Goal: Task Accomplishment & Management: Complete application form

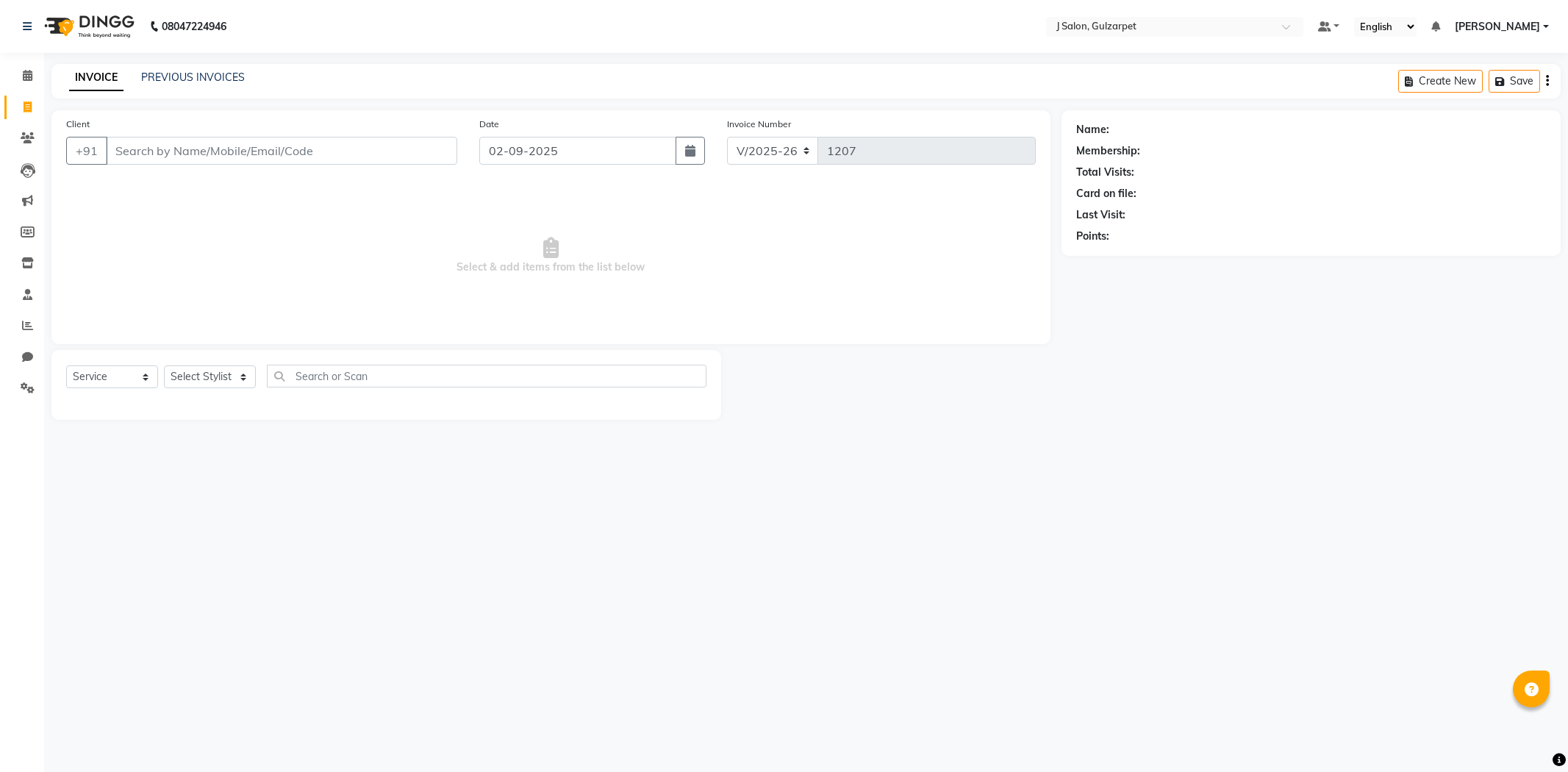
select select "8558"
select select "service"
click at [35, 81] on span at bounding box center [27, 76] width 26 height 17
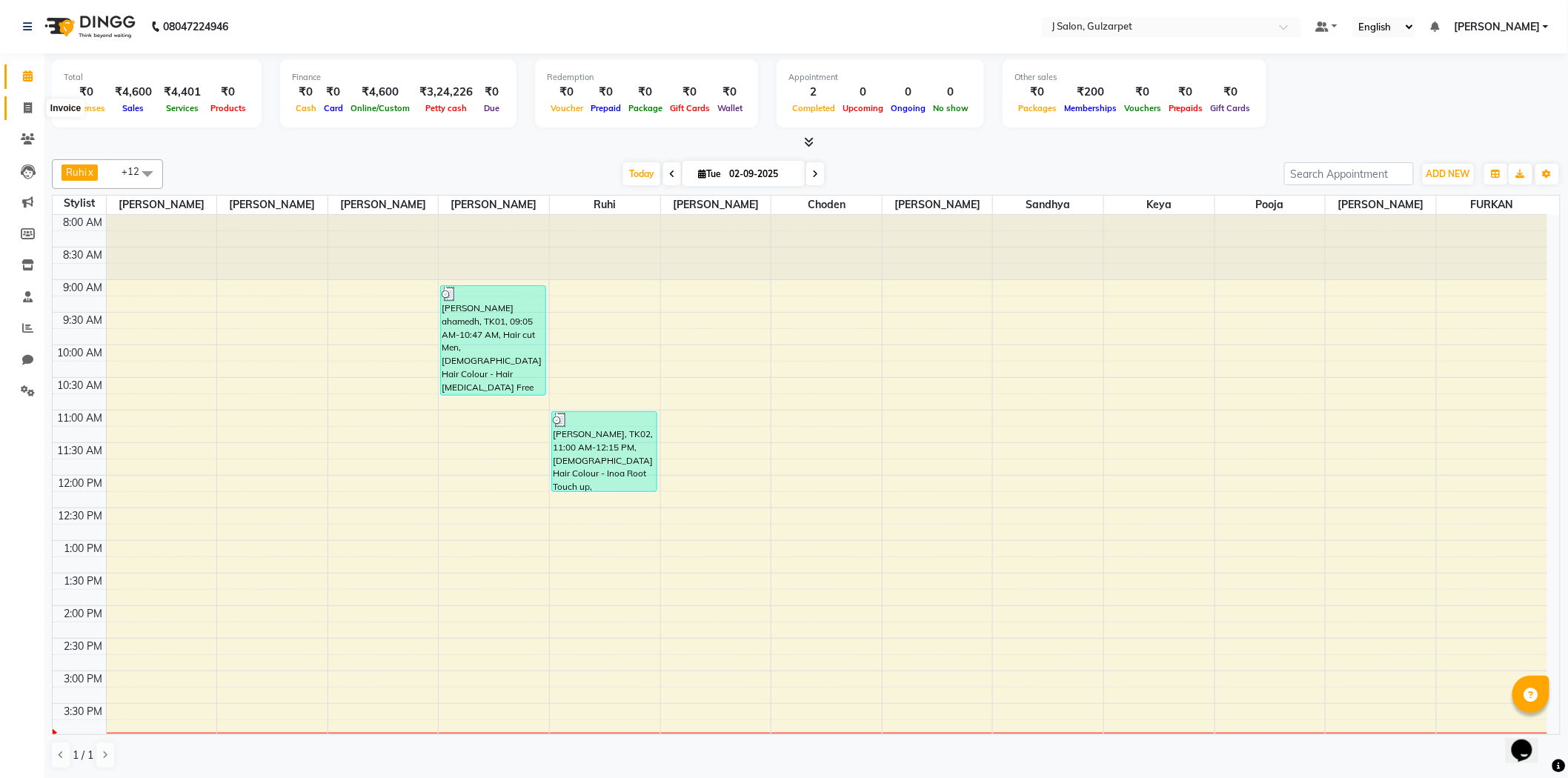
click at [32, 113] on span at bounding box center [27, 108] width 26 height 17
select select "service"
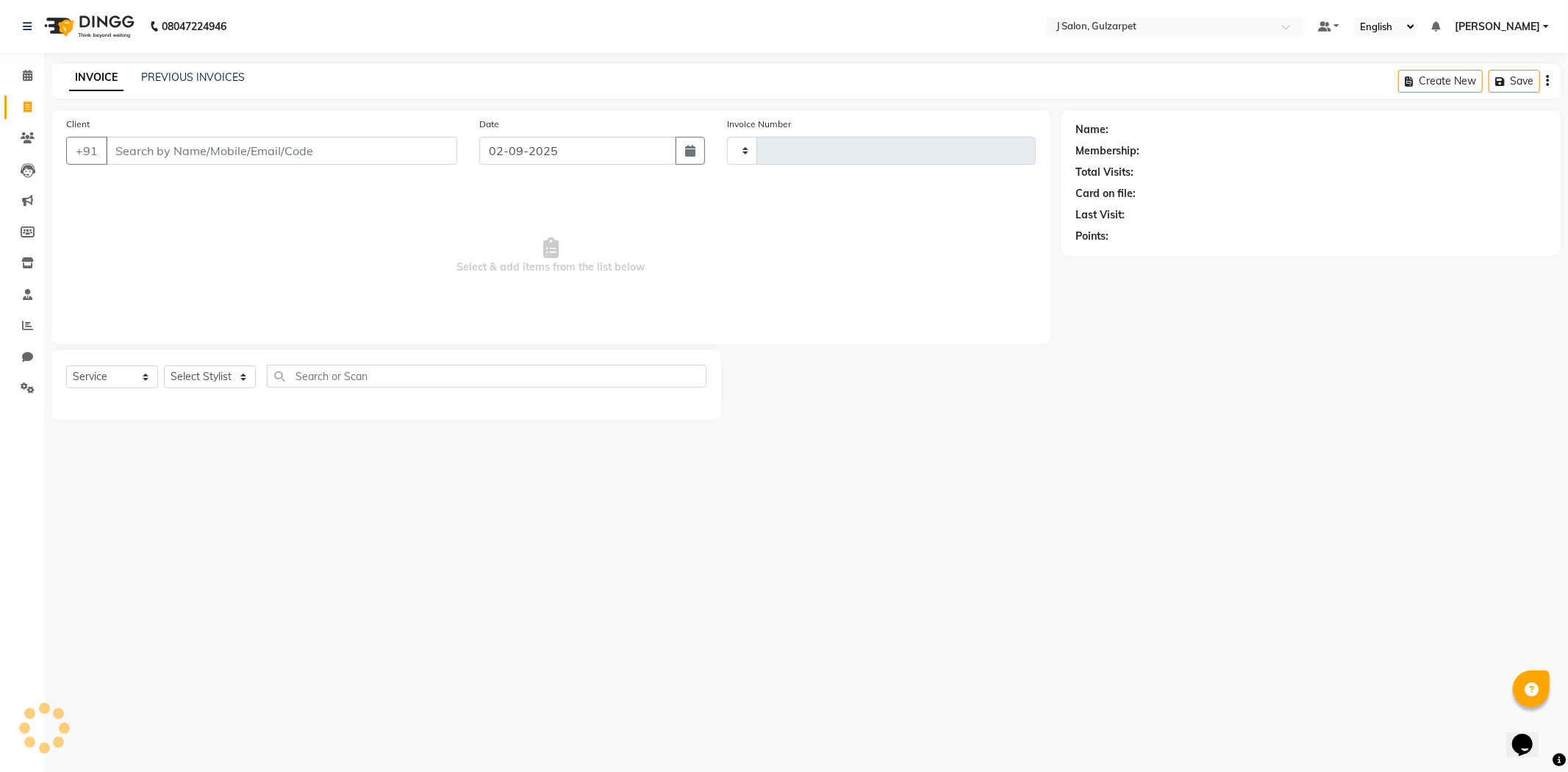
type input "1207"
select select "8558"
click at [181, 158] on input "Client" at bounding box center [281, 150] width 351 height 28
click at [23, 76] on icon at bounding box center [28, 76] width 9 height 11
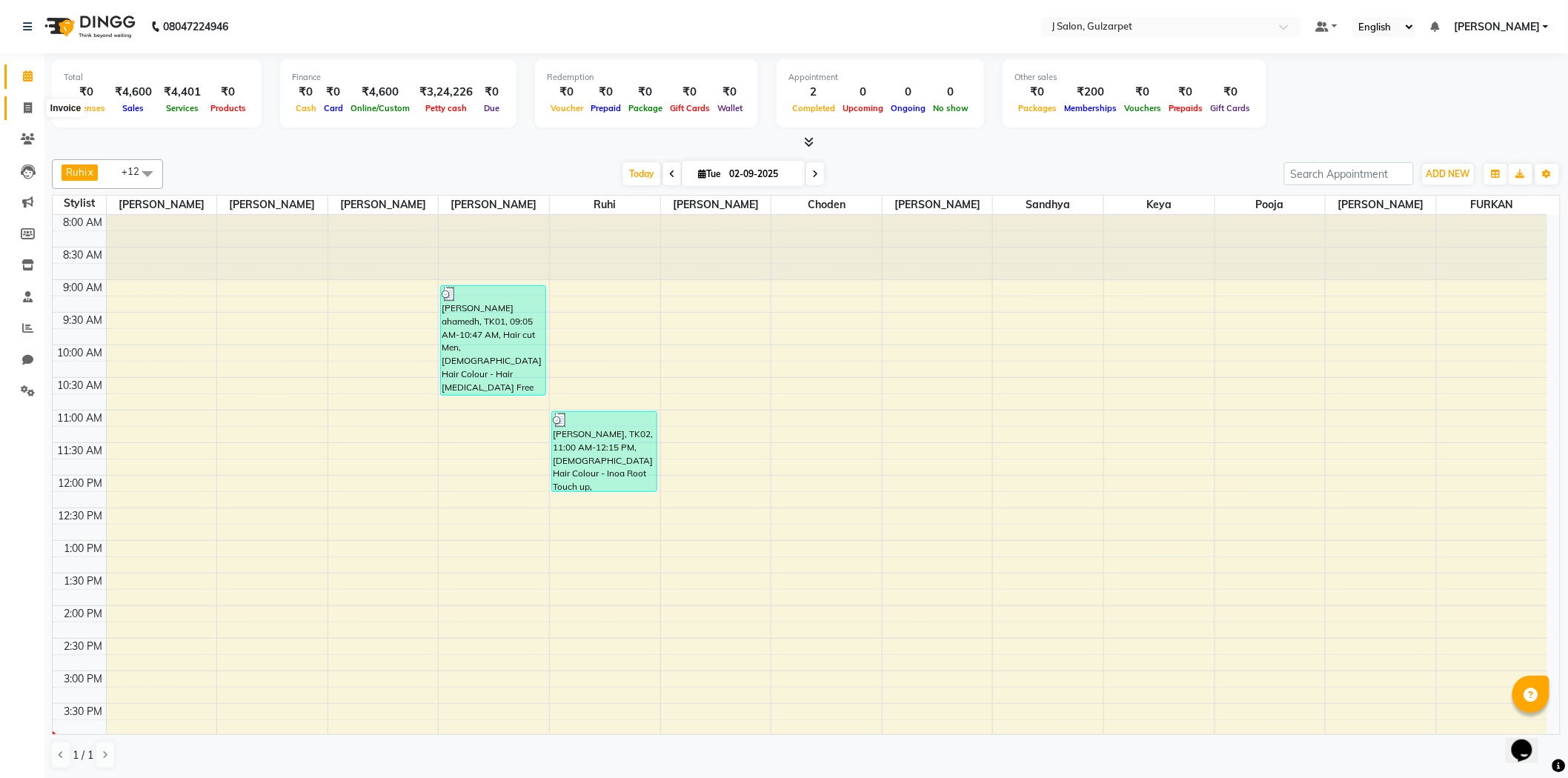
click at [19, 104] on span at bounding box center [27, 108] width 26 height 17
select select "service"
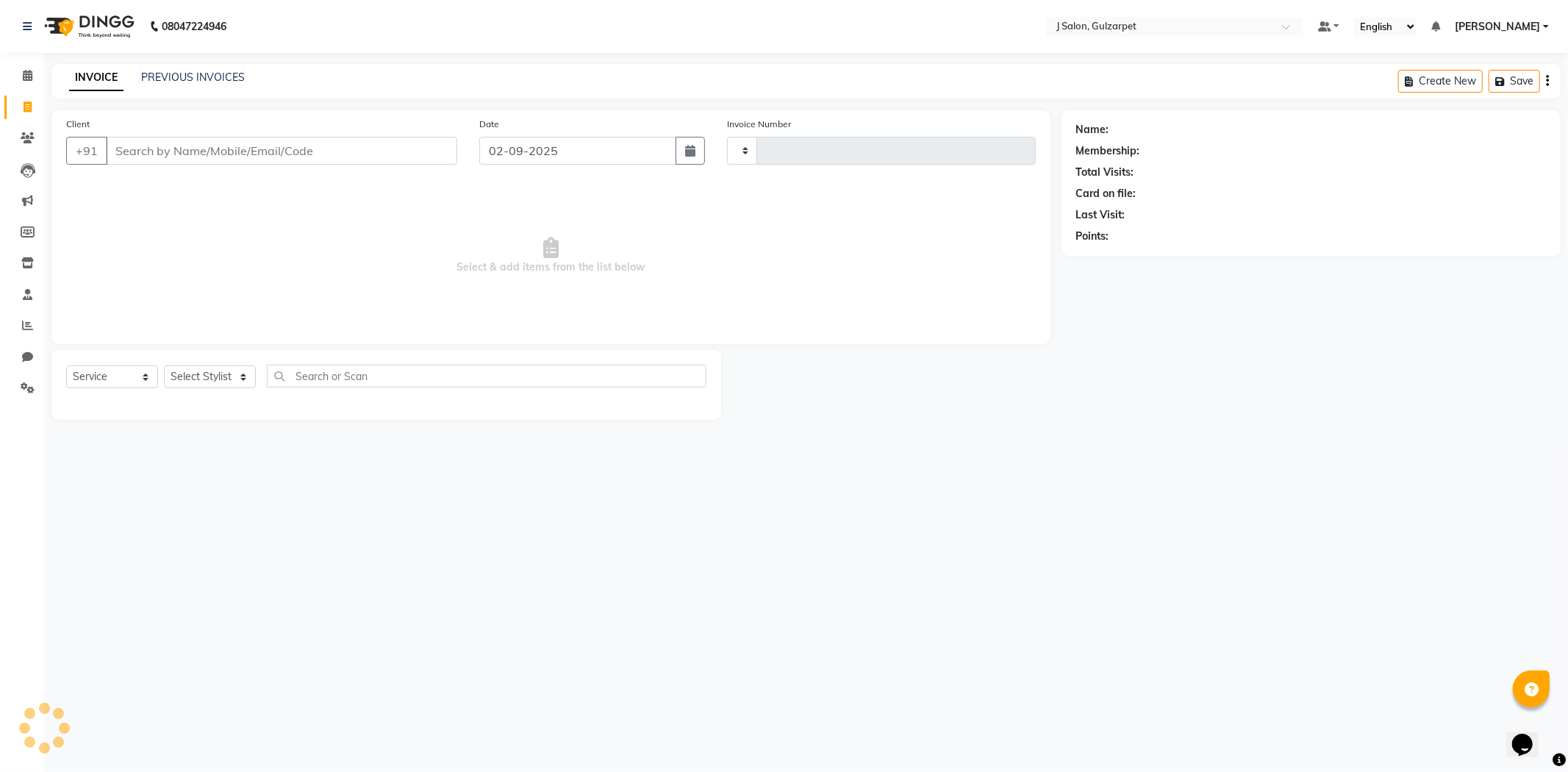
type input "1207"
select select "8558"
click at [296, 155] on input "Client" at bounding box center [281, 150] width 351 height 28
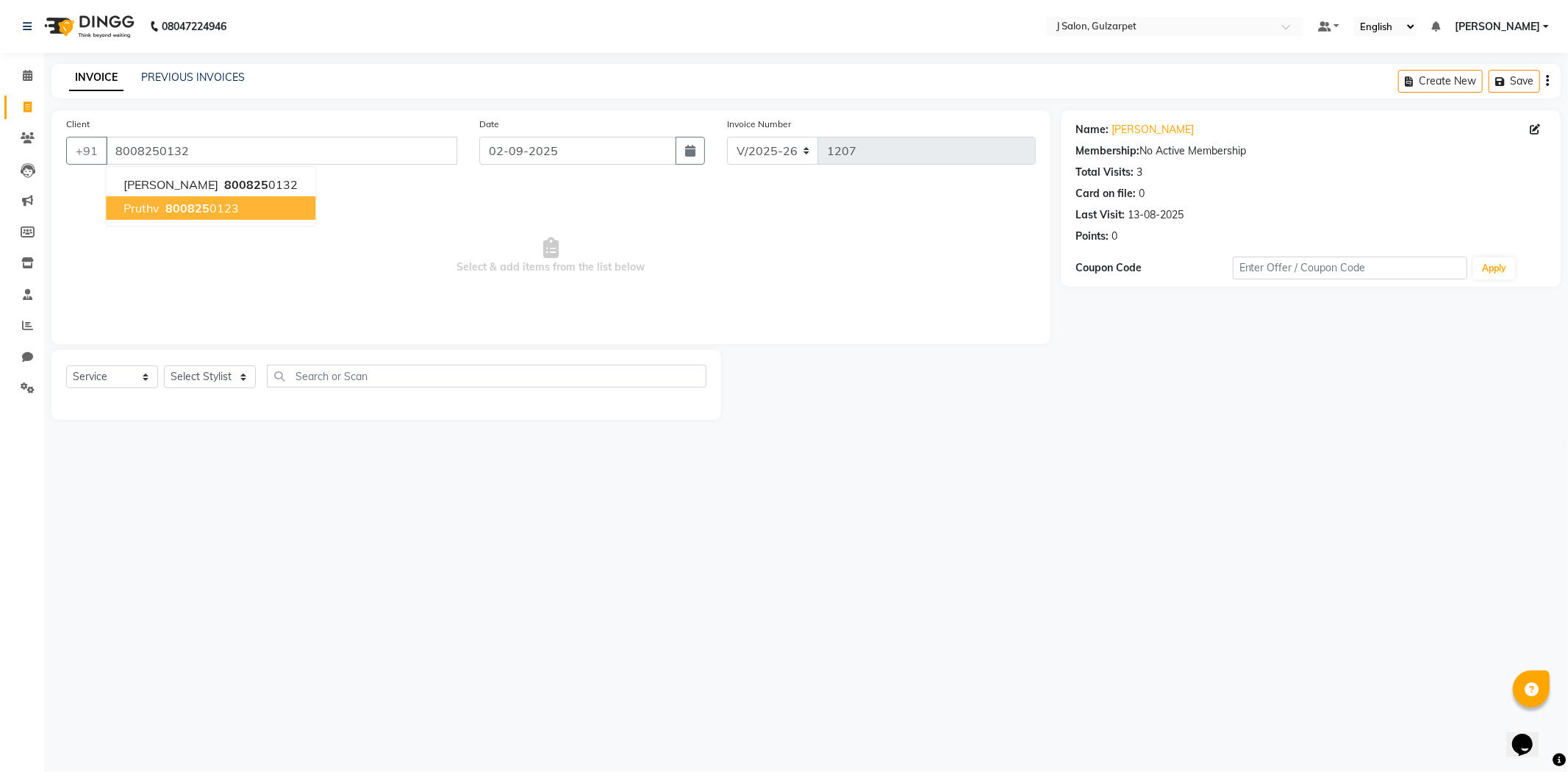
click at [203, 203] on span "800825" at bounding box center [187, 207] width 44 height 14
type input "8008250123"
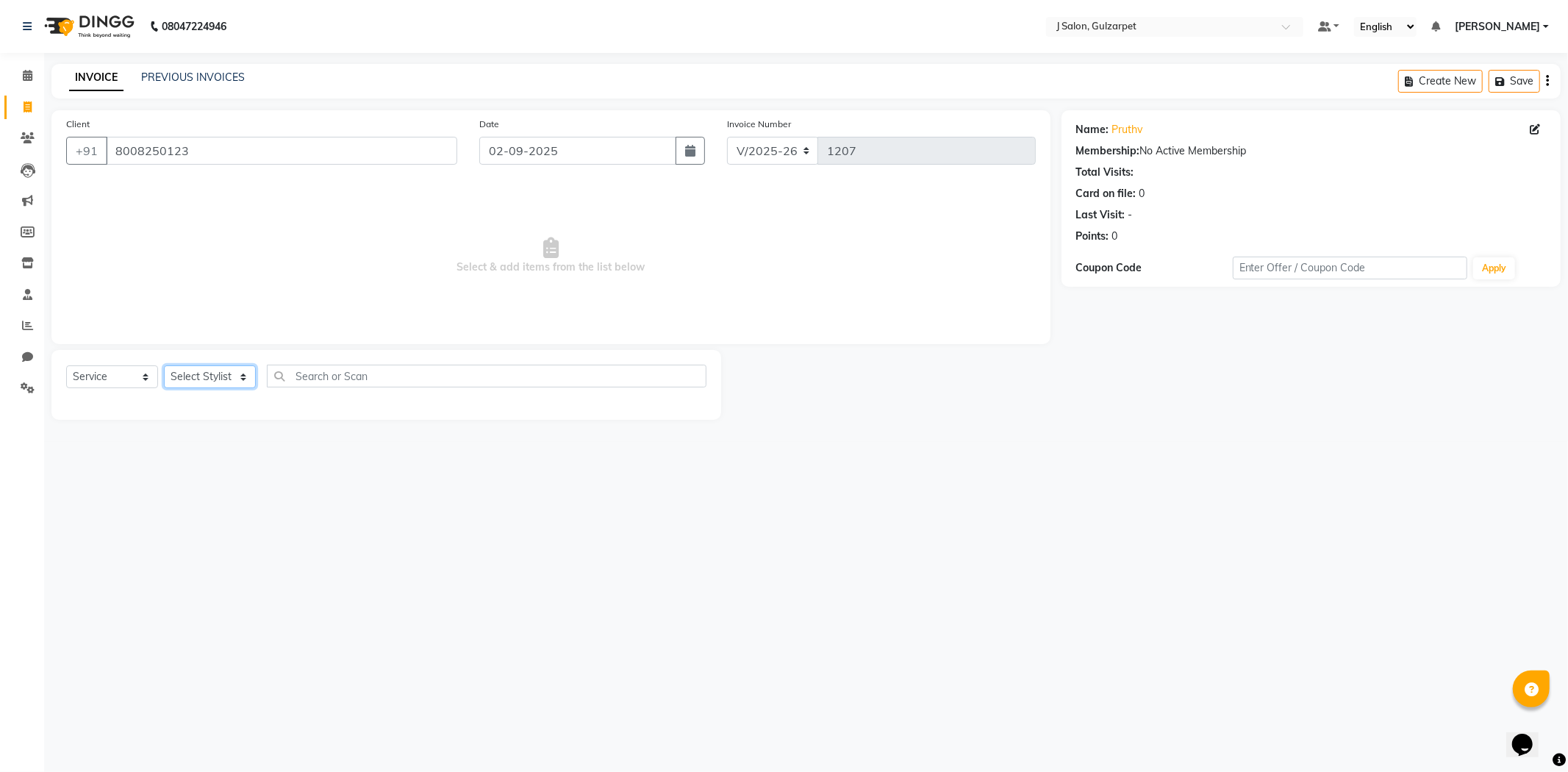
click at [220, 376] on select "Select Stylist Admin [PERSON_NAME] [PERSON_NAME] [PERSON_NAME] [PERSON_NAME] [P…" at bounding box center [210, 377] width 92 height 23
select select "84895"
click at [164, 366] on select "Select Stylist Admin [PERSON_NAME] [PERSON_NAME] [PERSON_NAME] [PERSON_NAME] [P…" at bounding box center [210, 377] width 92 height 23
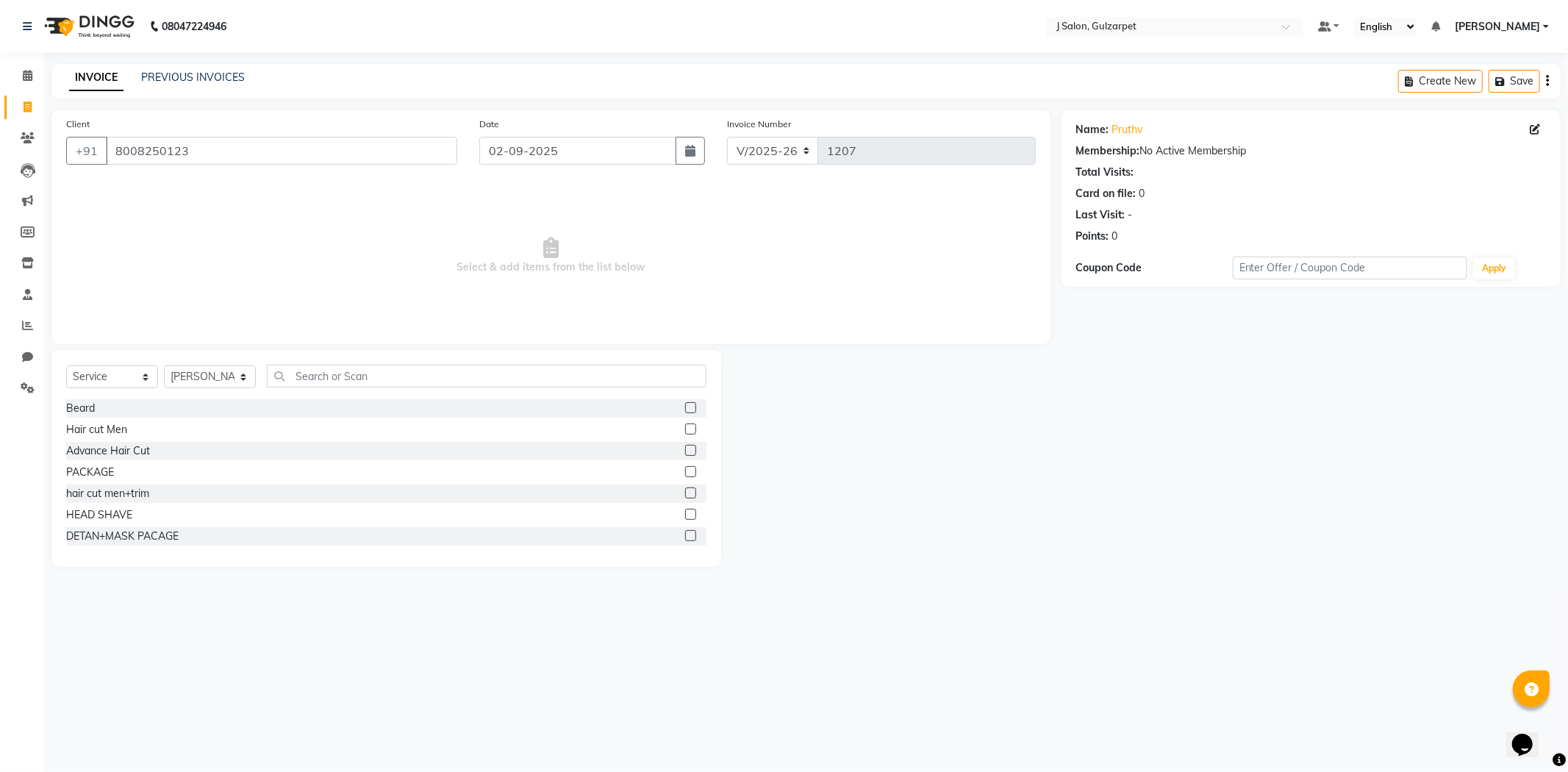
click at [685, 428] on label at bounding box center [690, 429] width 11 height 11
click at [685, 428] on input "checkbox" at bounding box center [690, 429] width 9 height 9
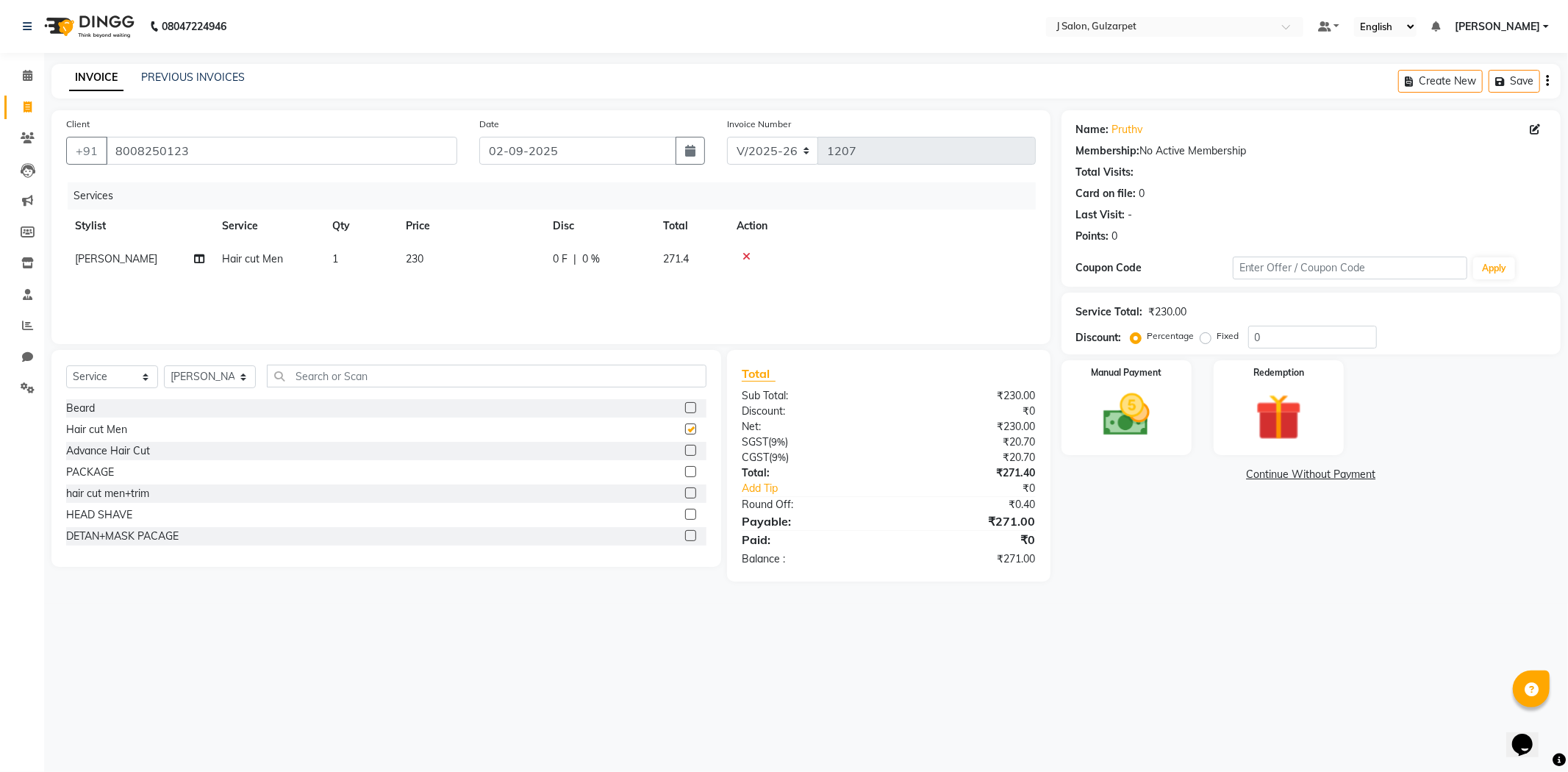
checkbox input "false"
click at [408, 379] on input "text" at bounding box center [486, 376] width 440 height 23
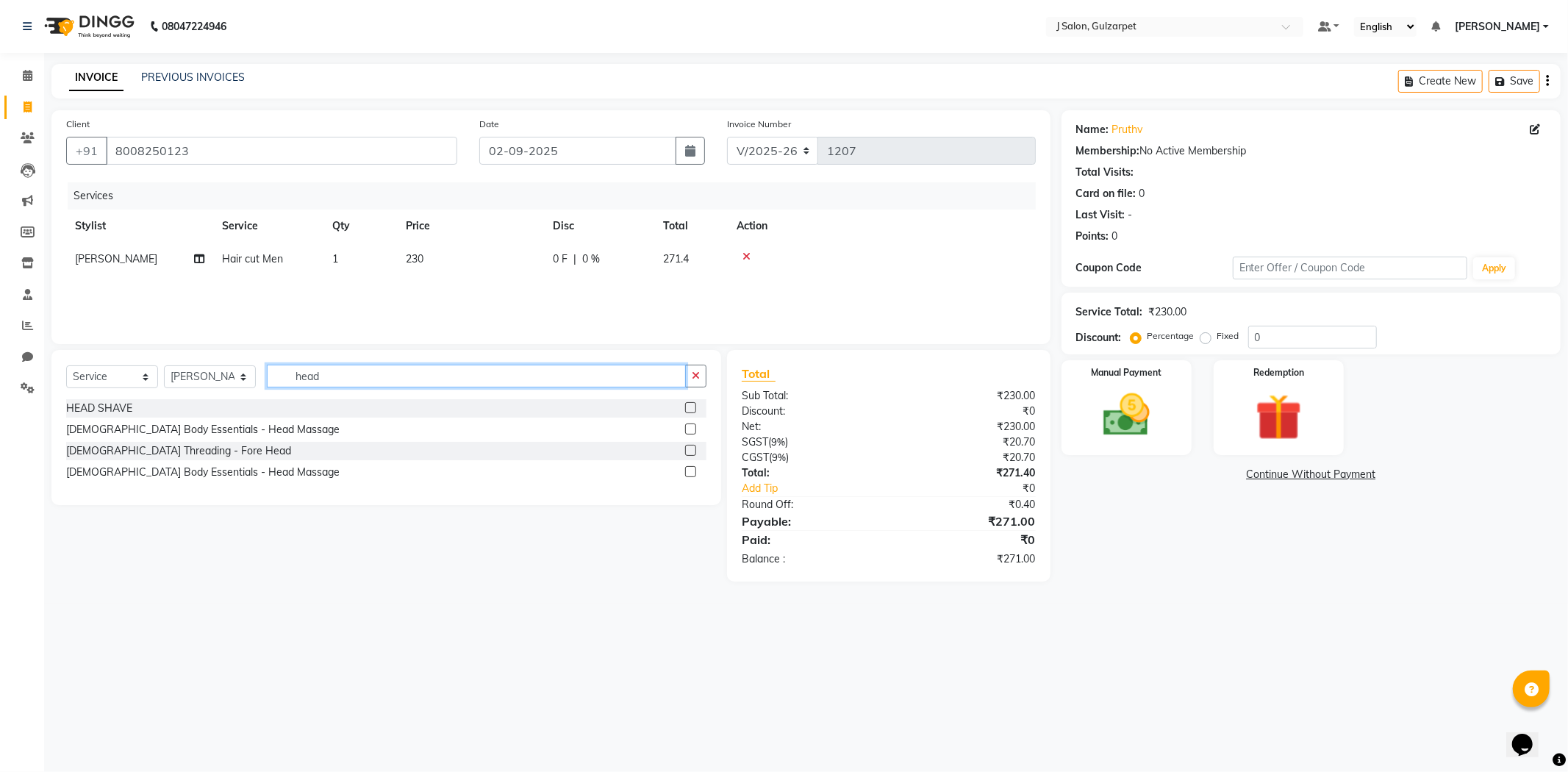
type input "head"
click at [686, 430] on label at bounding box center [690, 429] width 11 height 11
click at [686, 430] on input "checkbox" at bounding box center [690, 429] width 9 height 9
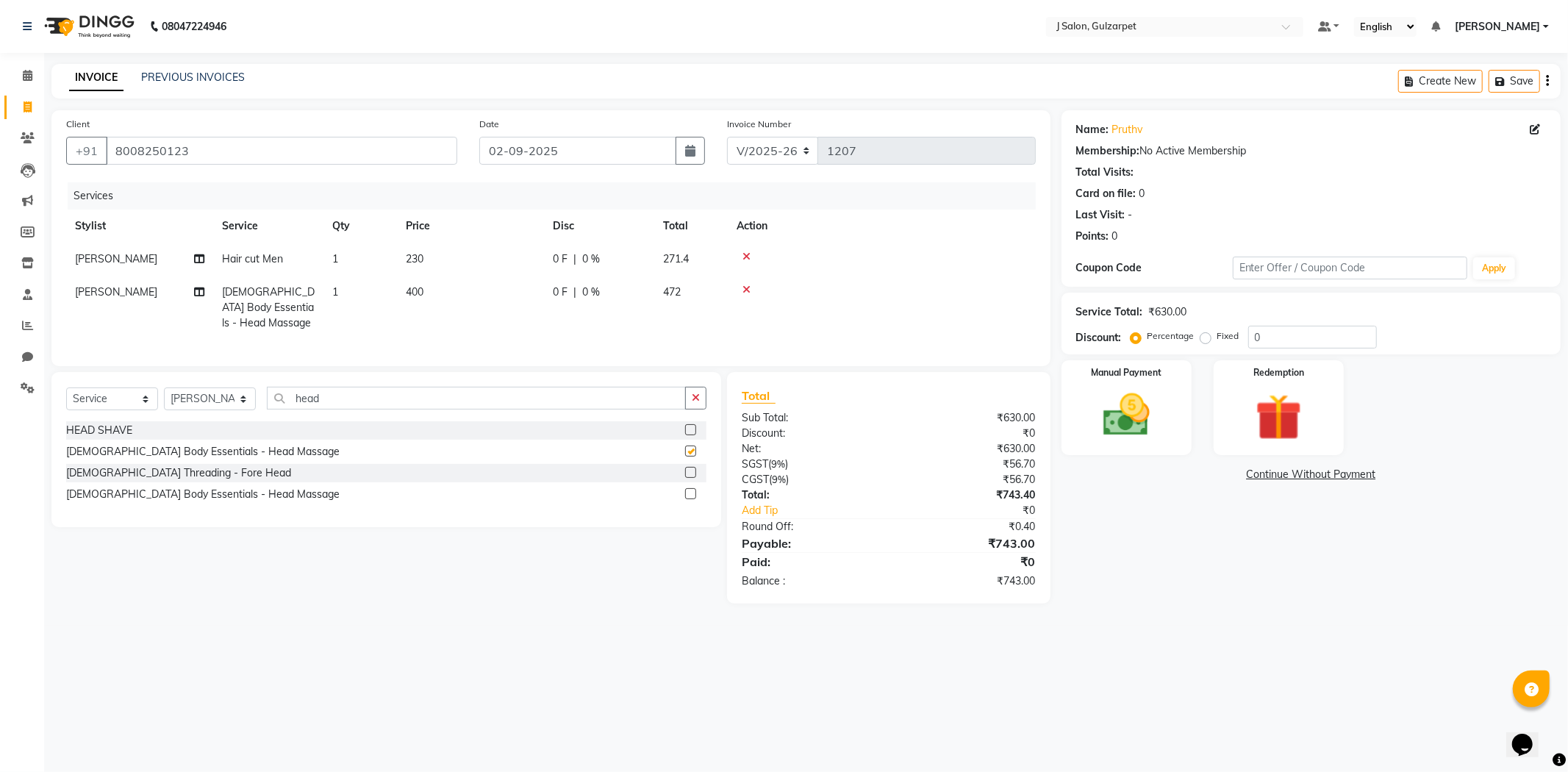
checkbox input "false"
click at [1293, 334] on input "0" at bounding box center [1312, 337] width 128 height 23
type input "15.25"
click at [1133, 399] on img at bounding box center [1126, 415] width 79 height 56
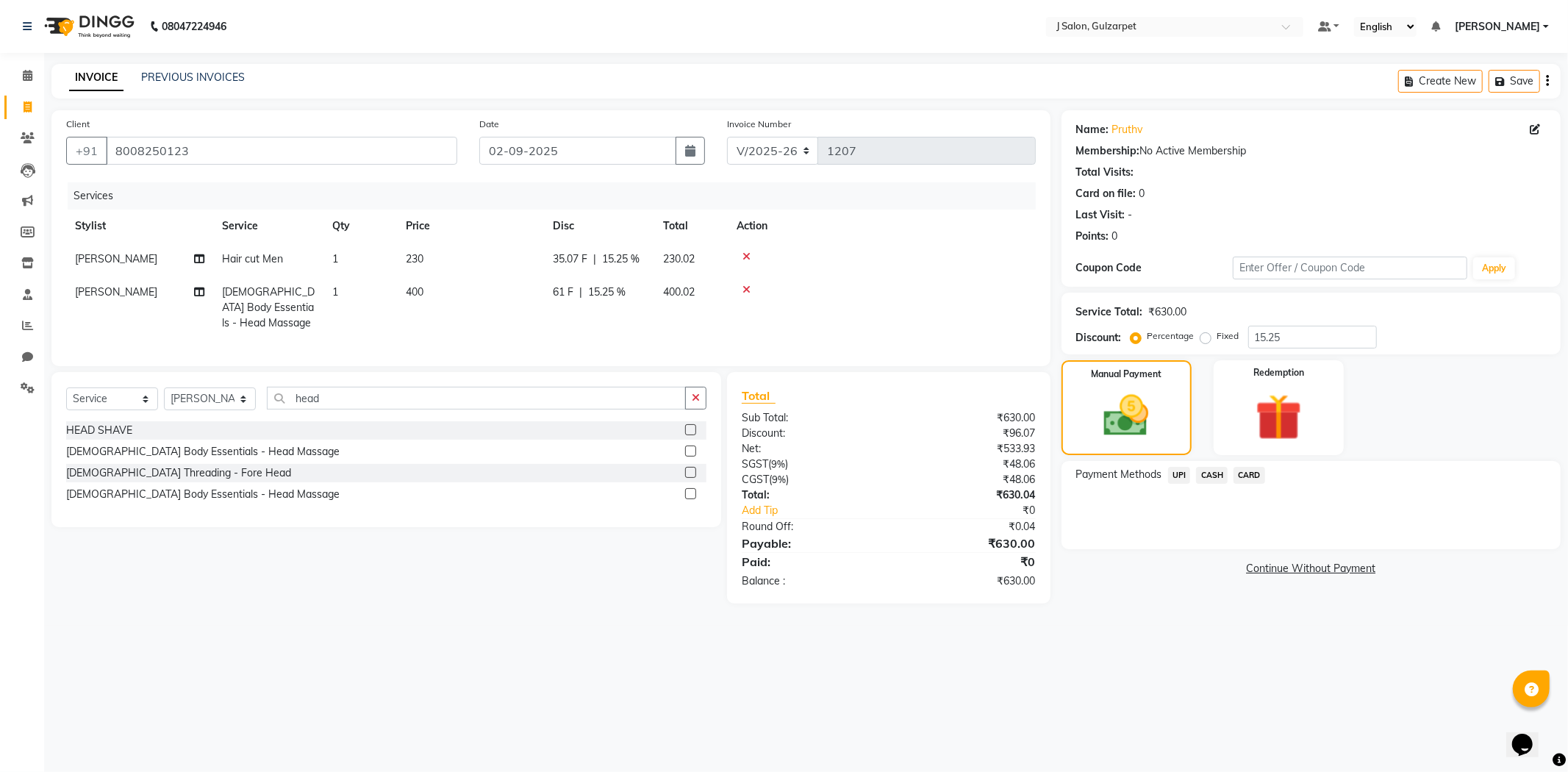
click at [1180, 477] on span "UPI" at bounding box center [1180, 476] width 23 height 17
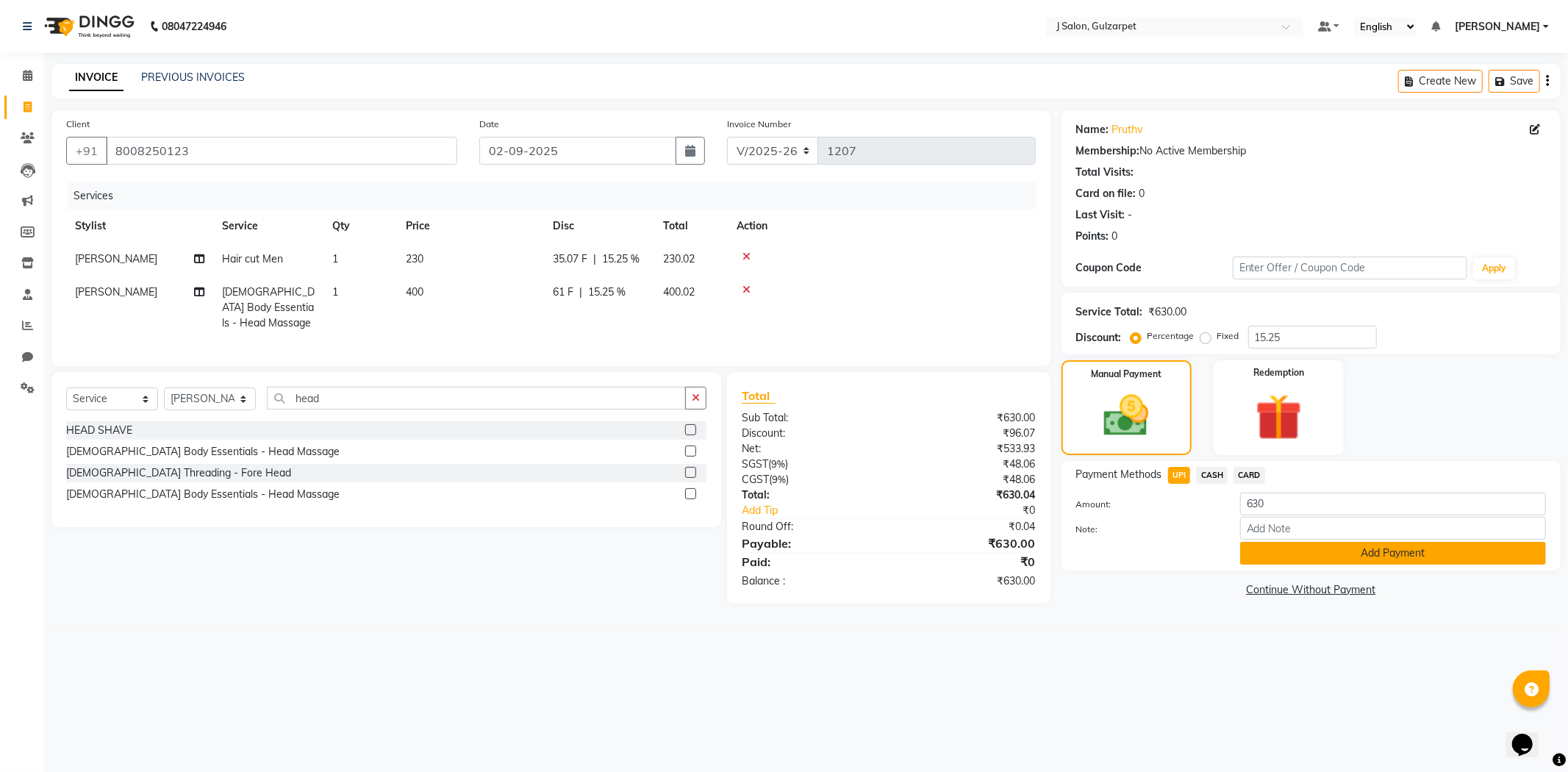
click at [1325, 548] on button "Add Payment" at bounding box center [1393, 553] width 306 height 23
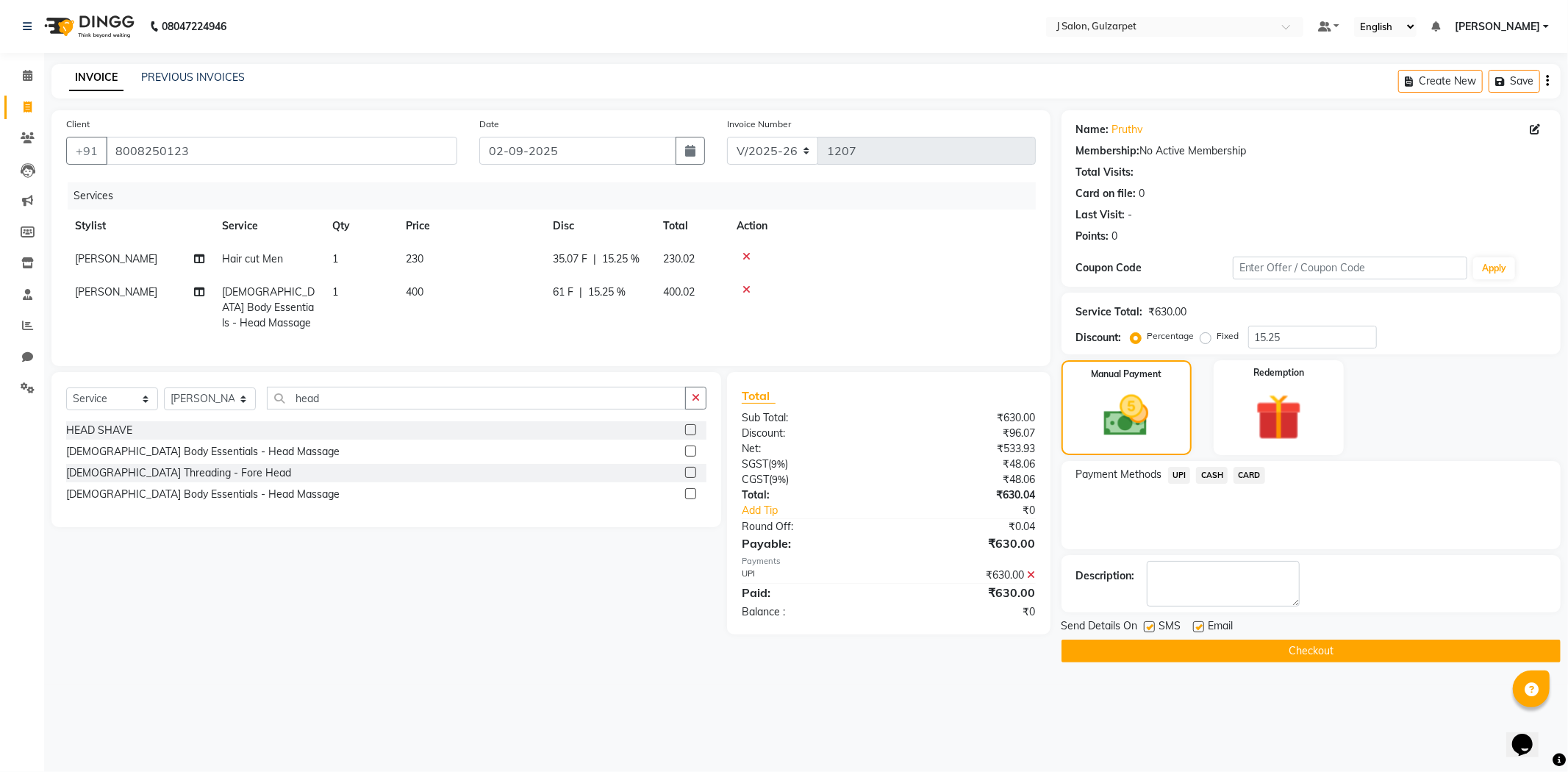
click at [1301, 652] on button "Checkout" at bounding box center [1312, 650] width 500 height 23
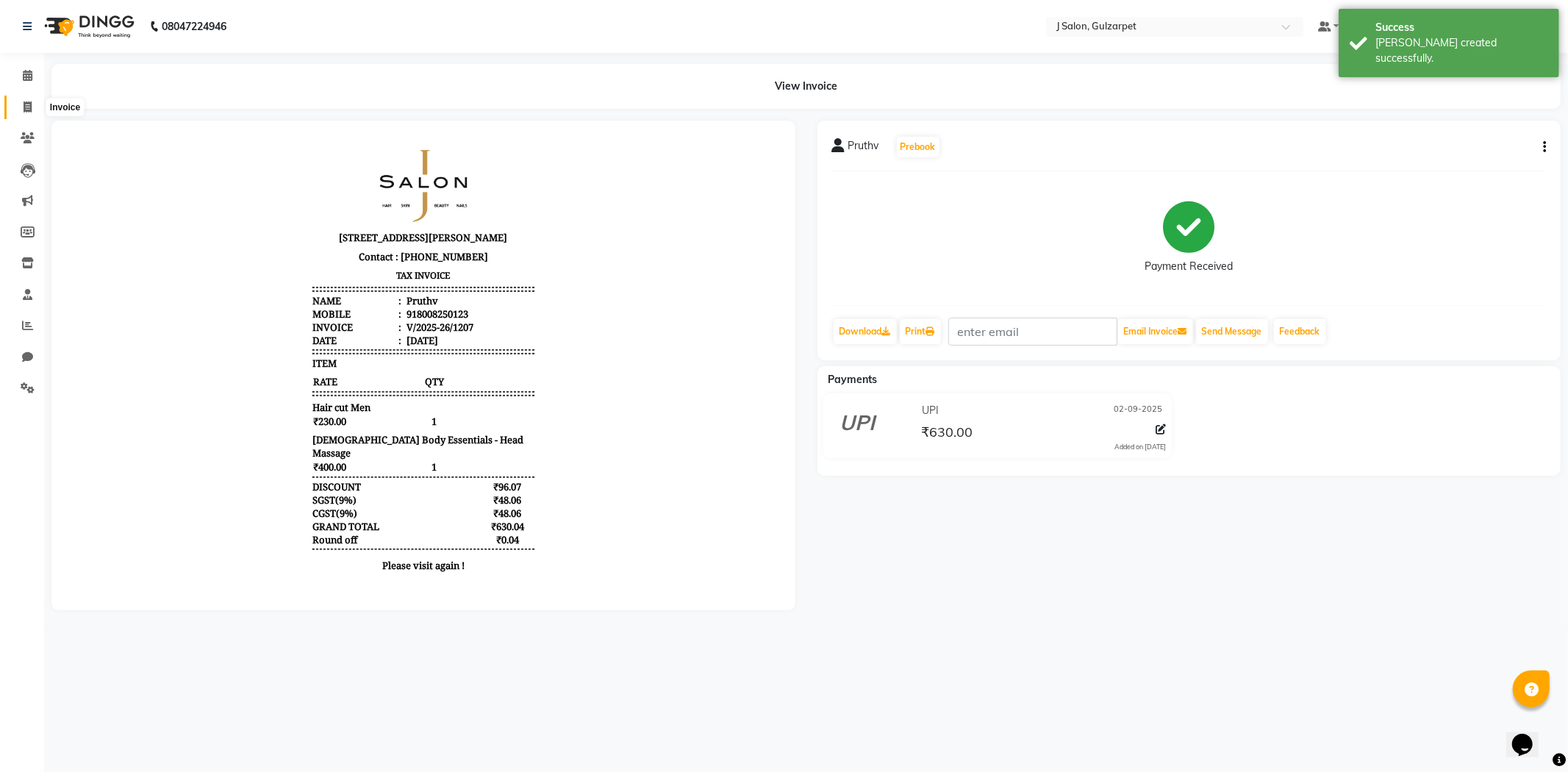
click at [28, 106] on icon at bounding box center [28, 107] width 9 height 11
select select "8558"
select select "service"
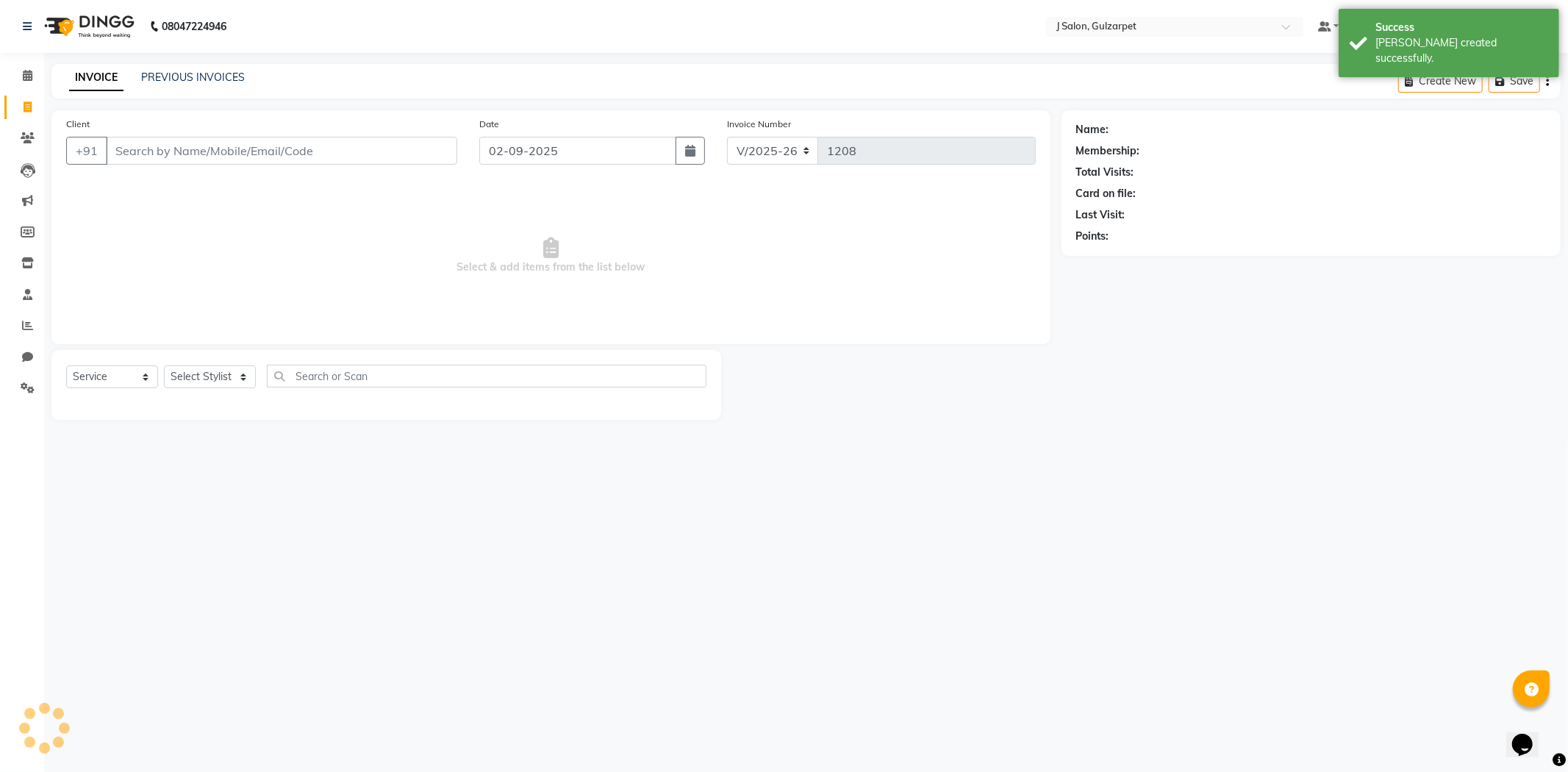
click at [171, 145] on input "Client" at bounding box center [281, 150] width 351 height 28
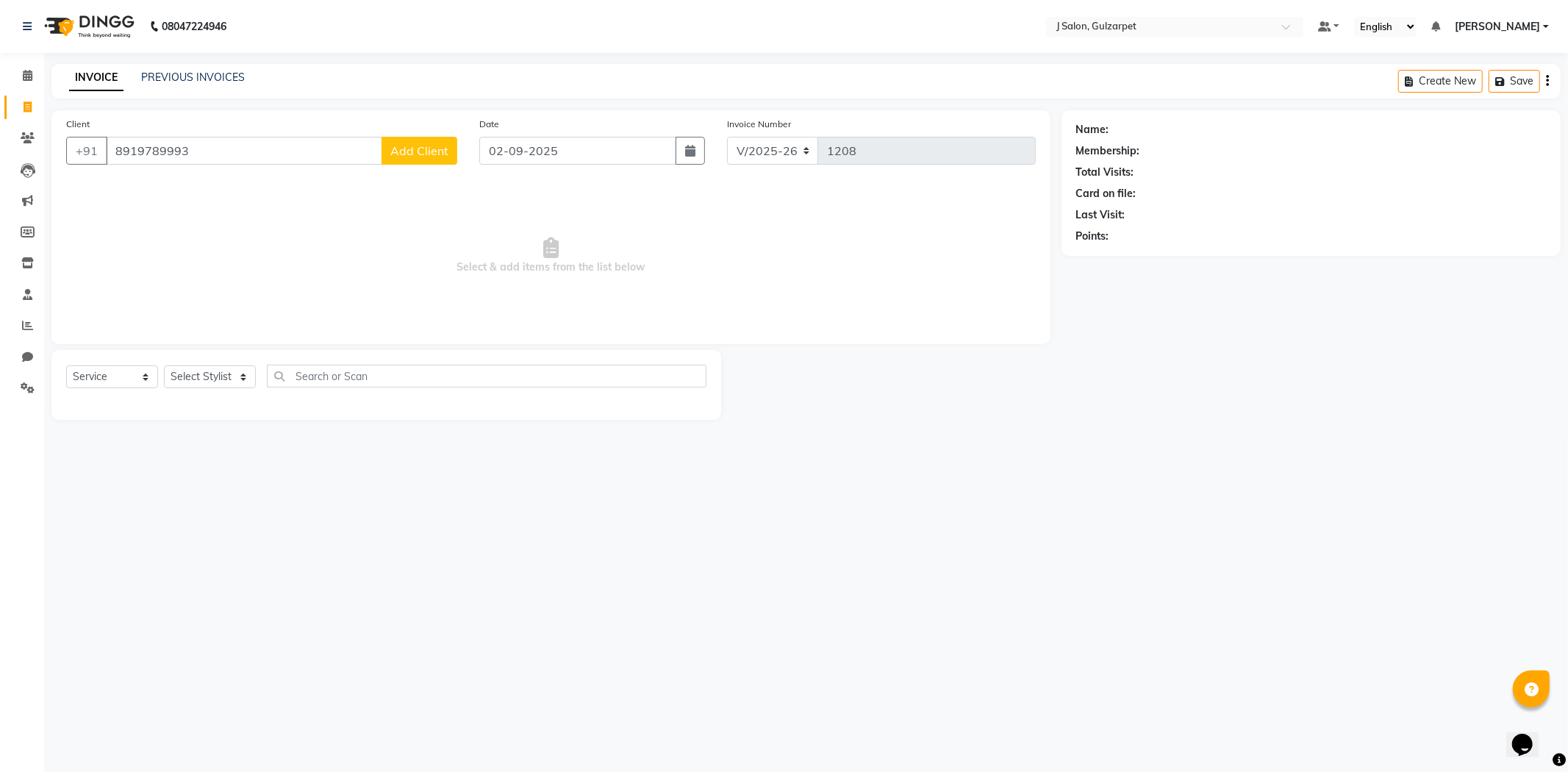
type input "8919789993"
click at [424, 162] on button "Add Client" at bounding box center [420, 150] width 76 height 28
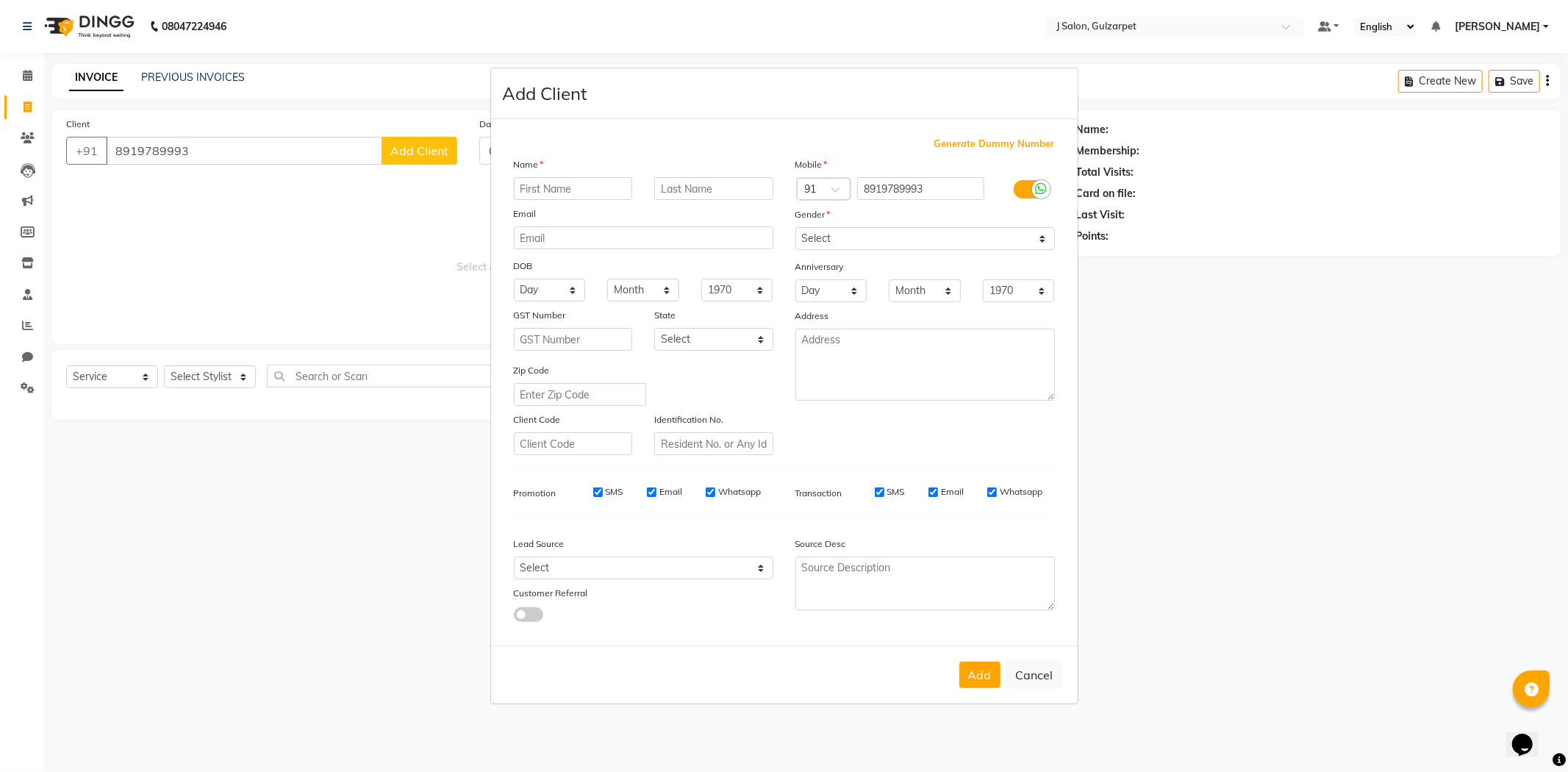
click at [540, 188] on input "text" at bounding box center [573, 189] width 119 height 23
type input "madhu"
click at [879, 237] on select "Select [DEMOGRAPHIC_DATA] [DEMOGRAPHIC_DATA] Other Prefer Not To Say" at bounding box center [925, 238] width 259 height 23
select select "[DEMOGRAPHIC_DATA]"
click at [796, 227] on select "Select [DEMOGRAPHIC_DATA] [DEMOGRAPHIC_DATA] Other Prefer Not To Say" at bounding box center [925, 238] width 259 height 23
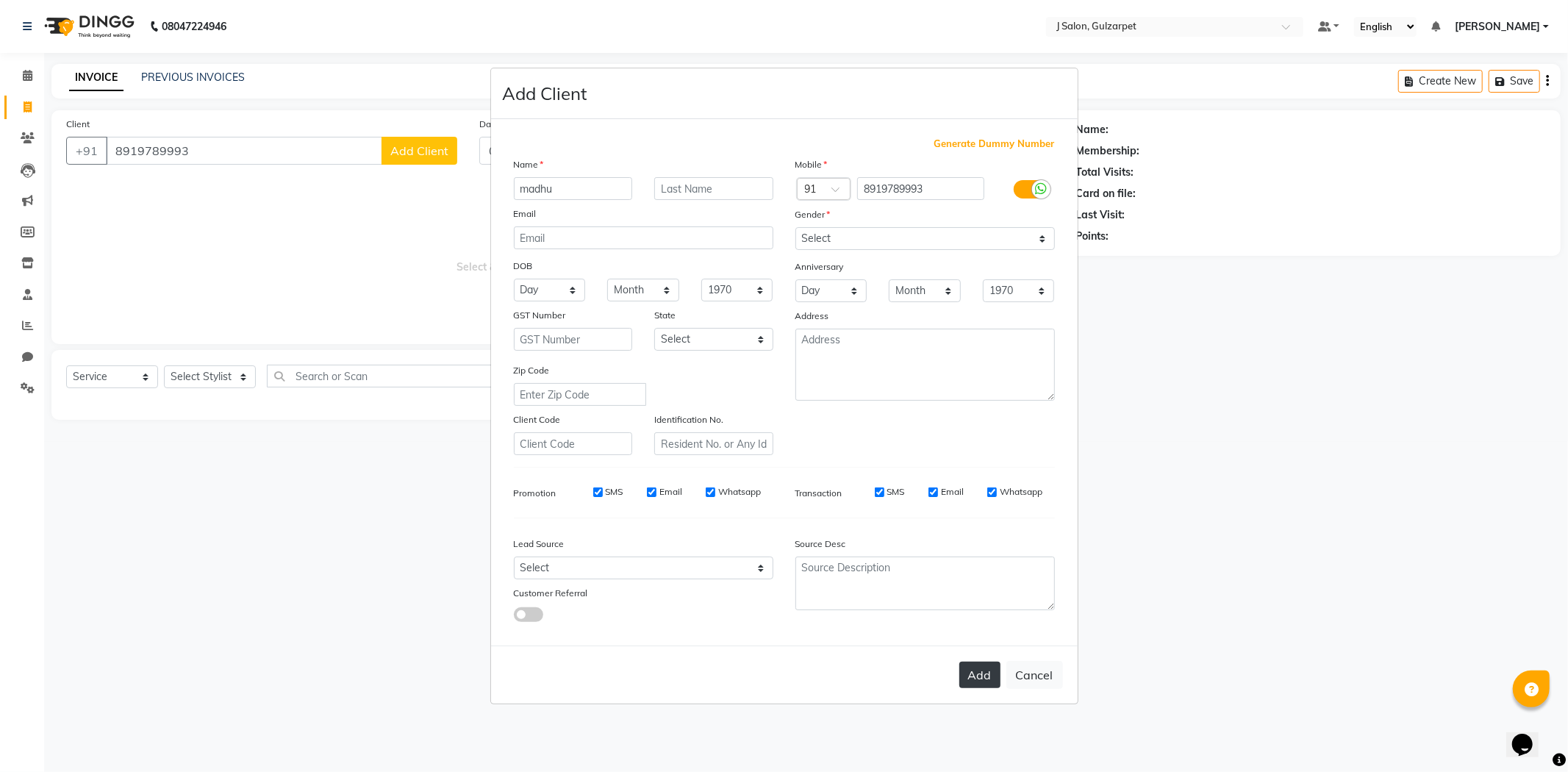
click at [975, 668] on button "Add" at bounding box center [979, 675] width 41 height 27
select select
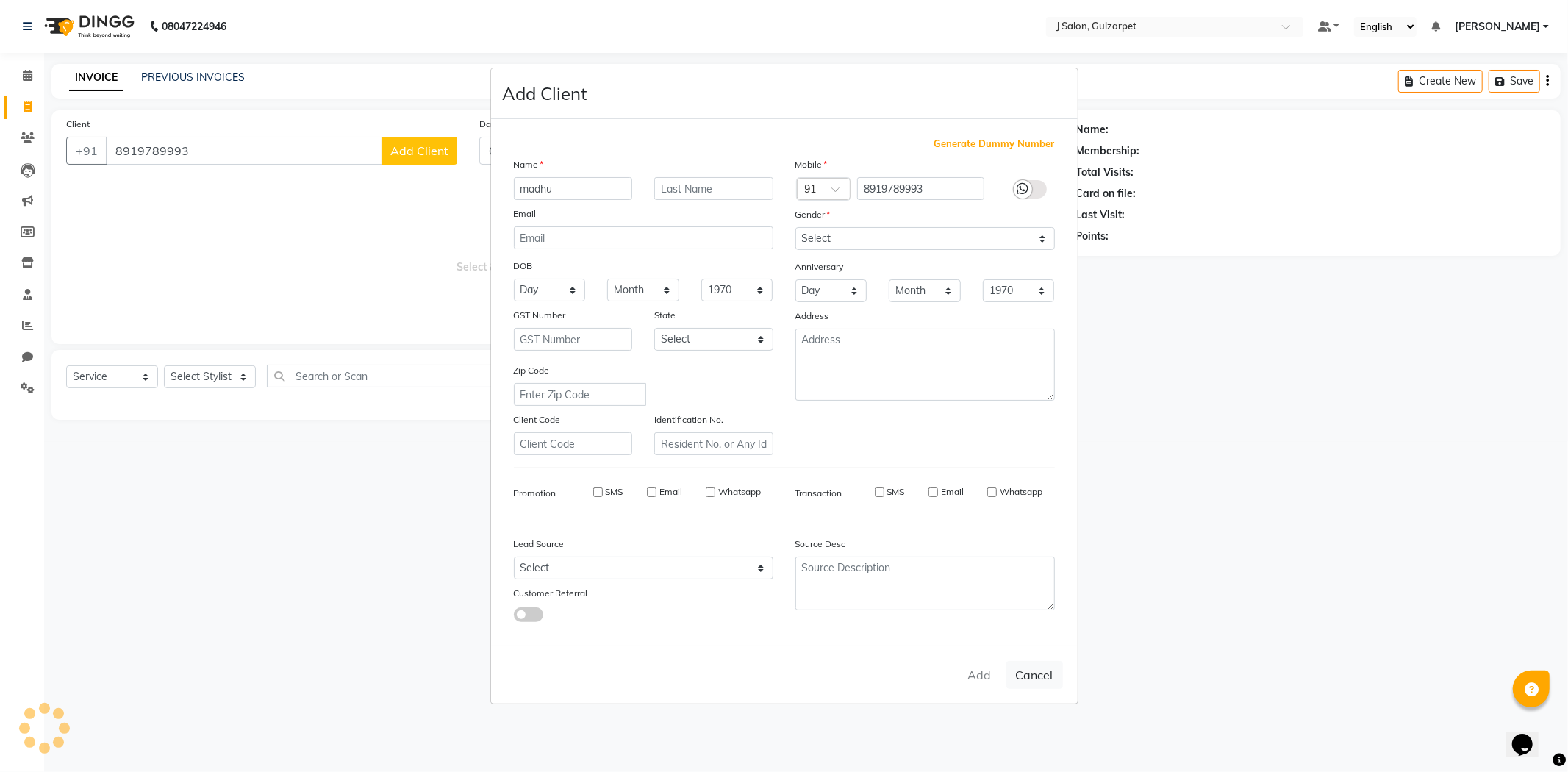
select select
checkbox input "false"
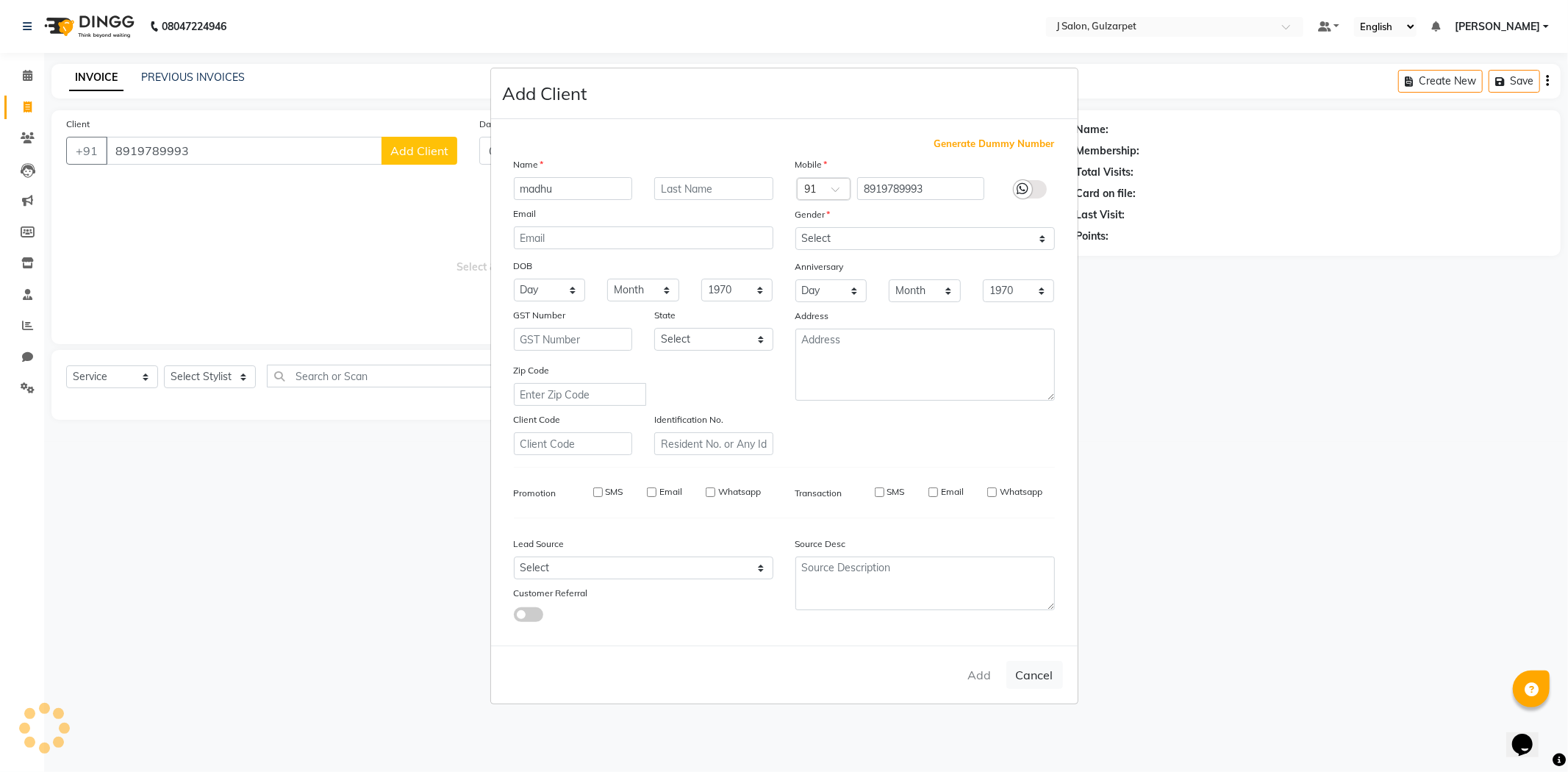
checkbox input "false"
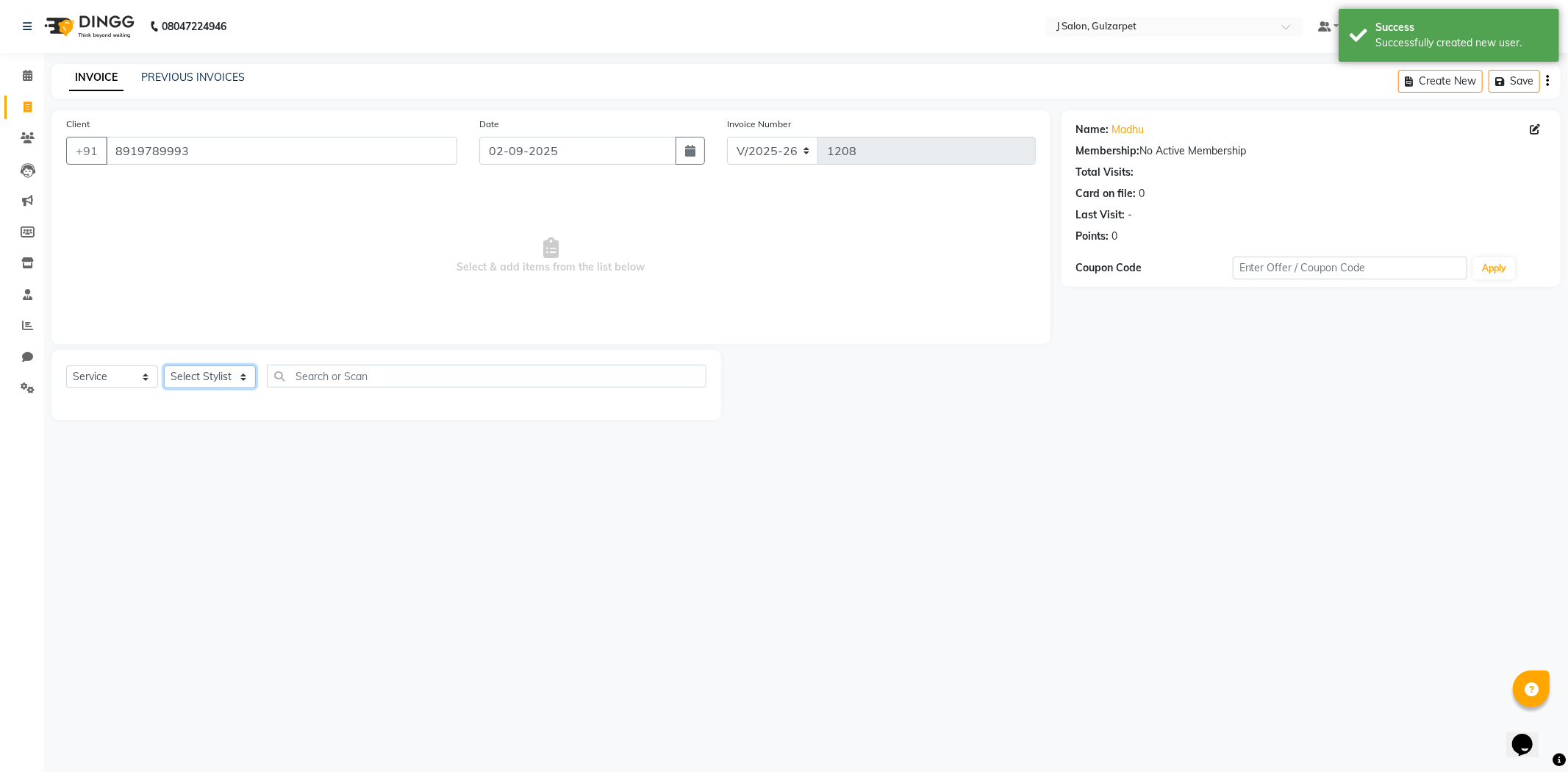
click at [192, 375] on select "Select Stylist Admin [PERSON_NAME] [PERSON_NAME] [PERSON_NAME] [PERSON_NAME] [P…" at bounding box center [210, 377] width 92 height 23
select select "84897"
click at [164, 366] on select "Select Stylist Admin [PERSON_NAME] [PERSON_NAME] [PERSON_NAME] [PERSON_NAME] [P…" at bounding box center [210, 377] width 92 height 23
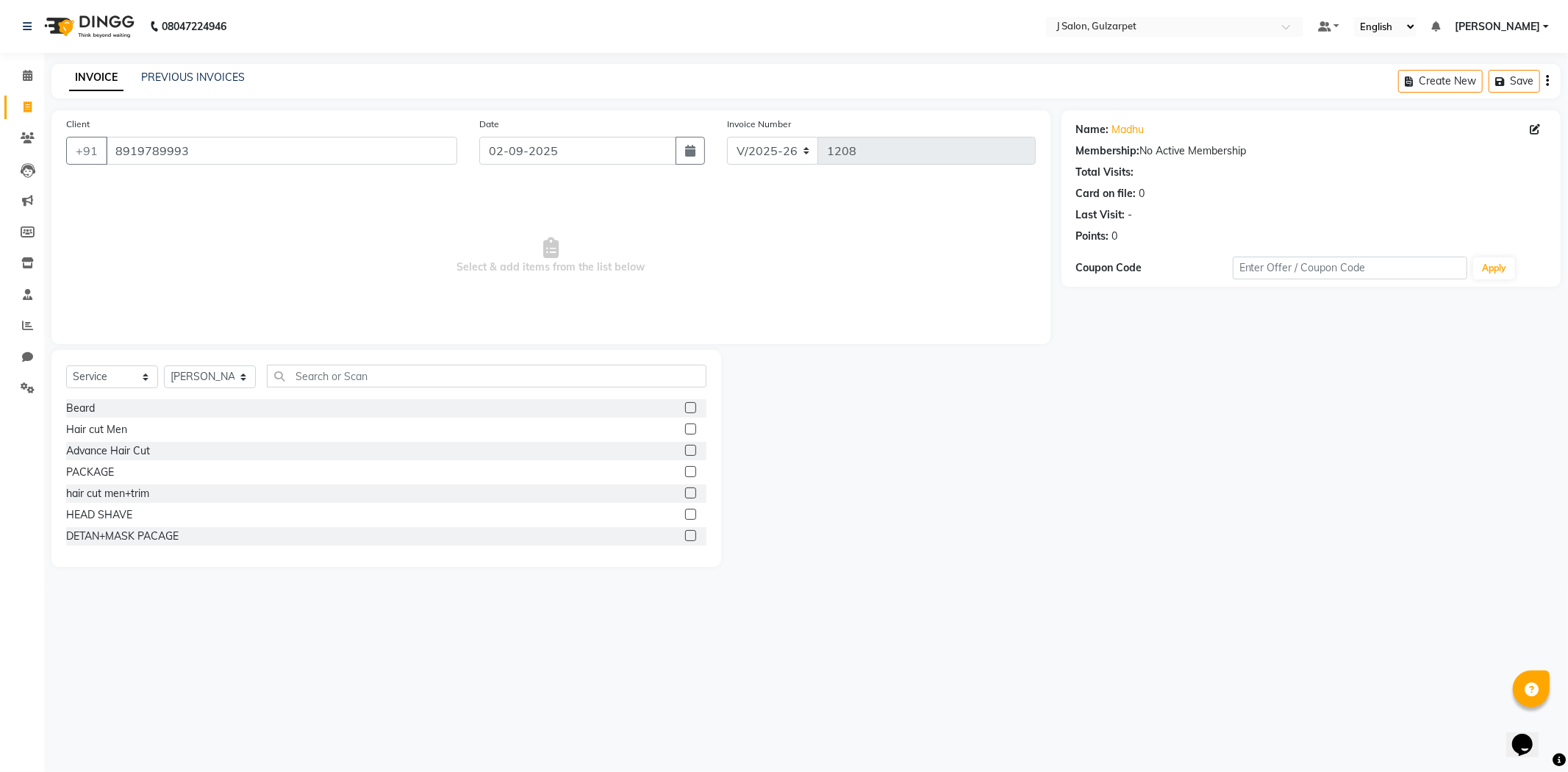
click at [685, 426] on label at bounding box center [690, 429] width 11 height 11
click at [685, 426] on input "checkbox" at bounding box center [690, 429] width 9 height 9
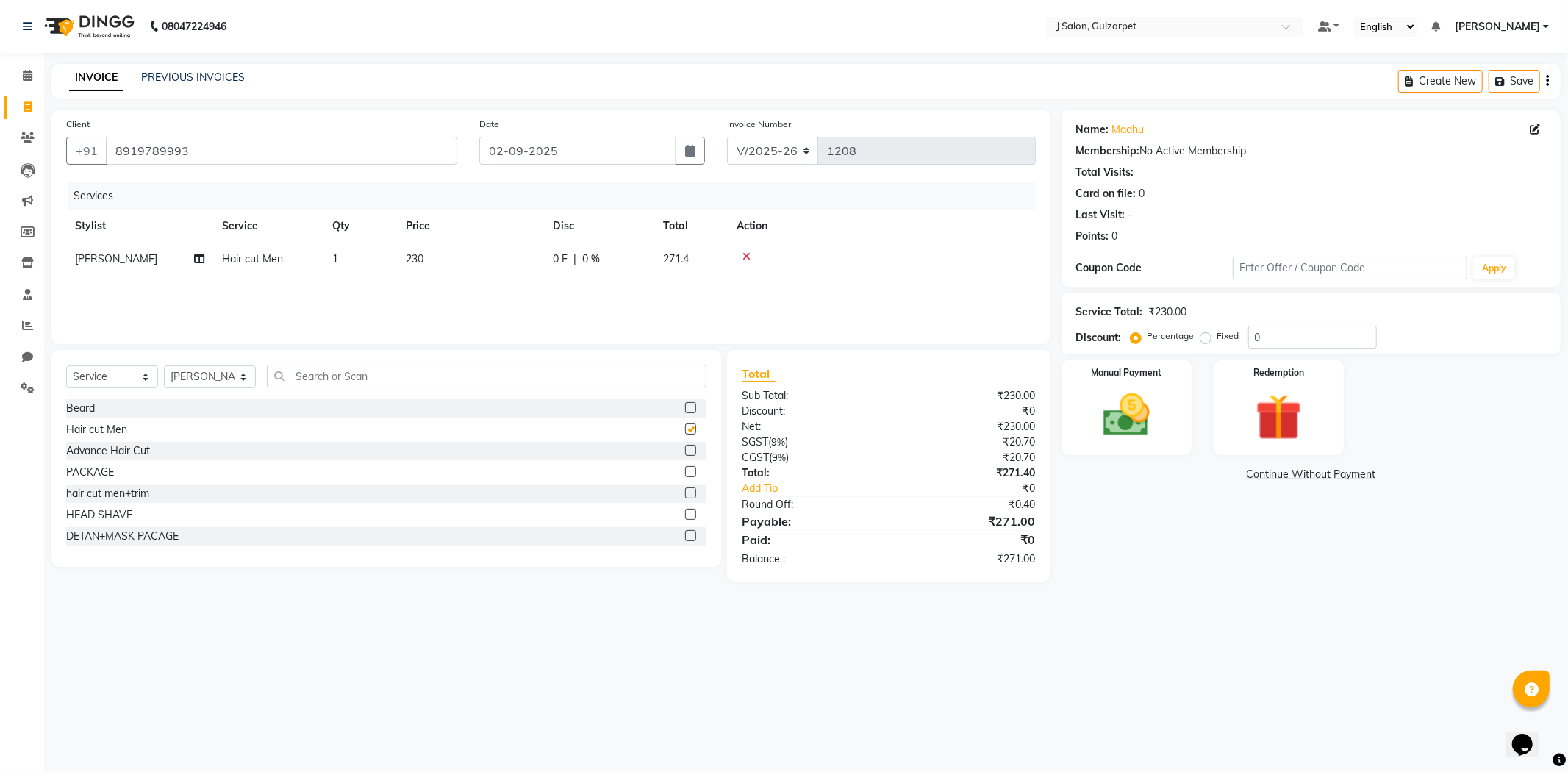
checkbox input "false"
click at [346, 376] on input "text" at bounding box center [486, 376] width 440 height 23
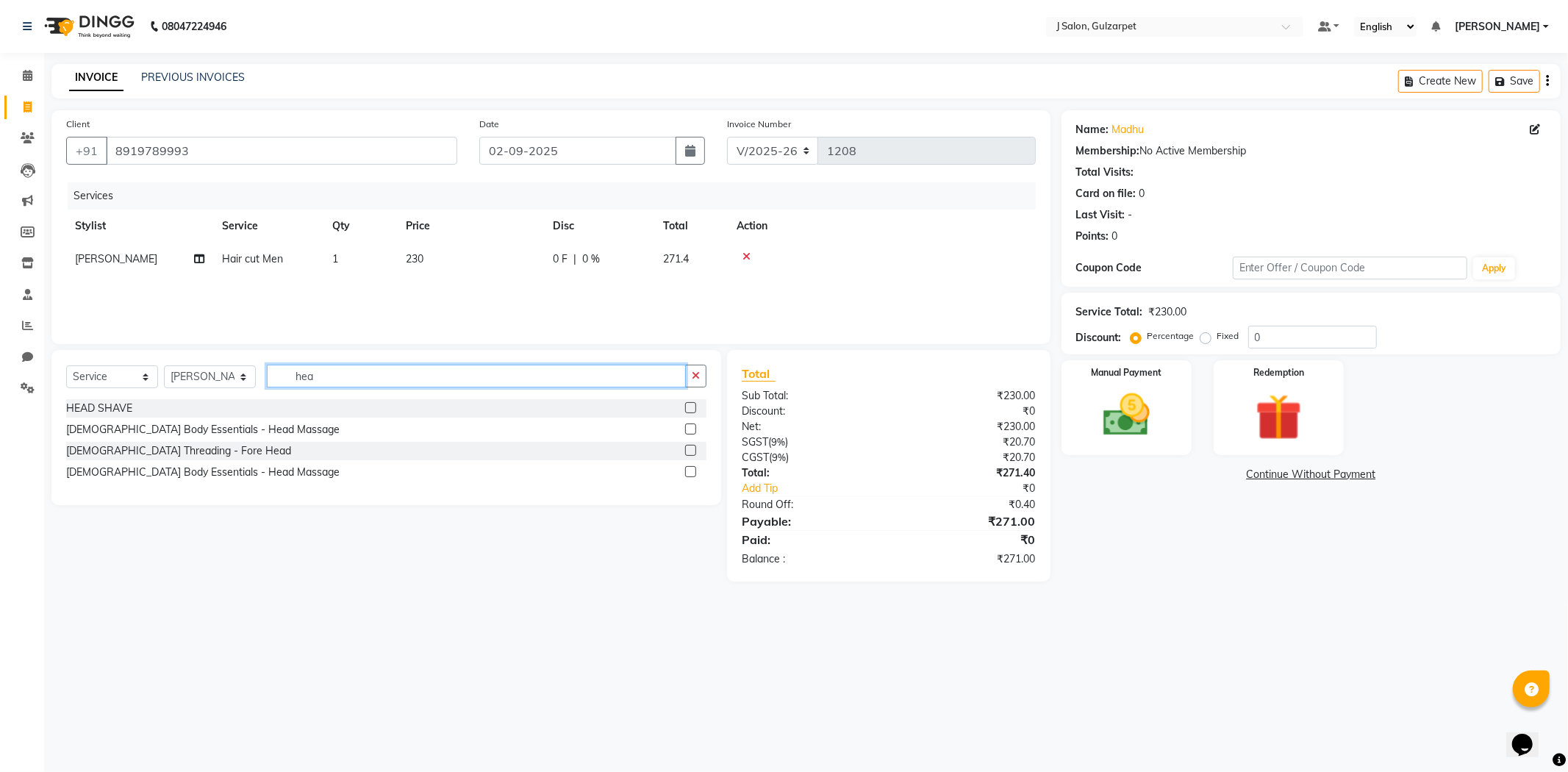
type input "hea"
click at [689, 430] on label at bounding box center [690, 429] width 11 height 11
click at [689, 430] on input "checkbox" at bounding box center [690, 429] width 9 height 9
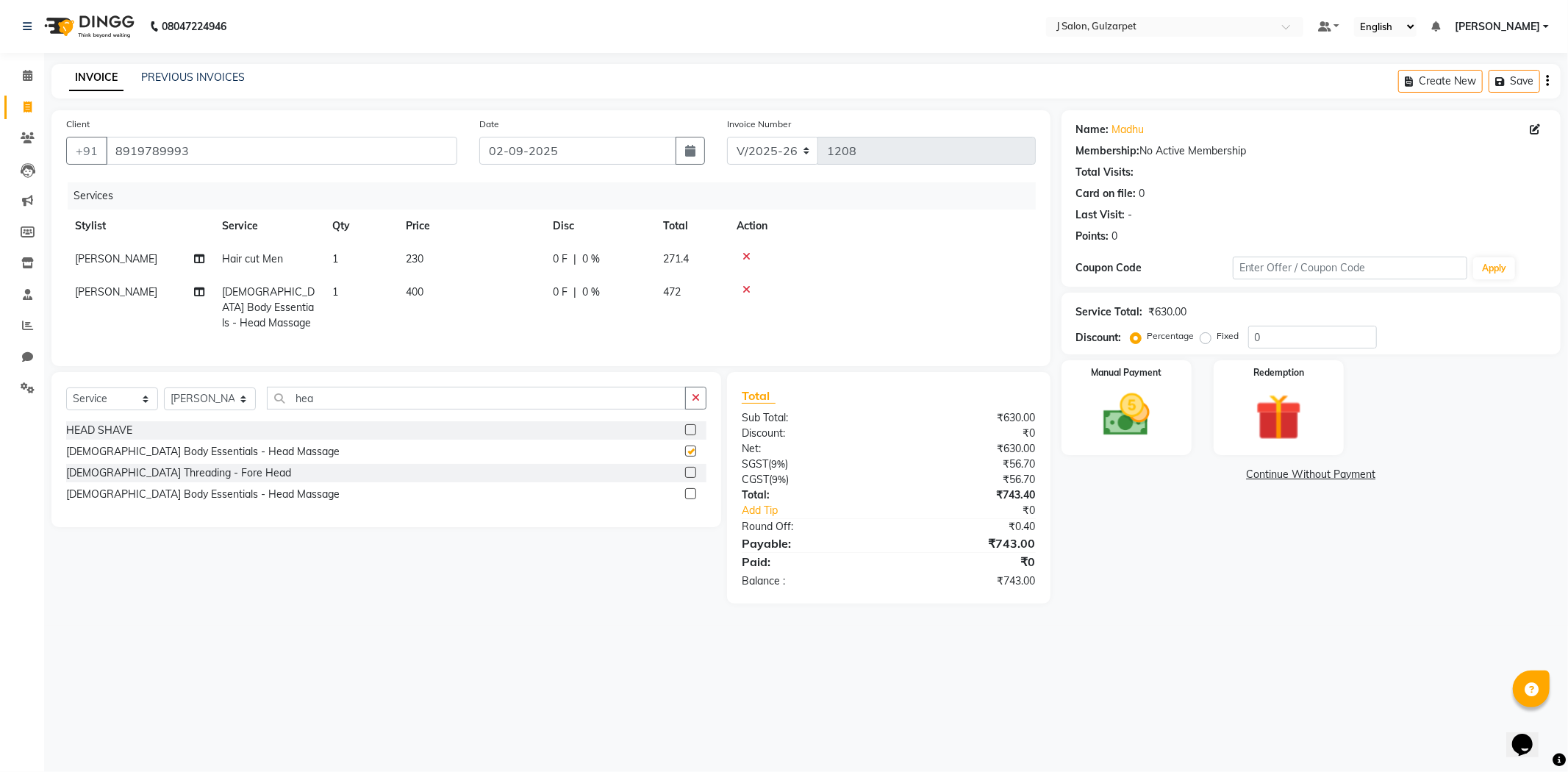
checkbox input "false"
click at [697, 403] on icon "button" at bounding box center [695, 397] width 9 height 10
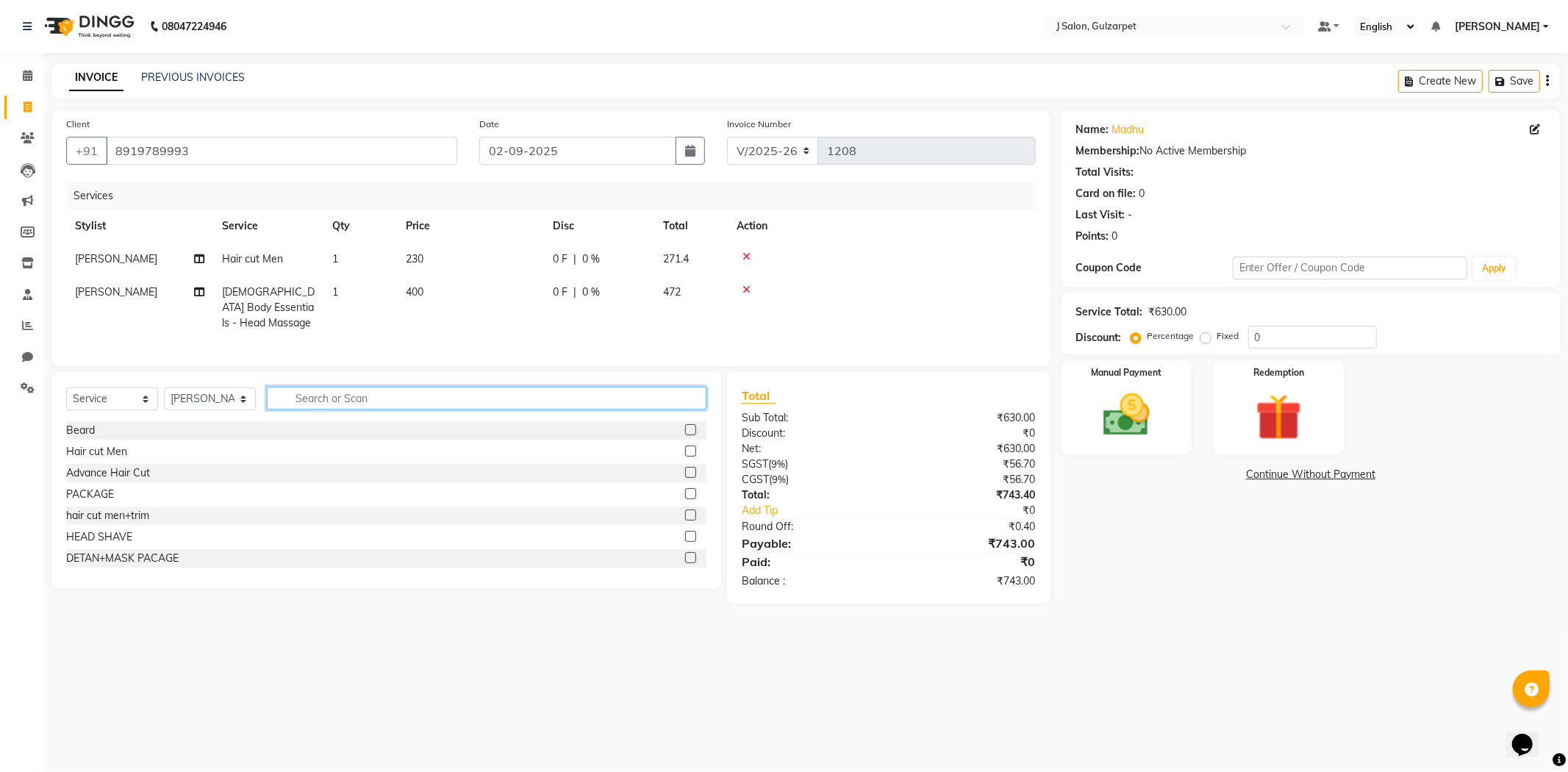
click at [477, 409] on input "text" at bounding box center [486, 398] width 440 height 23
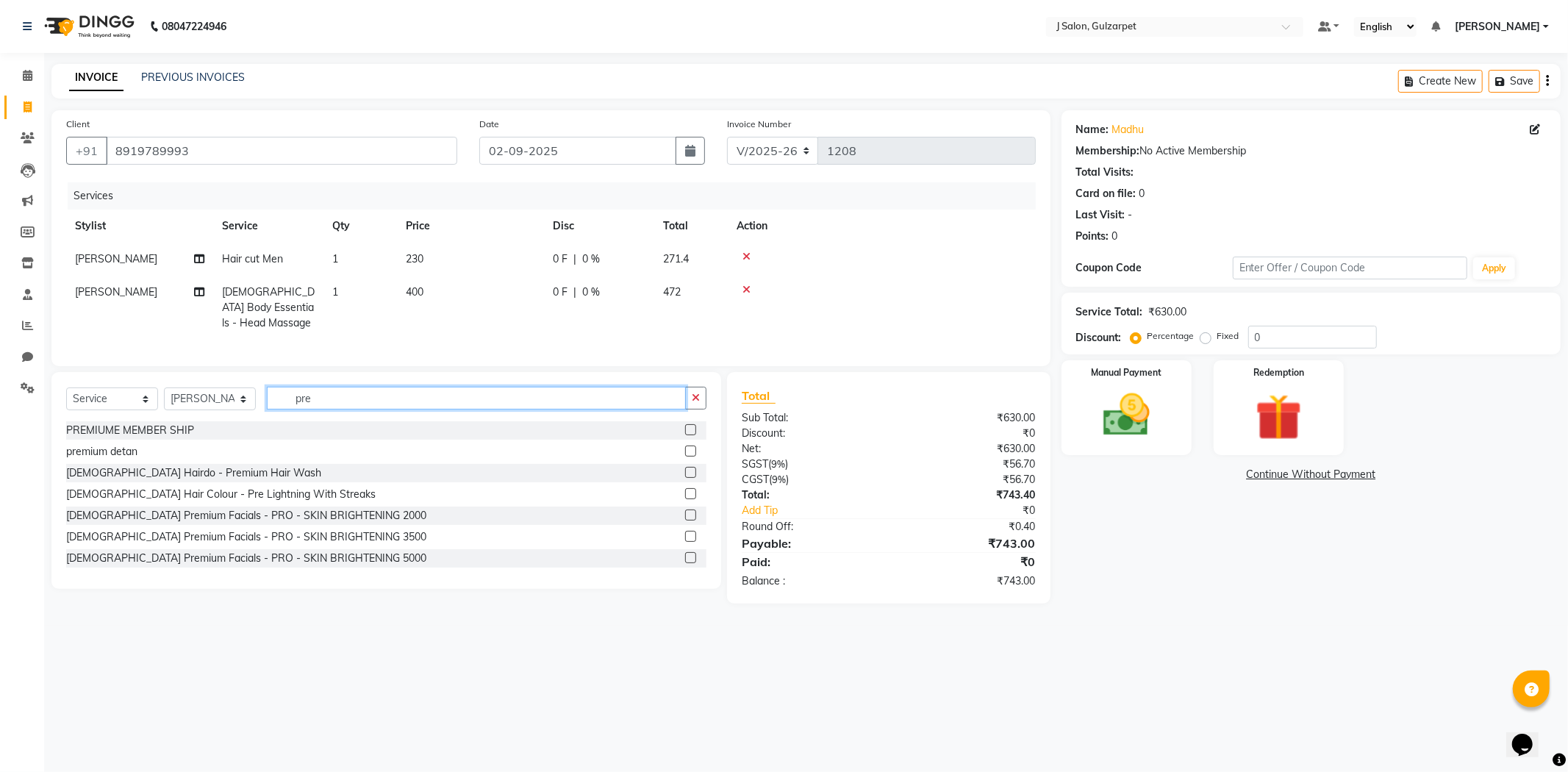
type input "pre"
click at [685, 457] on label at bounding box center [690, 451] width 11 height 11
click at [685, 457] on input "checkbox" at bounding box center [690, 452] width 9 height 9
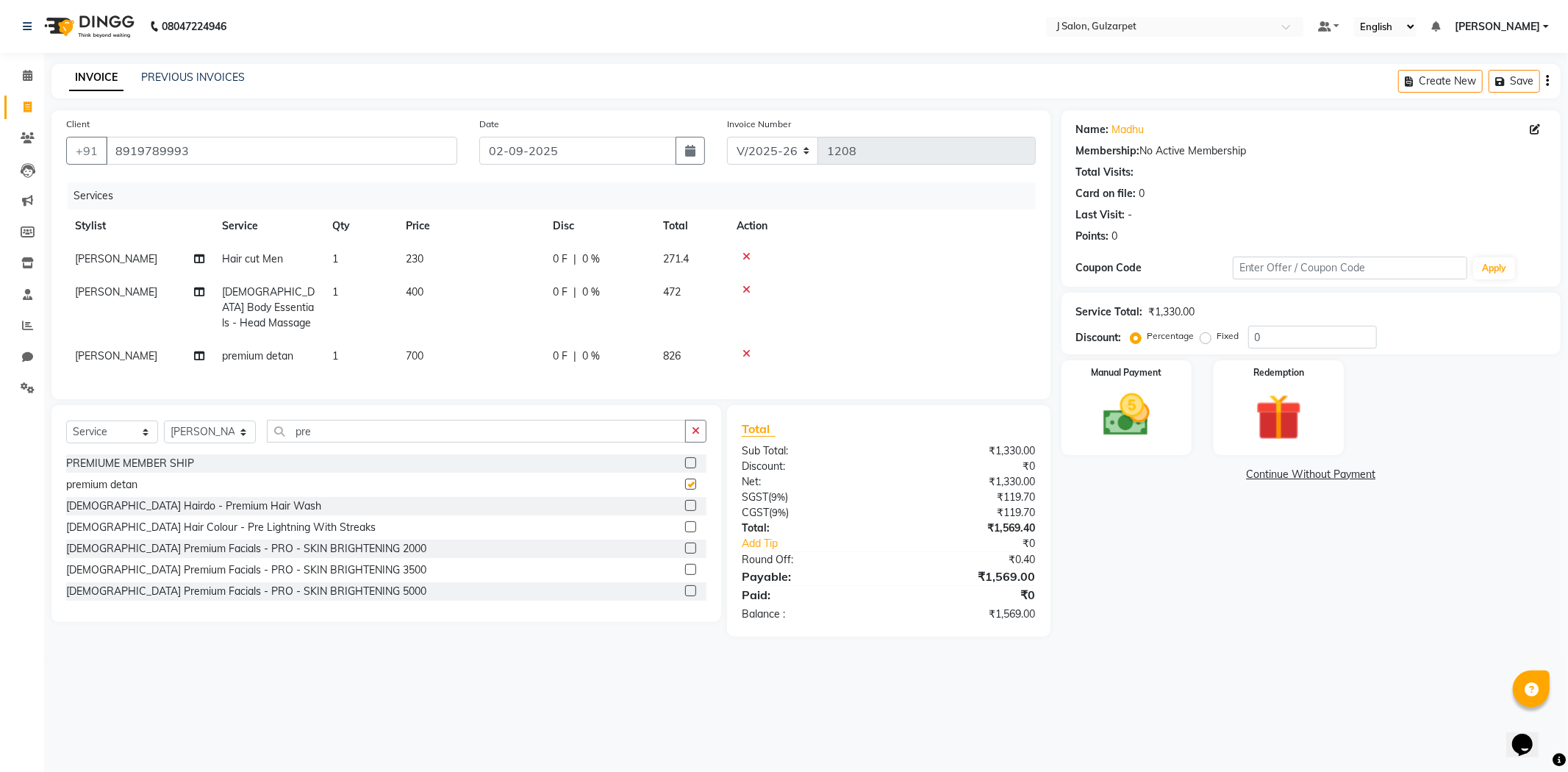
checkbox input "false"
click at [1305, 343] on input "0" at bounding box center [1312, 337] width 128 height 23
type input "10.80"
click at [1105, 415] on img at bounding box center [1126, 415] width 79 height 56
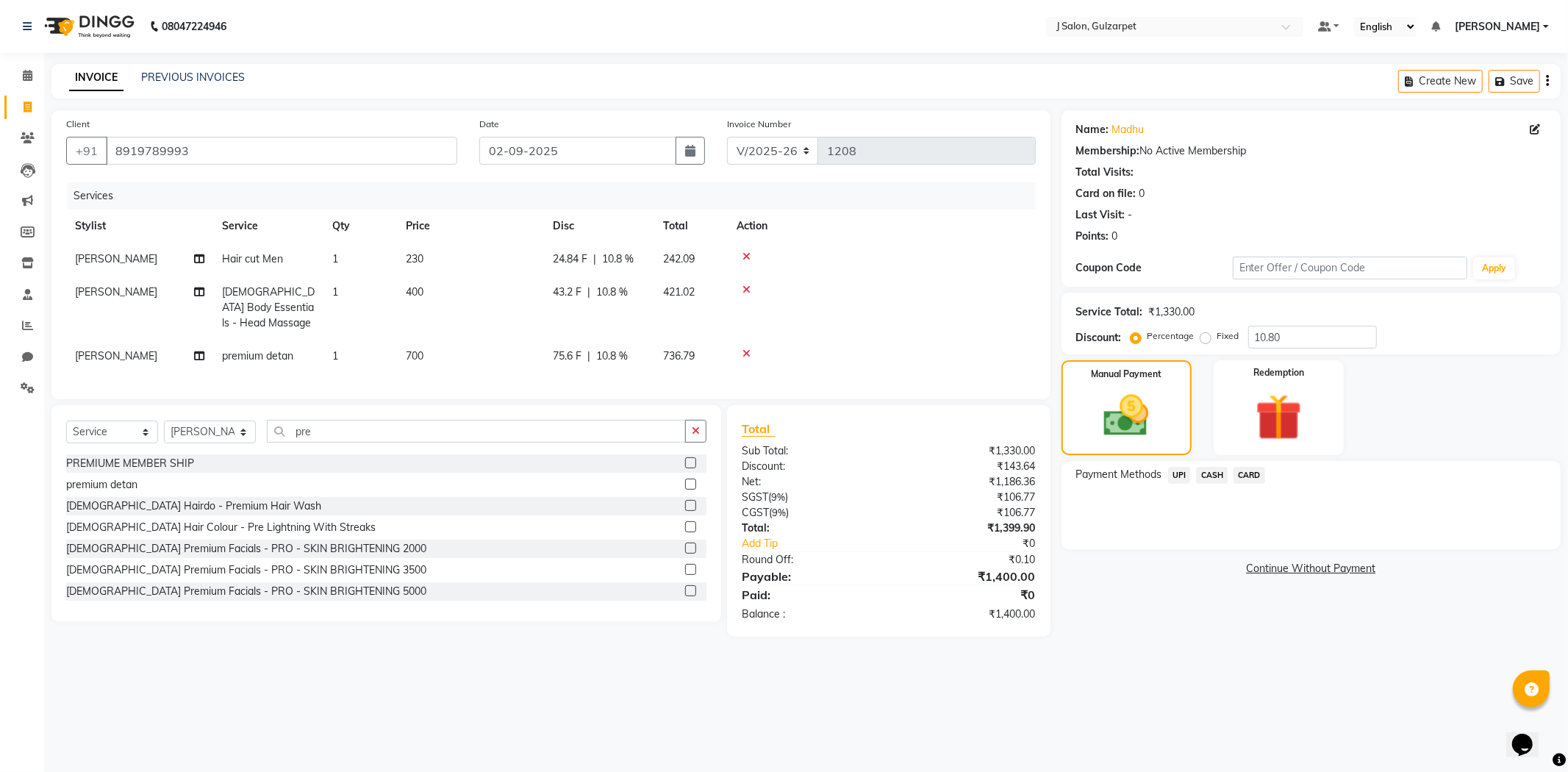
click at [1209, 473] on span "CASH" at bounding box center [1211, 476] width 31 height 17
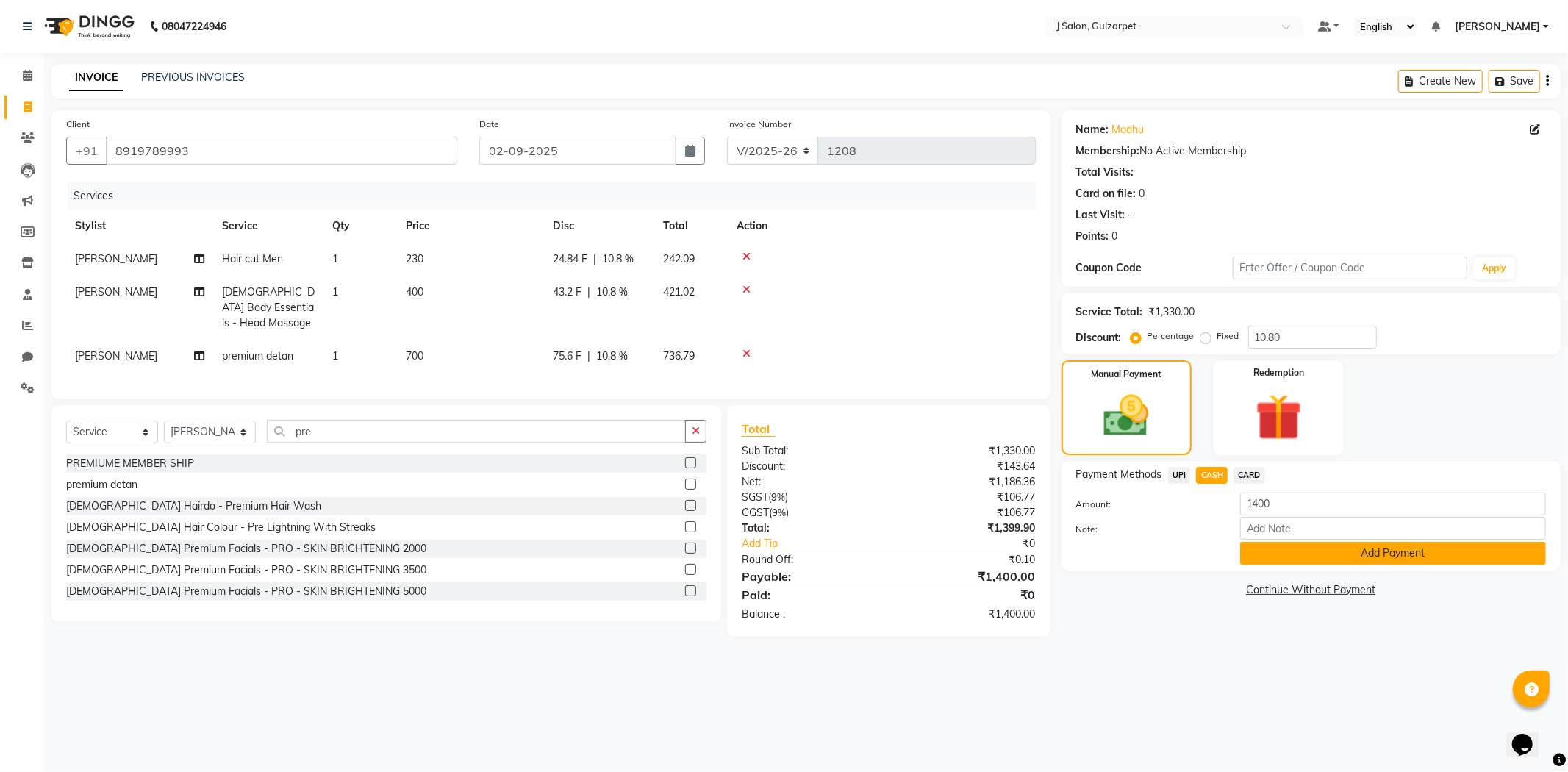
click at [1361, 545] on button "Add Payment" at bounding box center [1393, 553] width 306 height 23
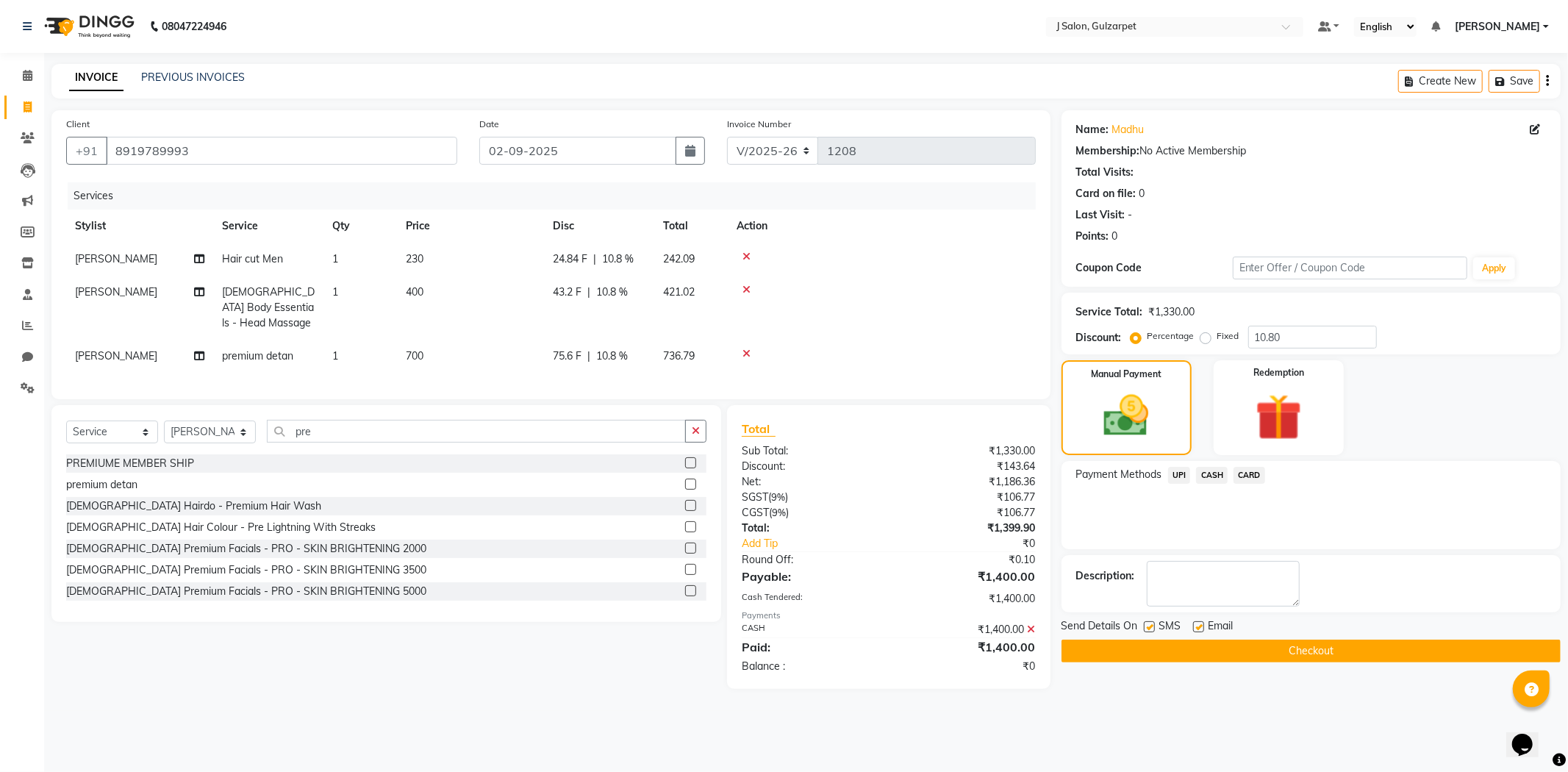
click at [1258, 630] on div "Send Details On SMS Email" at bounding box center [1312, 627] width 500 height 18
click at [1269, 659] on button "Checkout" at bounding box center [1312, 650] width 500 height 23
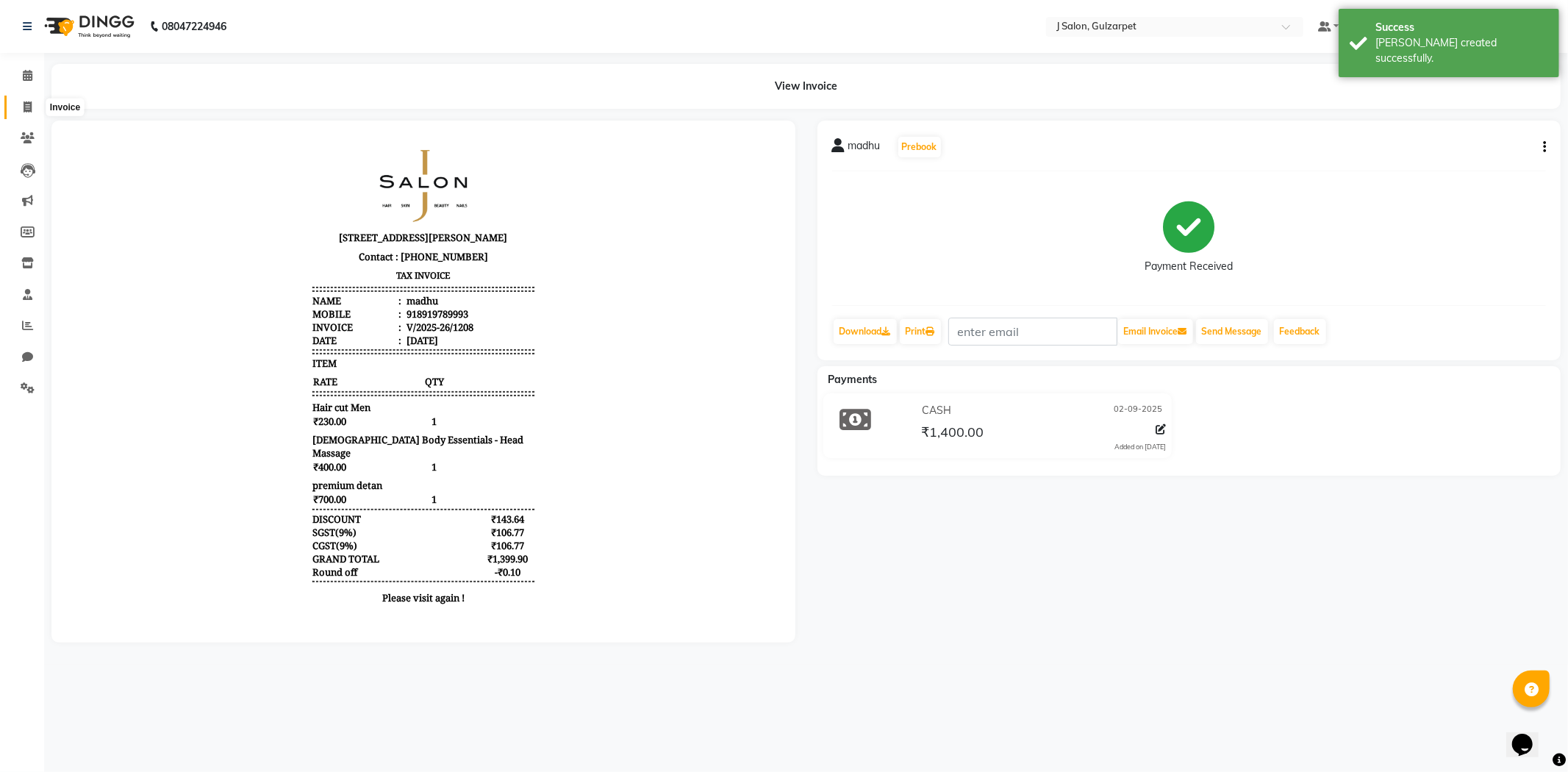
click at [31, 104] on span at bounding box center [27, 107] width 26 height 17
select select "8558"
select select "service"
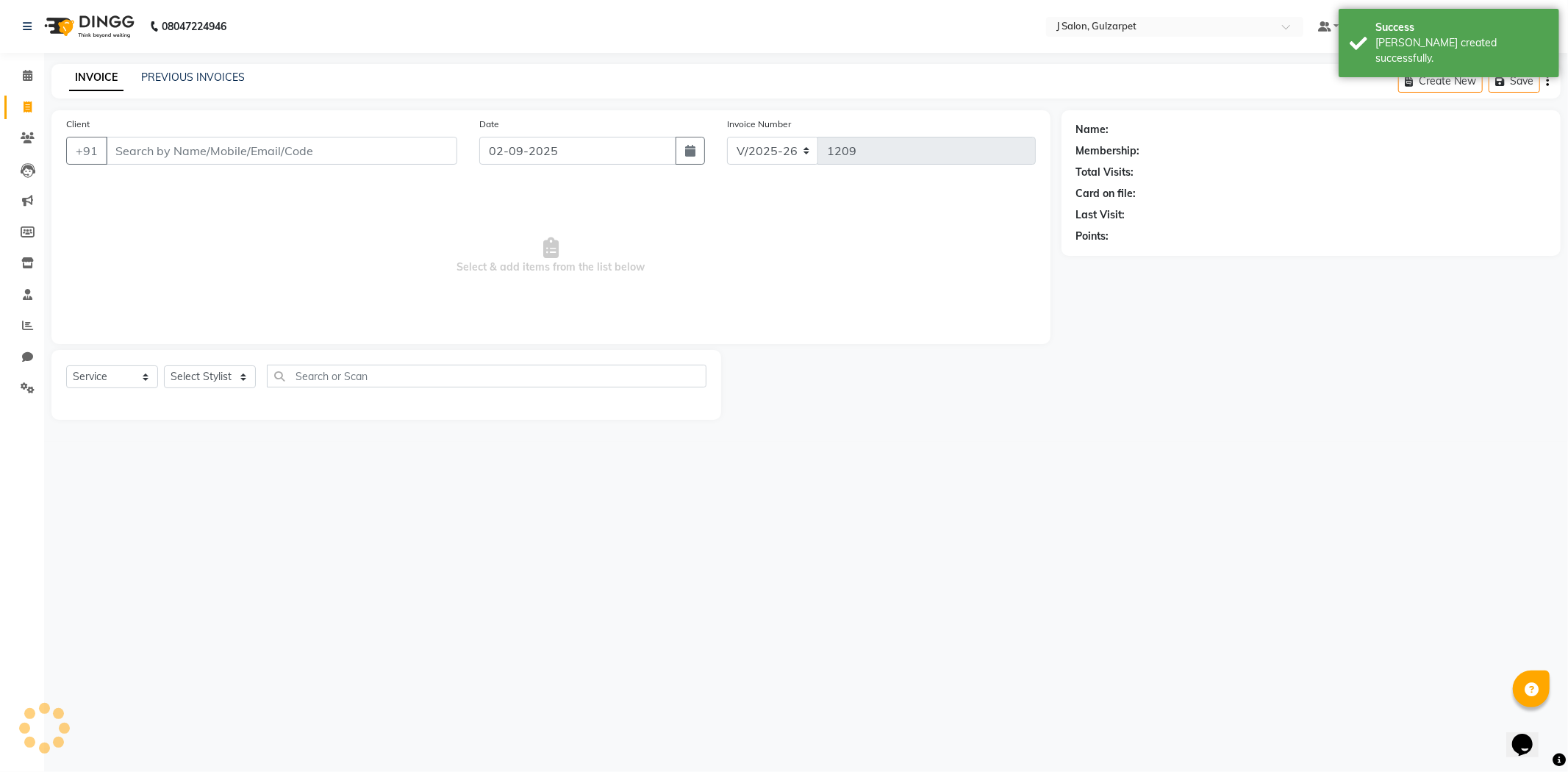
click at [125, 148] on input "Client" at bounding box center [281, 150] width 351 height 28
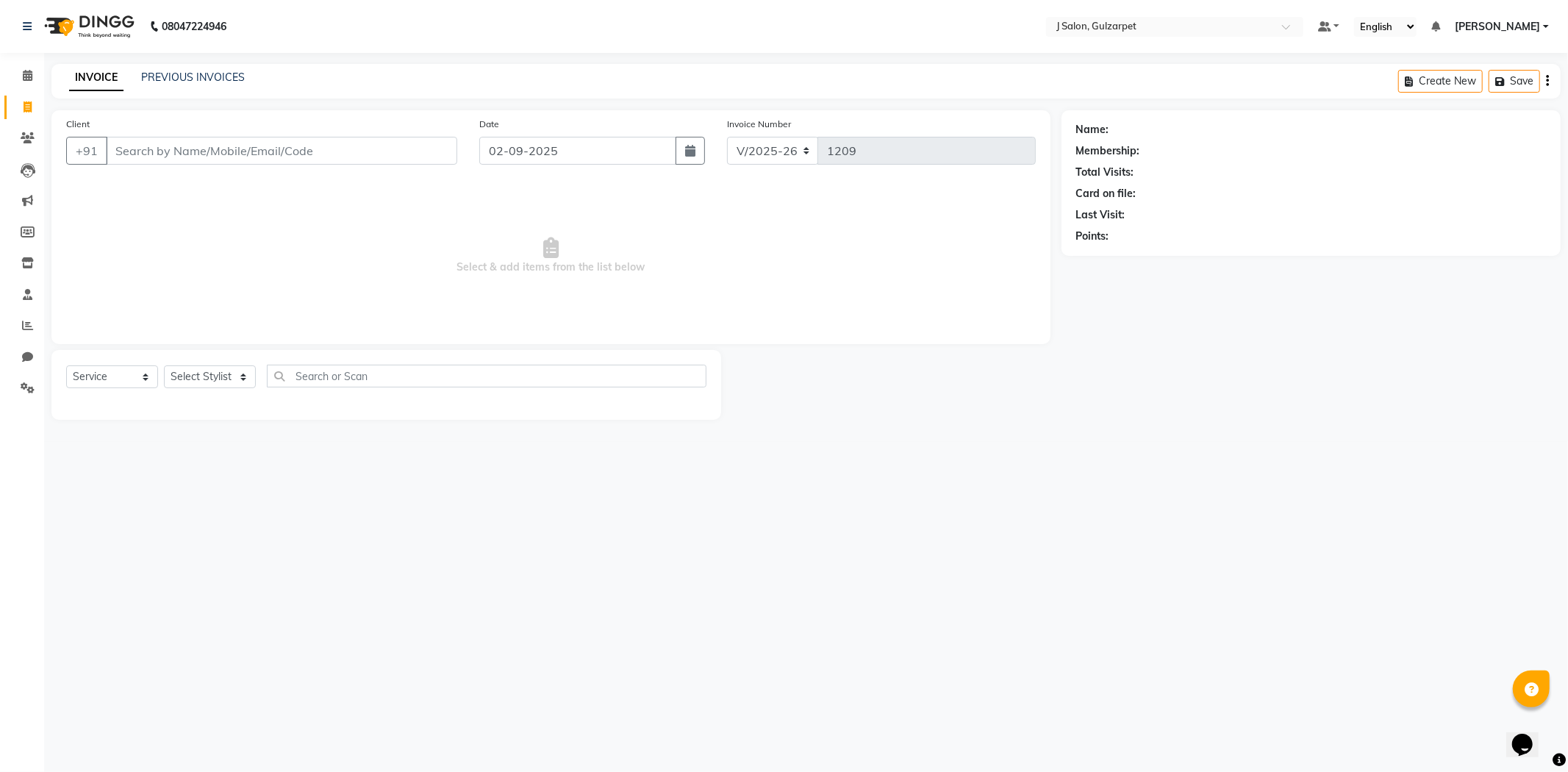
click at [262, 143] on input "Client" at bounding box center [281, 150] width 351 height 28
type input "9391463937"
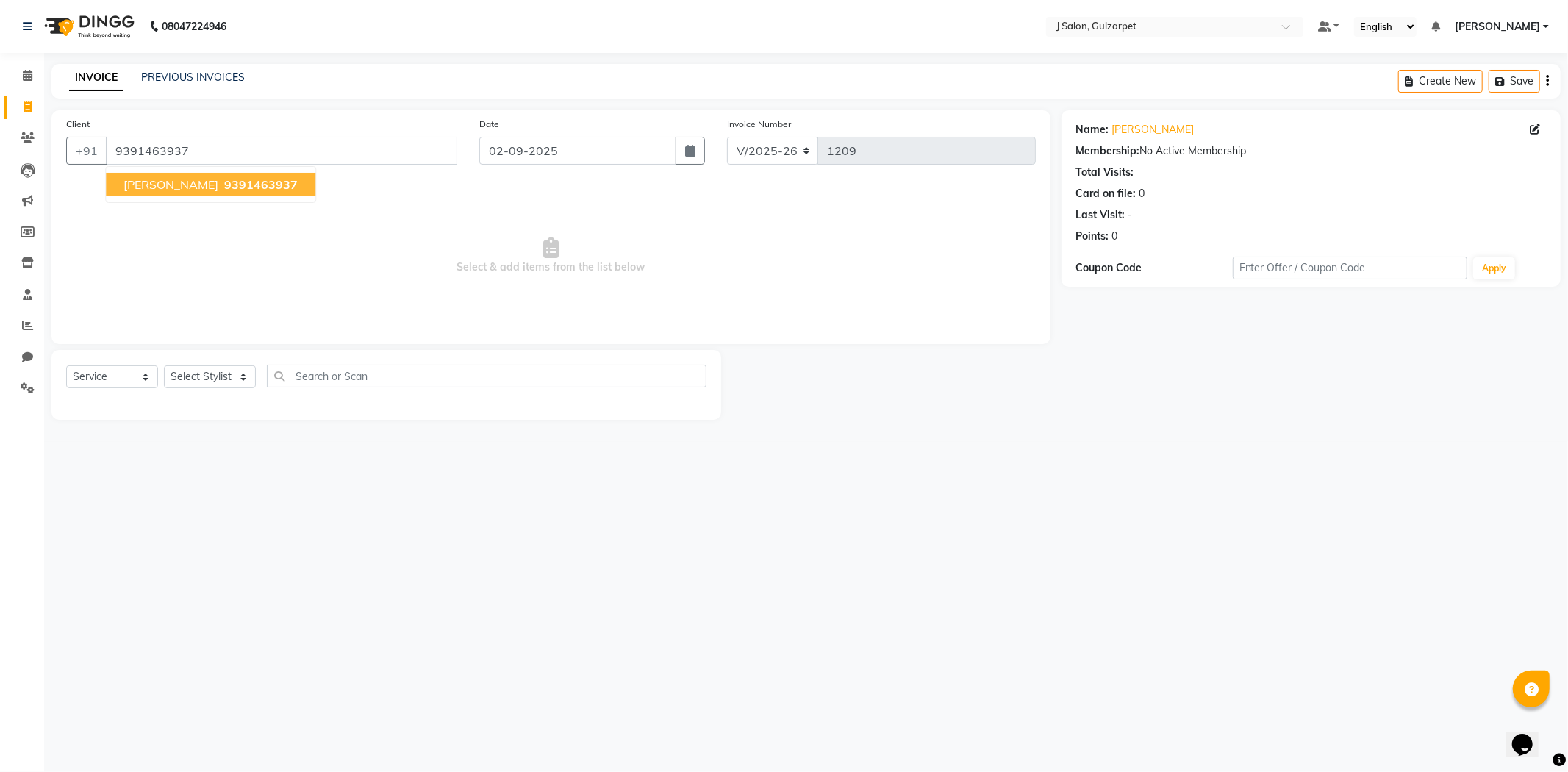
click at [157, 193] on button "Vijay 9391463937" at bounding box center [210, 184] width 210 height 24
click at [200, 383] on select "Select Stylist Admin [PERSON_NAME] [PERSON_NAME] [PERSON_NAME] [PERSON_NAME] [P…" at bounding box center [210, 377] width 92 height 23
select select "85375"
click at [164, 366] on select "Select Stylist Admin [PERSON_NAME] [PERSON_NAME] [PERSON_NAME] [PERSON_NAME] [P…" at bounding box center [210, 377] width 92 height 23
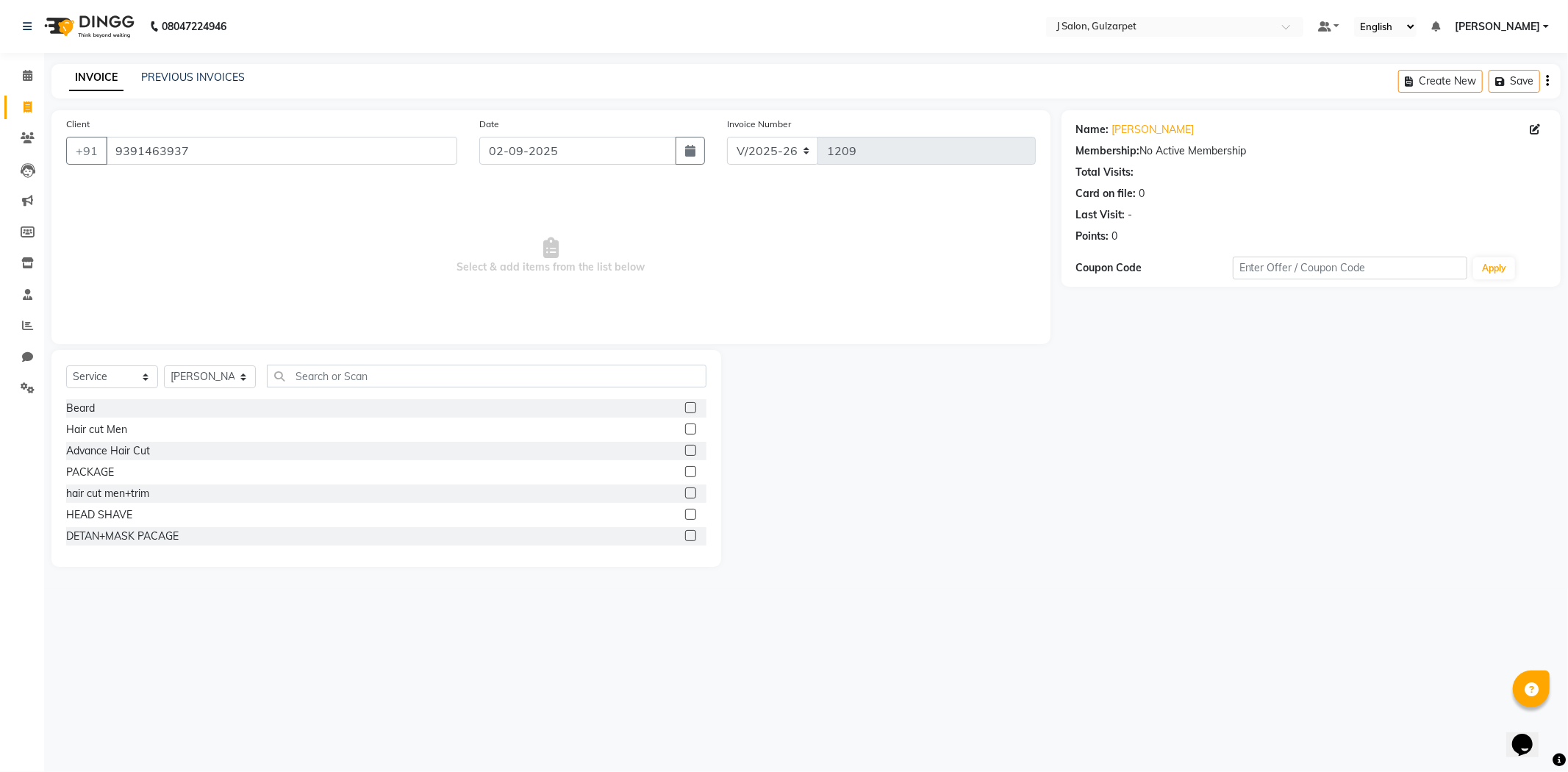
click at [685, 427] on label at bounding box center [690, 429] width 11 height 11
click at [685, 427] on input "checkbox" at bounding box center [690, 429] width 9 height 9
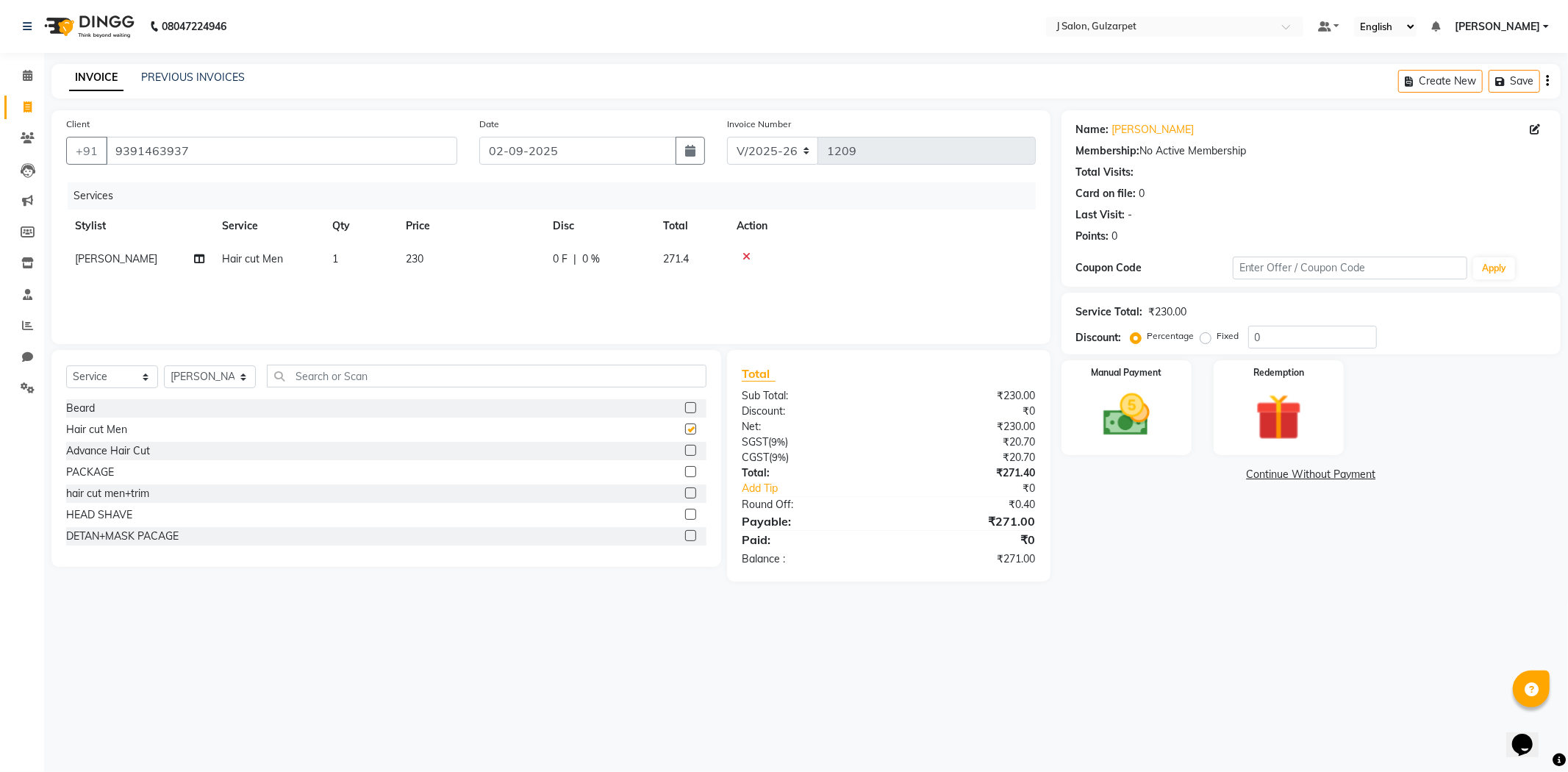
checkbox input "false"
click at [336, 254] on span "1" at bounding box center [335, 259] width 6 height 13
select select "85375"
click at [422, 262] on input "1" at bounding box center [429, 263] width 56 height 23
type input "2"
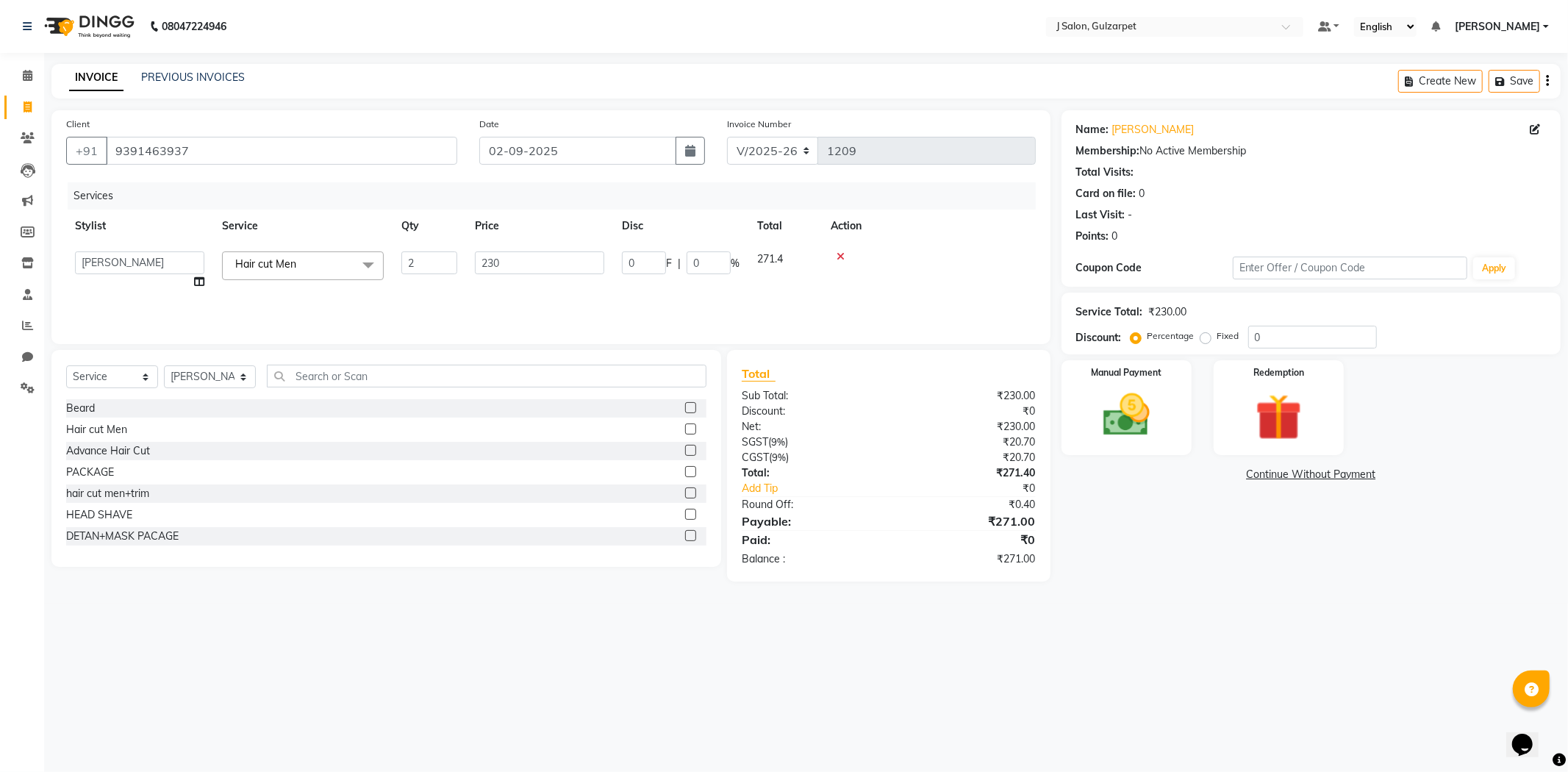
click at [646, 281] on div "Services Stylist Service Qty Price Disc Total Action Admin [PERSON_NAME] [PERSO…" at bounding box center [551, 255] width 970 height 147
click at [1281, 341] on input "0" at bounding box center [1312, 337] width 128 height 23
type input "1"
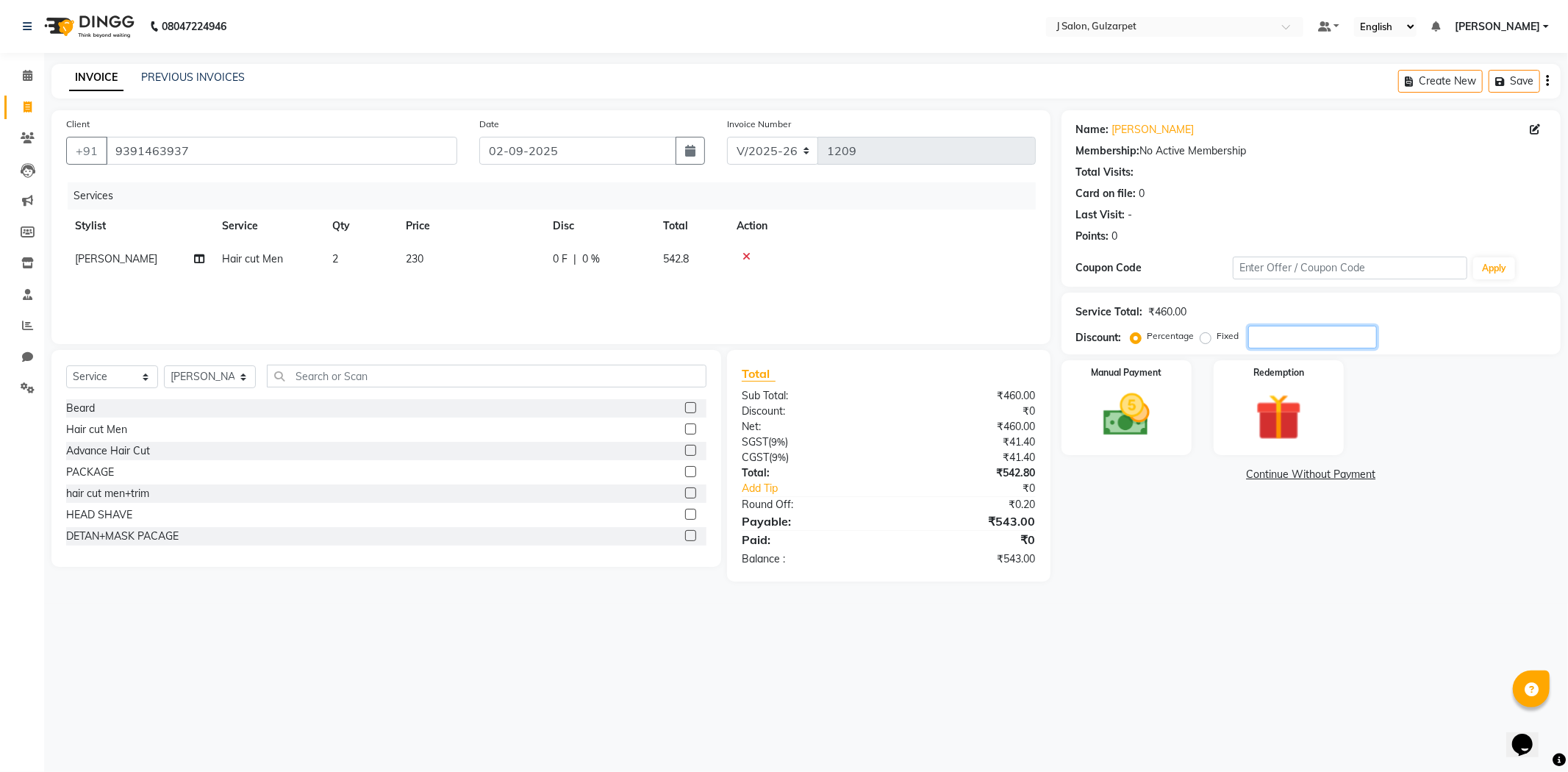
type input "4"
type input "1"
type input "9"
type input "1"
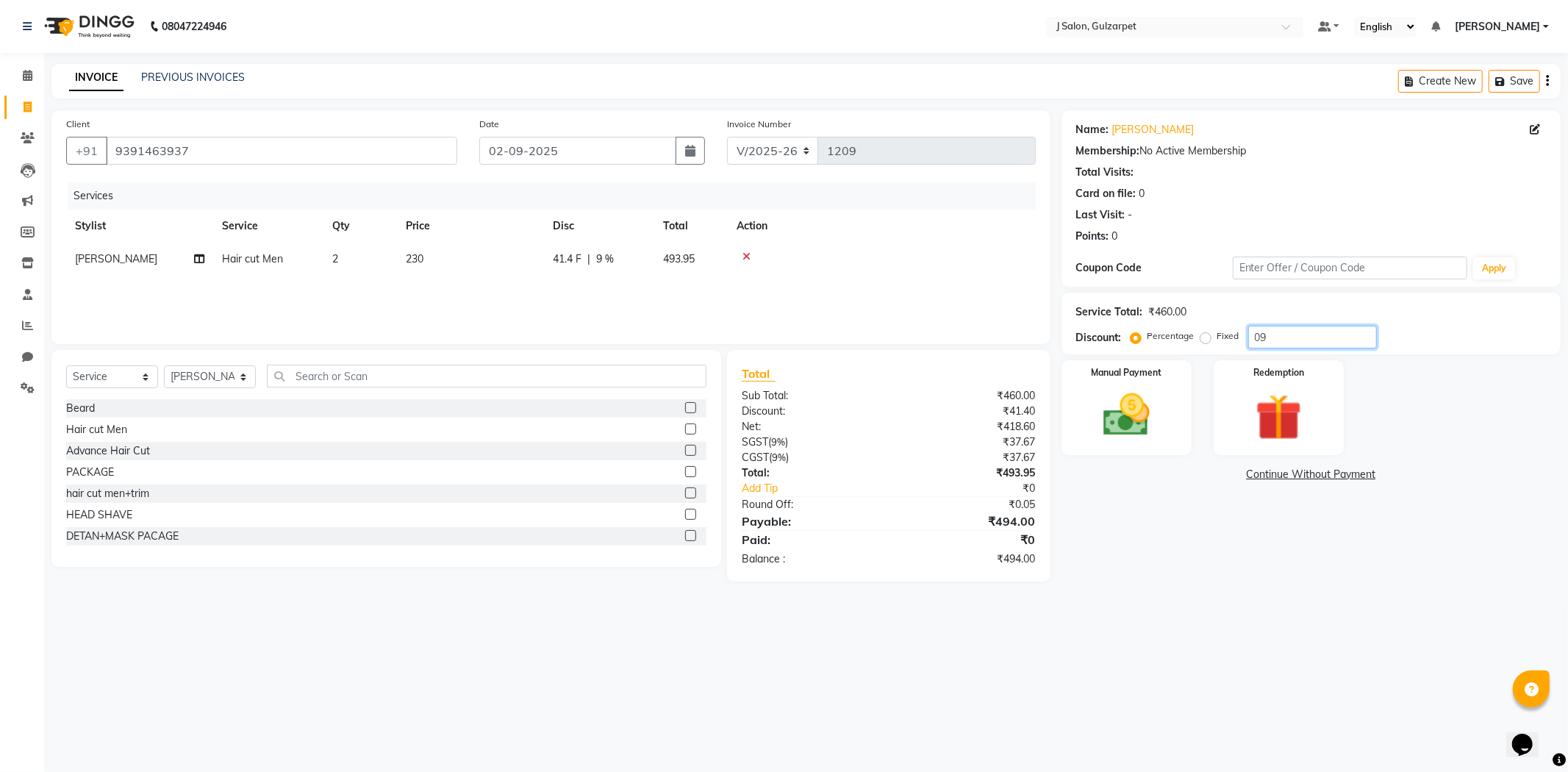
type input "0"
type input "9"
type input "01.85"
click at [1138, 432] on img at bounding box center [1126, 415] width 79 height 56
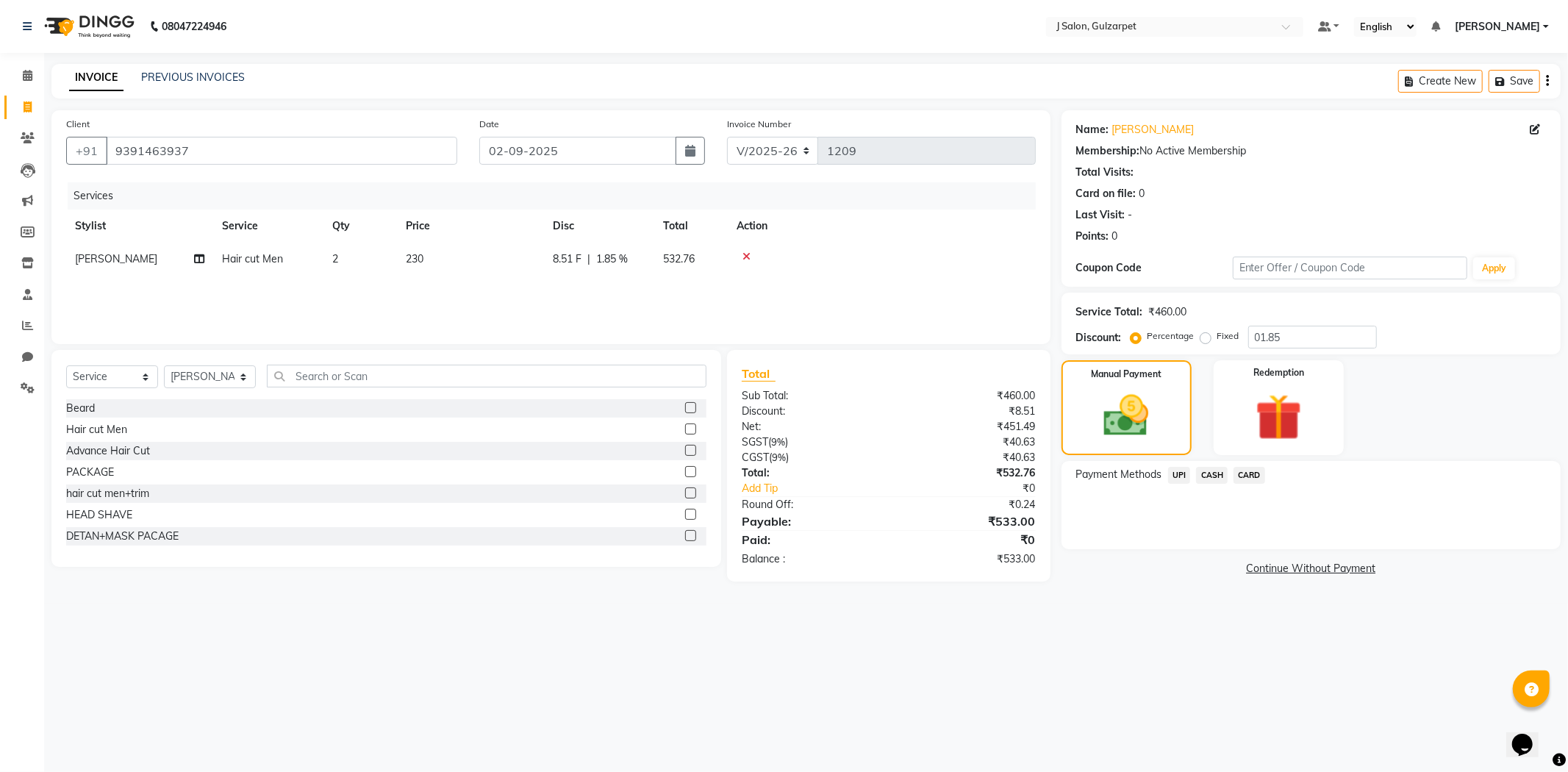
click at [1177, 472] on span "UPI" at bounding box center [1180, 476] width 23 height 17
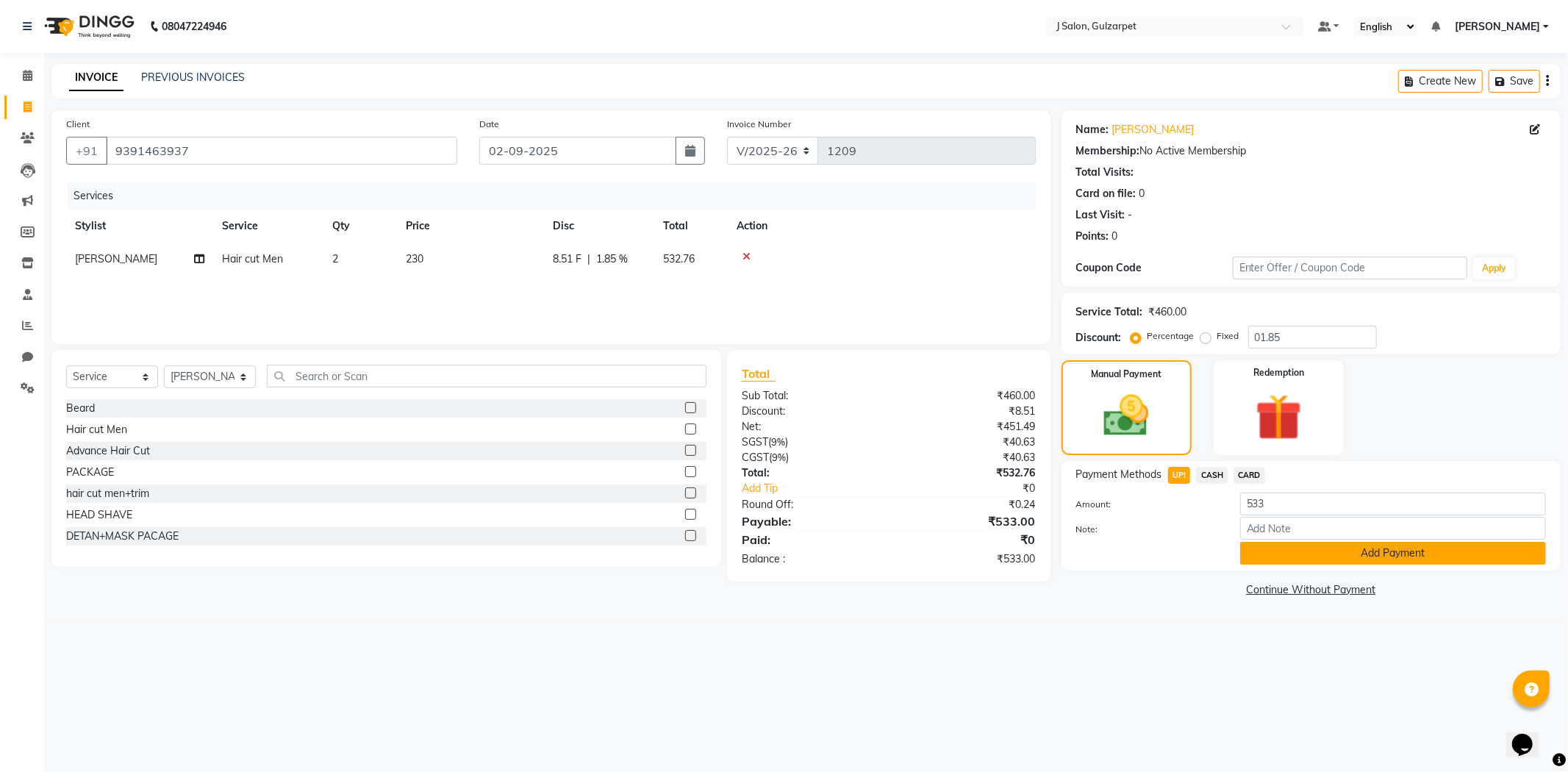
click at [1372, 548] on button "Add Payment" at bounding box center [1393, 553] width 306 height 23
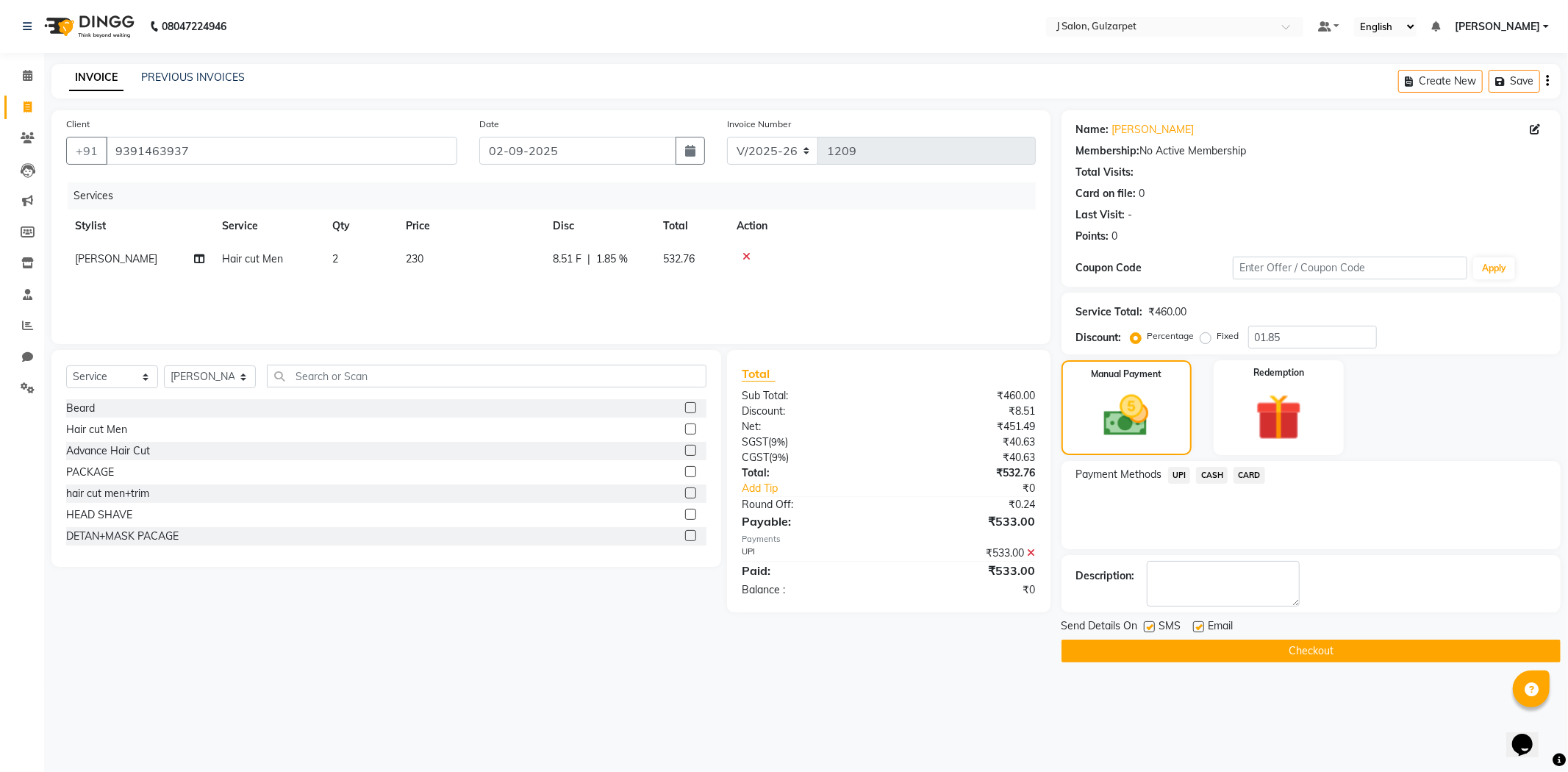
click at [1329, 666] on main "INVOICE PREVIOUS INVOICES Create New Save Client [PHONE_NUMBER] Date [DATE] Inv…" at bounding box center [805, 373] width 1524 height 620
click at [1316, 654] on button "Checkout" at bounding box center [1312, 650] width 500 height 23
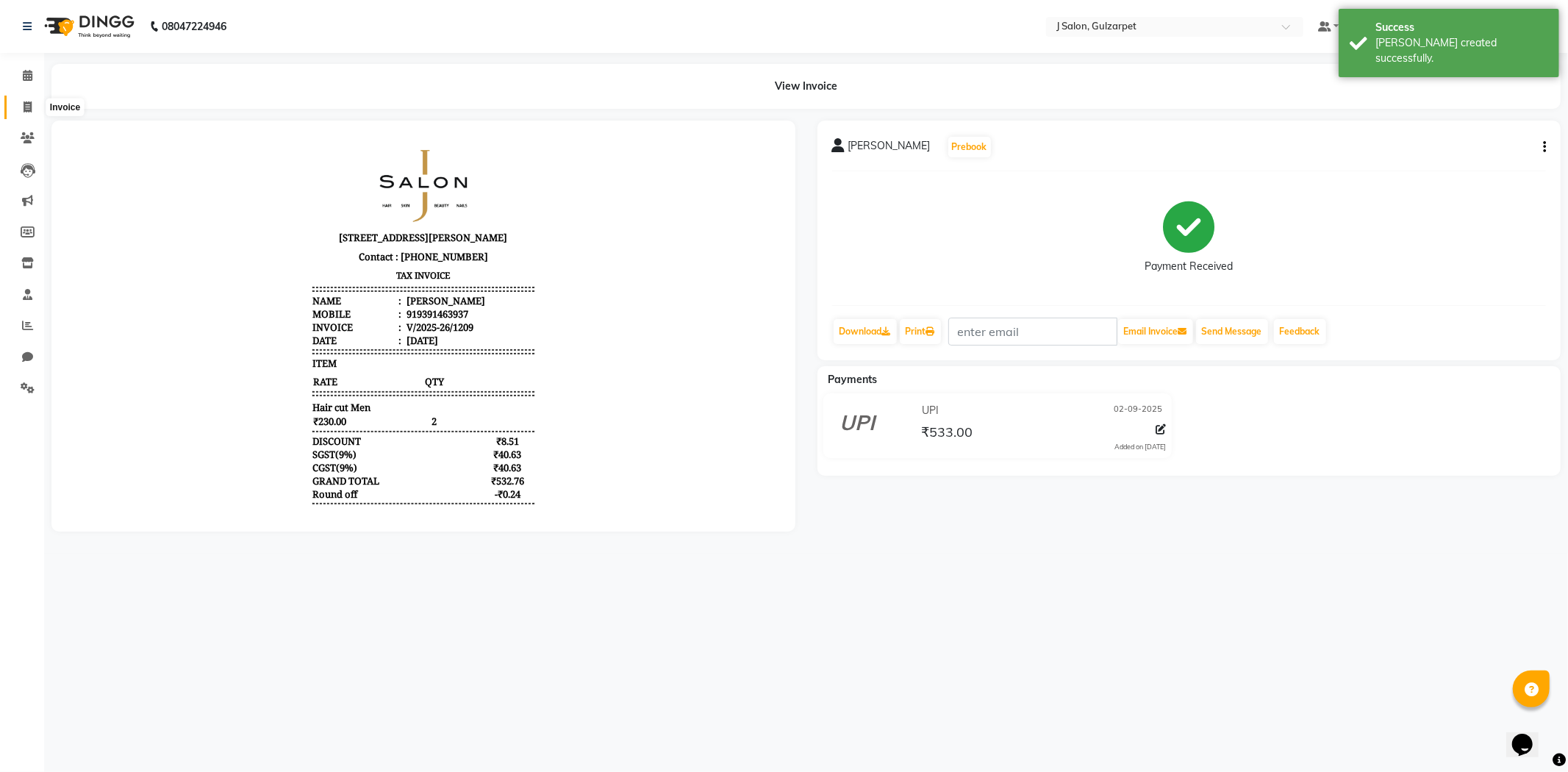
click at [16, 102] on span at bounding box center [27, 107] width 26 height 17
select select "service"
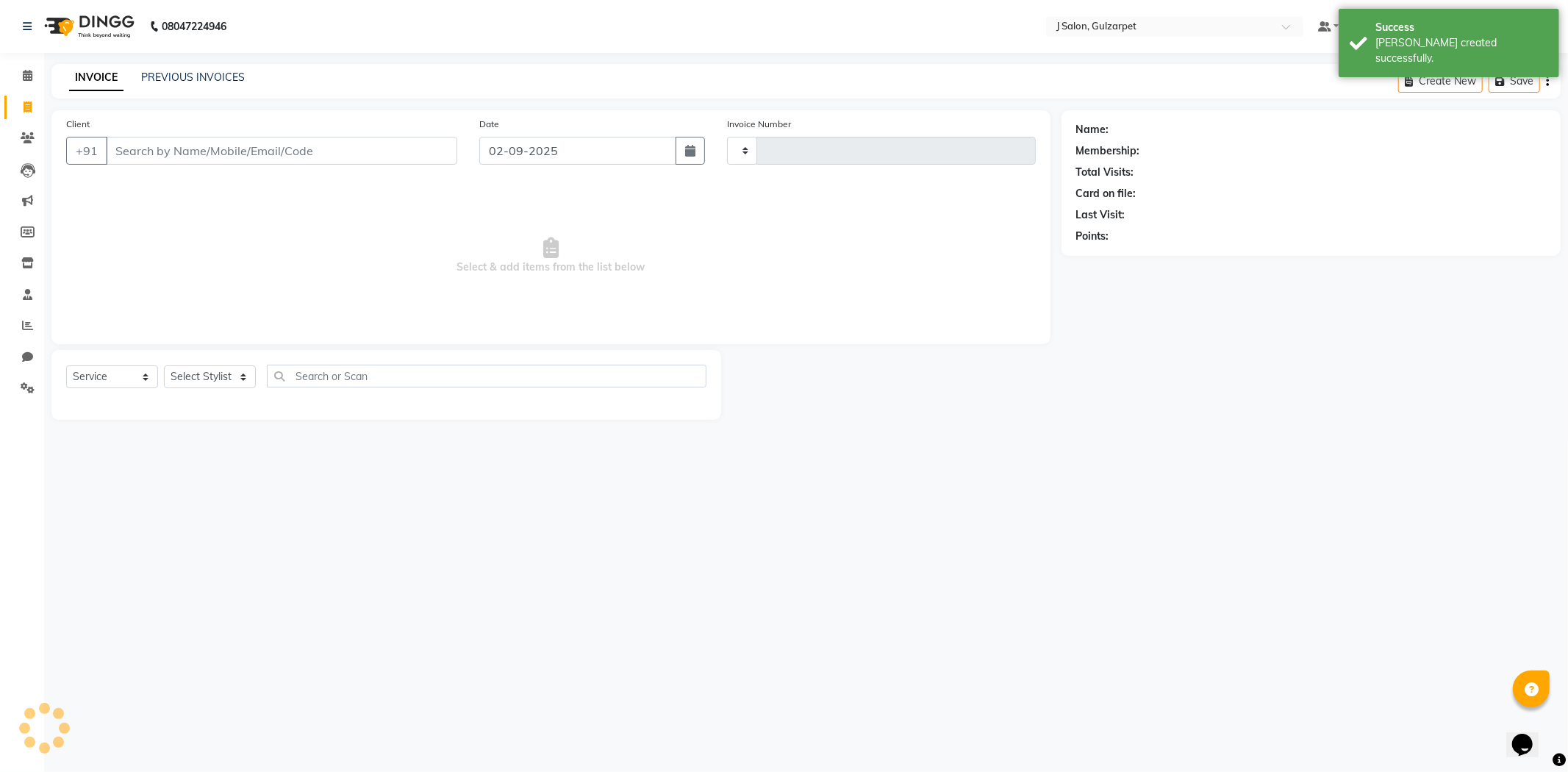
type input "1210"
select select "8558"
click at [140, 151] on input "Client" at bounding box center [281, 150] width 351 height 28
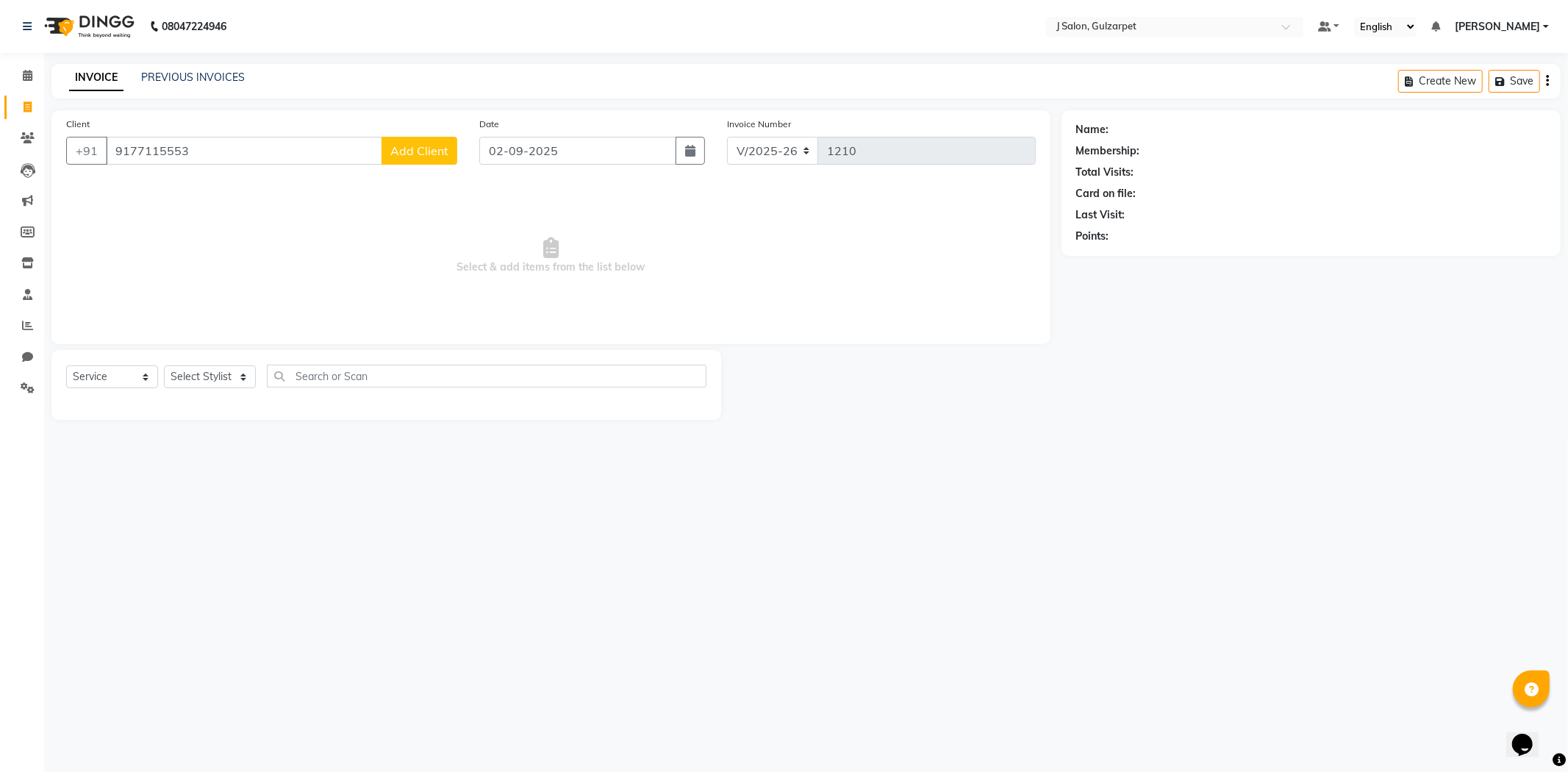
type input "9177115553"
click at [419, 148] on span "Add Client" at bounding box center [419, 150] width 58 height 14
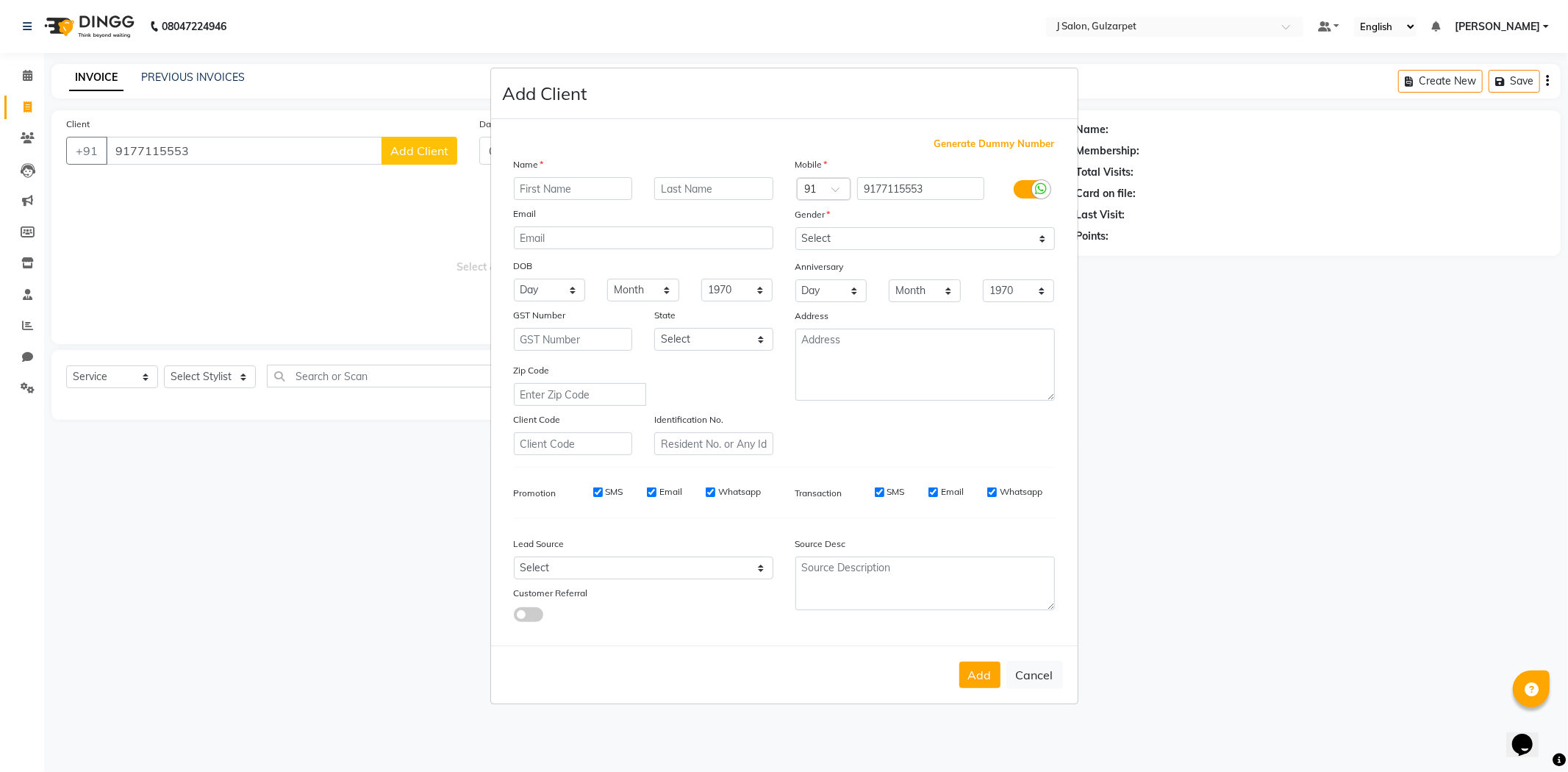
click at [581, 178] on input "text" at bounding box center [573, 189] width 119 height 23
type input "[PERSON_NAME]"
click at [857, 237] on select "Select [DEMOGRAPHIC_DATA] [DEMOGRAPHIC_DATA] Other Prefer Not To Say" at bounding box center [925, 238] width 259 height 23
select select "[DEMOGRAPHIC_DATA]"
click at [796, 227] on select "Select [DEMOGRAPHIC_DATA] [DEMOGRAPHIC_DATA] Other Prefer Not To Say" at bounding box center [925, 238] width 259 height 23
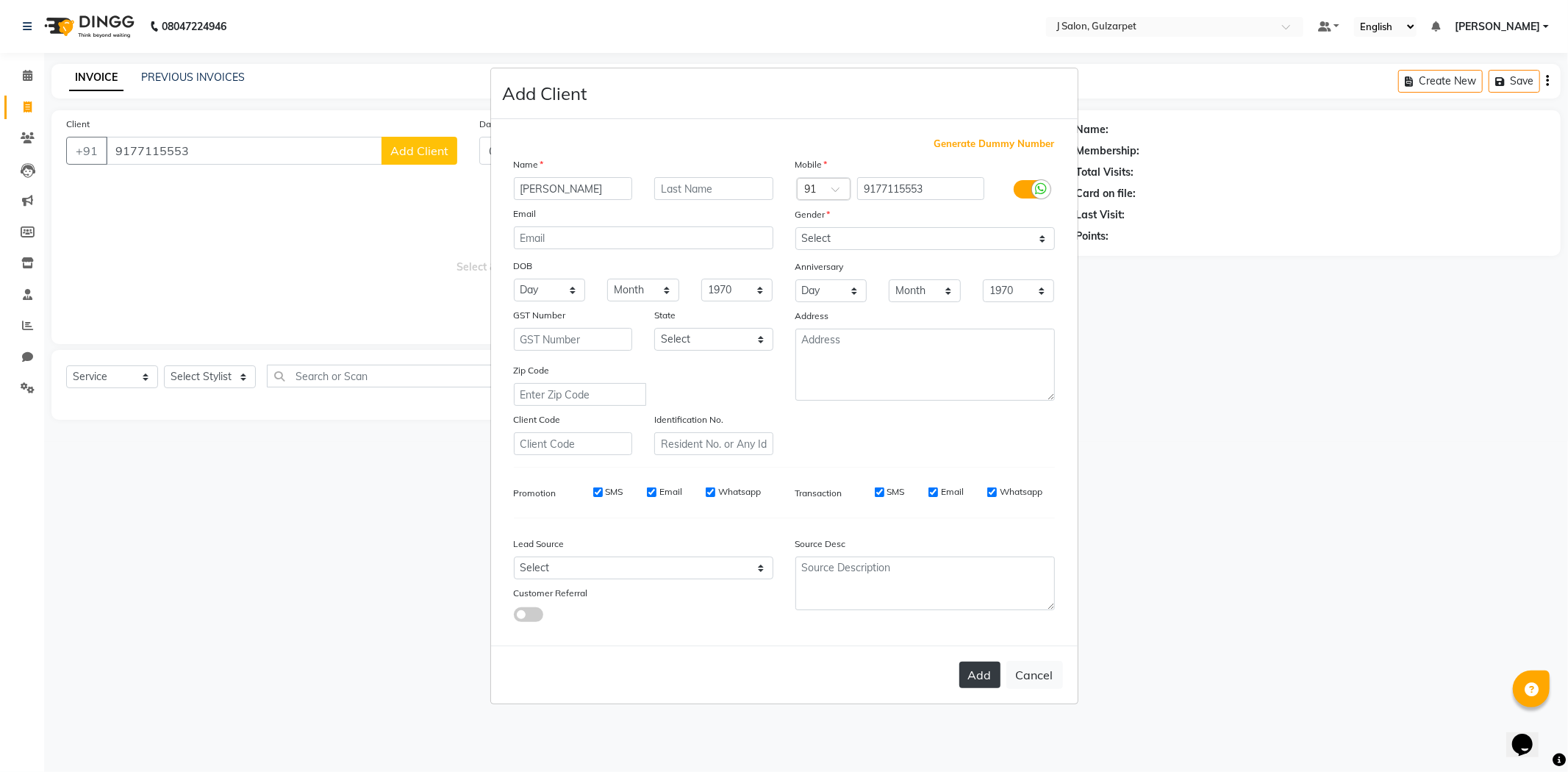
click at [979, 677] on button "Add" at bounding box center [979, 675] width 41 height 27
select select
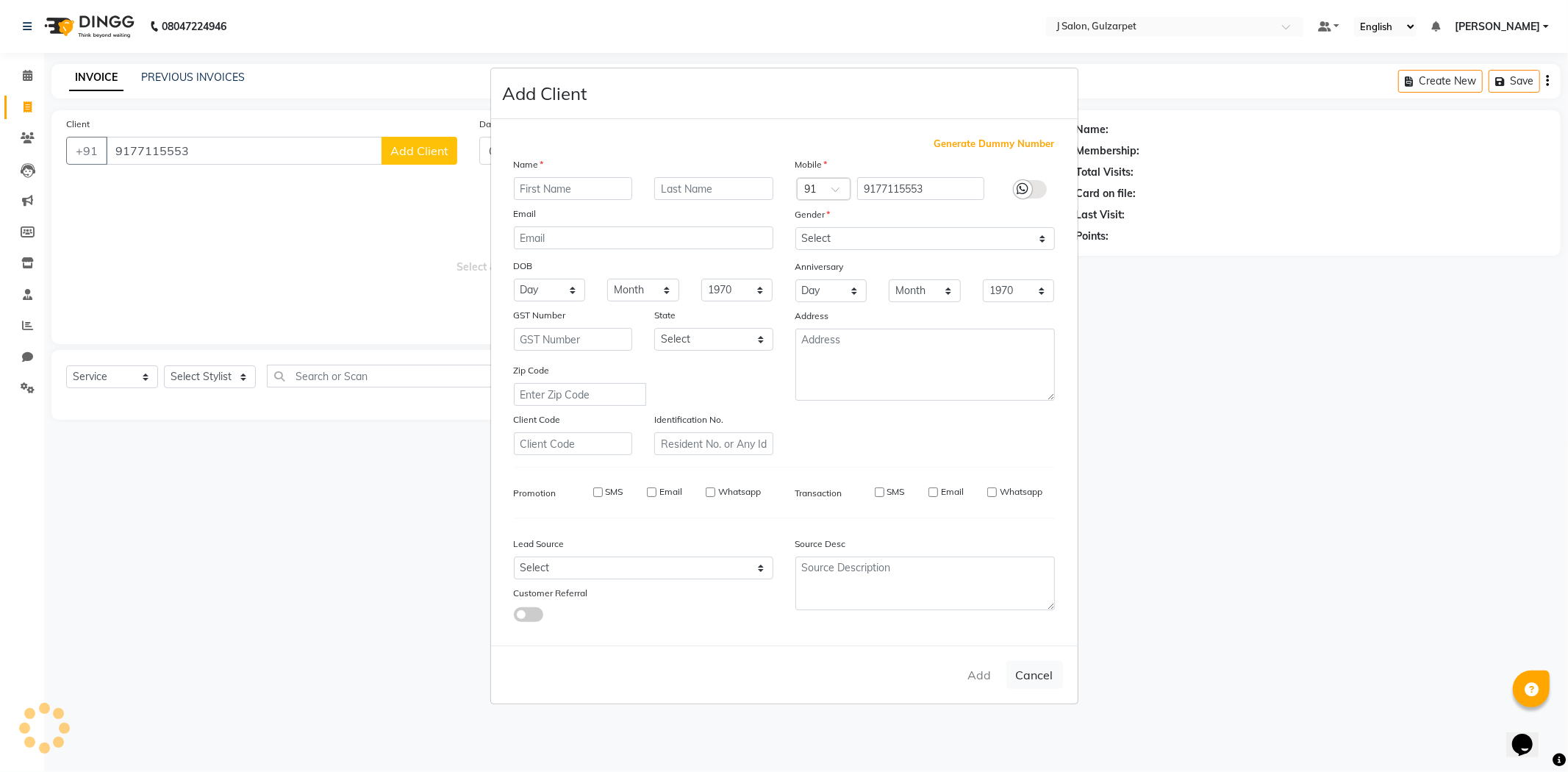
select select
checkbox input "false"
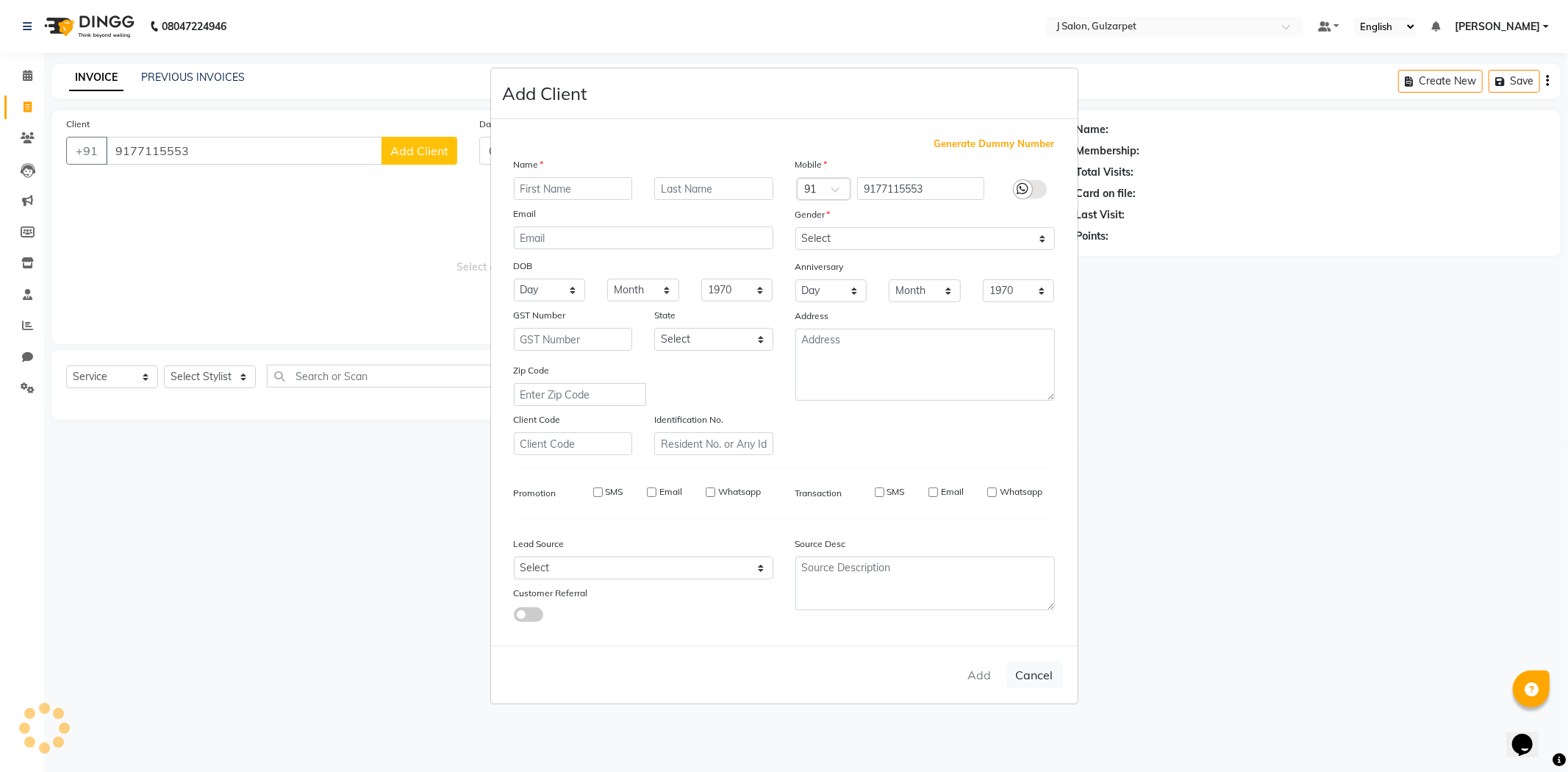
checkbox input "false"
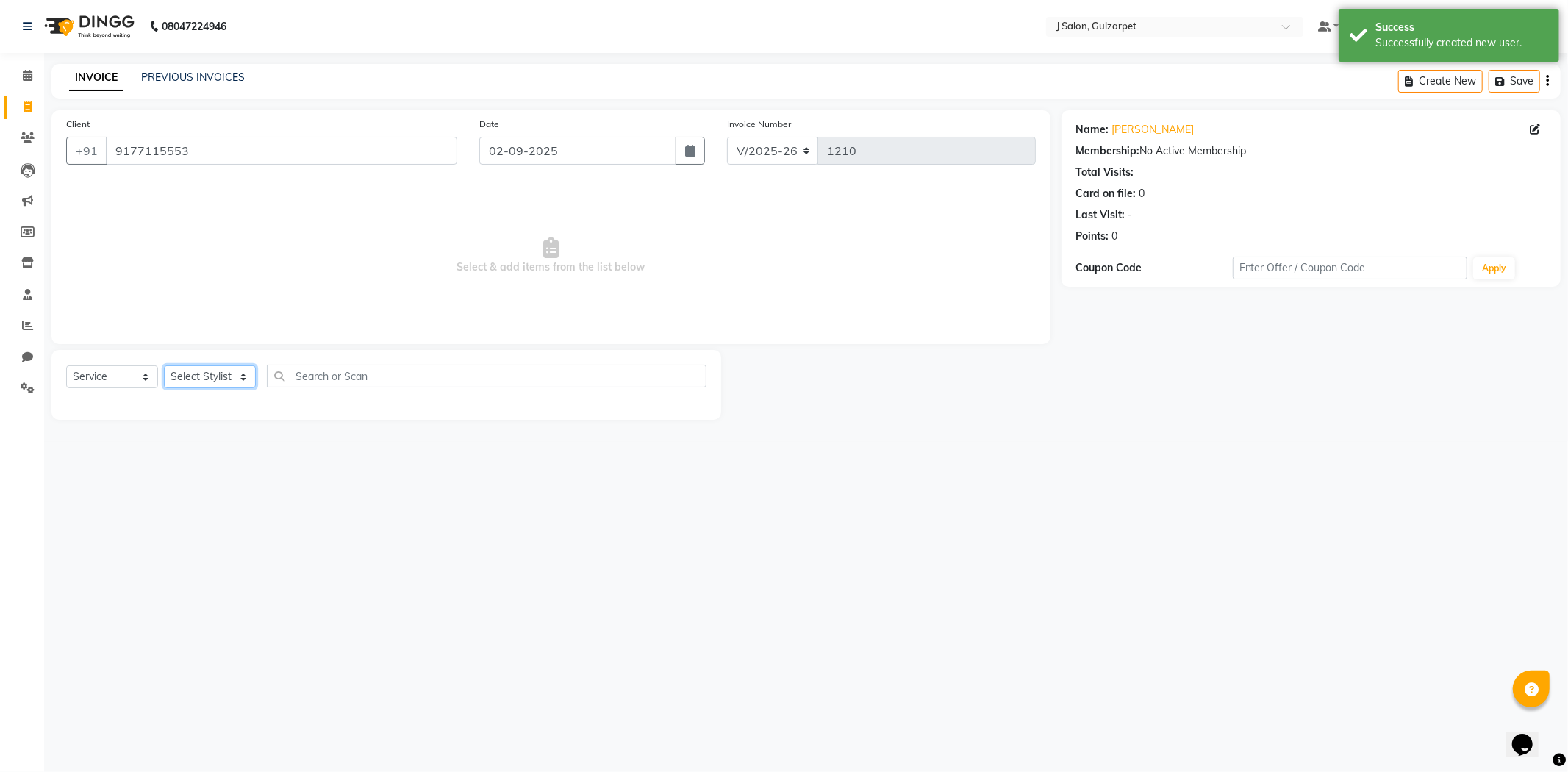
click at [203, 376] on select "Select Stylist Admin [PERSON_NAME] [PERSON_NAME] [PERSON_NAME] [PERSON_NAME] [P…" at bounding box center [210, 377] width 92 height 23
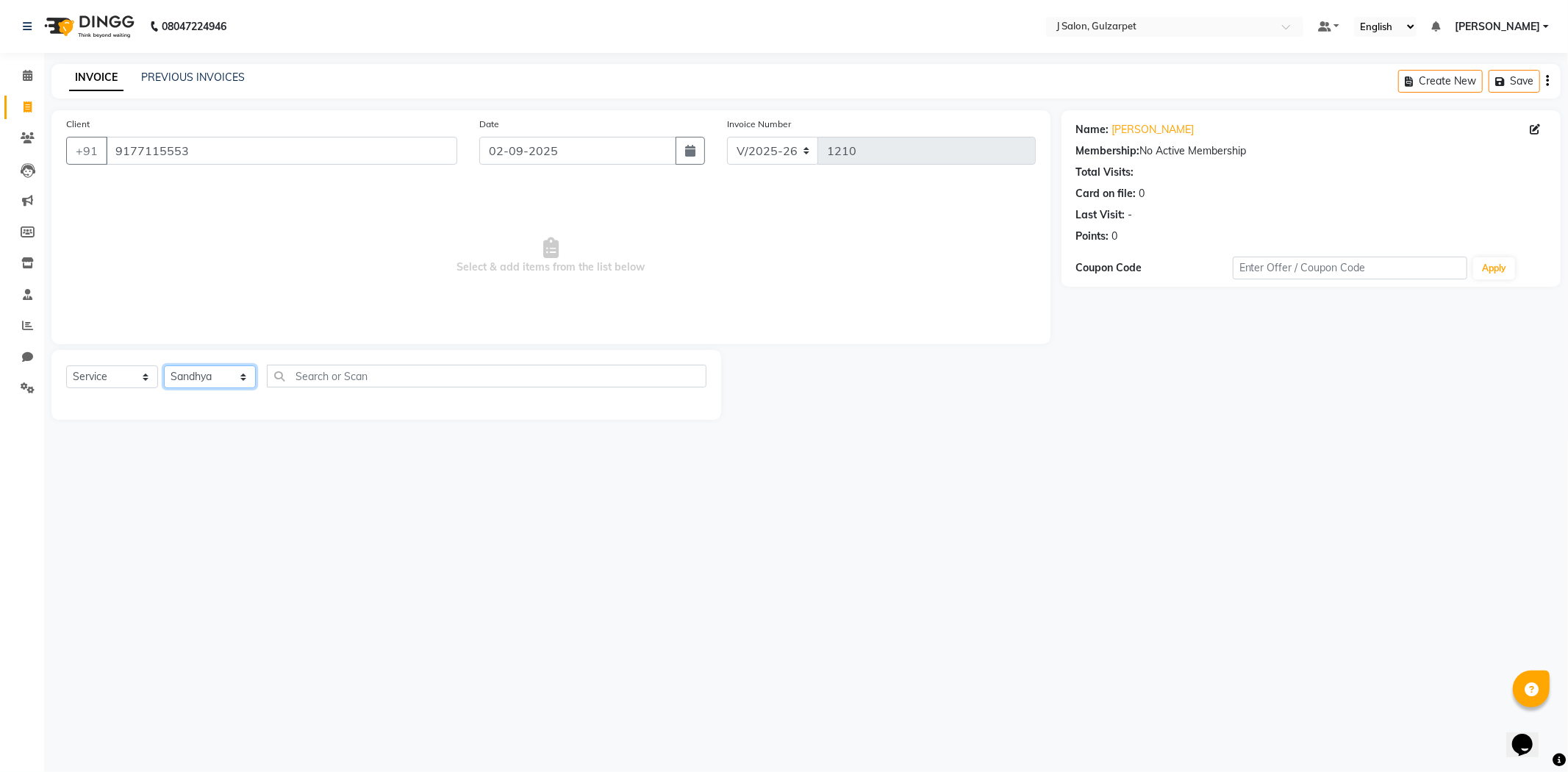
click at [164, 366] on select "Select Stylist Admin [PERSON_NAME] [PERSON_NAME] [PERSON_NAME] [PERSON_NAME] [P…" at bounding box center [210, 377] width 92 height 23
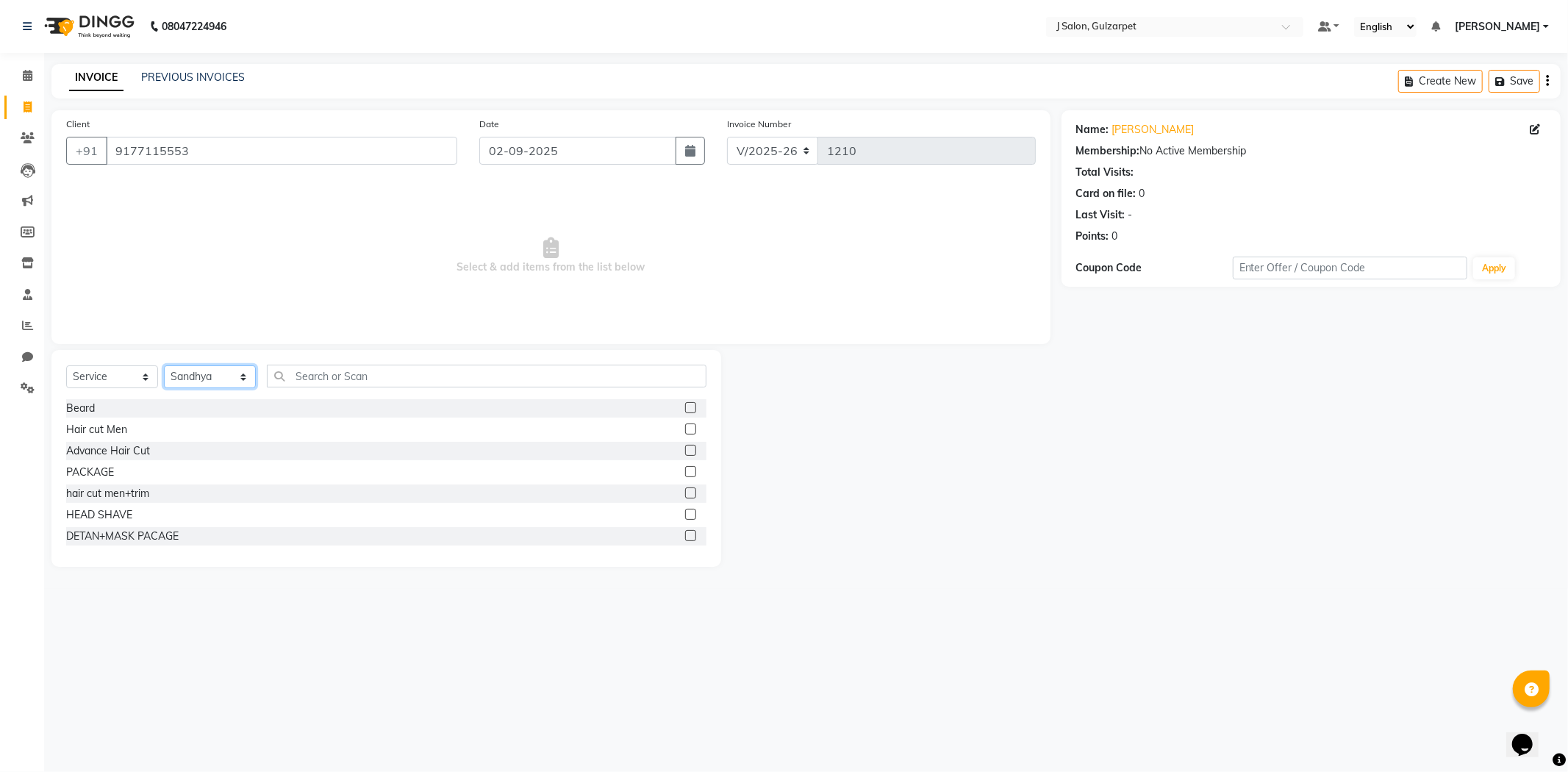
drag, startPoint x: 207, startPoint y: 371, endPoint x: 219, endPoint y: 384, distance: 17.7
click at [207, 371] on select "Select Stylist Admin [PERSON_NAME] [PERSON_NAME] [PERSON_NAME] [PERSON_NAME] [P…" at bounding box center [210, 377] width 92 height 23
select select "84894"
click at [164, 366] on select "Select Stylist Admin [PERSON_NAME] [PERSON_NAME] [PERSON_NAME] [PERSON_NAME] [P…" at bounding box center [210, 377] width 92 height 23
click at [432, 384] on input "text" at bounding box center [486, 376] width 440 height 23
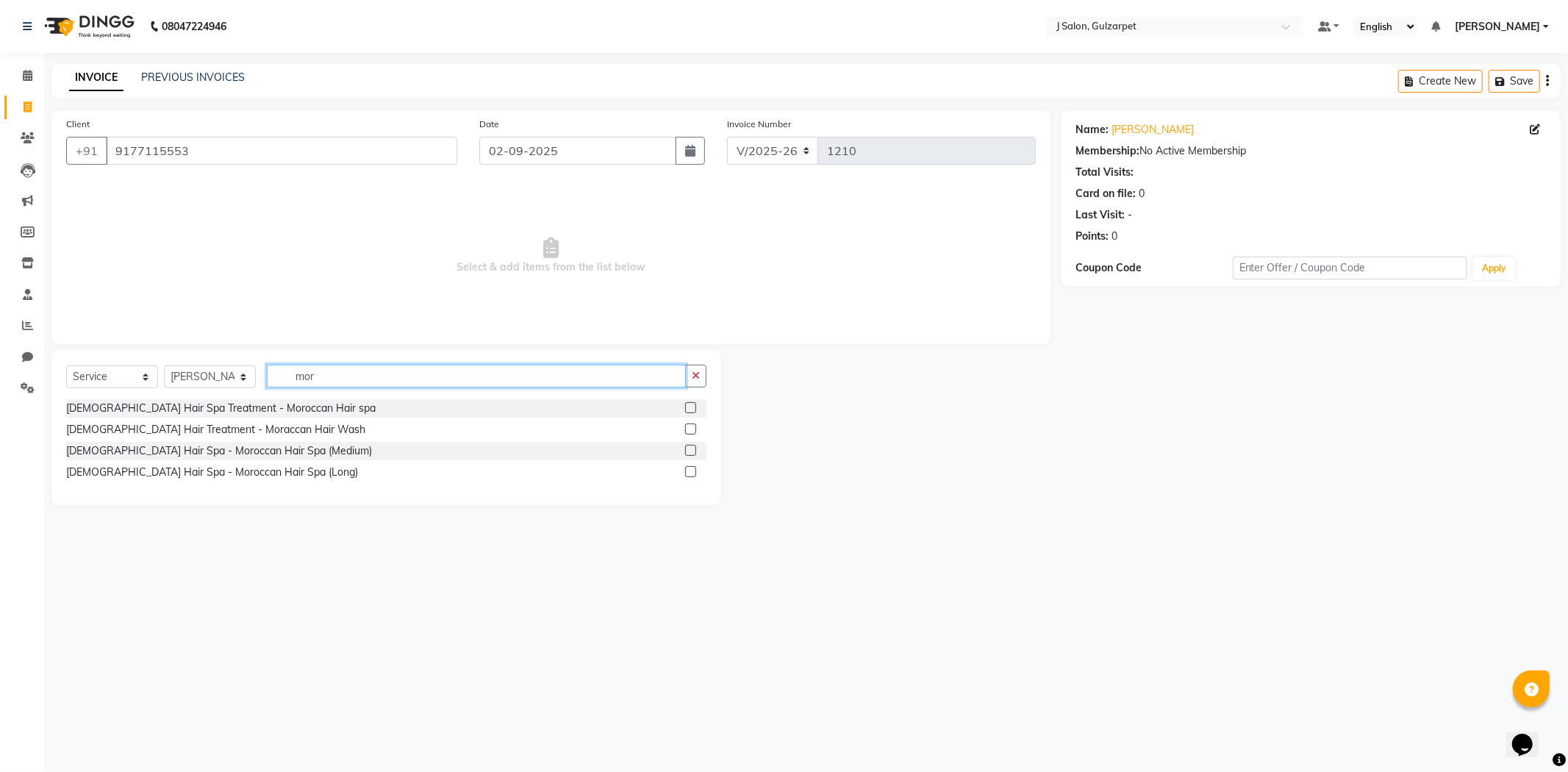
type input "mor"
click at [687, 431] on label at bounding box center [690, 429] width 11 height 11
click at [687, 431] on input "checkbox" at bounding box center [690, 429] width 9 height 9
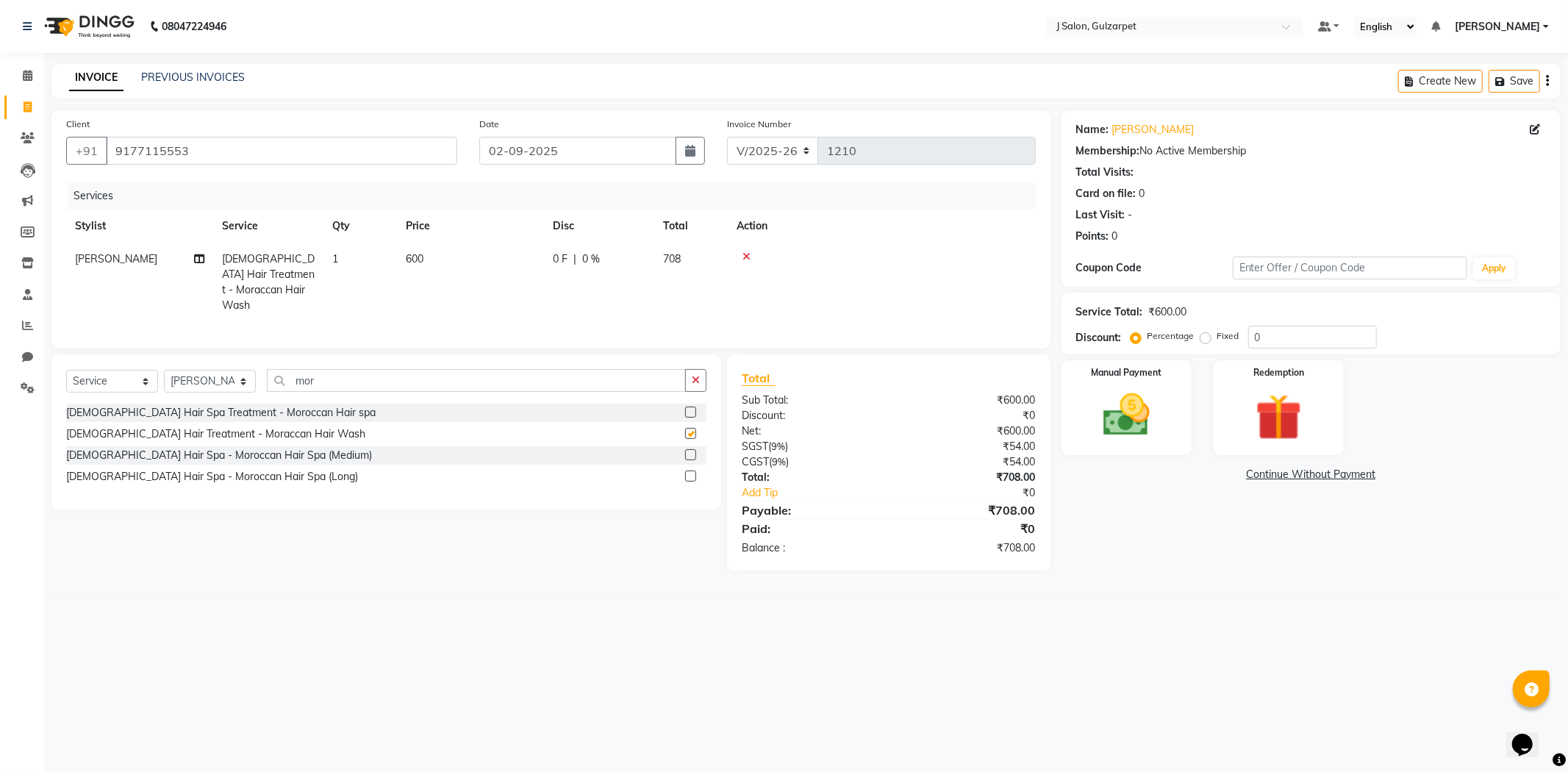
checkbox input "false"
click at [421, 253] on span "600" at bounding box center [414, 259] width 18 height 13
select select "84894"
click at [509, 259] on input "600" at bounding box center [539, 263] width 129 height 23
type input "6"
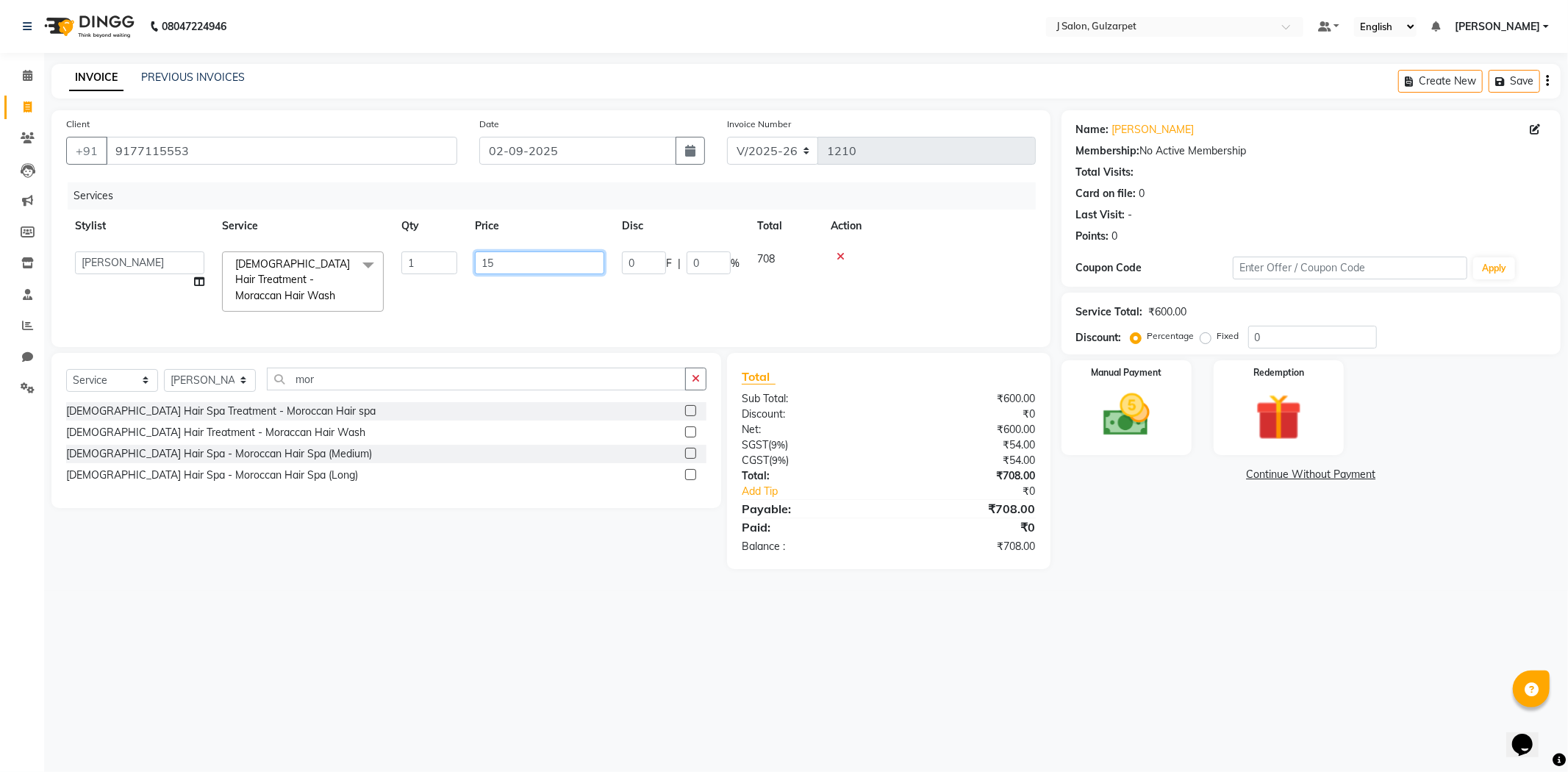
type input "150"
click at [507, 296] on td "150" at bounding box center [470, 282] width 147 height 80
select select "84894"
click at [707, 378] on div "Select Service Product Membership Package Voucher Prepaid Gift Card Select Styl…" at bounding box center [386, 430] width 670 height 155
click at [701, 377] on button "button" at bounding box center [695, 379] width 21 height 23
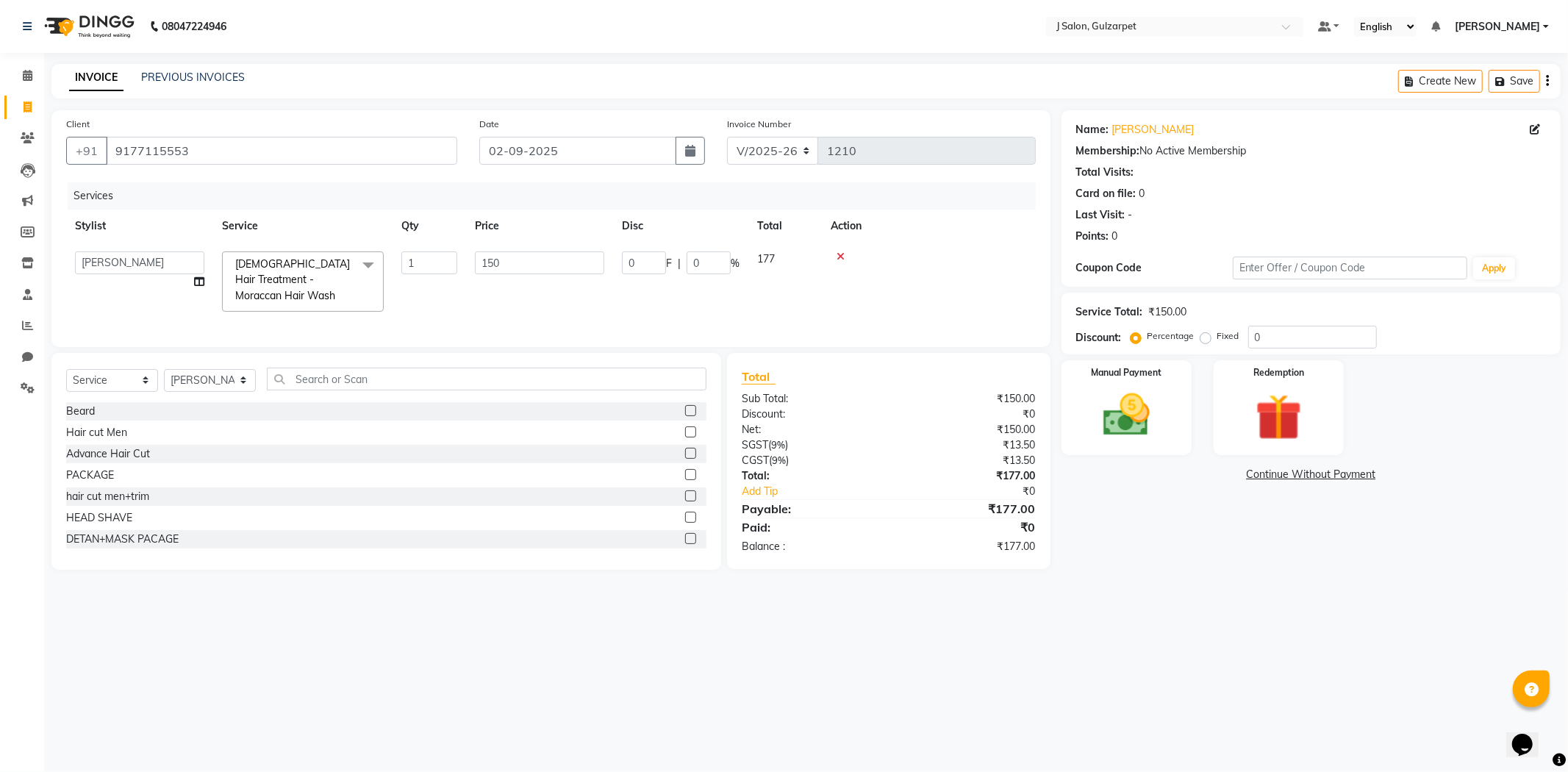
click at [685, 428] on label at bounding box center [690, 432] width 11 height 11
click at [685, 428] on input "checkbox" at bounding box center [690, 433] width 9 height 9
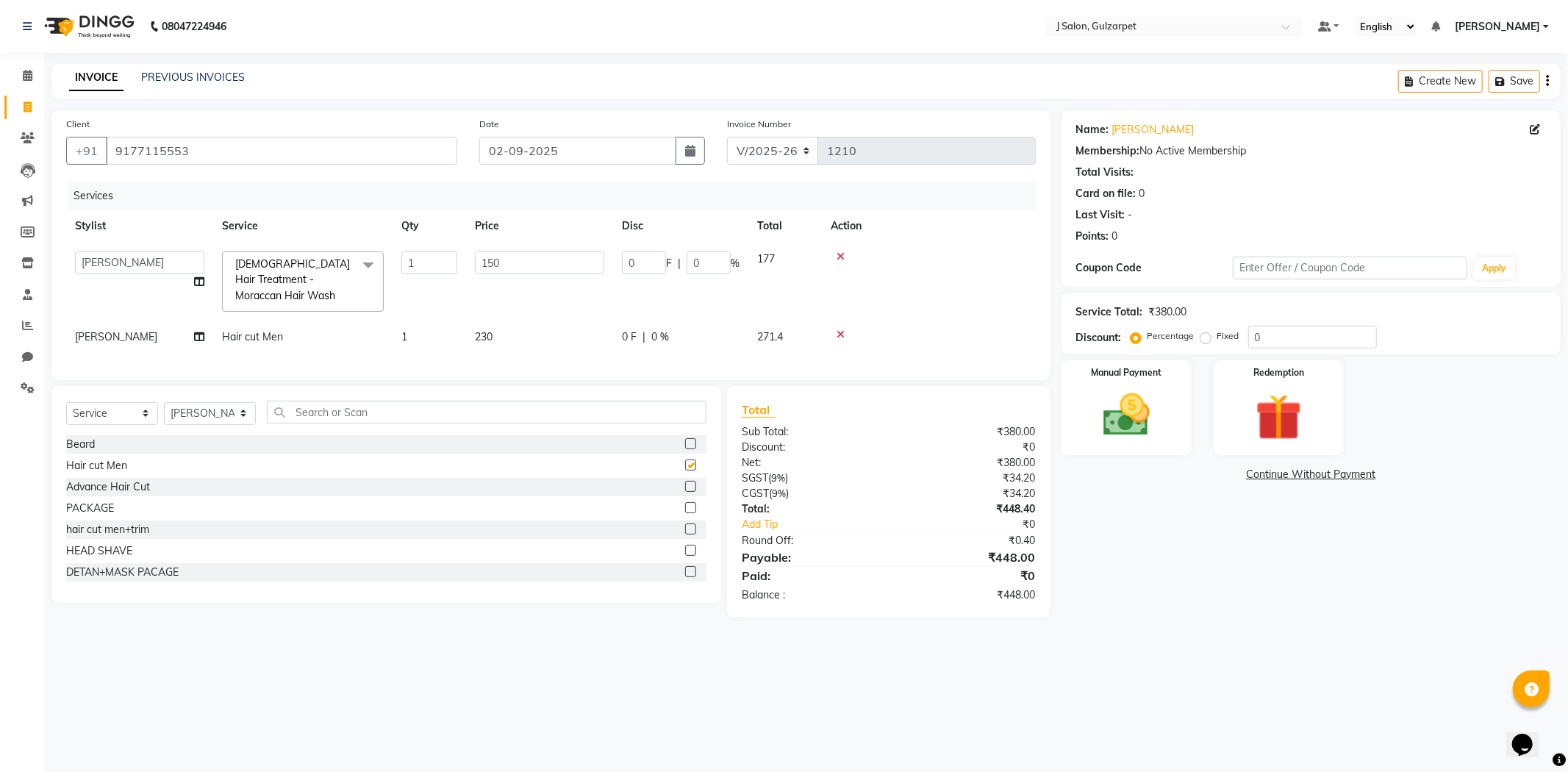
checkbox input "false"
click at [505, 266] on input "150" at bounding box center [539, 263] width 129 height 23
type input "1"
type input "200"
click at [1233, 550] on div "Name: [PERSON_NAME] Membership: No Active Membership Total Visits: Card on file…" at bounding box center [1316, 364] width 510 height 507
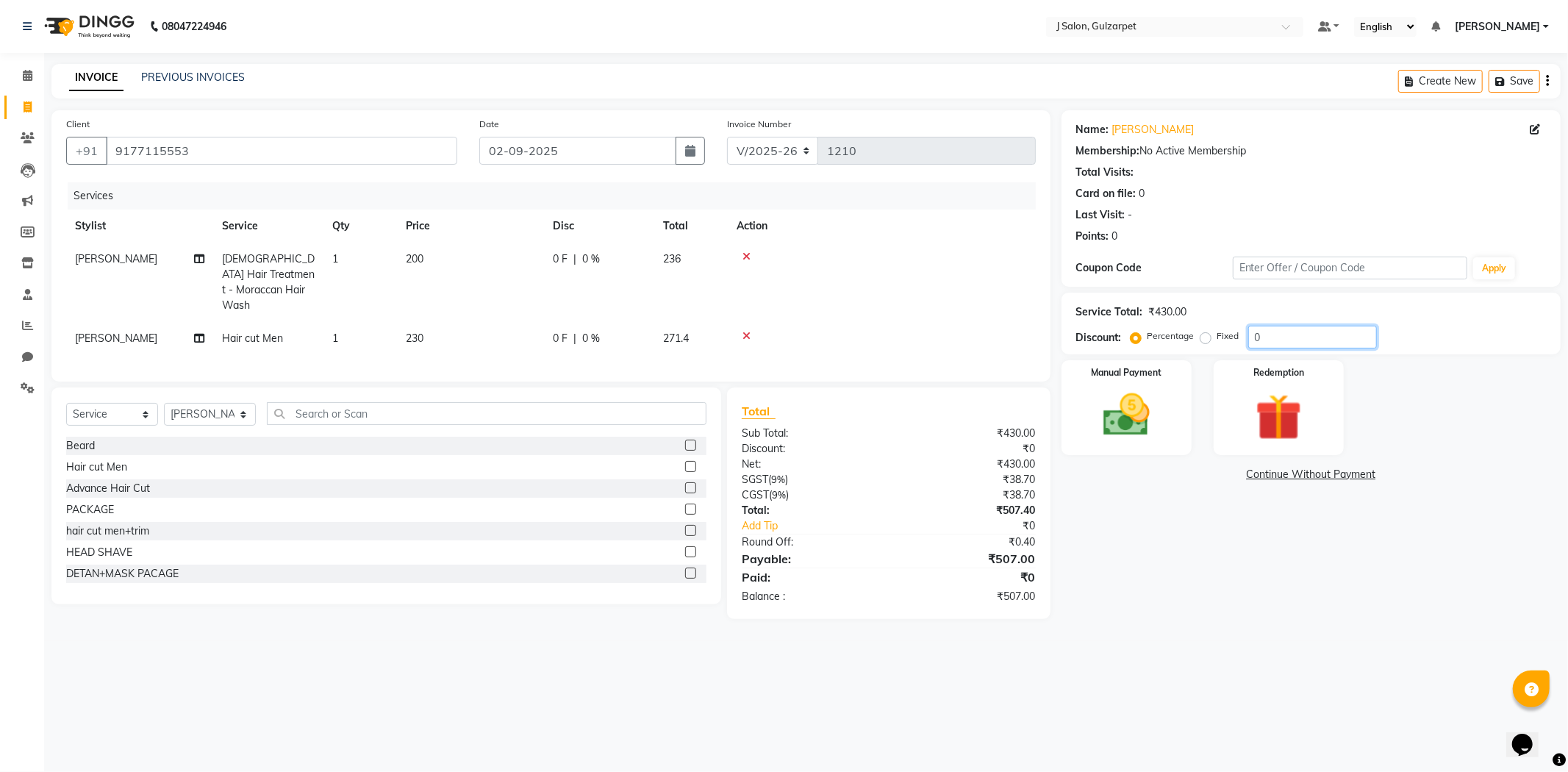
click at [1284, 327] on input "0" at bounding box center [1312, 337] width 128 height 23
click at [1116, 398] on img at bounding box center [1126, 415] width 79 height 56
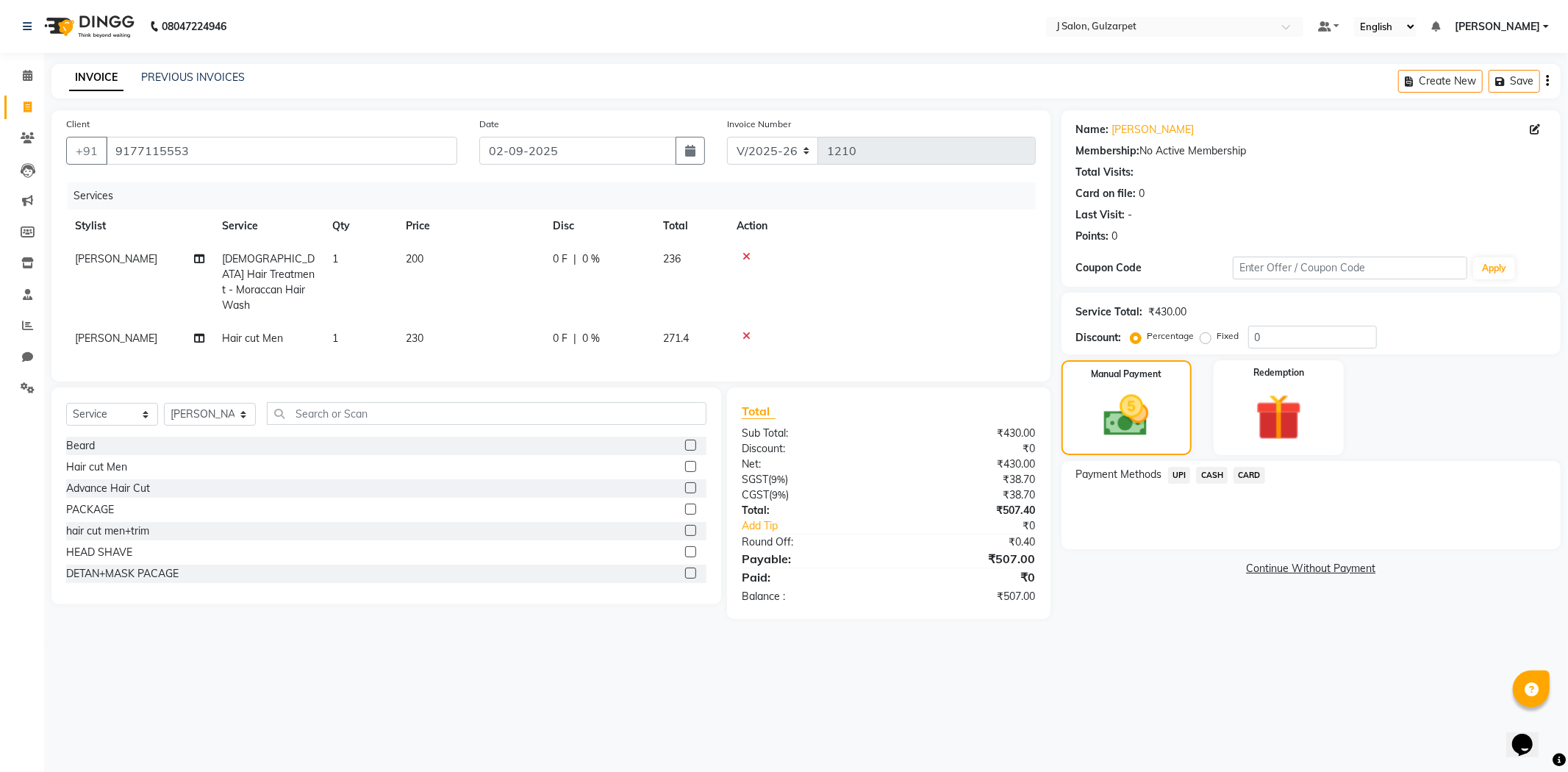
click at [1211, 473] on span "CASH" at bounding box center [1211, 476] width 31 height 17
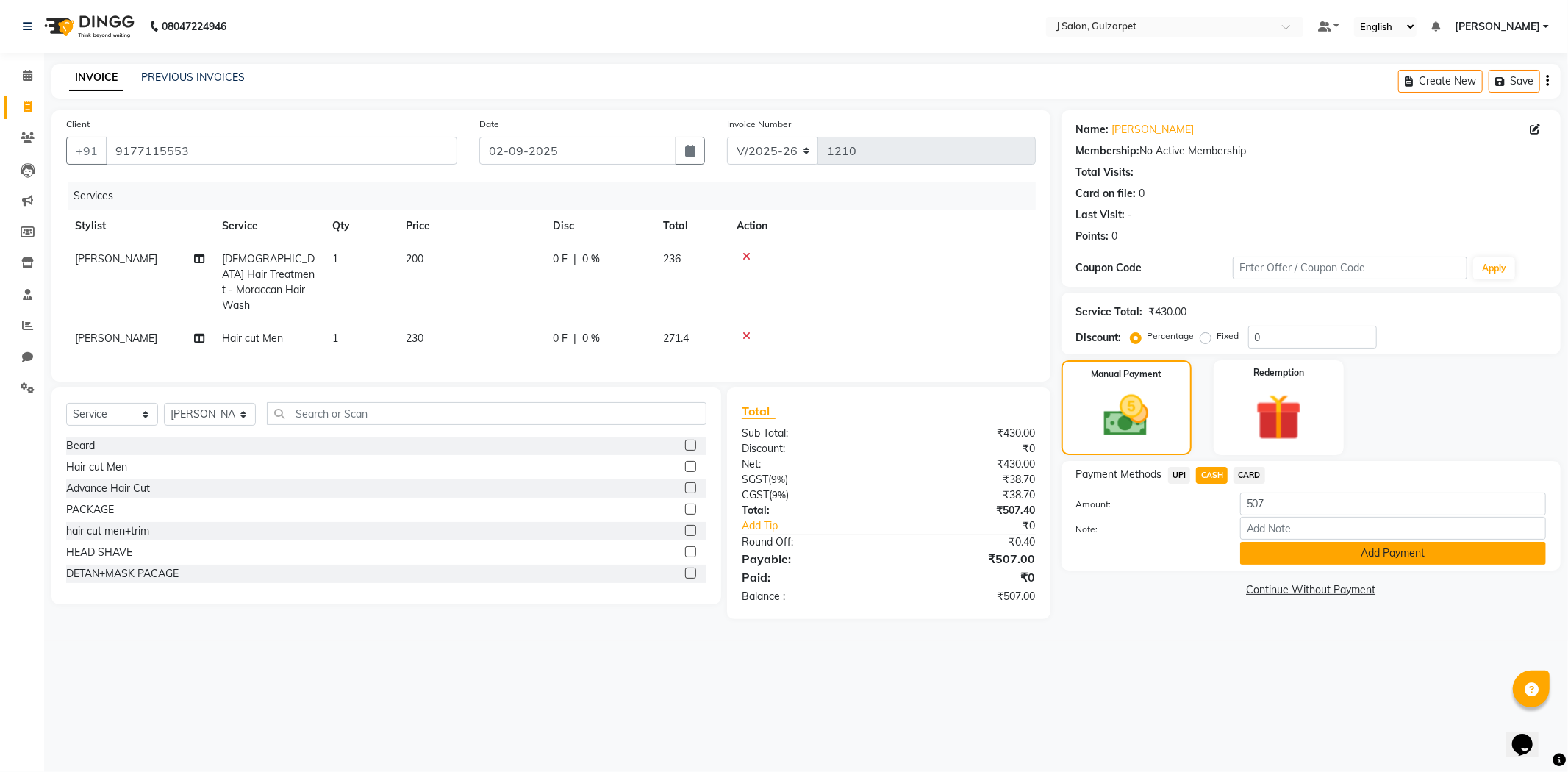
click at [1338, 554] on button "Add Payment" at bounding box center [1393, 553] width 306 height 23
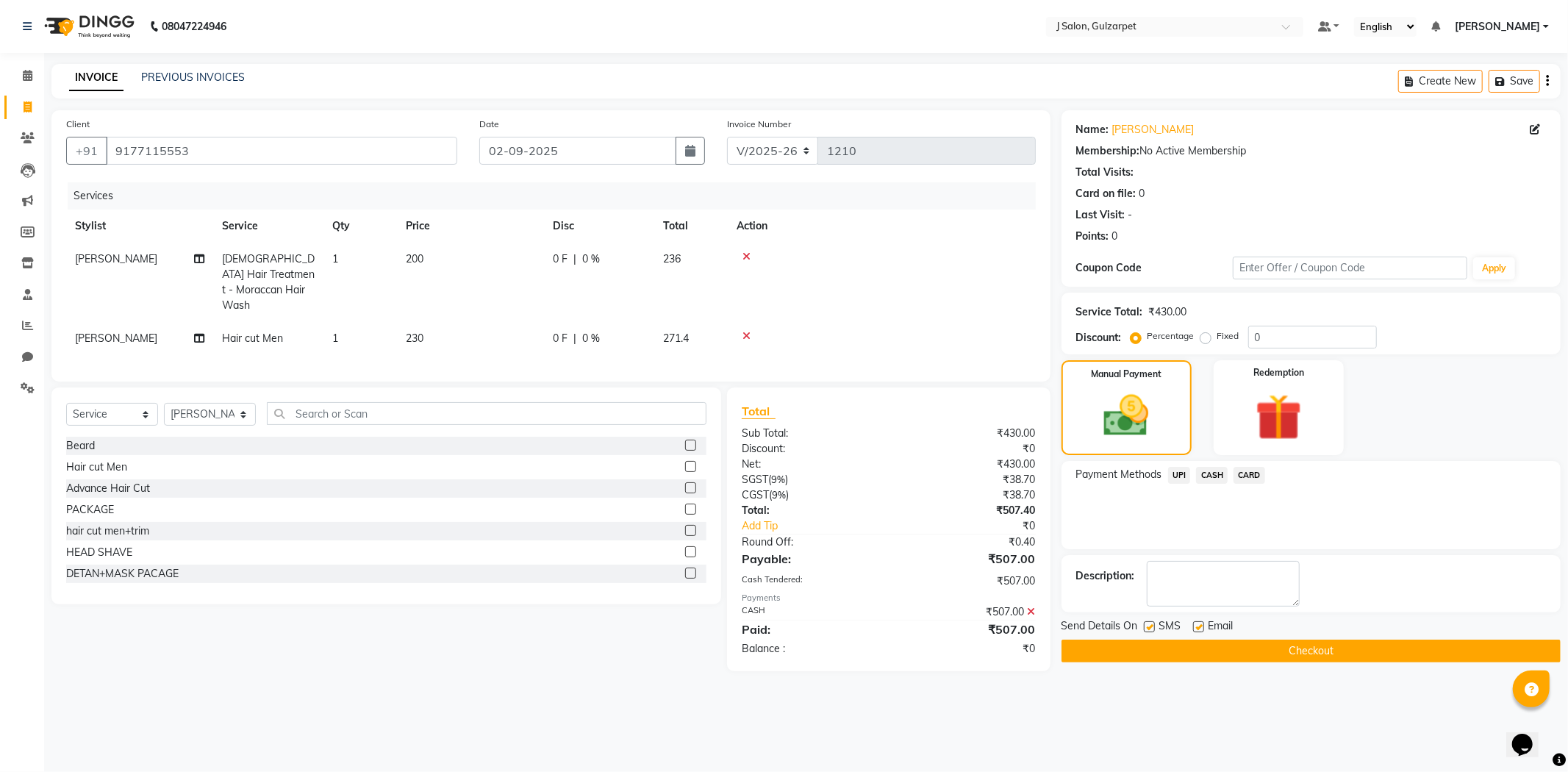
click at [1301, 663] on div "Name: [PERSON_NAME] Membership: No Active Membership Total Visits: Card on file…" at bounding box center [1316, 390] width 510 height 561
click at [1303, 651] on button "Checkout" at bounding box center [1312, 650] width 500 height 23
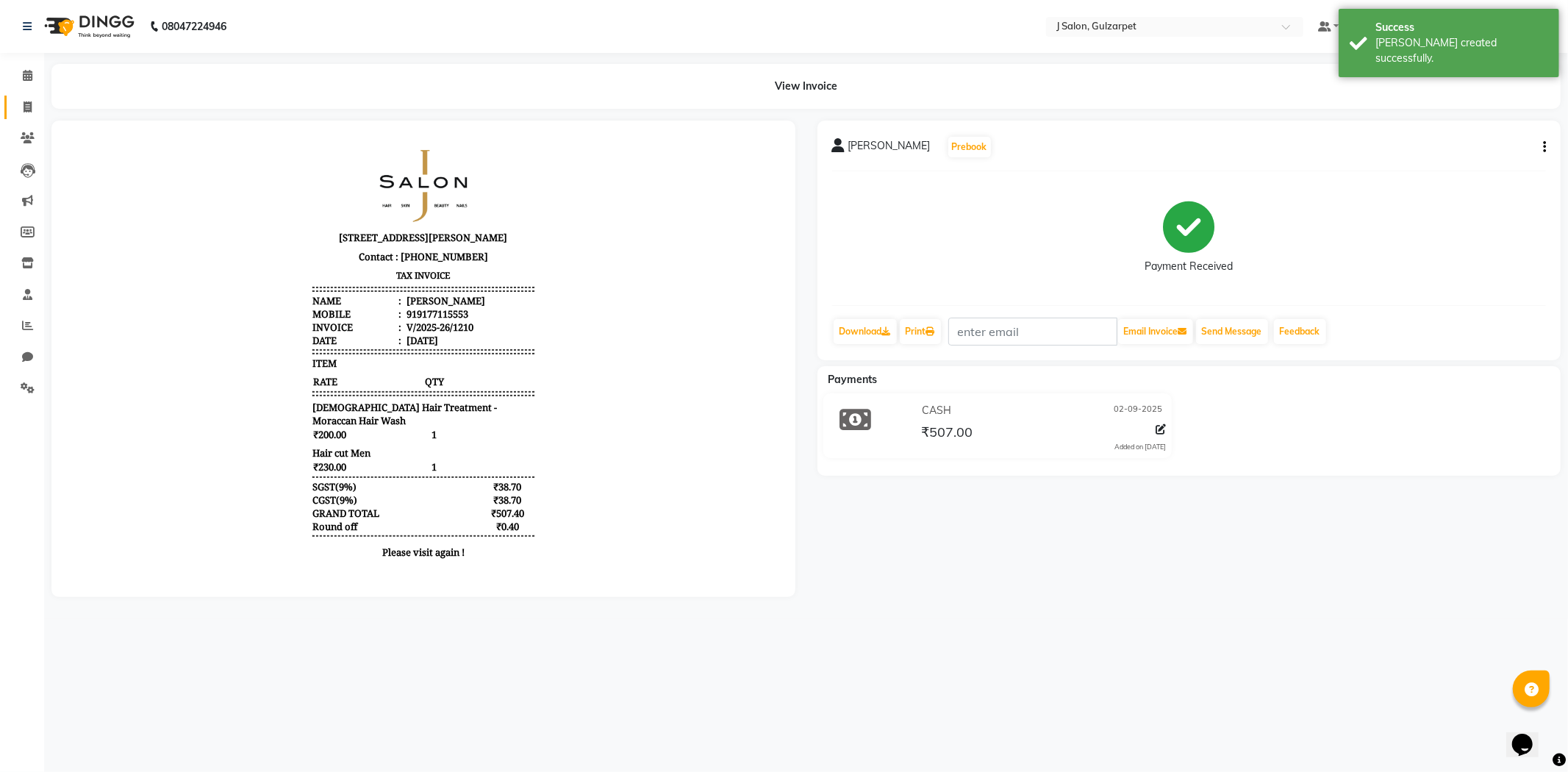
click at [25, 105] on icon at bounding box center [28, 107] width 9 height 11
select select "service"
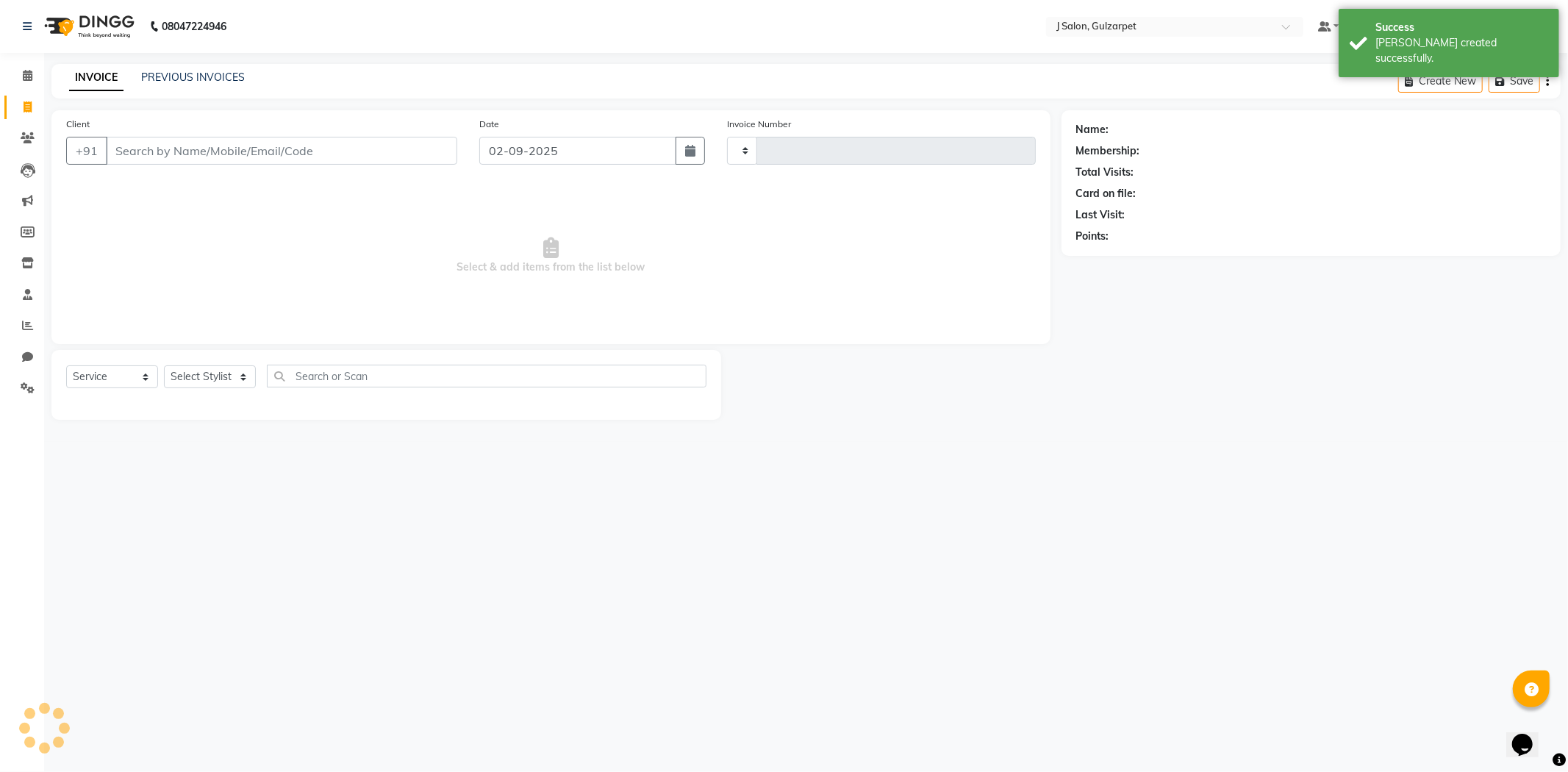
type input "1211"
select select "8558"
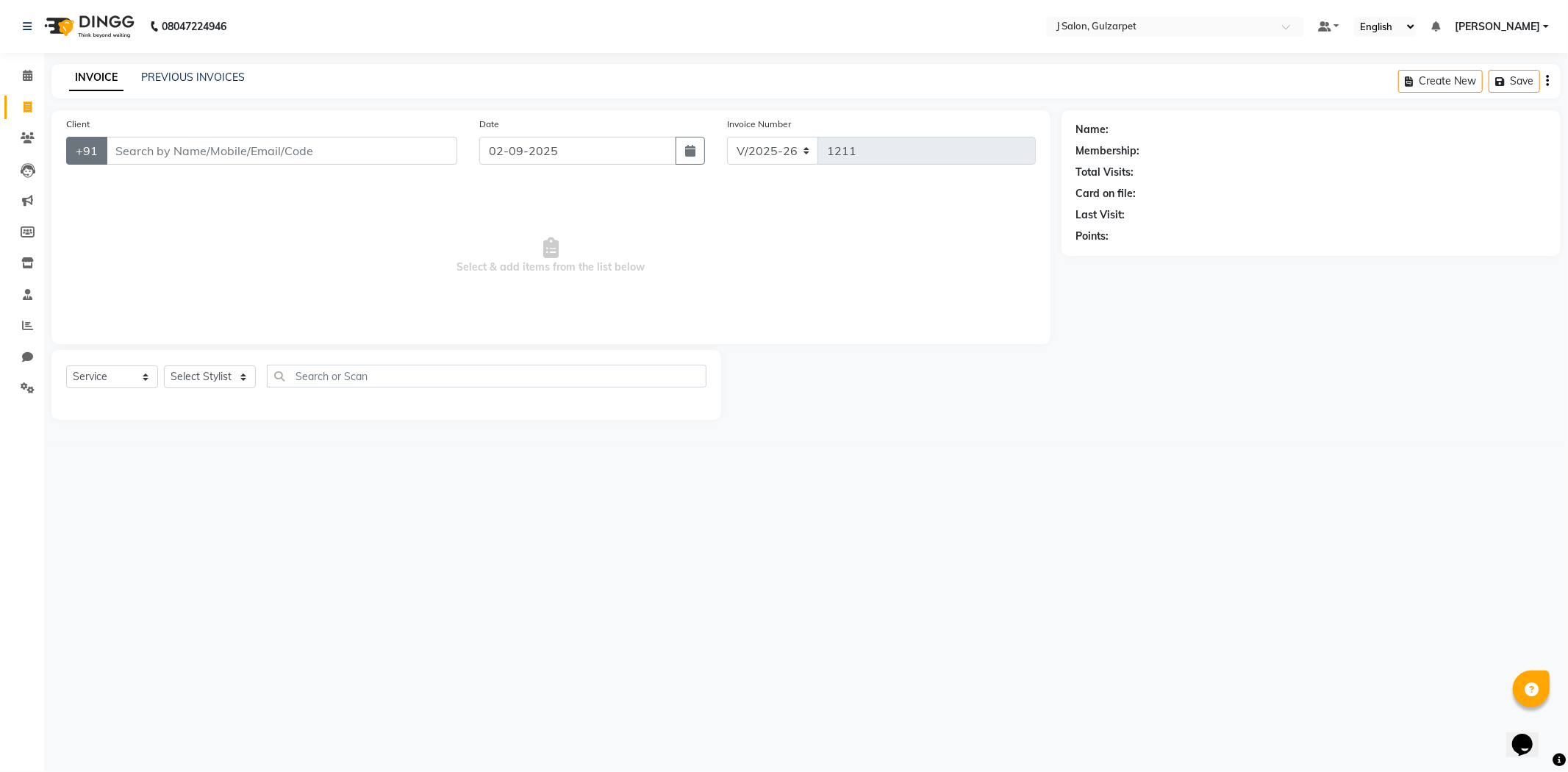
click at [104, 144] on button "+91" at bounding box center [86, 150] width 41 height 28
click at [157, 151] on input "Client" at bounding box center [281, 150] width 351 height 28
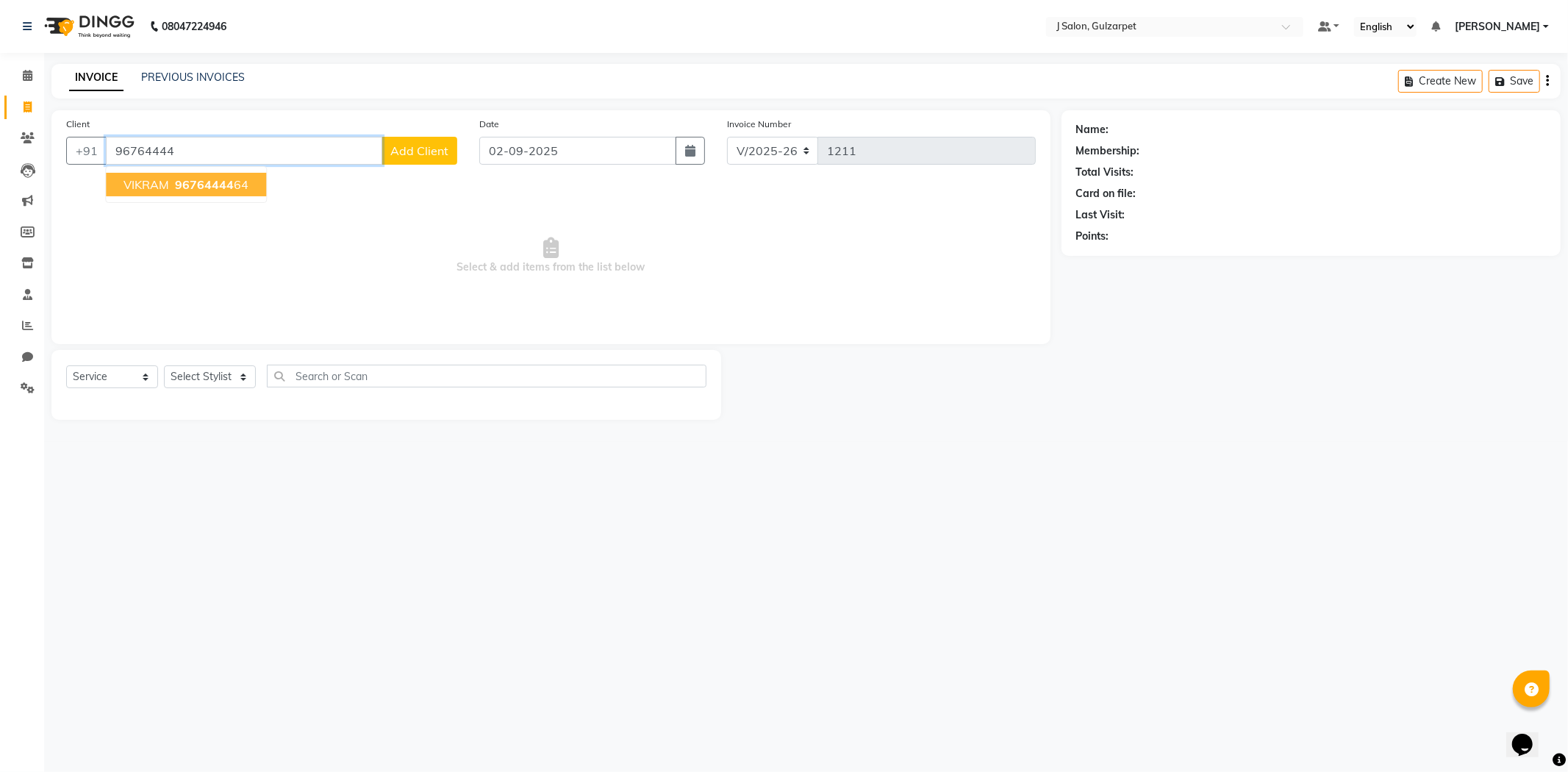
click at [180, 179] on span "96764444" at bounding box center [204, 184] width 59 height 14
type input "9676444464"
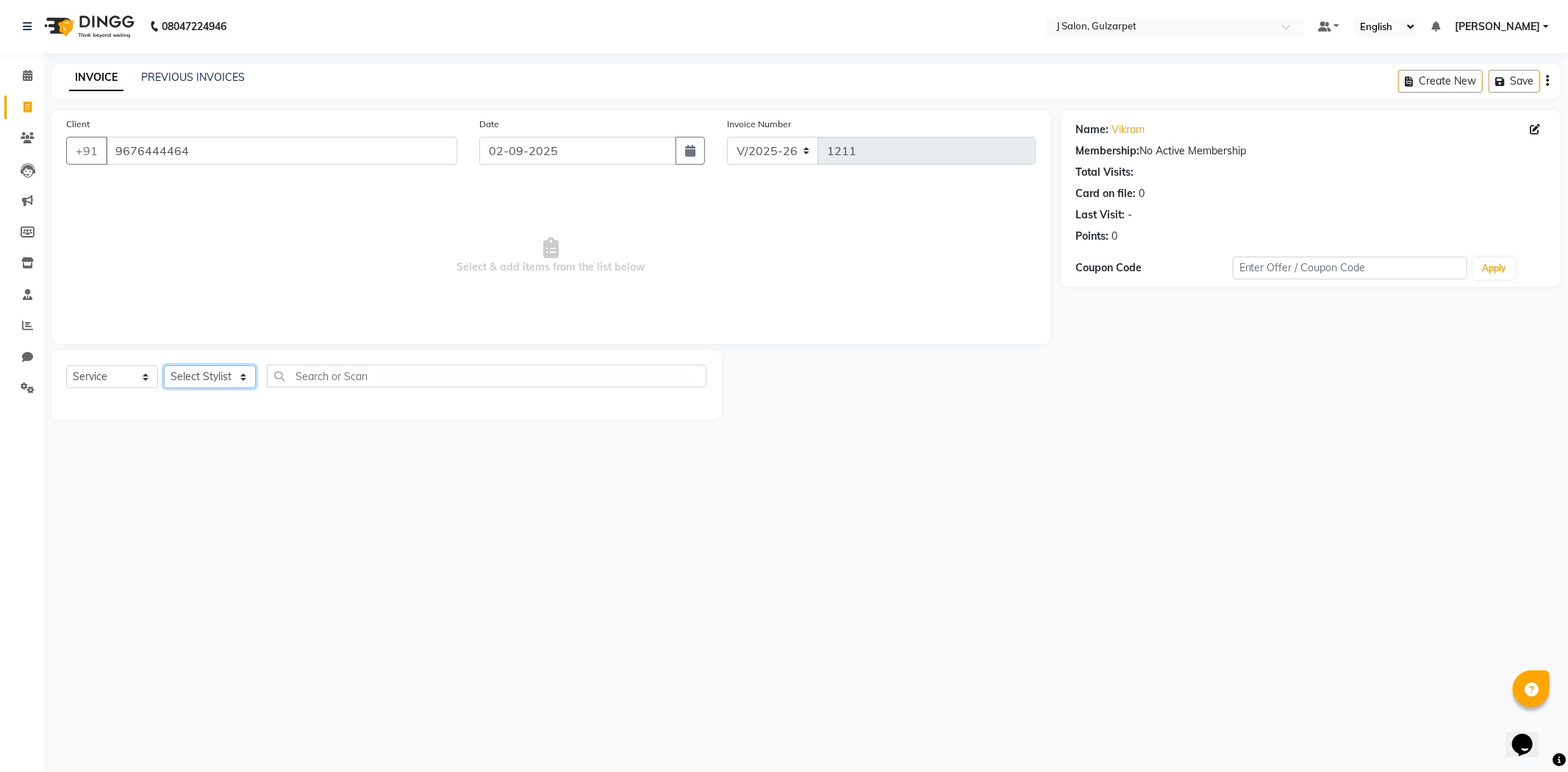
click at [180, 369] on select "Select Stylist Admin [PERSON_NAME] [PERSON_NAME] [PERSON_NAME] [PERSON_NAME] [P…" at bounding box center [210, 377] width 92 height 23
select select "85375"
click at [164, 366] on select "Select Stylist Admin [PERSON_NAME] [PERSON_NAME] [PERSON_NAME] [PERSON_NAME] [P…" at bounding box center [210, 377] width 92 height 23
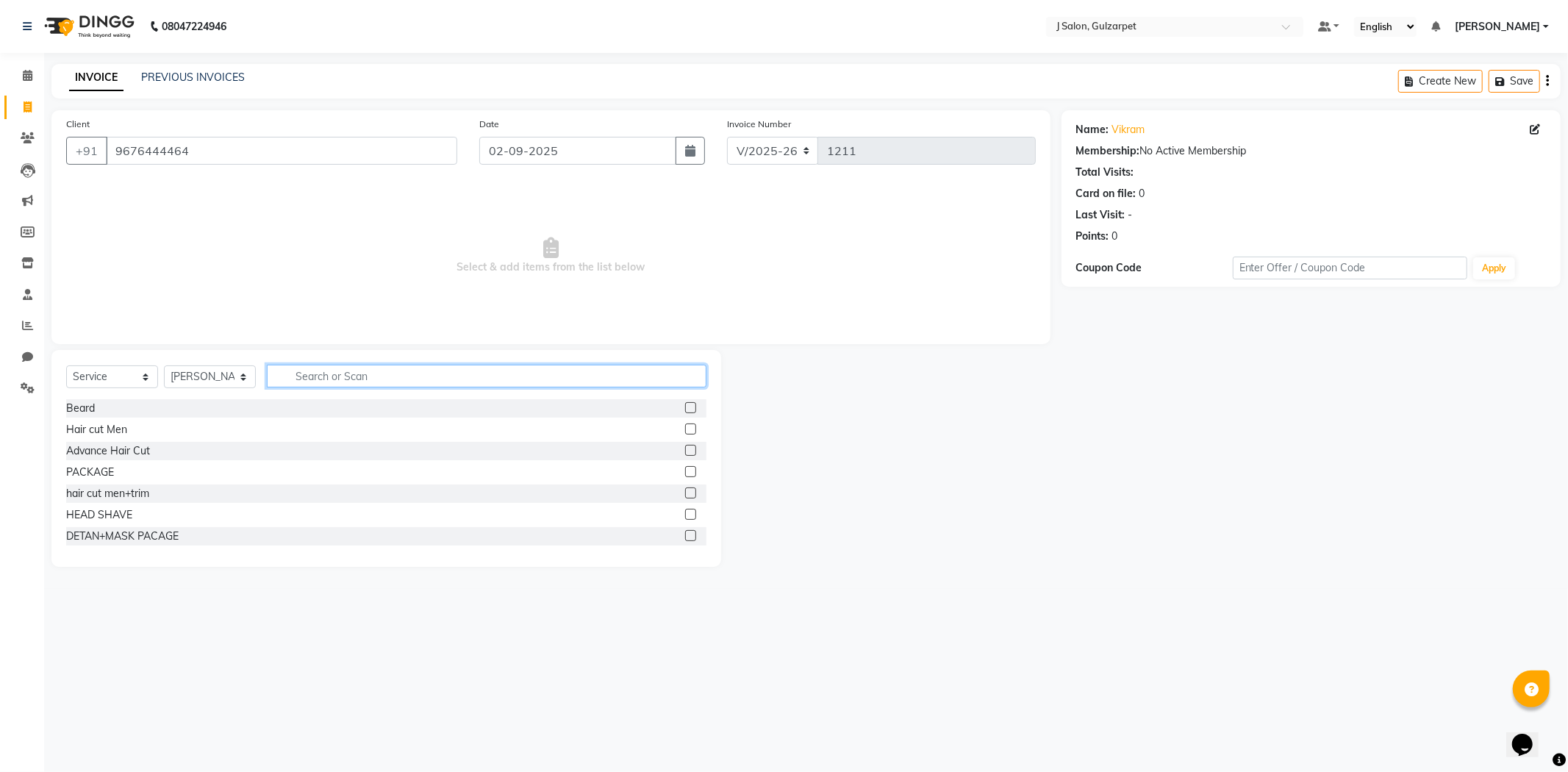
click at [317, 379] on input "text" at bounding box center [486, 376] width 440 height 23
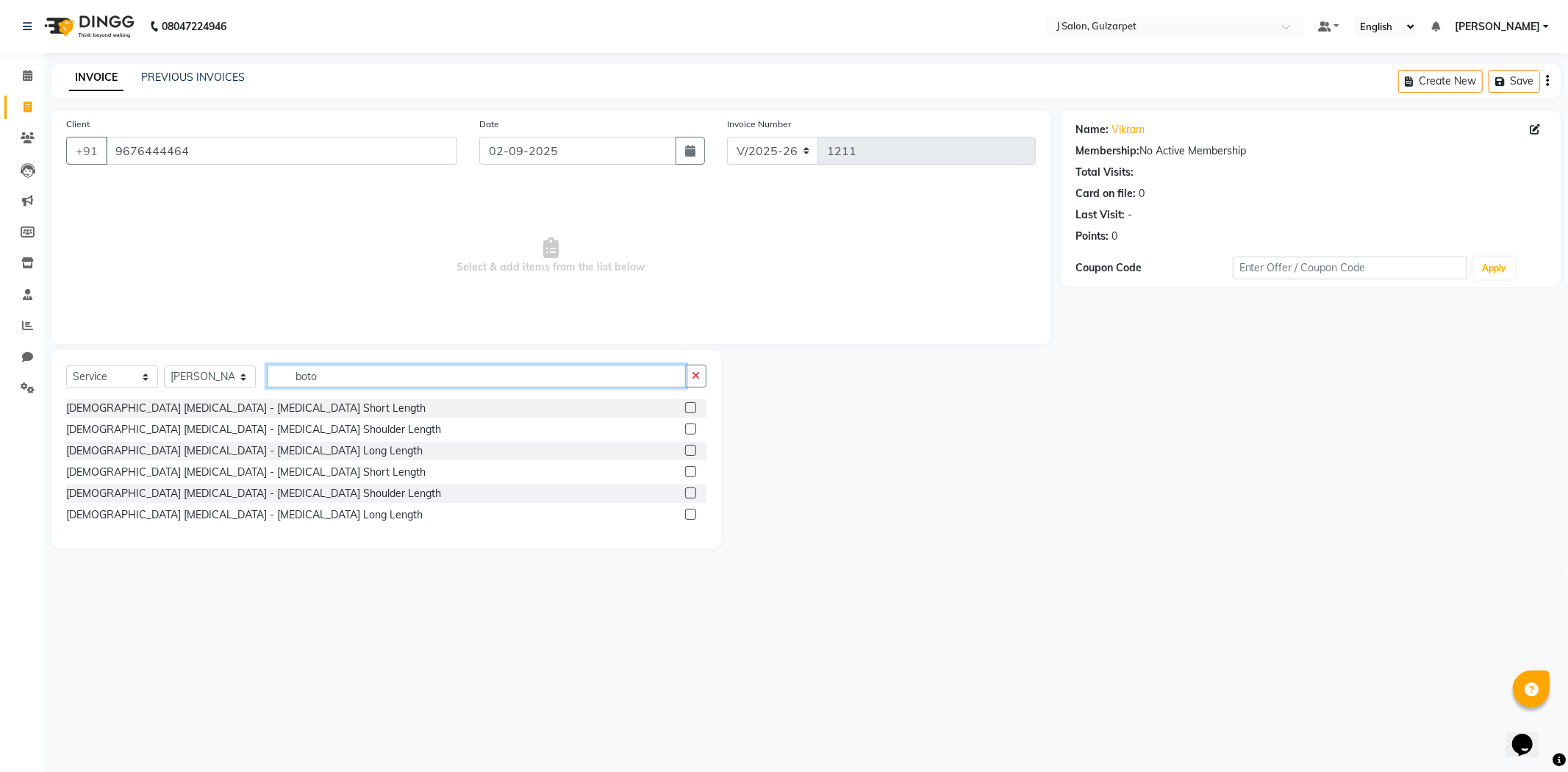
type input "boto"
click at [692, 408] on label at bounding box center [690, 407] width 11 height 11
click at [692, 408] on input "checkbox" at bounding box center [690, 408] width 9 height 9
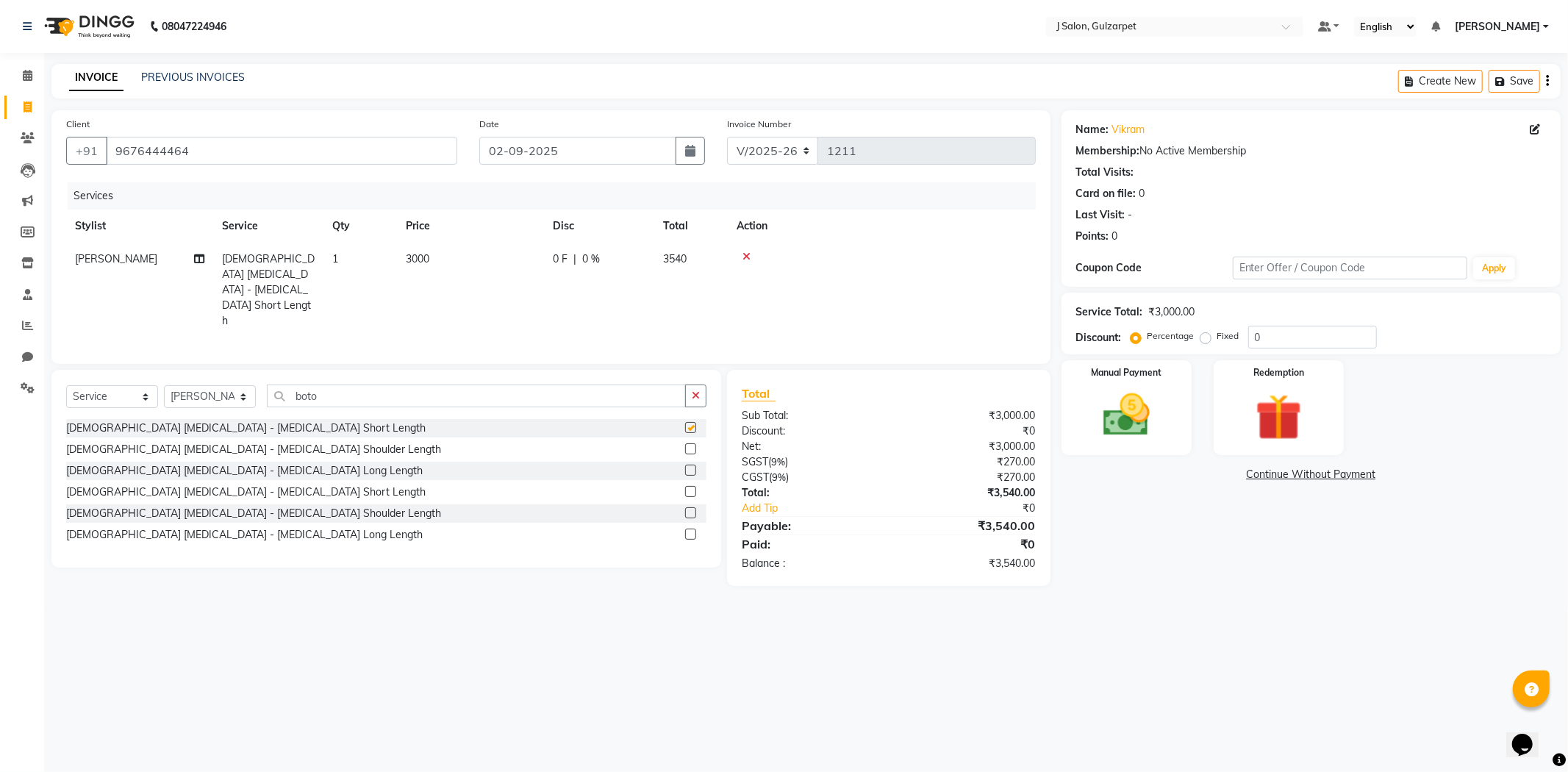
checkbox input "false"
click at [424, 262] on span "3000" at bounding box center [417, 259] width 24 height 13
select select "85375"
click at [524, 257] on input "3000" at bounding box center [539, 263] width 129 height 23
type input "3"
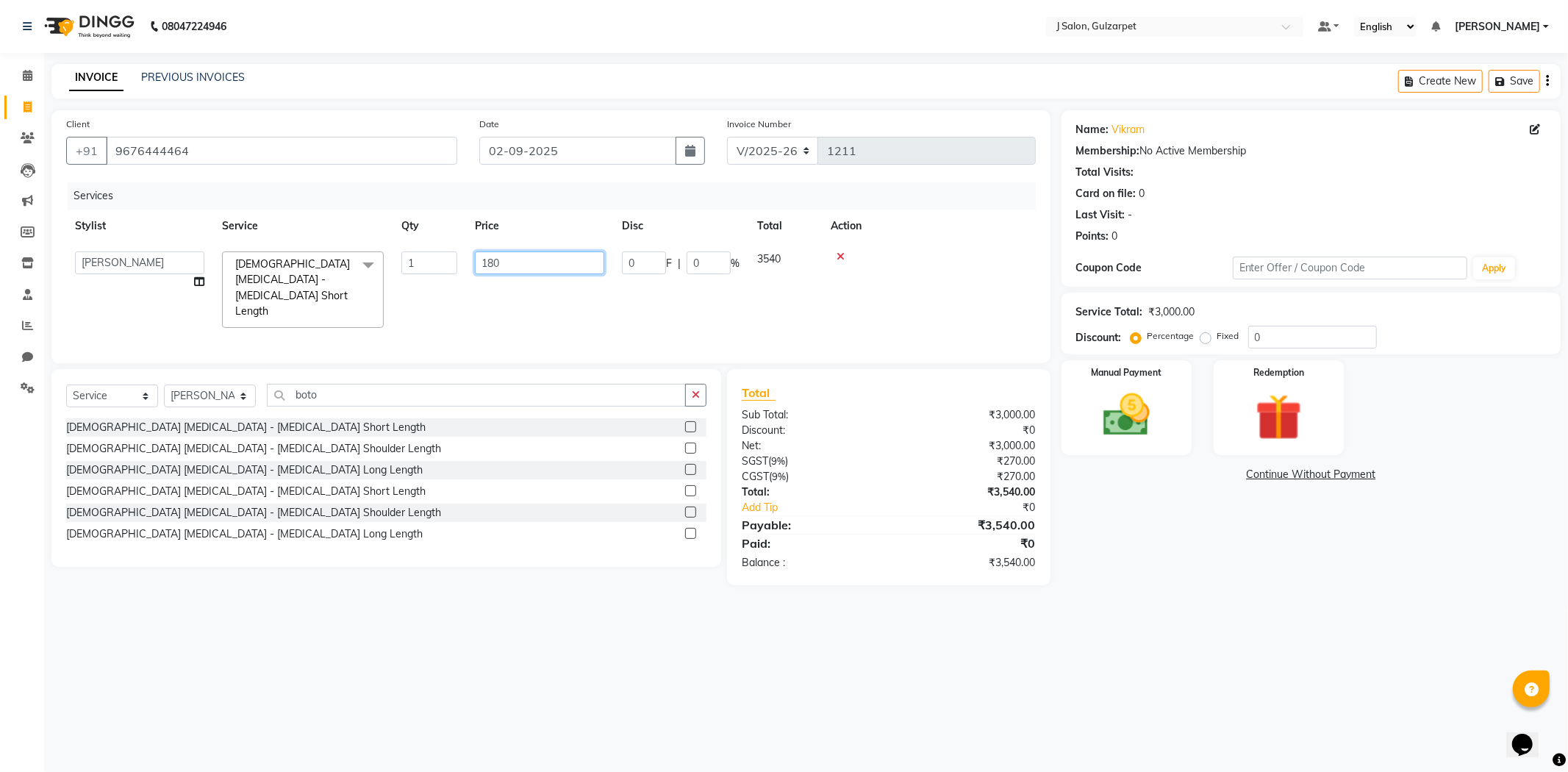
type input "1800"
click at [561, 302] on div "Services Stylist Service Qty Price Disc Total Action Admin [PERSON_NAME] [PERSO…" at bounding box center [551, 265] width 970 height 166
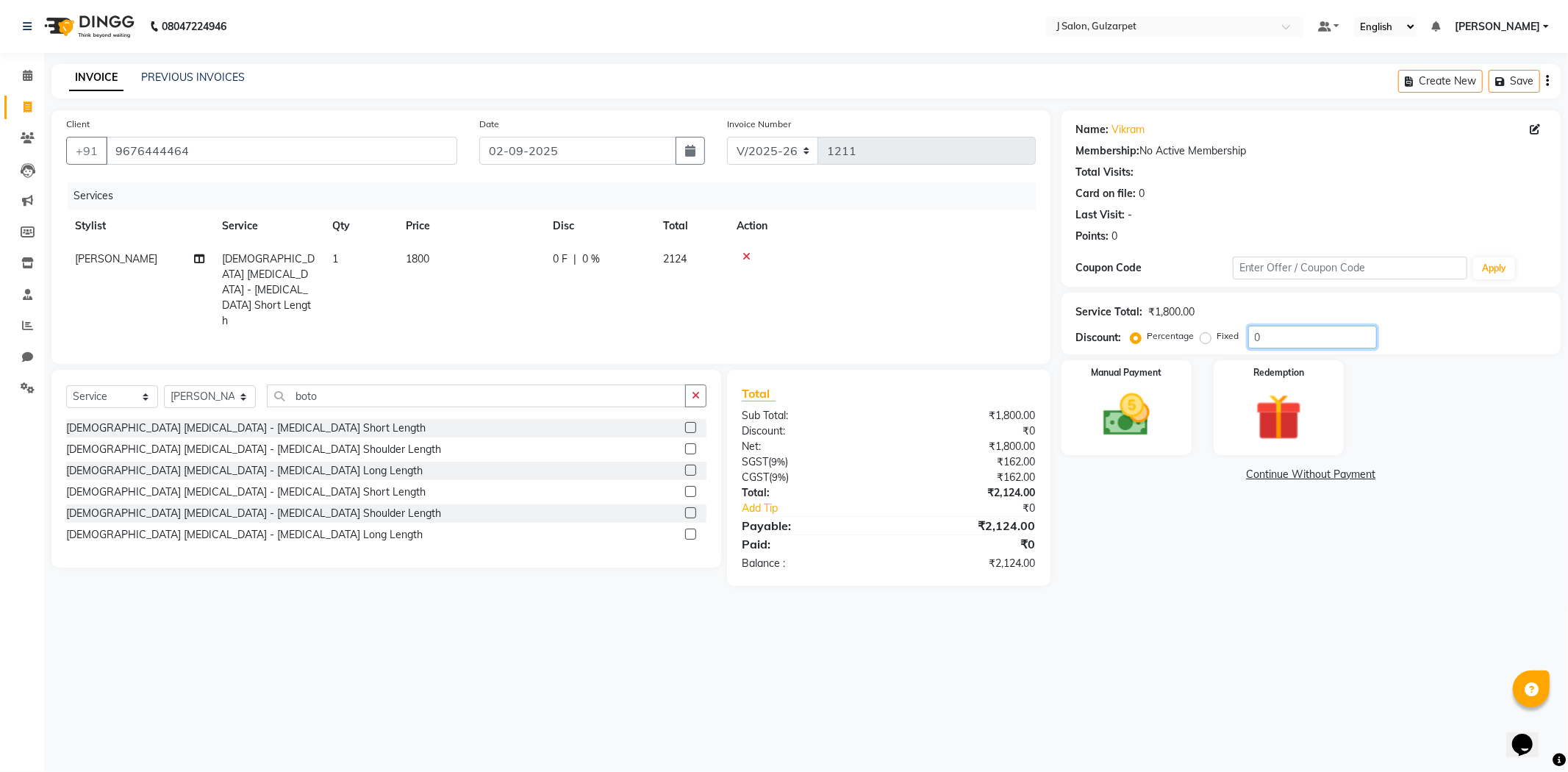
click at [1289, 342] on input "0" at bounding box center [1312, 337] width 128 height 23
type input "15.25"
click at [1121, 413] on img at bounding box center [1126, 415] width 79 height 56
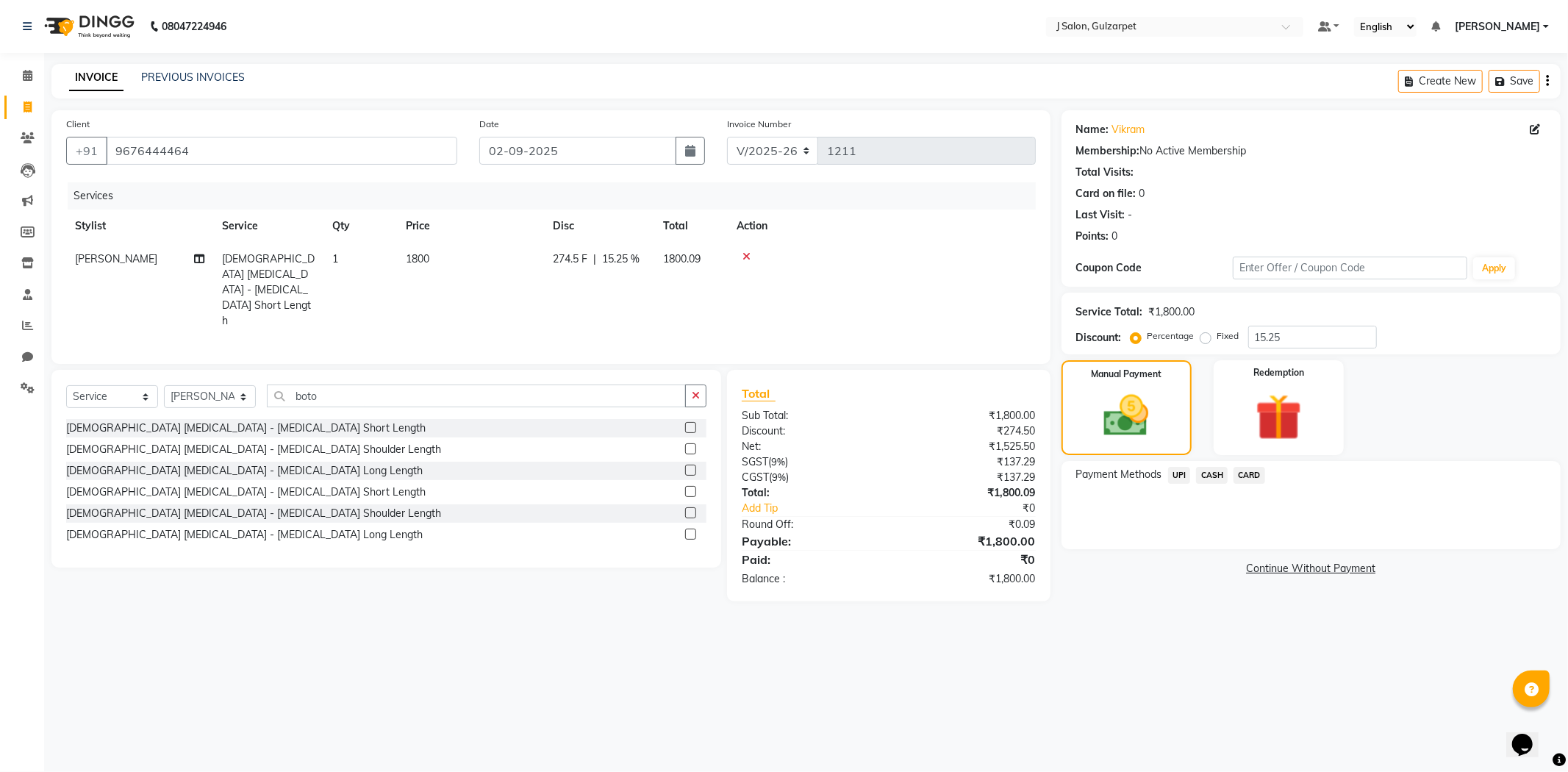
click at [1180, 480] on span "UPI" at bounding box center [1180, 476] width 23 height 17
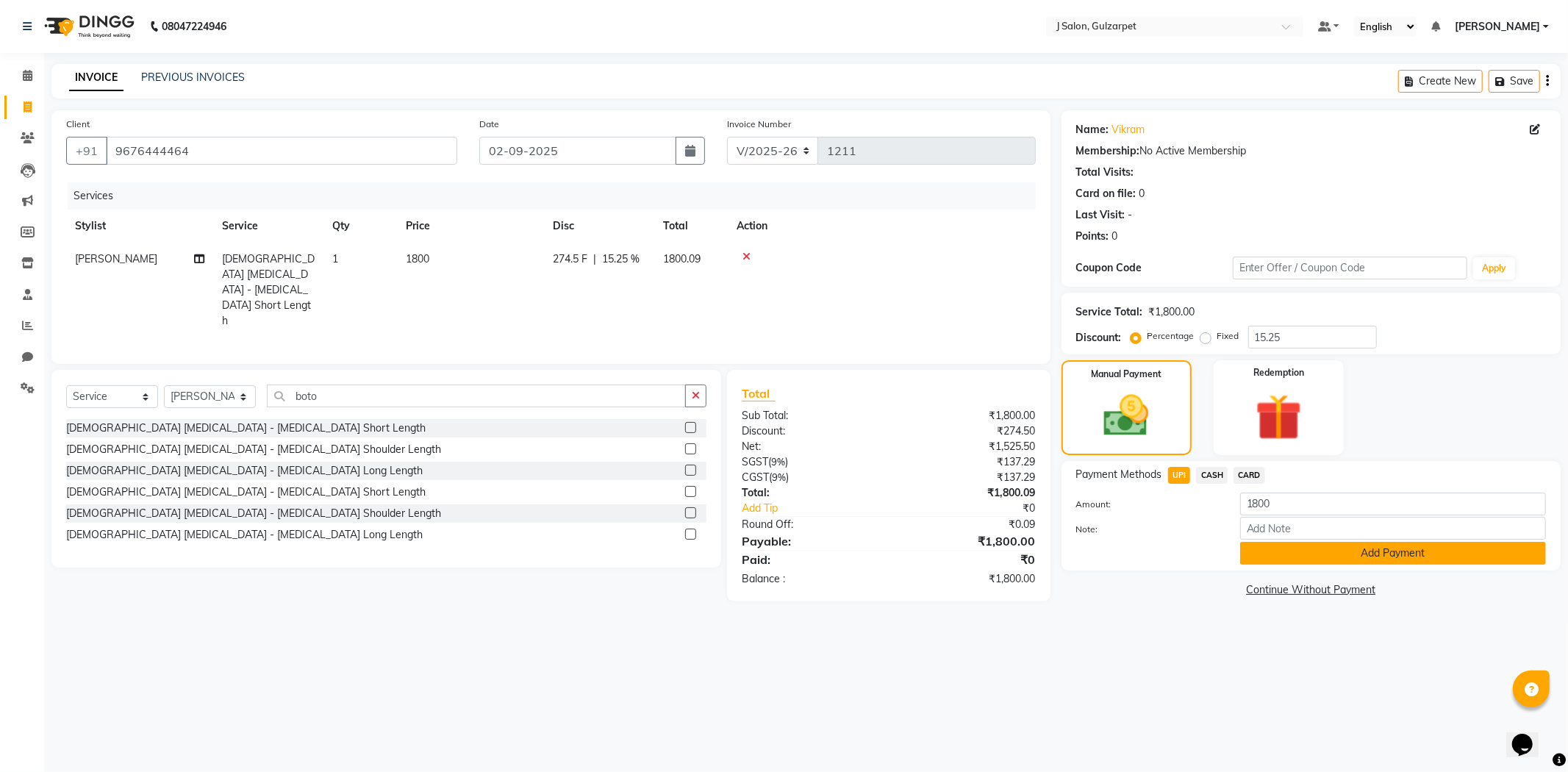
click at [1327, 547] on button "Add Payment" at bounding box center [1393, 553] width 306 height 23
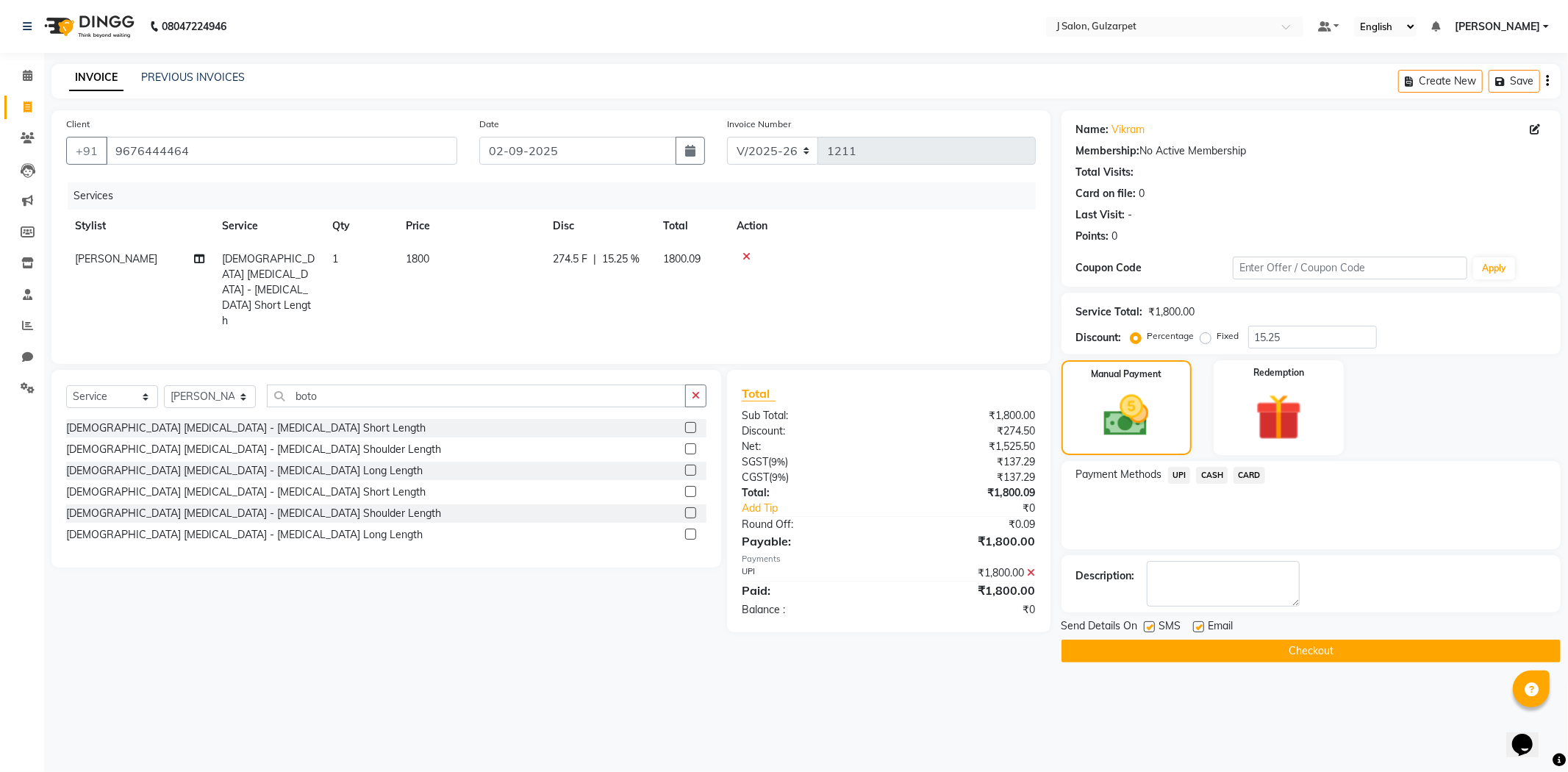
click at [1307, 647] on button "Checkout" at bounding box center [1312, 650] width 500 height 23
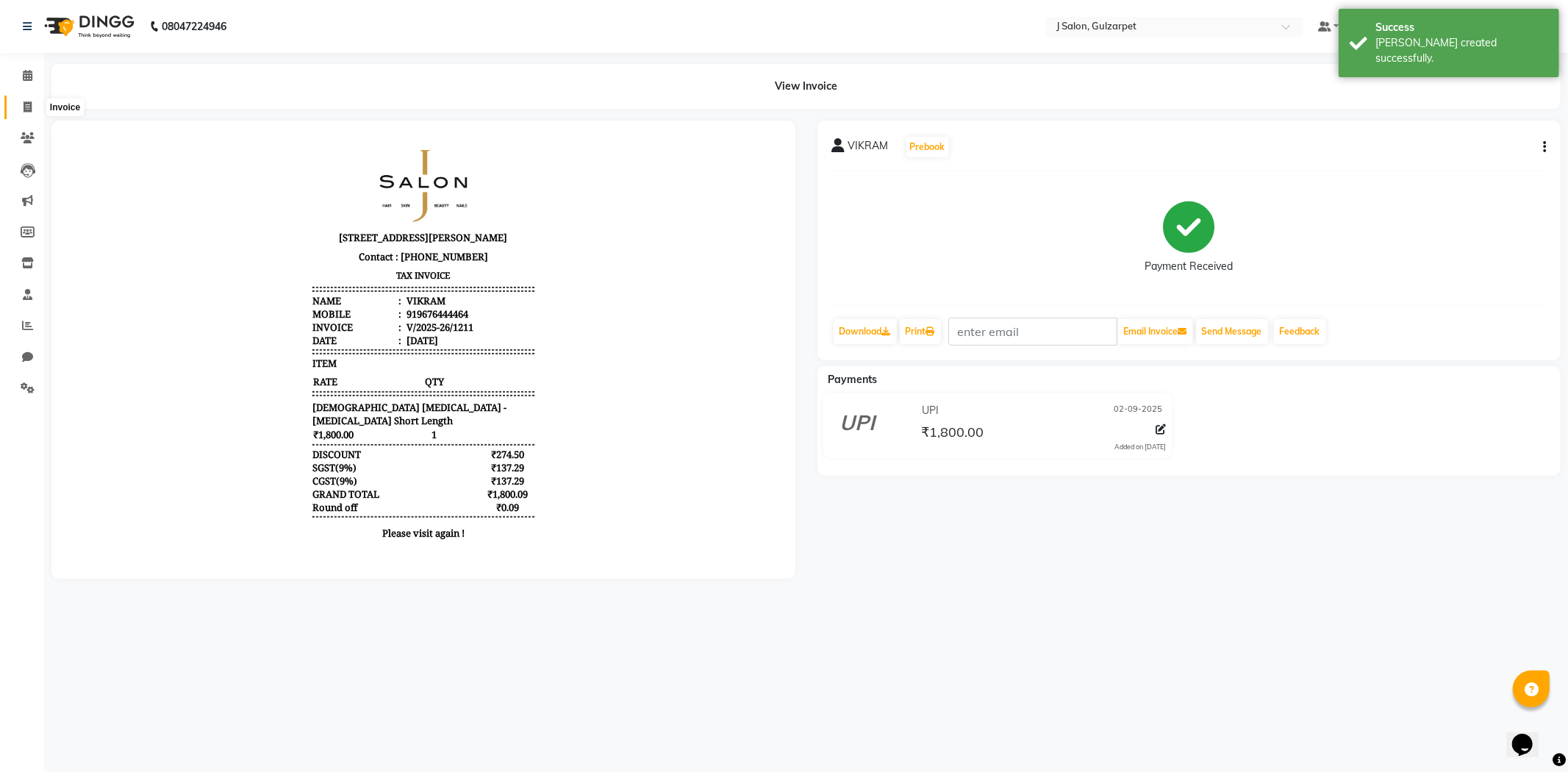
click at [20, 99] on span at bounding box center [27, 107] width 26 height 17
select select "8558"
select select "service"
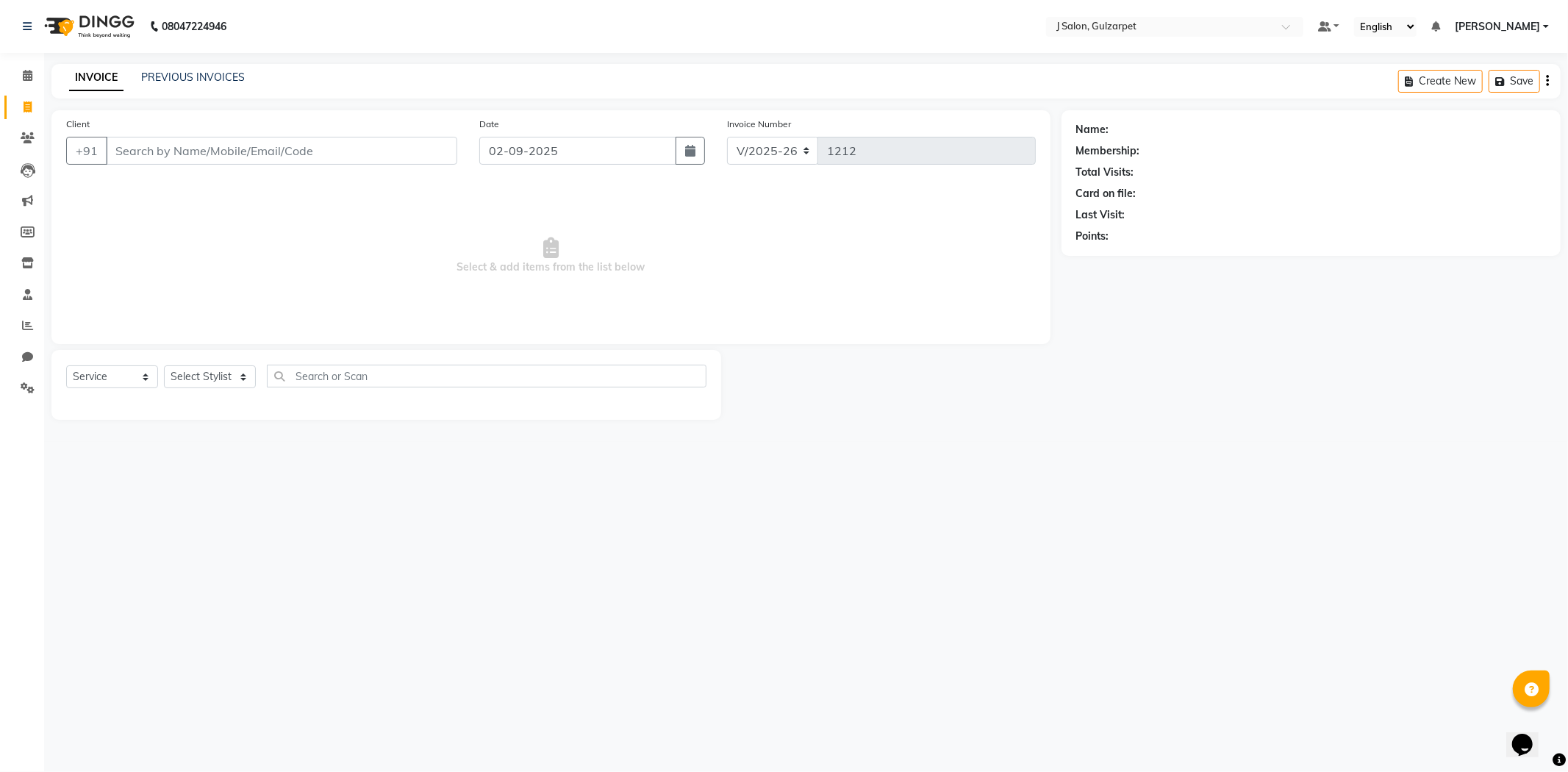
click at [179, 159] on input "Client" at bounding box center [281, 150] width 351 height 28
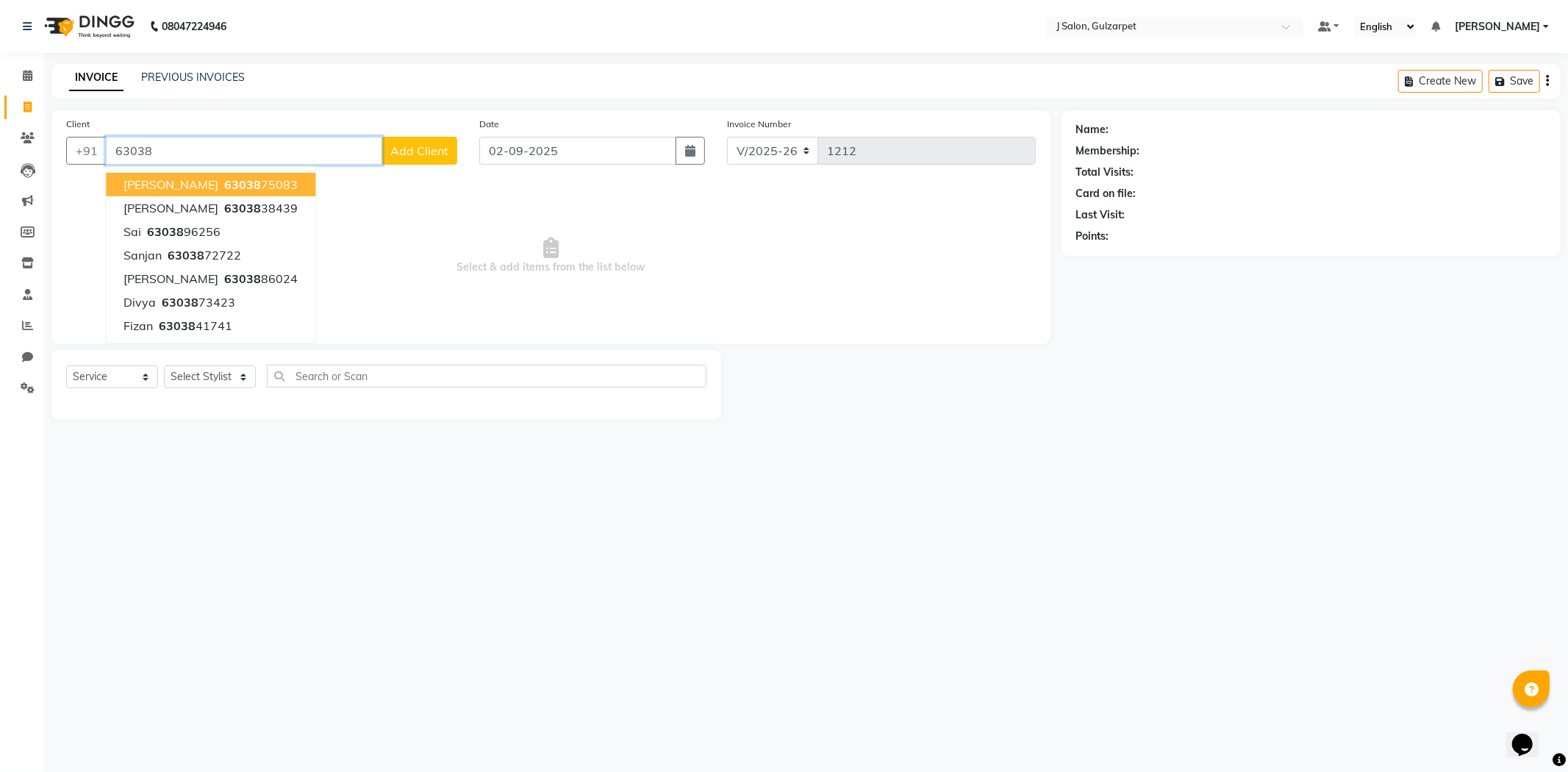
click at [218, 141] on input "63038" at bounding box center [243, 150] width 276 height 28
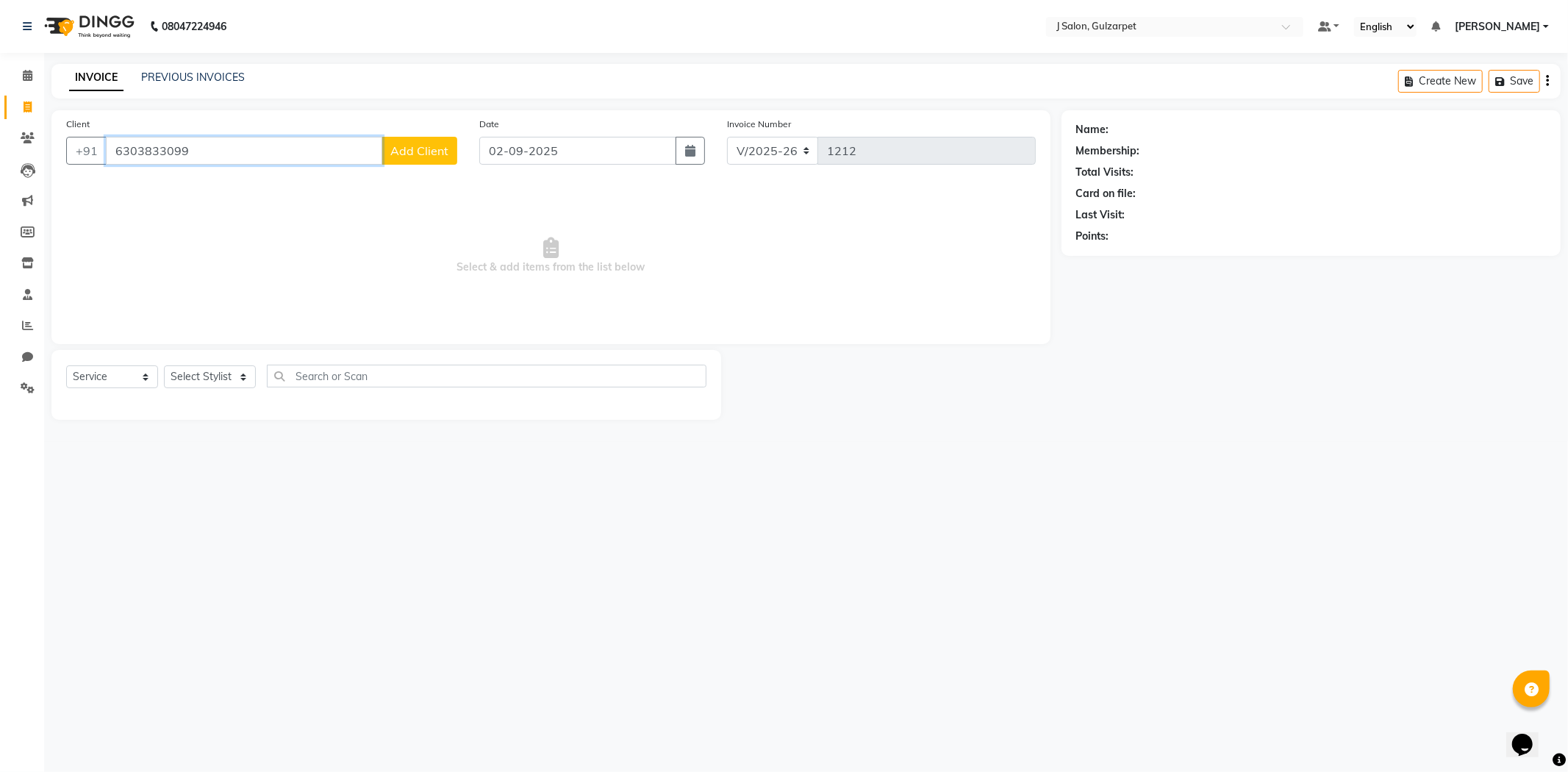
type input "6303833099"
click at [399, 156] on span "Add Client" at bounding box center [419, 150] width 58 height 14
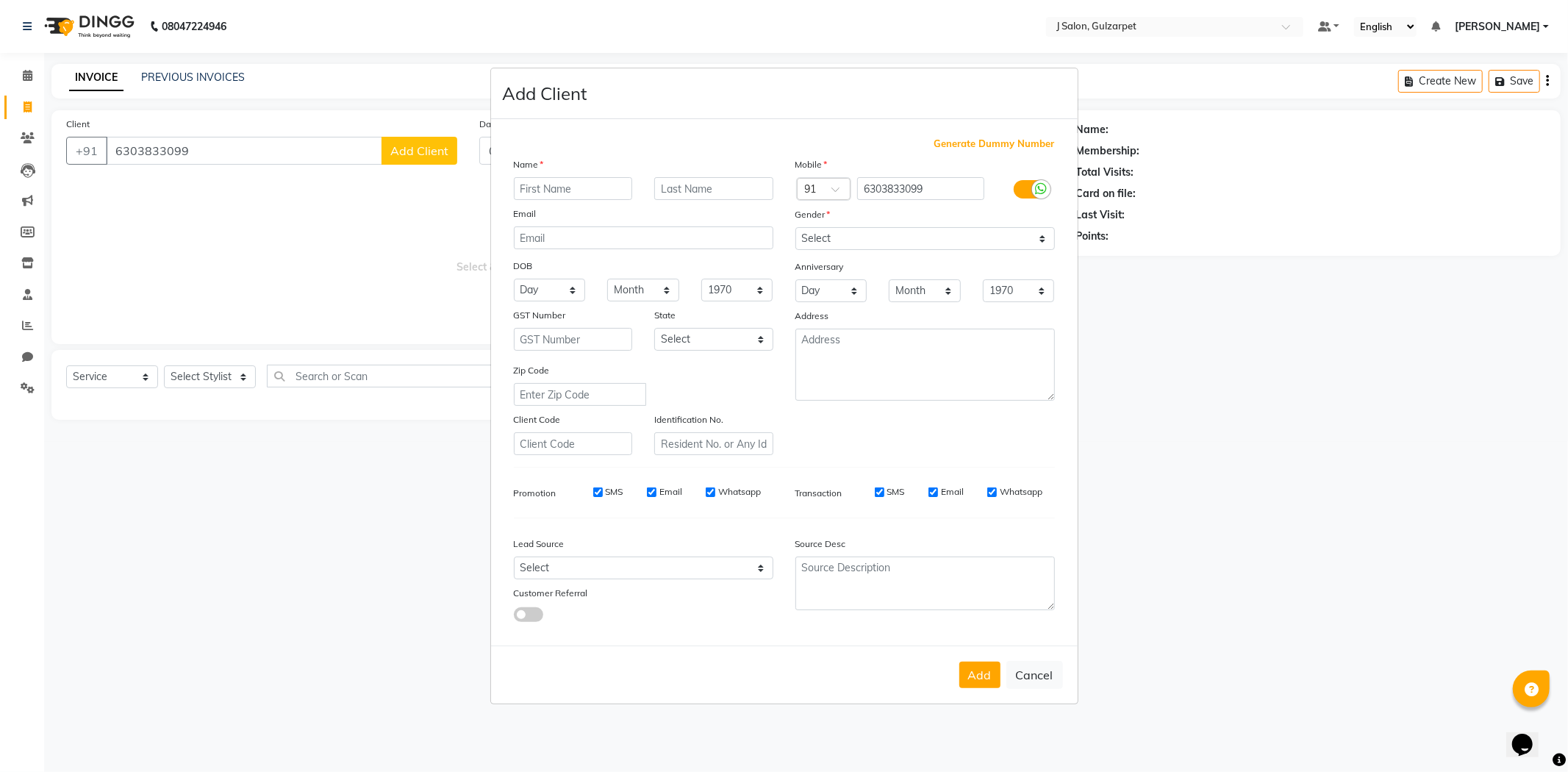
click at [578, 194] on input "text" at bounding box center [573, 189] width 119 height 23
type input "[PERSON_NAME]"
click at [884, 239] on select "Select [DEMOGRAPHIC_DATA] [DEMOGRAPHIC_DATA] Other Prefer Not To Say" at bounding box center [925, 238] width 259 height 23
select select "[DEMOGRAPHIC_DATA]"
click at [796, 227] on select "Select [DEMOGRAPHIC_DATA] [DEMOGRAPHIC_DATA] Other Prefer Not To Say" at bounding box center [925, 238] width 259 height 23
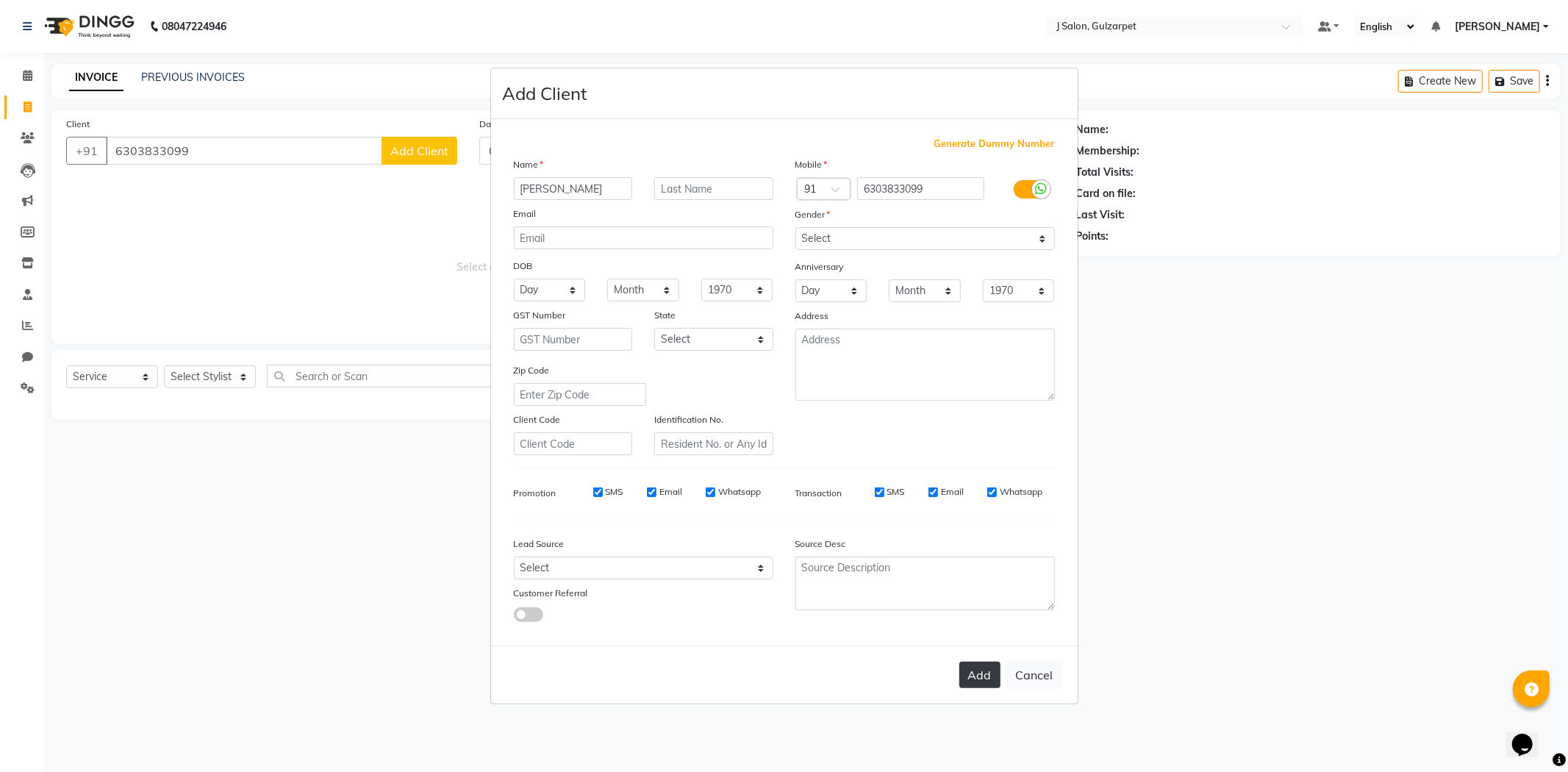
click at [974, 676] on button "Add" at bounding box center [979, 675] width 41 height 27
select select
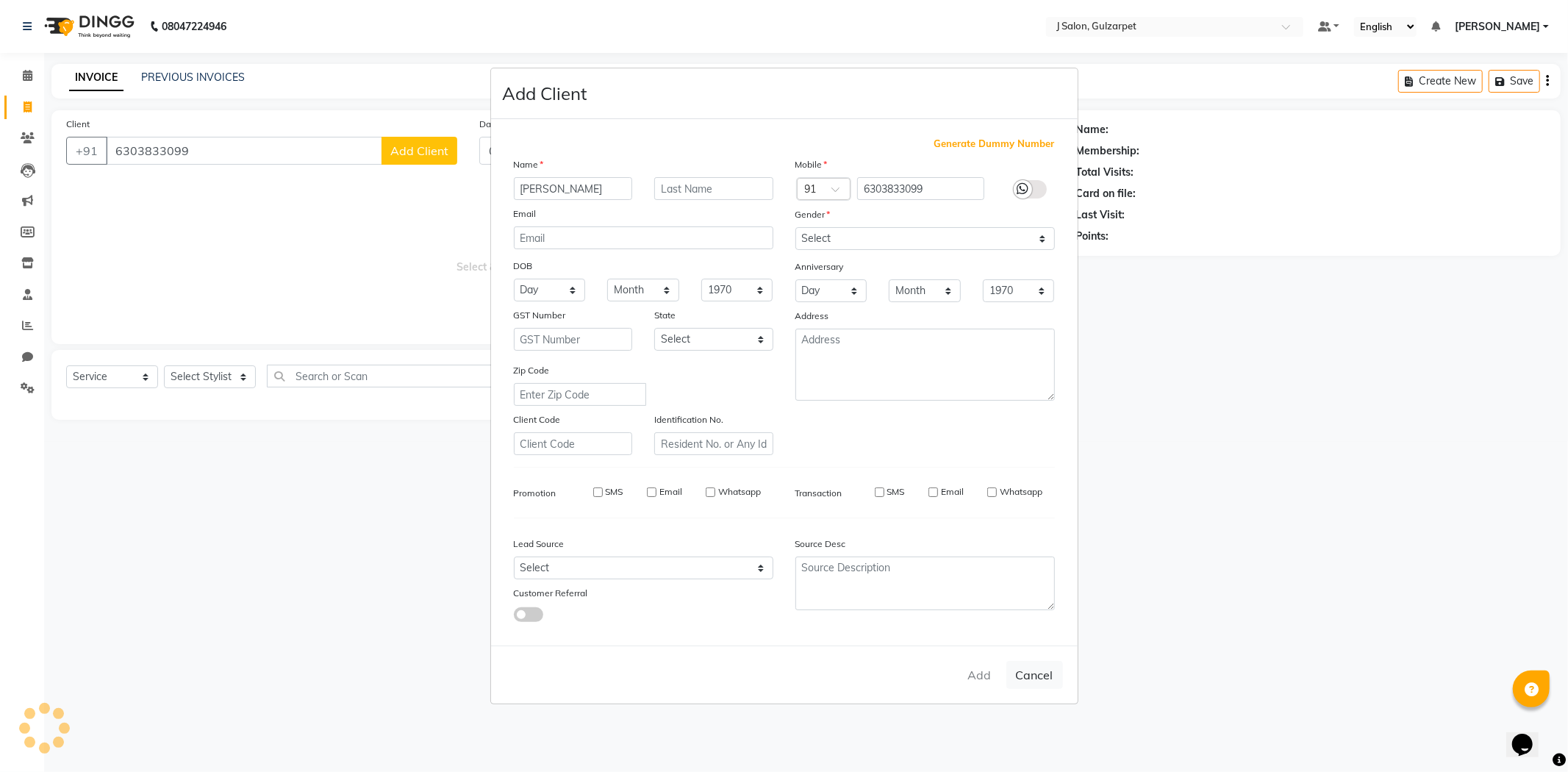
select select
checkbox input "false"
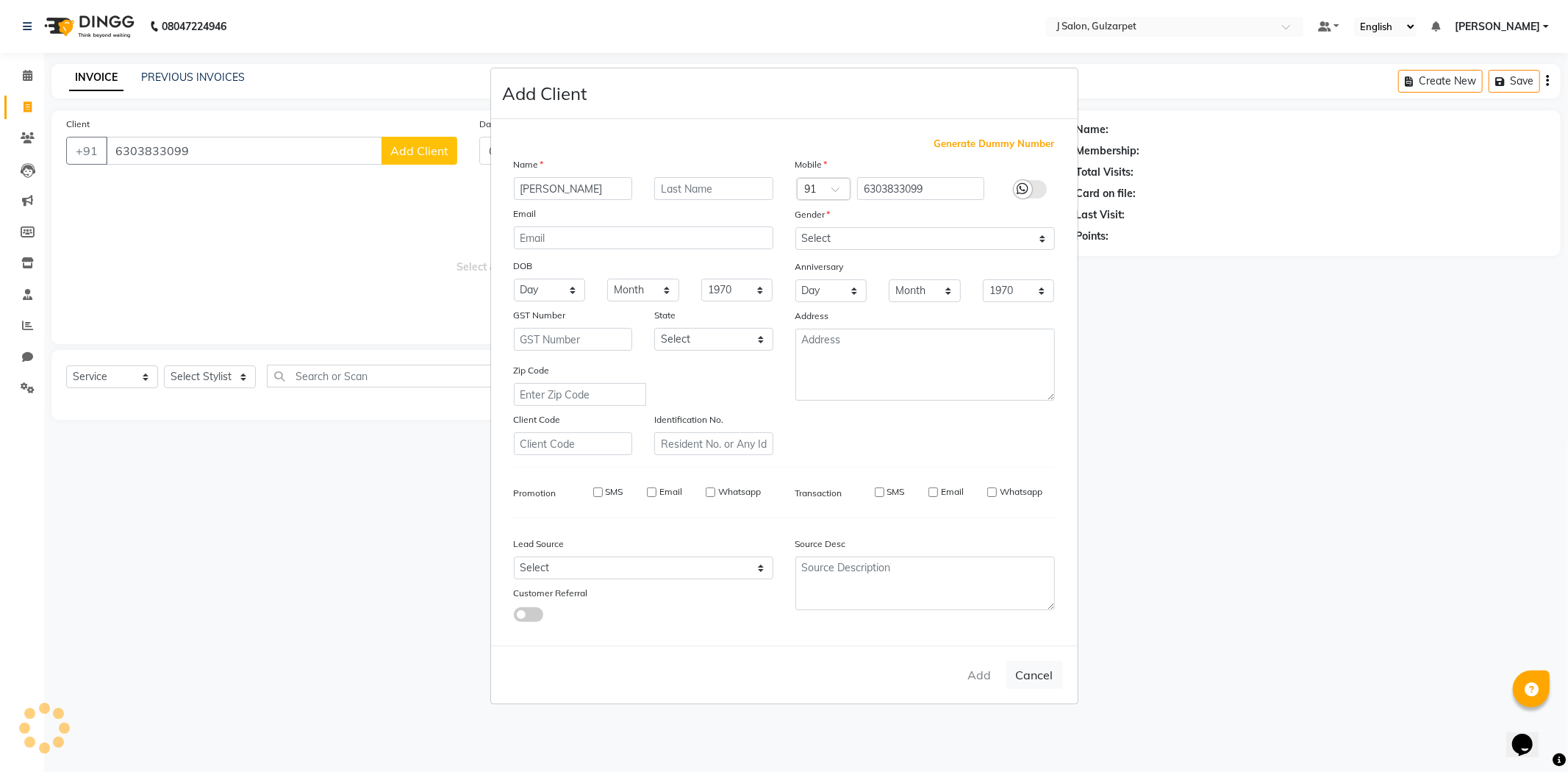
checkbox input "false"
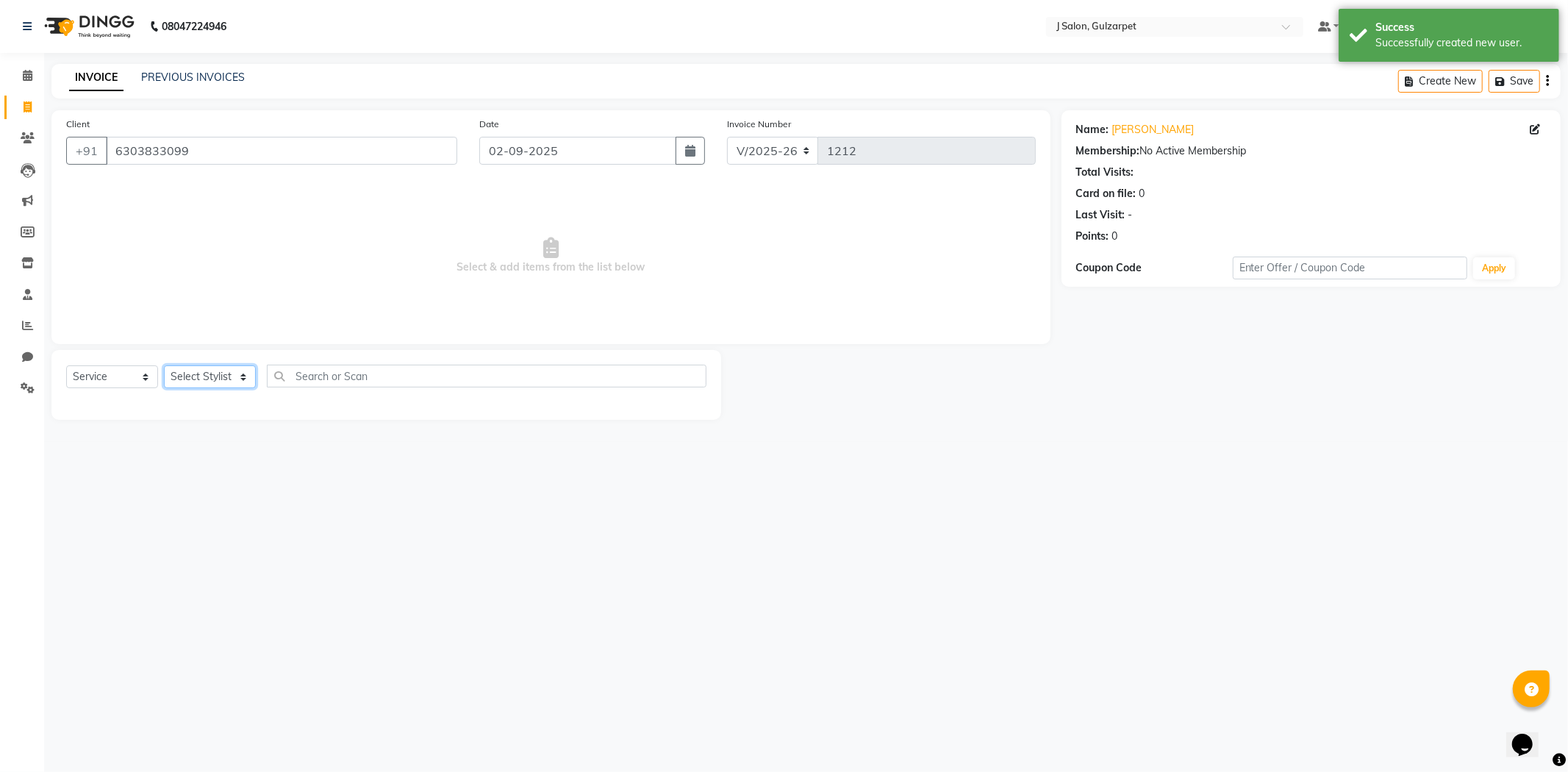
click at [194, 375] on select "Select Stylist Admin [PERSON_NAME] [PERSON_NAME] [PERSON_NAME] [PERSON_NAME] [P…" at bounding box center [210, 377] width 92 height 23
select select "84900"
click at [164, 366] on select "Select Stylist Admin [PERSON_NAME] [PERSON_NAME] [PERSON_NAME] [PERSON_NAME] [P…" at bounding box center [210, 377] width 92 height 23
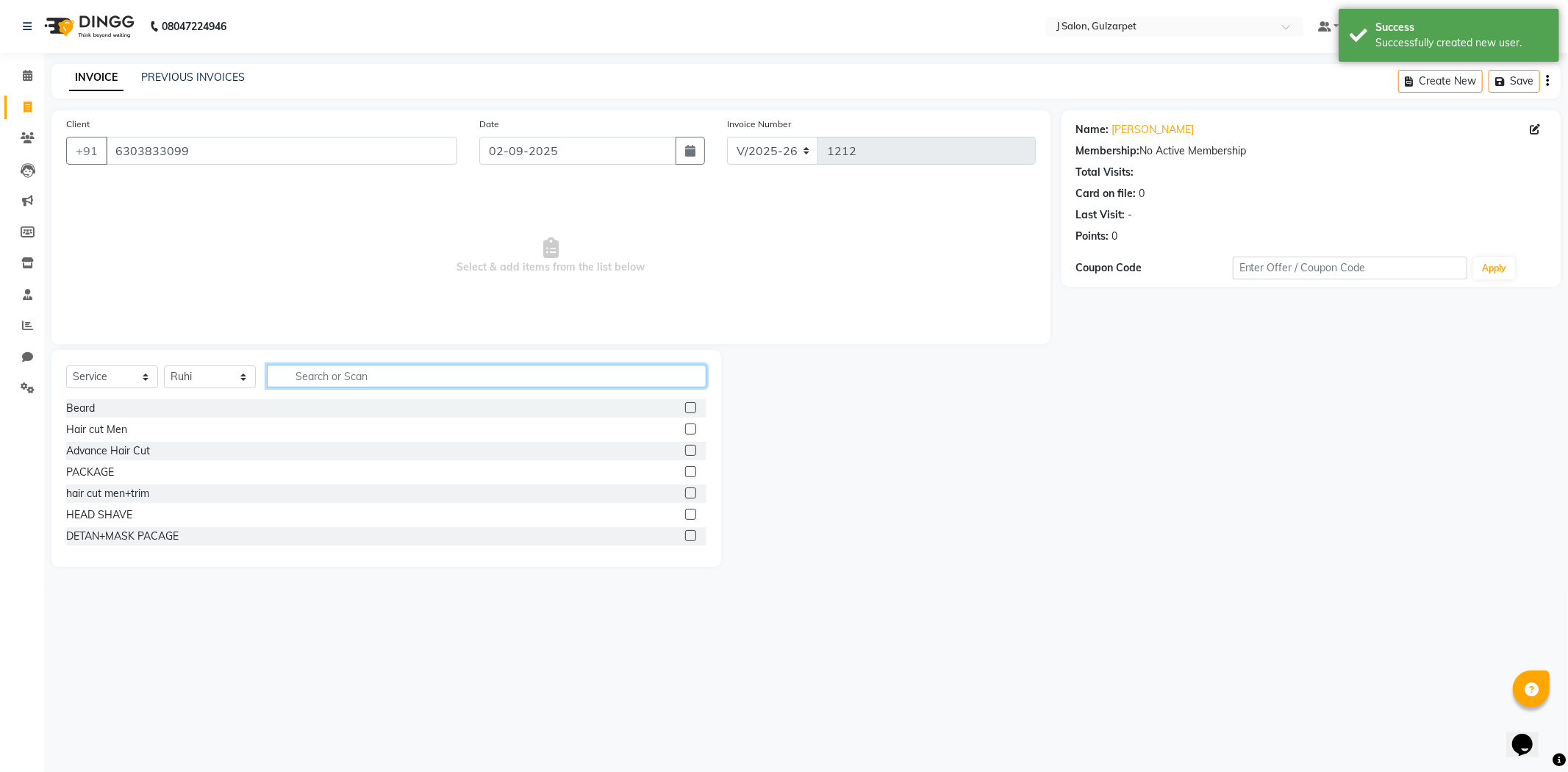
click at [552, 379] on input "text" at bounding box center [486, 376] width 440 height 23
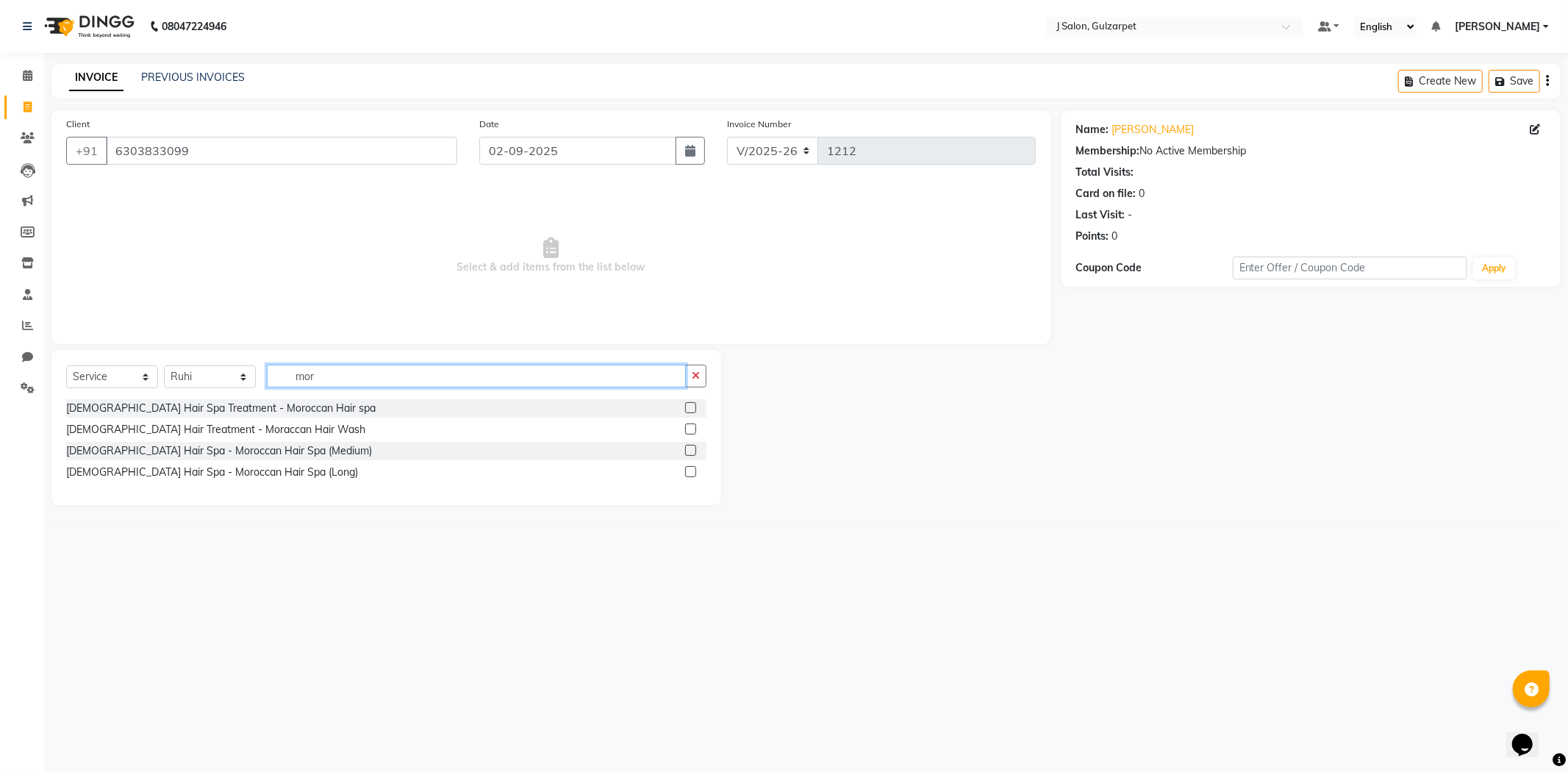
type input "mor"
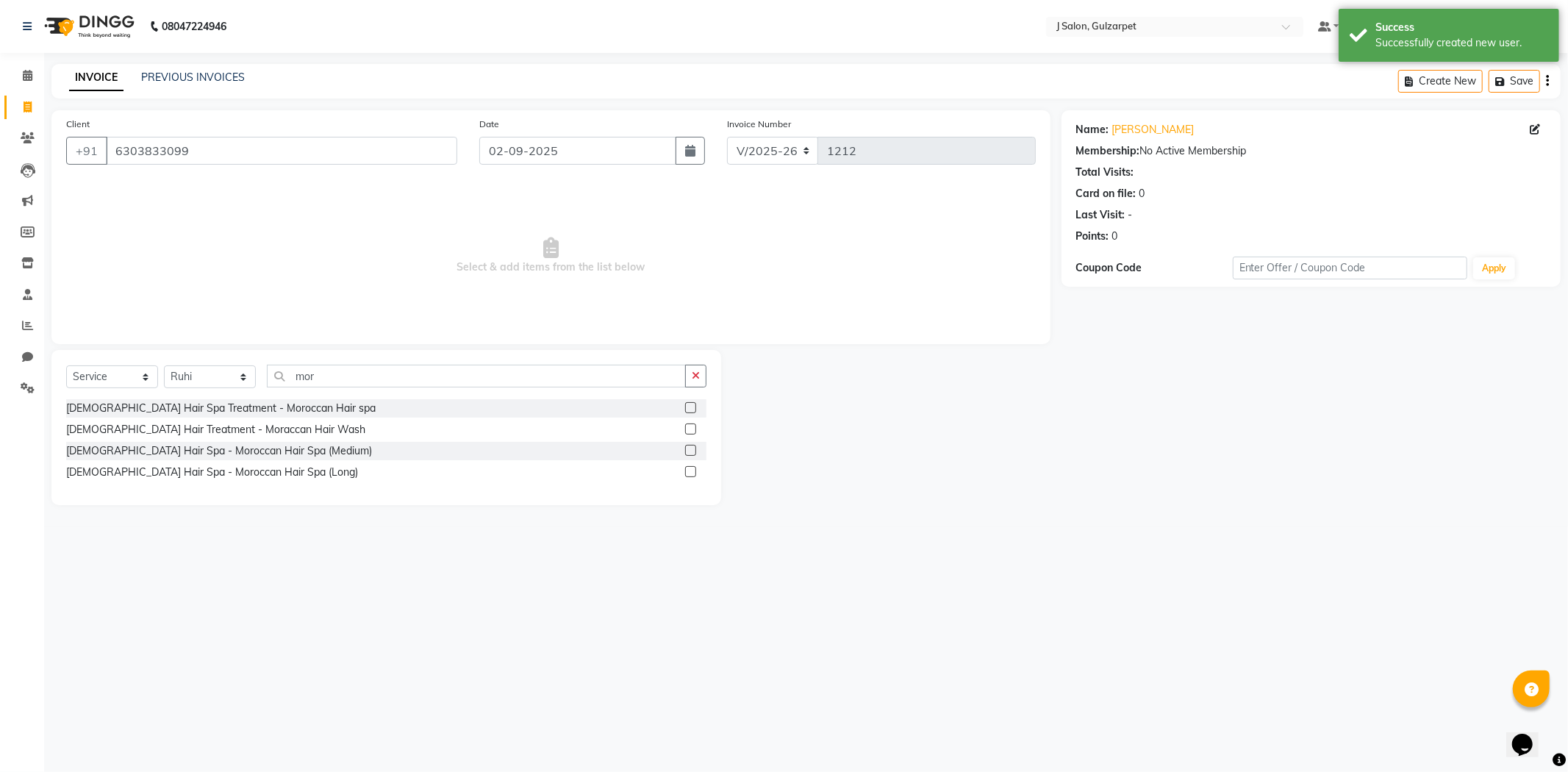
click at [690, 472] on label at bounding box center [690, 472] width 11 height 11
click at [690, 472] on input "checkbox" at bounding box center [690, 472] width 9 height 9
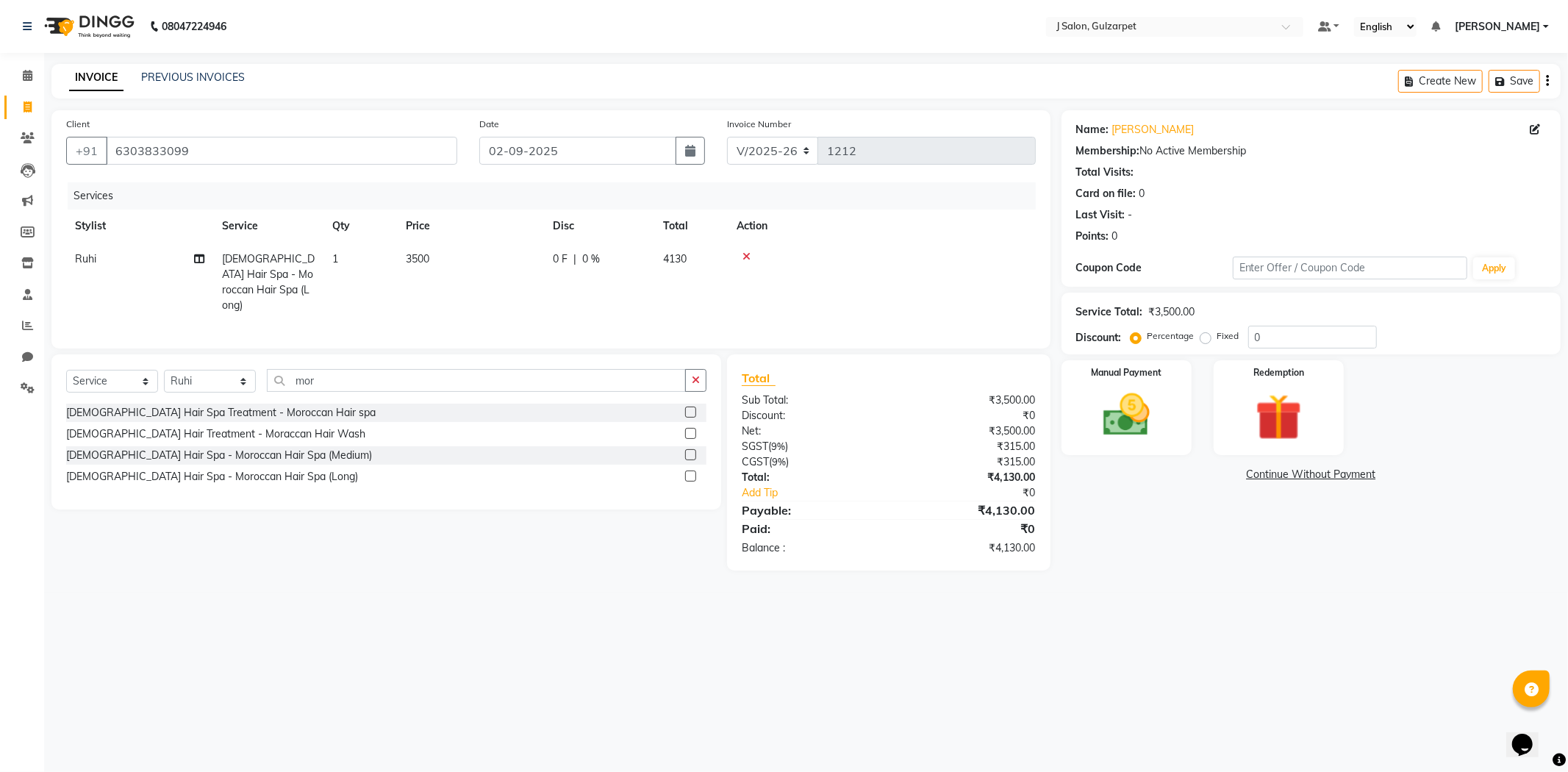
click at [689, 473] on label at bounding box center [690, 476] width 11 height 11
click at [689, 473] on input "checkbox" at bounding box center [690, 477] width 9 height 9
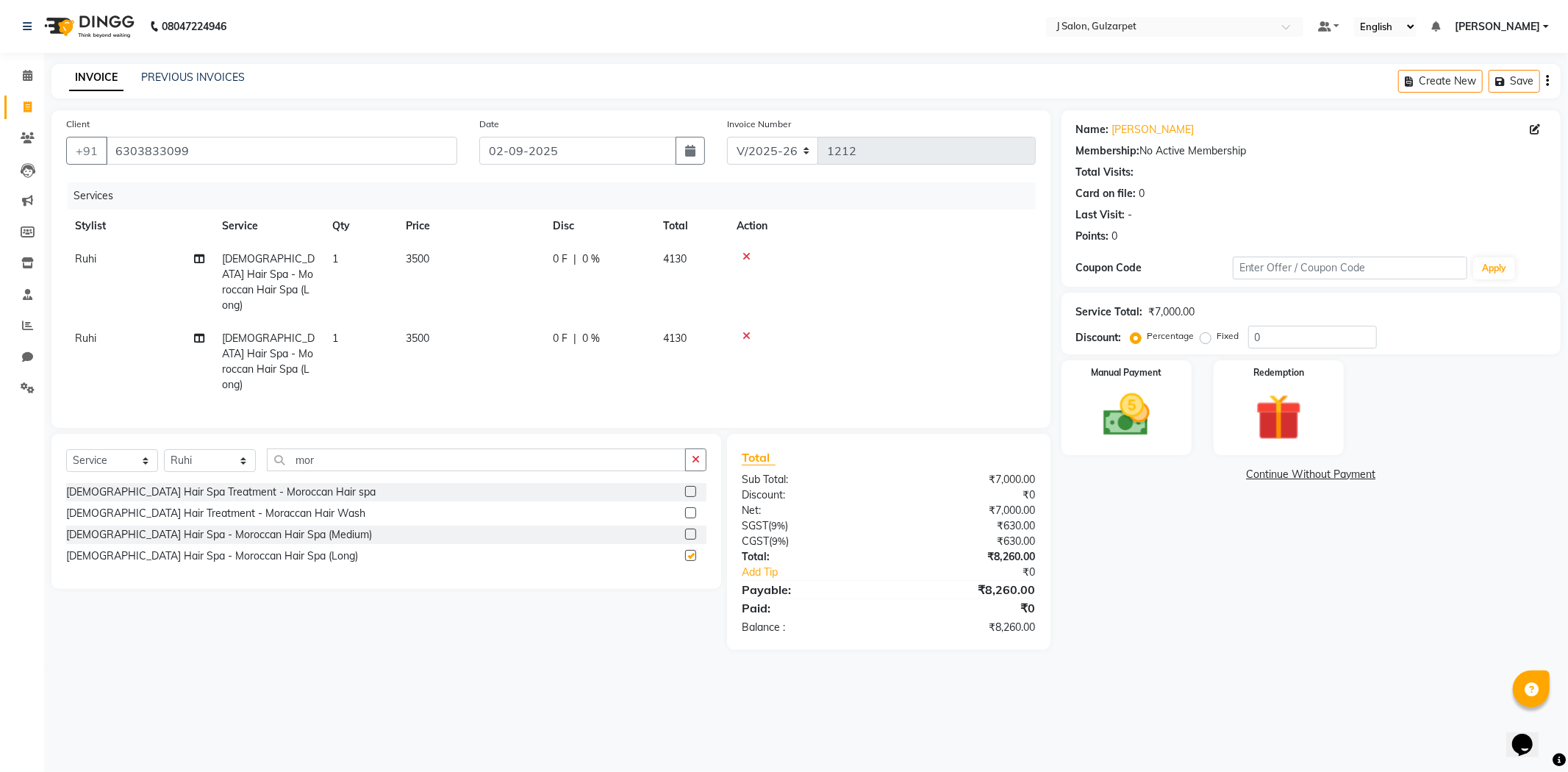
checkbox input "false"
click at [411, 257] on span "3500" at bounding box center [417, 259] width 24 height 13
select select "84900"
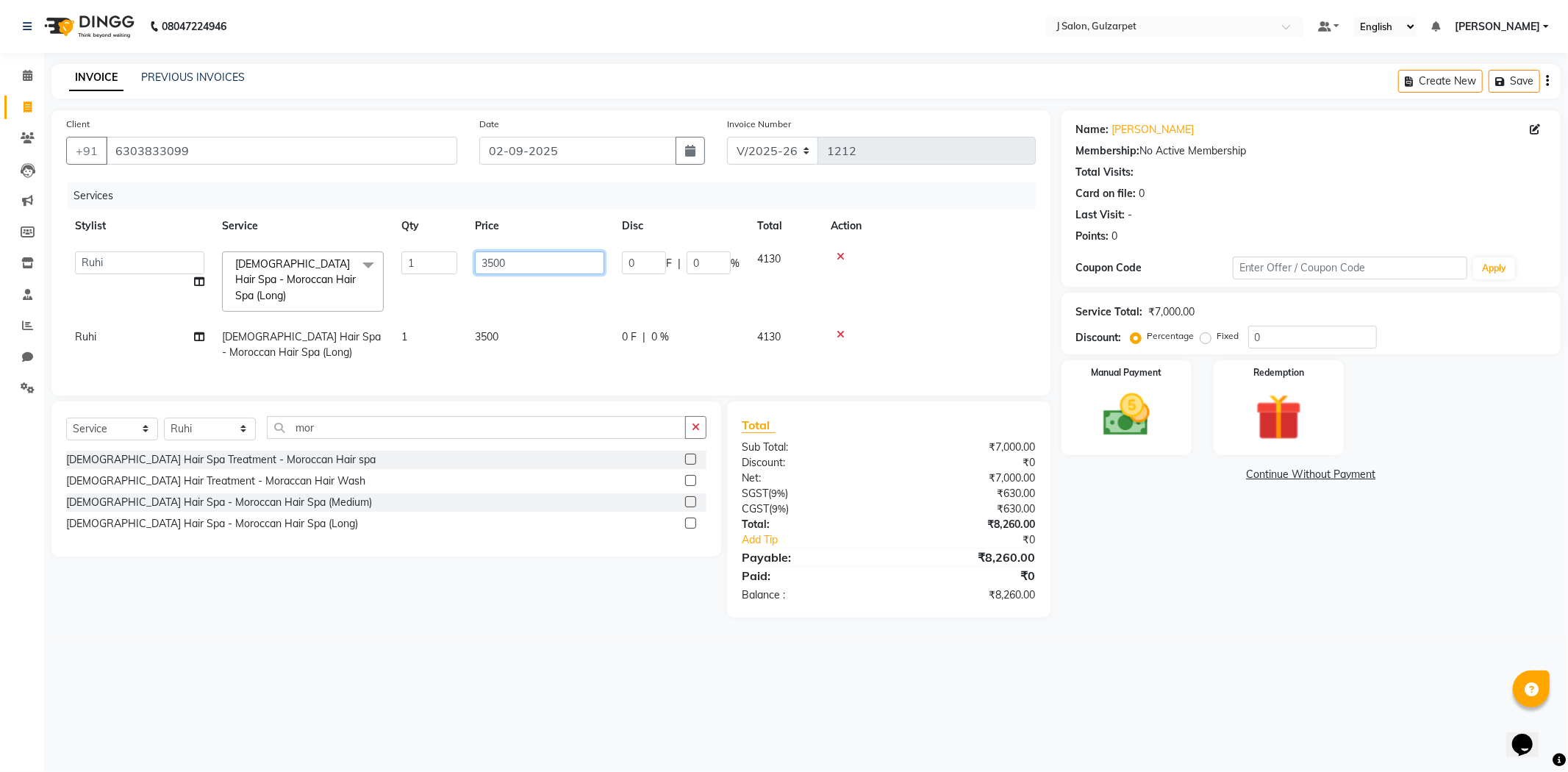
click at [494, 259] on input "3500" at bounding box center [539, 263] width 129 height 23
type input "4000"
click at [615, 351] on td "0 F | 0 %" at bounding box center [681, 344] width 135 height 48
select select "84900"
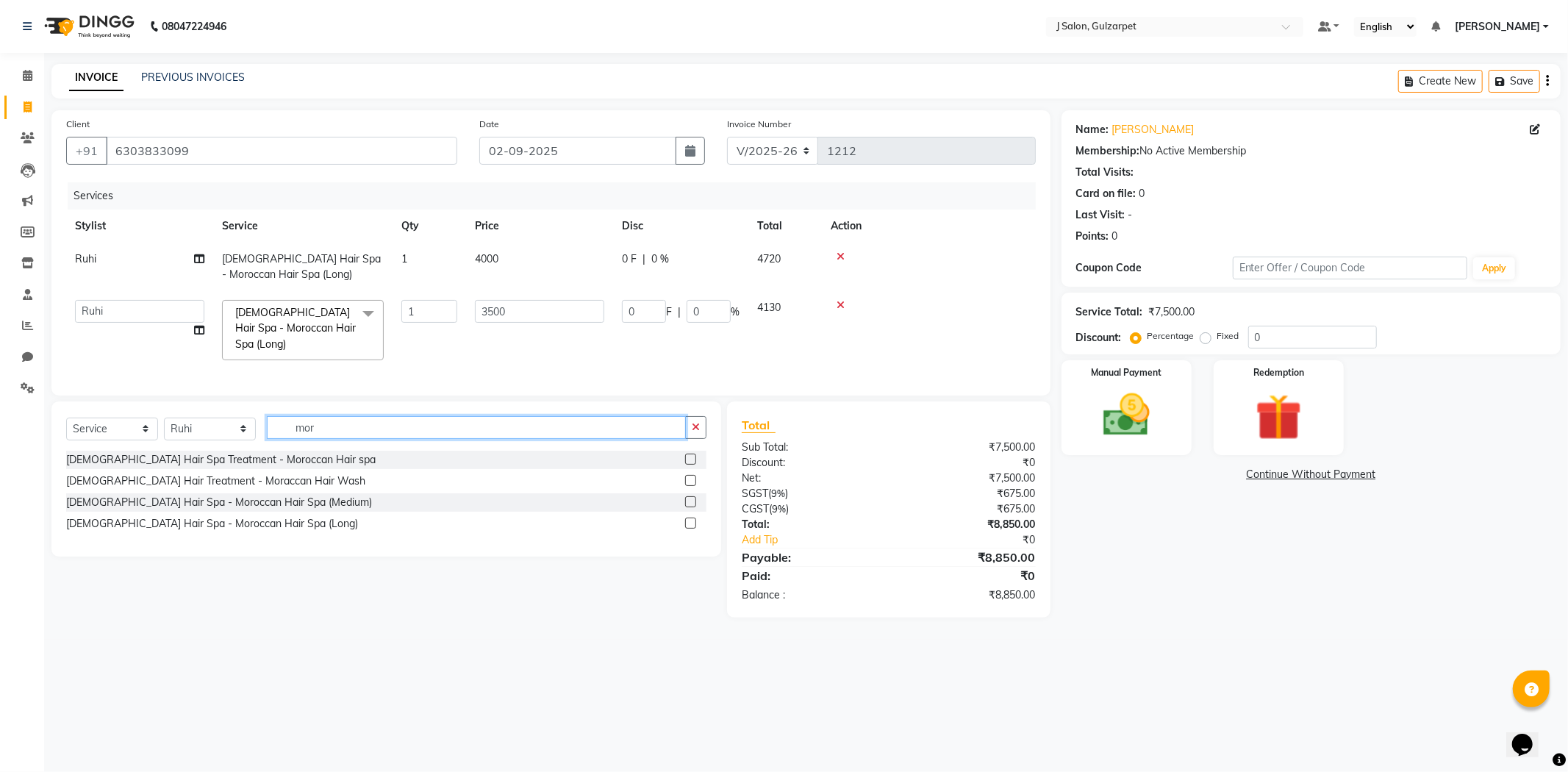
click at [330, 438] on input "mor" at bounding box center [476, 427] width 419 height 23
click at [687, 439] on button "button" at bounding box center [695, 427] width 21 height 23
type input "ext"
click at [223, 441] on select "Select Stylist Admin [PERSON_NAME] [PERSON_NAME] [PERSON_NAME] [PERSON_NAME] [P…" at bounding box center [210, 429] width 92 height 23
click at [687, 486] on label at bounding box center [690, 480] width 11 height 11
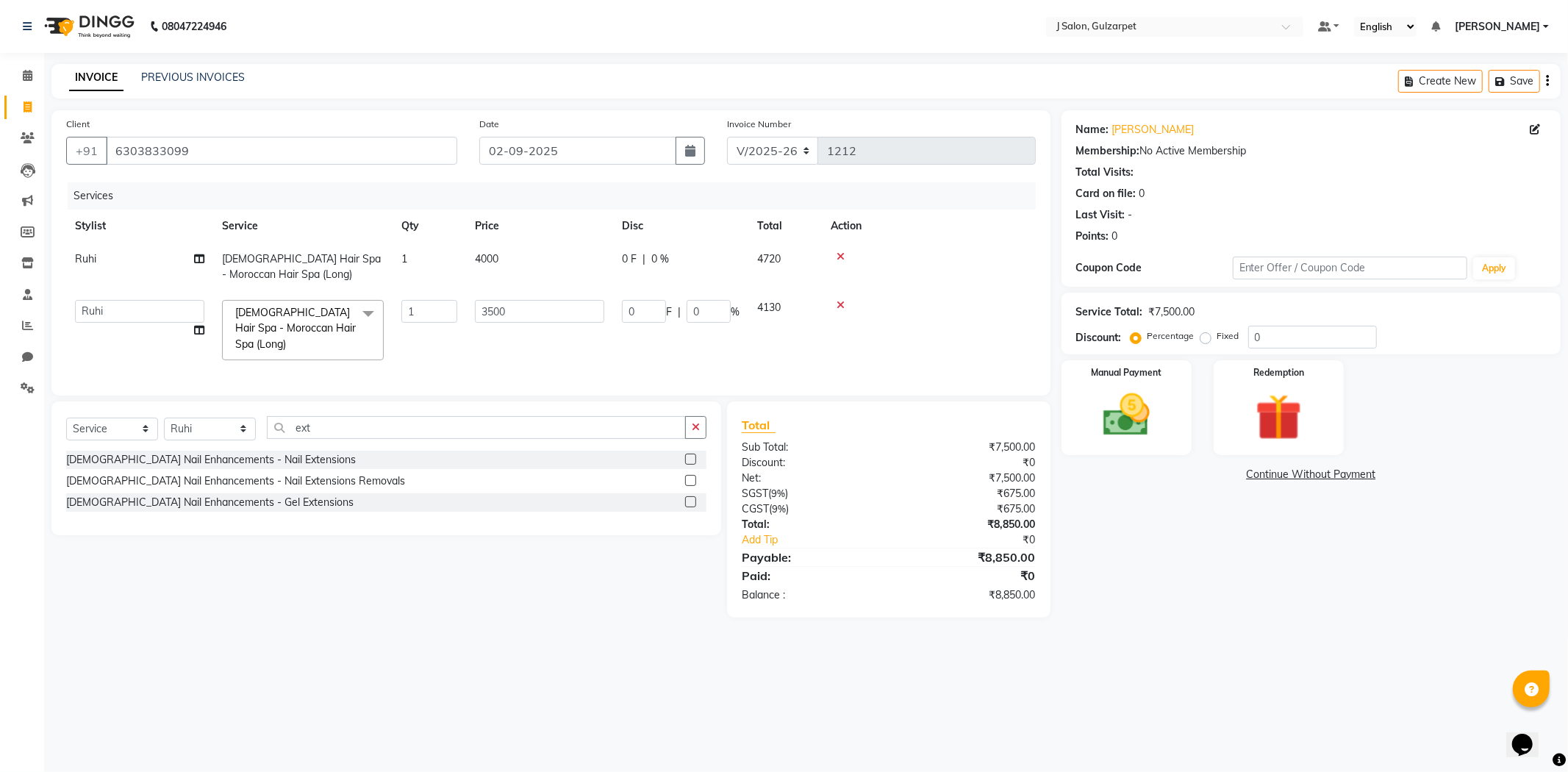
click at [687, 486] on input "checkbox" at bounding box center [690, 481] width 9 height 9
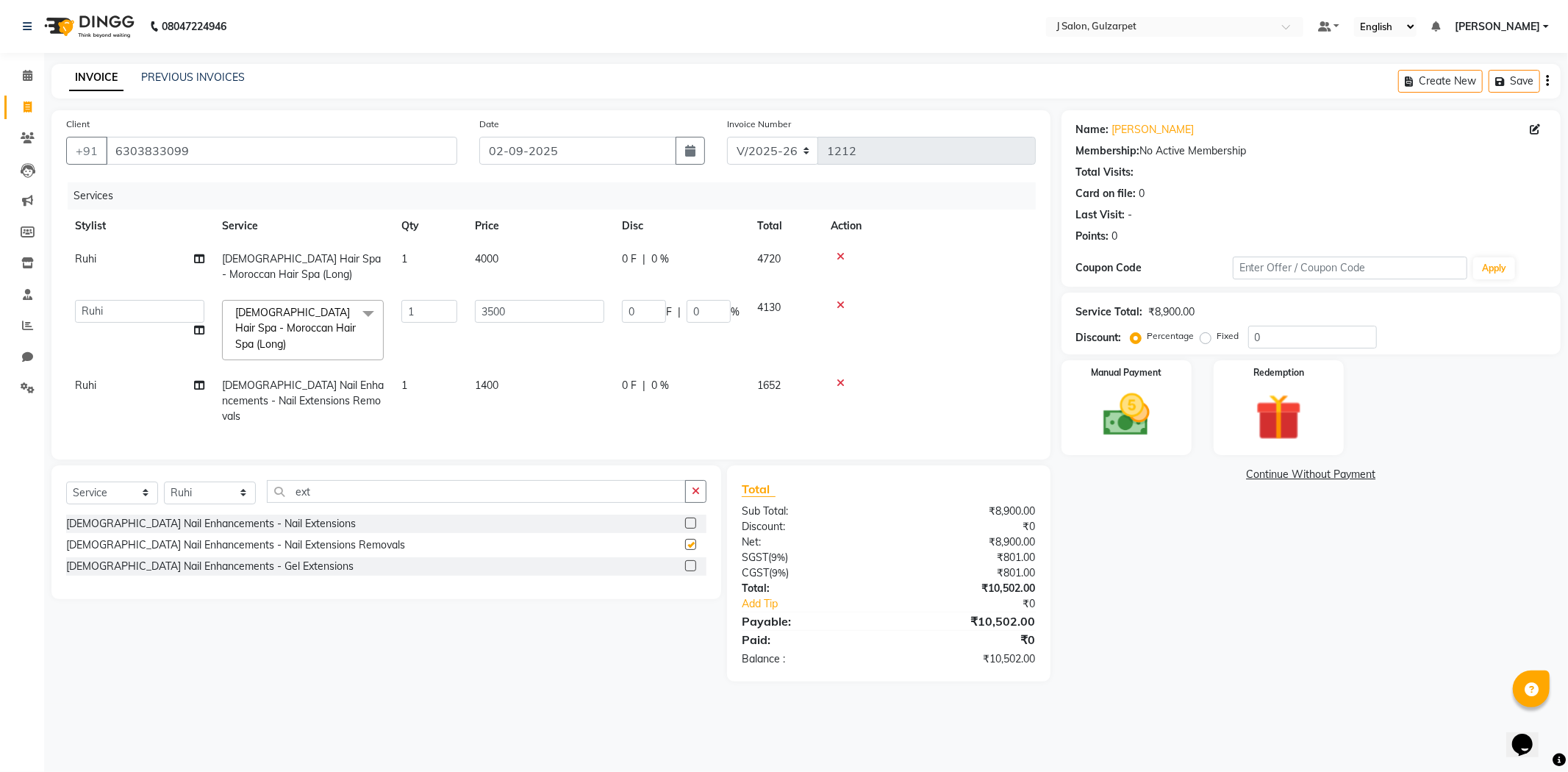
checkbox input "false"
click at [485, 385] on span "1400" at bounding box center [486, 386] width 24 height 13
select select "84900"
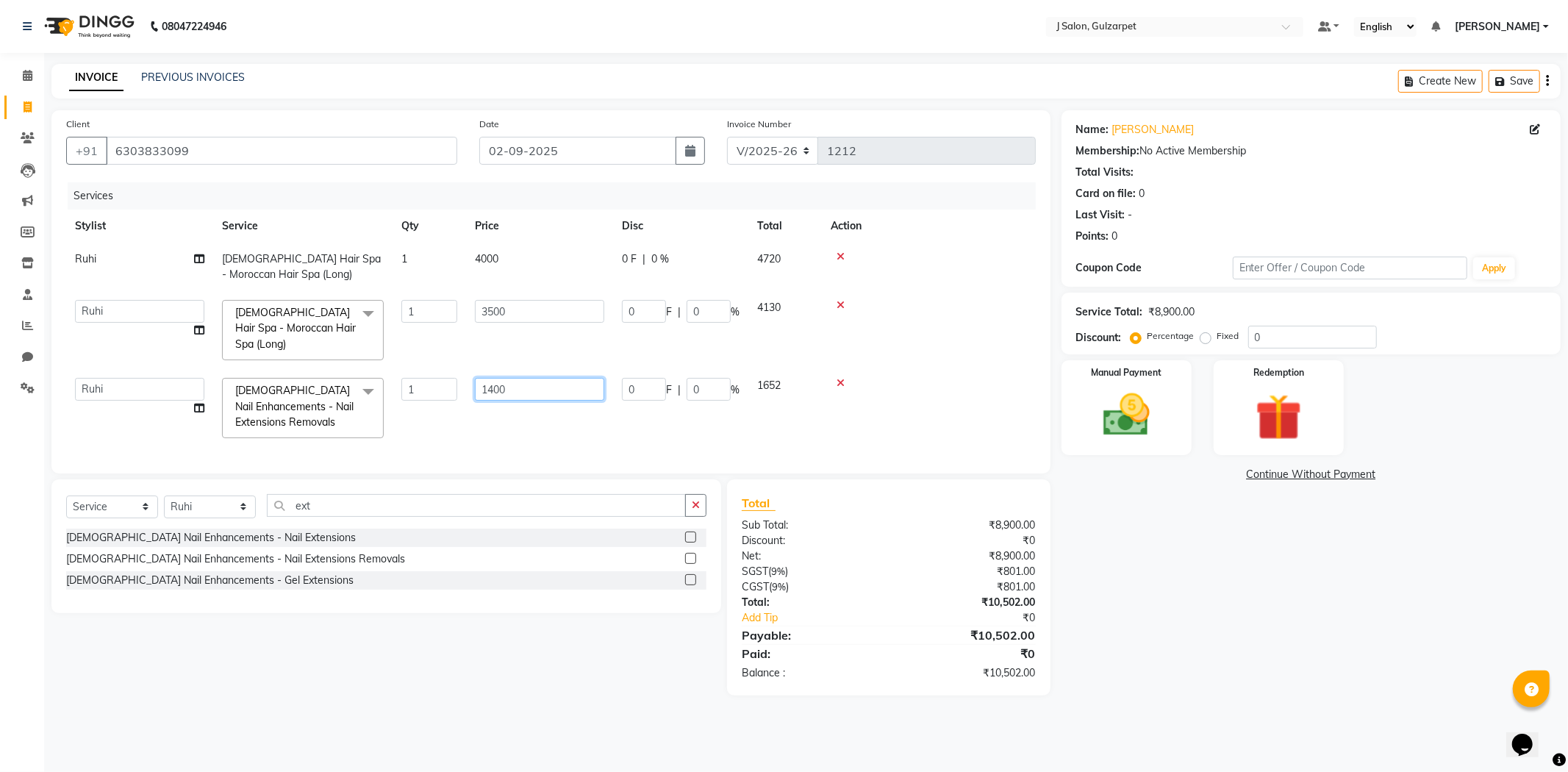
click at [524, 381] on input "1400" at bounding box center [539, 389] width 129 height 23
type input "1"
type input "700"
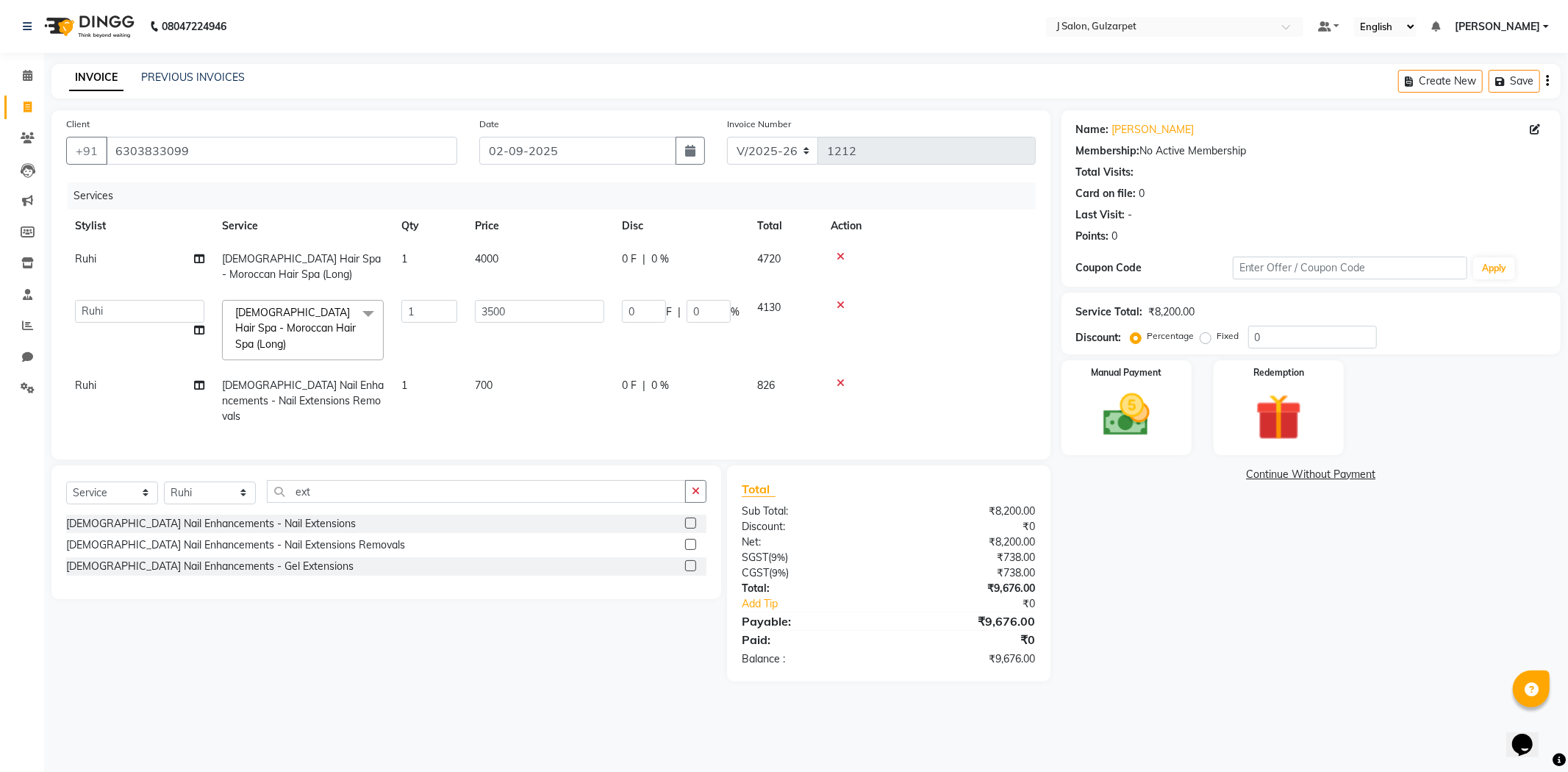
click at [180, 386] on td "Ruhi" at bounding box center [140, 401] width 147 height 64
select select "84900"
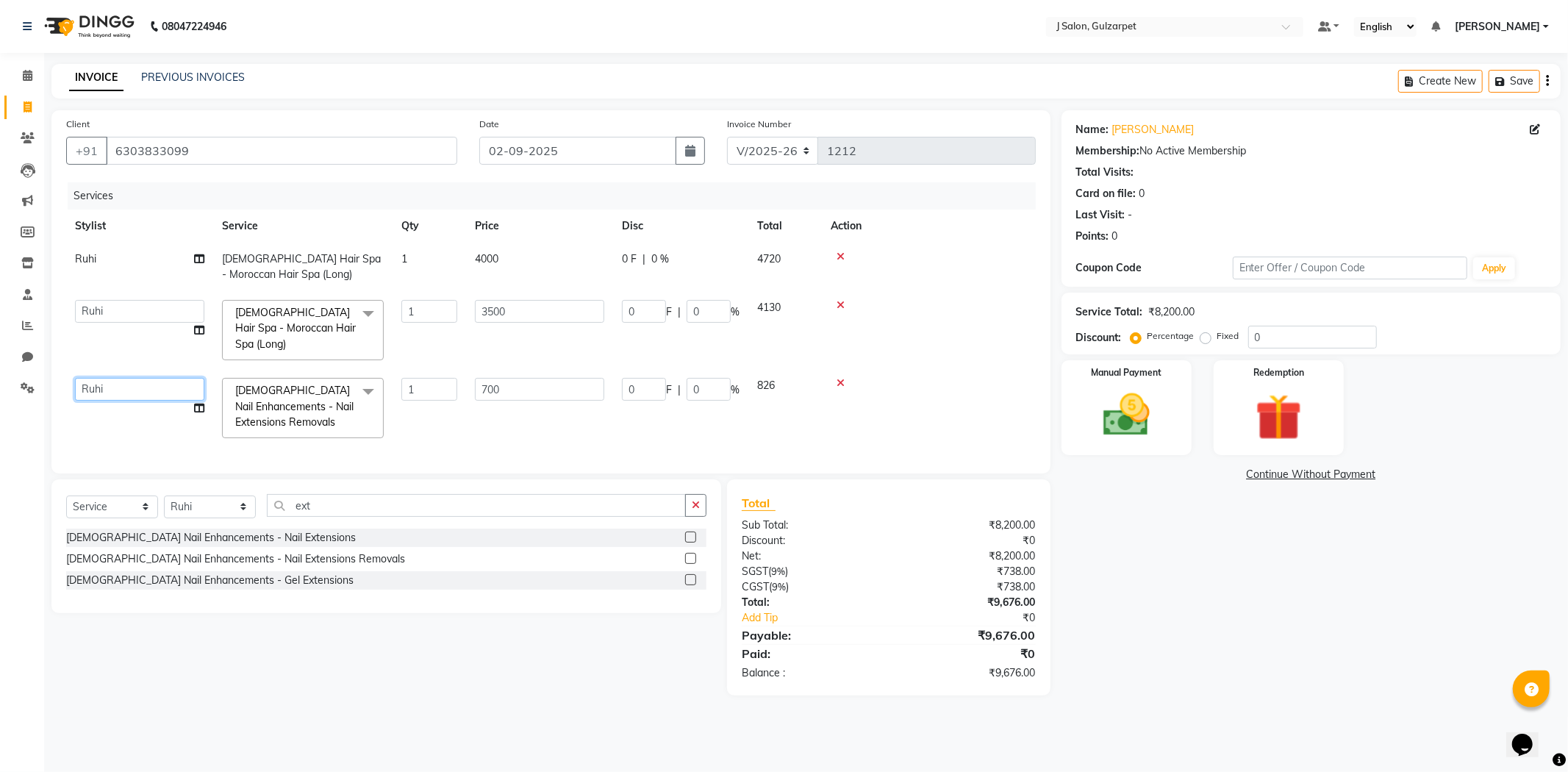
click at [161, 386] on select "Admin [PERSON_NAME] [PERSON_NAME] [PERSON_NAME] [PERSON_NAME] [PERSON_NAME] [PE…" at bounding box center [140, 389] width 129 height 23
select select "84905"
click at [691, 509] on button "button" at bounding box center [695, 505] width 21 height 23
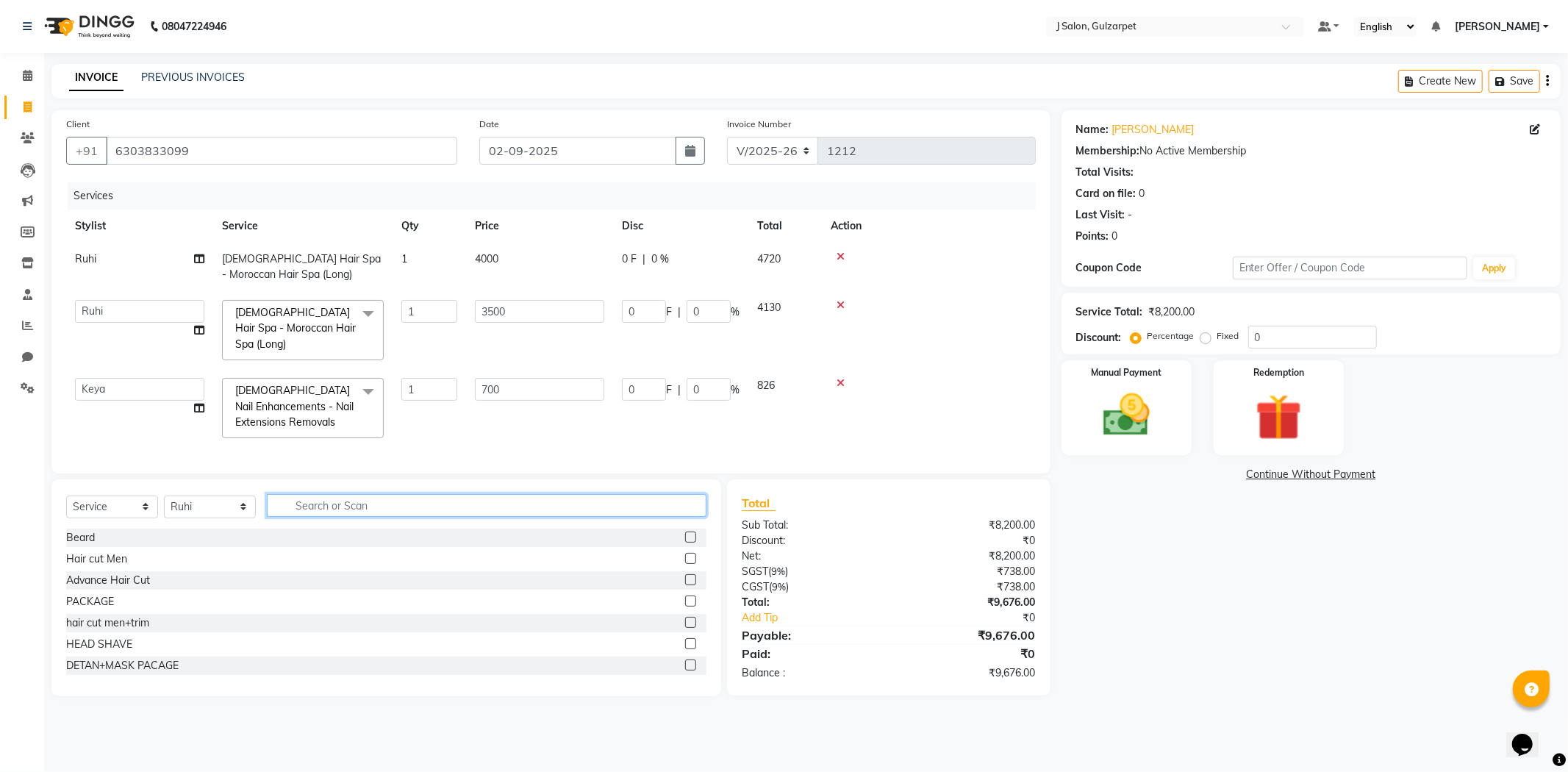
click at [391, 509] on input "text" at bounding box center [486, 505] width 440 height 23
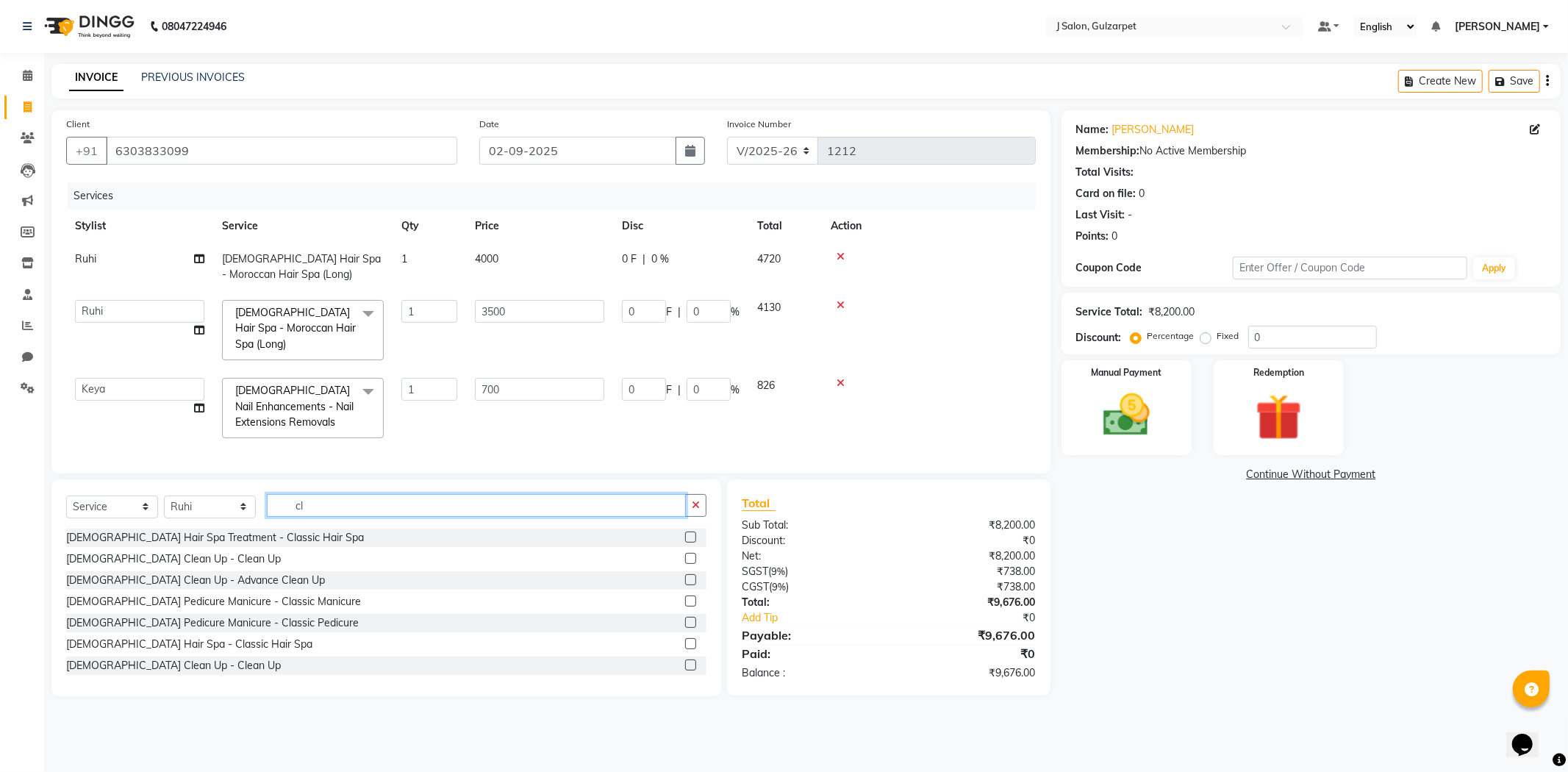
type input "cl"
click at [685, 670] on label at bounding box center [690, 665] width 11 height 11
click at [685, 670] on input "checkbox" at bounding box center [690, 666] width 9 height 9
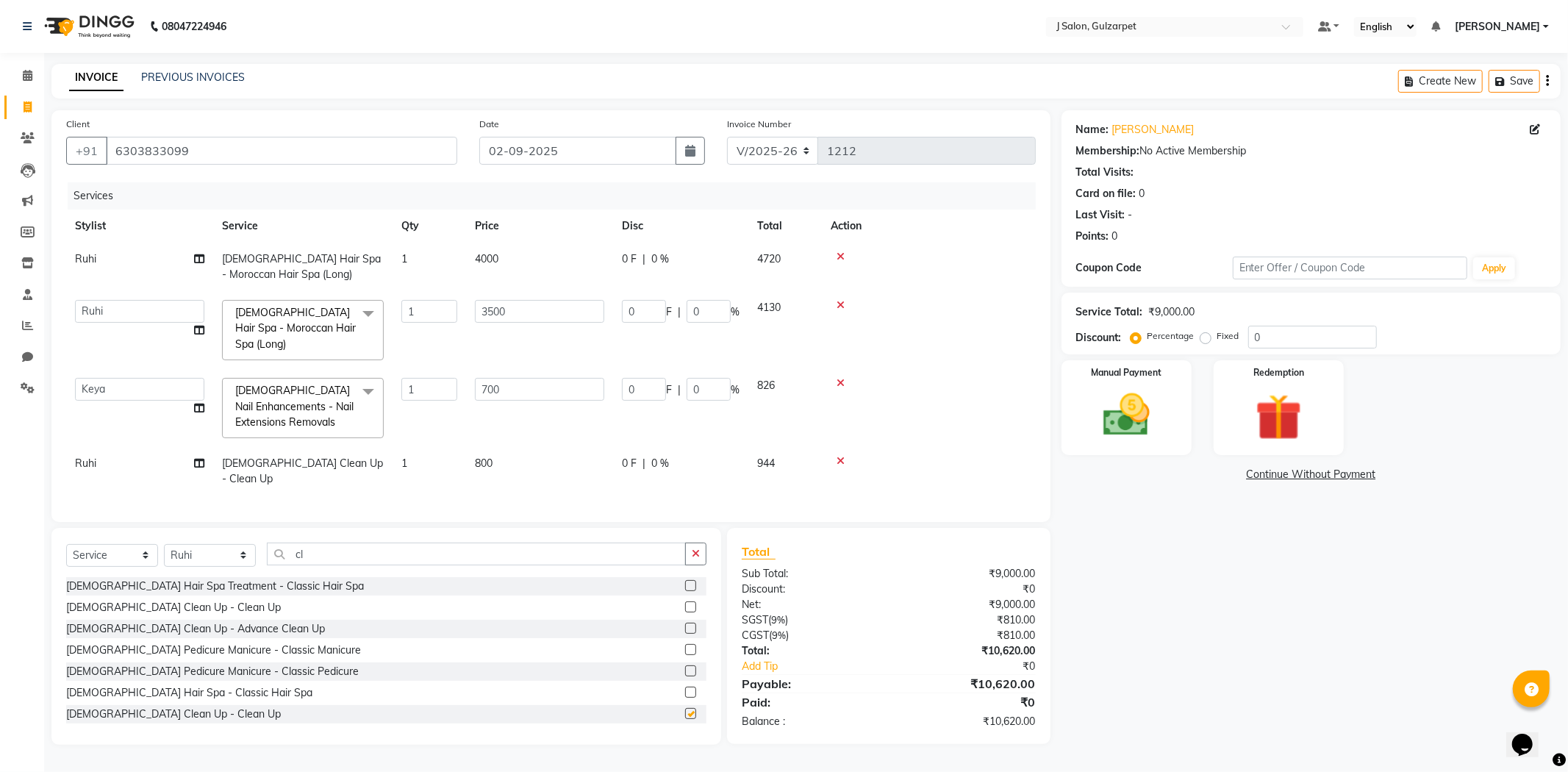
checkbox input "false"
click at [102, 465] on td "Ruhi" at bounding box center [140, 471] width 147 height 48
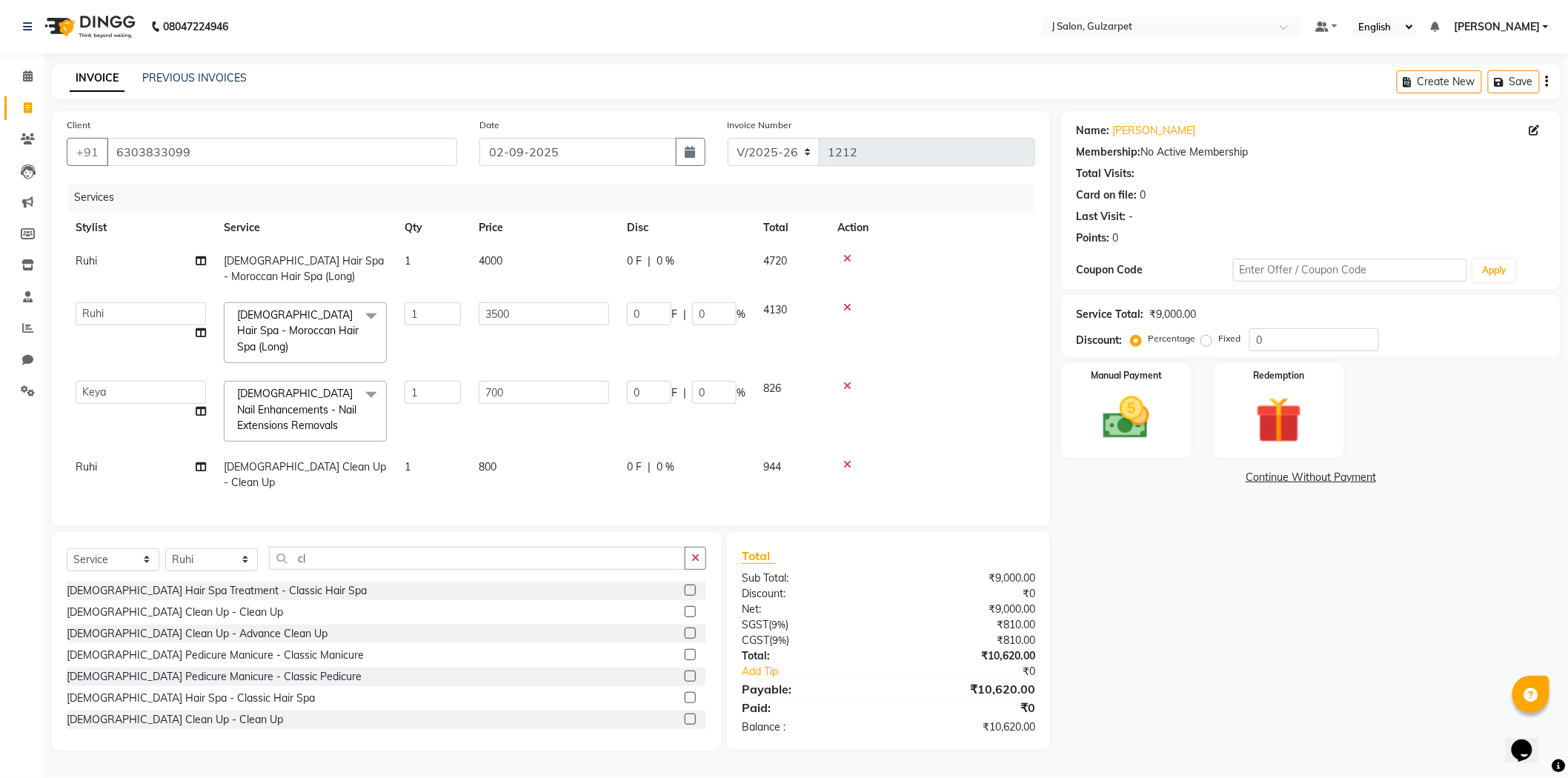
select select "84900"
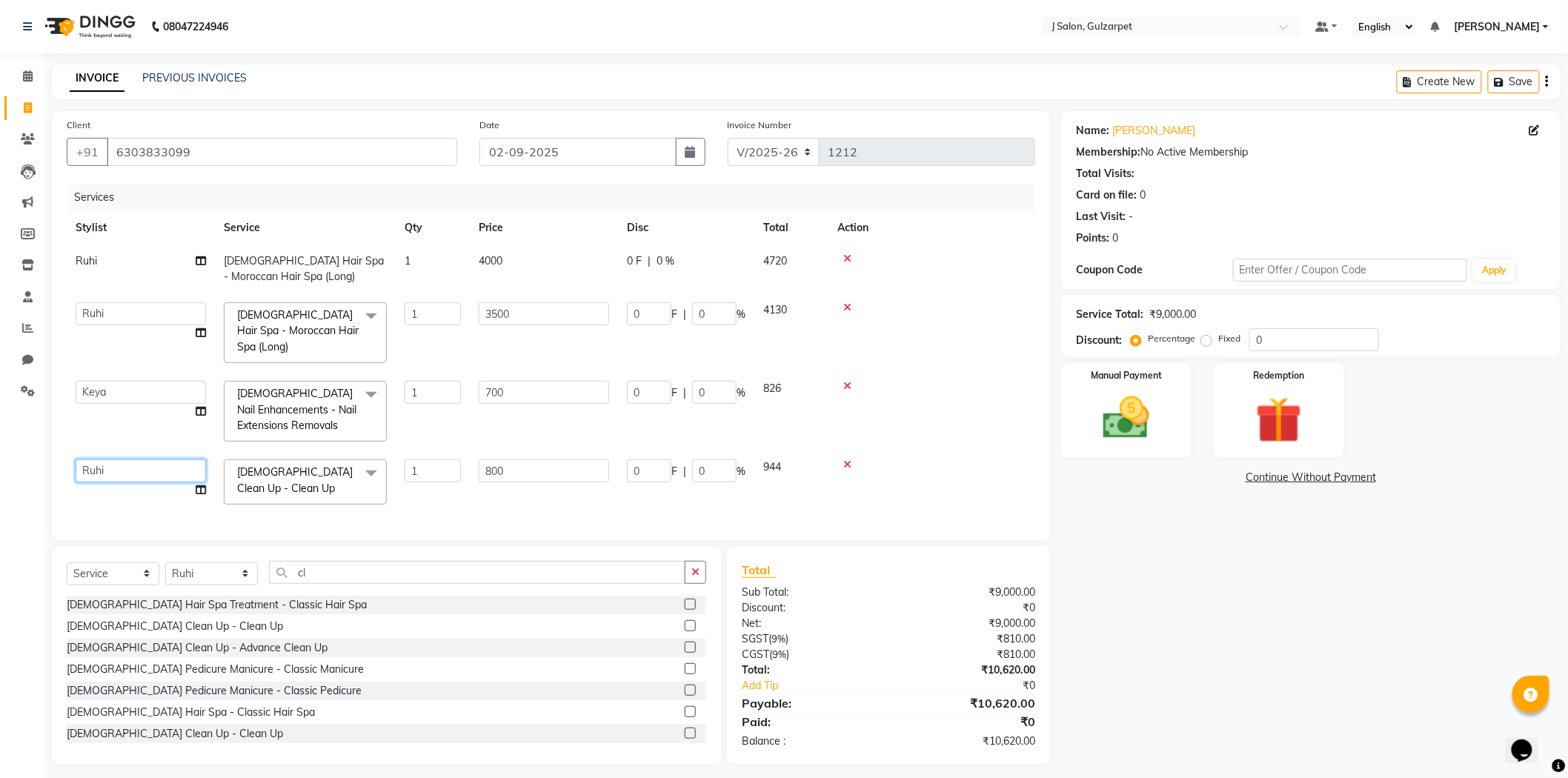
click at [102, 469] on select "Admin [PERSON_NAME] [PERSON_NAME] [PERSON_NAME] [PERSON_NAME] [PERSON_NAME] [PE…" at bounding box center [141, 471] width 130 height 23
select select "84902"
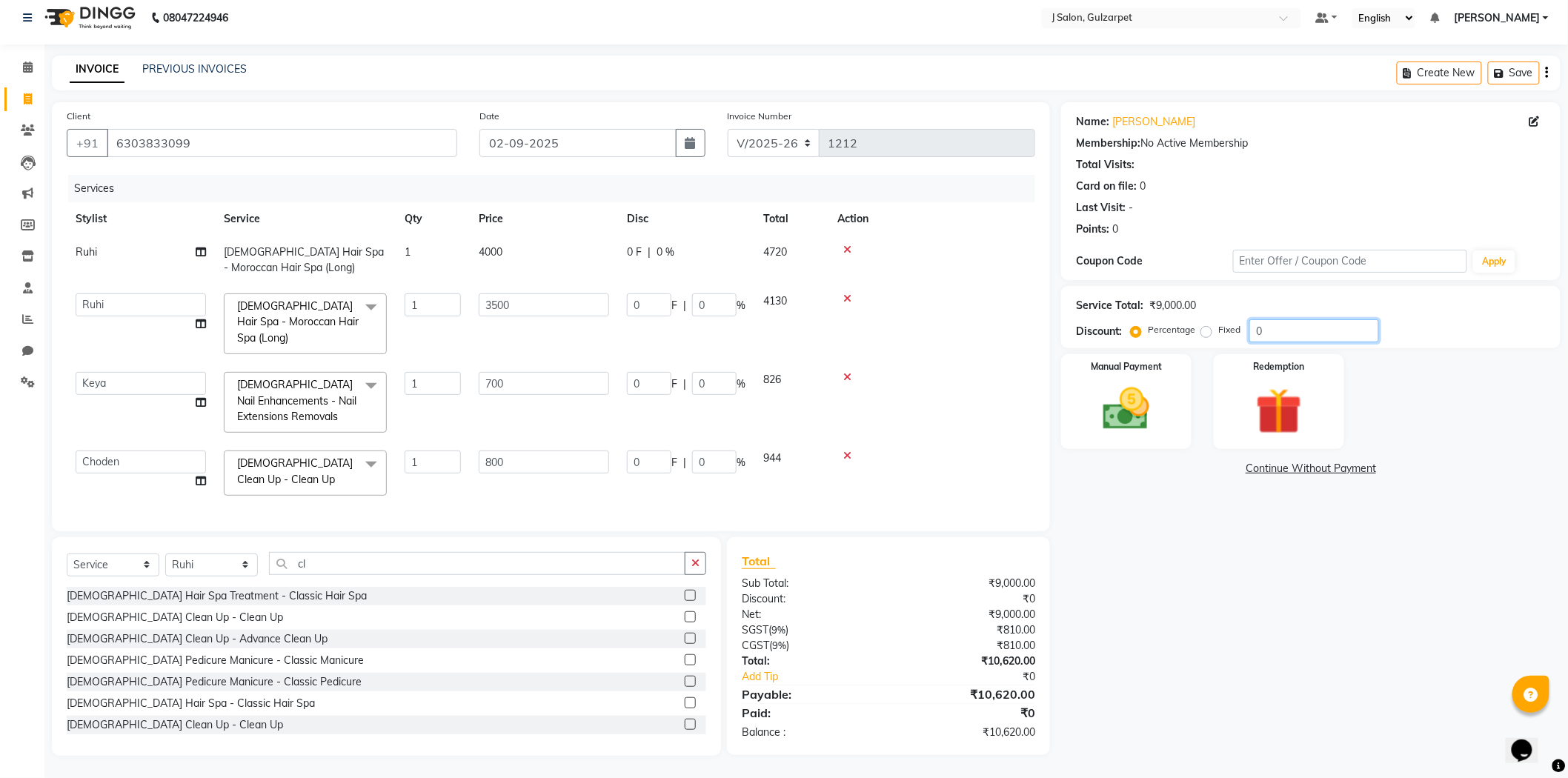
click at [1330, 335] on input "0" at bounding box center [1313, 331] width 129 height 23
type input "1"
type input "35"
type input "1"
type input "7"
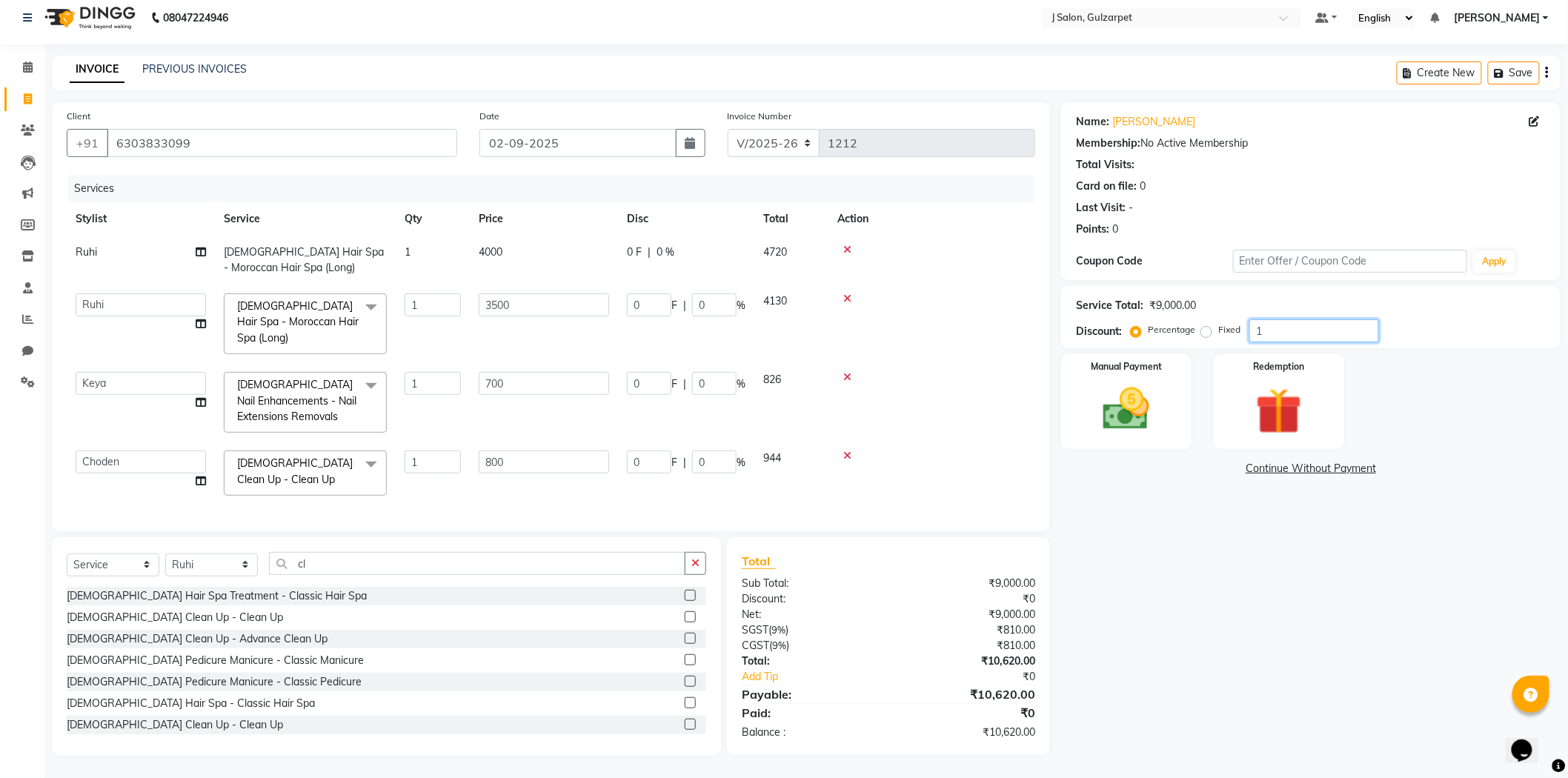
type input "1"
type input "8"
type input "1"
type input "10"
type input "350"
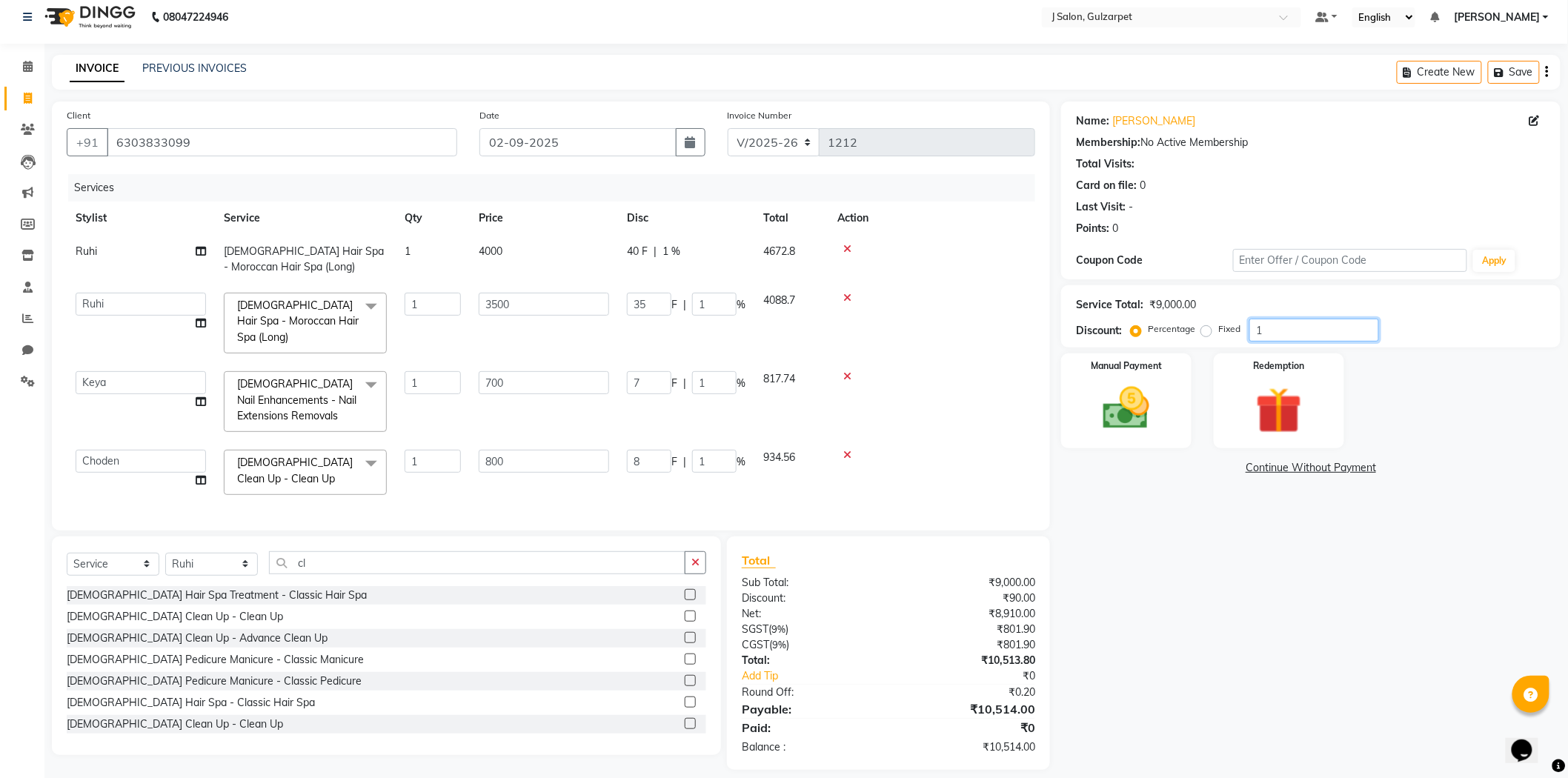
type input "10"
type input "70"
type input "10"
type input "80"
type input "10"
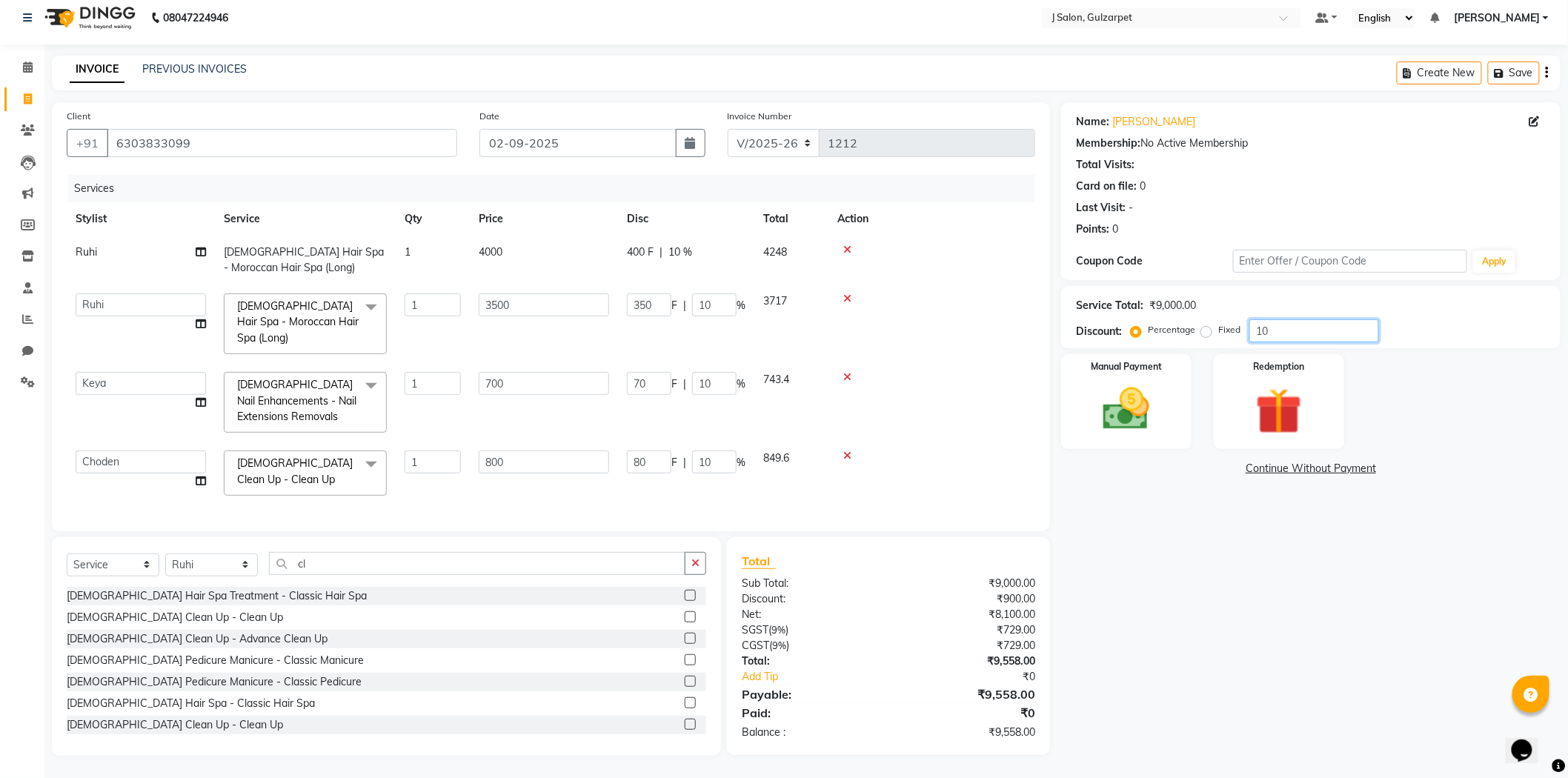
type input "1"
type input "35"
type input "1"
type input "7"
type input "1"
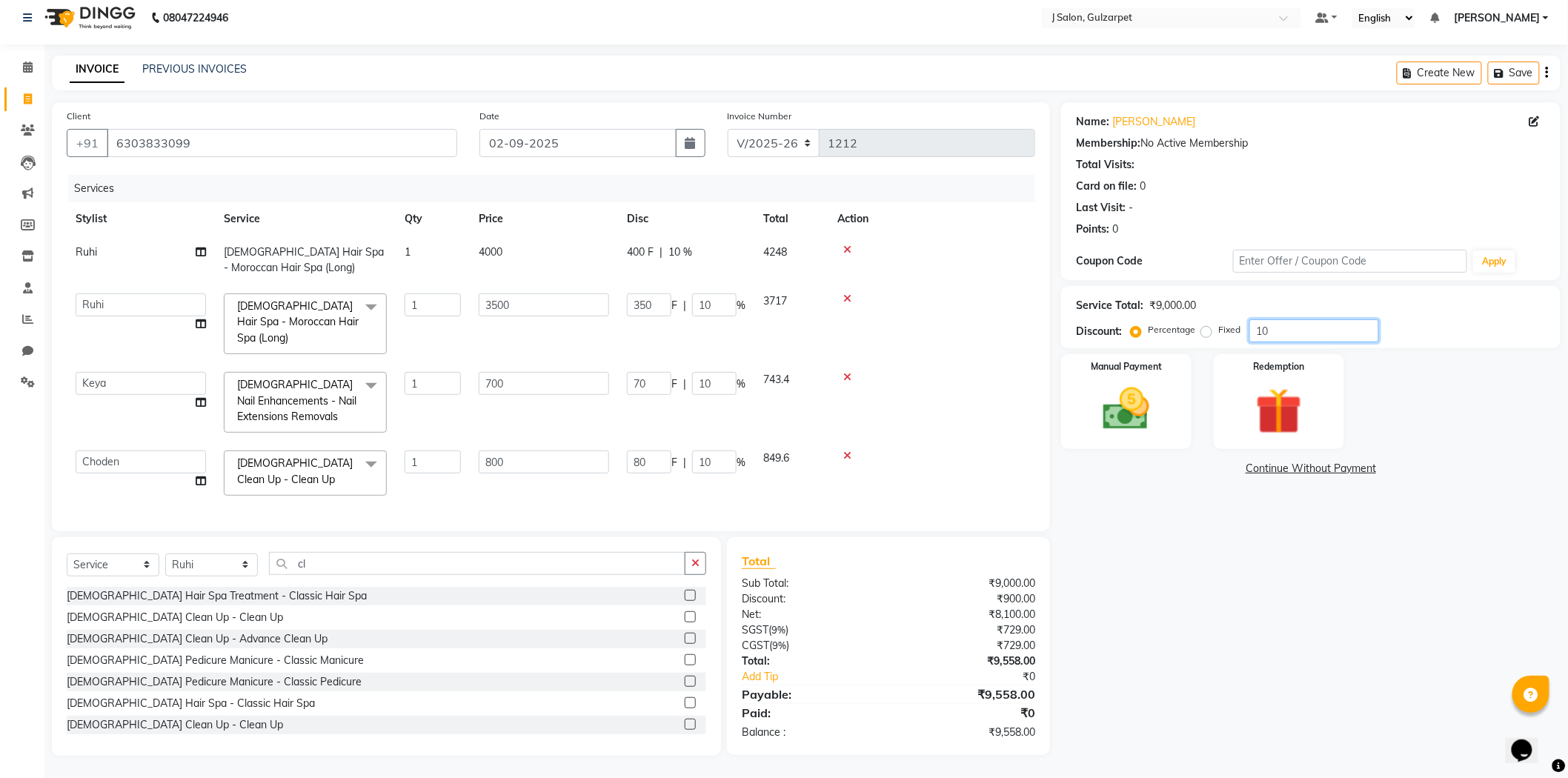
type input "8"
type input "1"
type input "0"
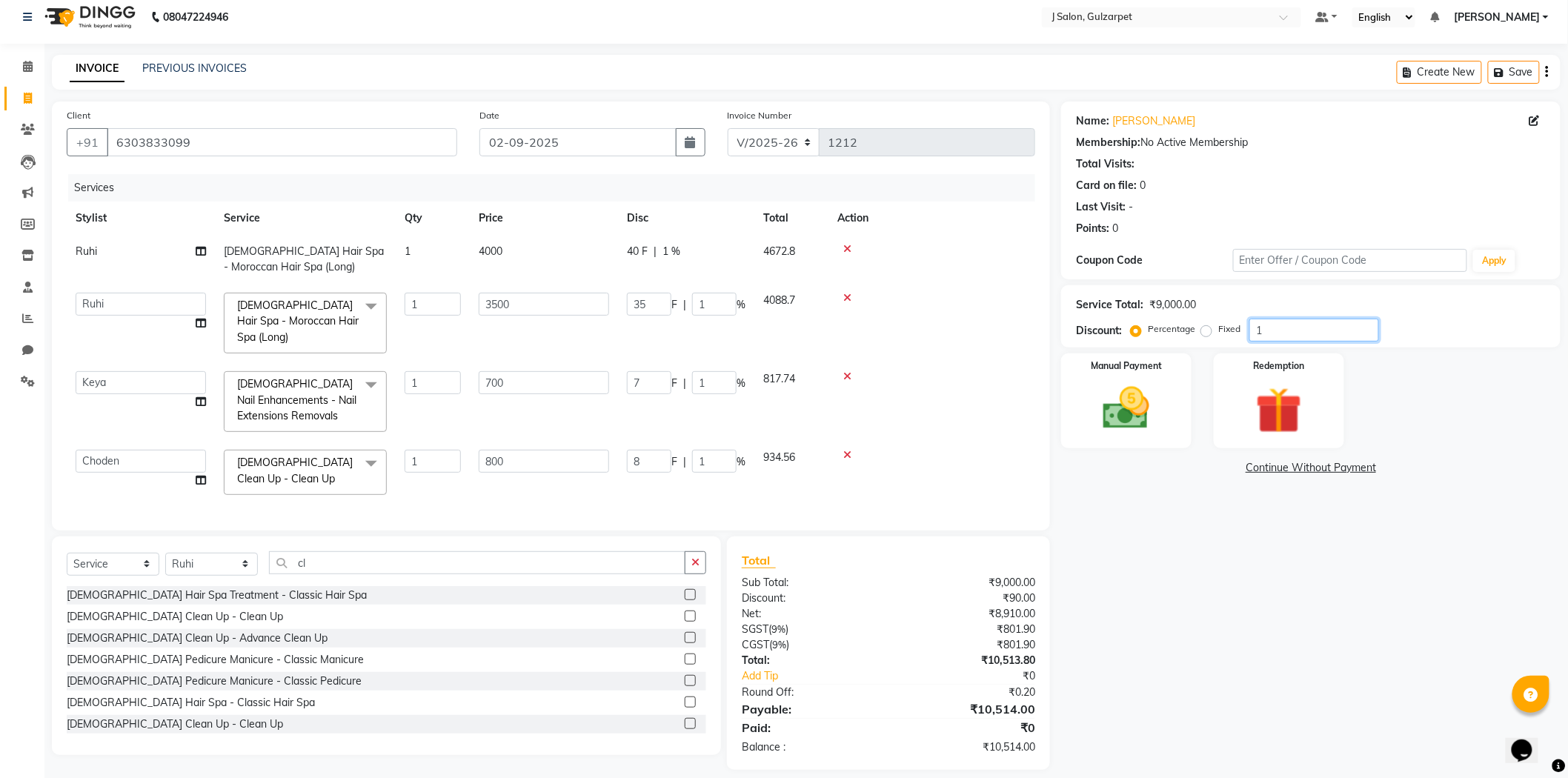
type input "0"
type input "9"
type input "315"
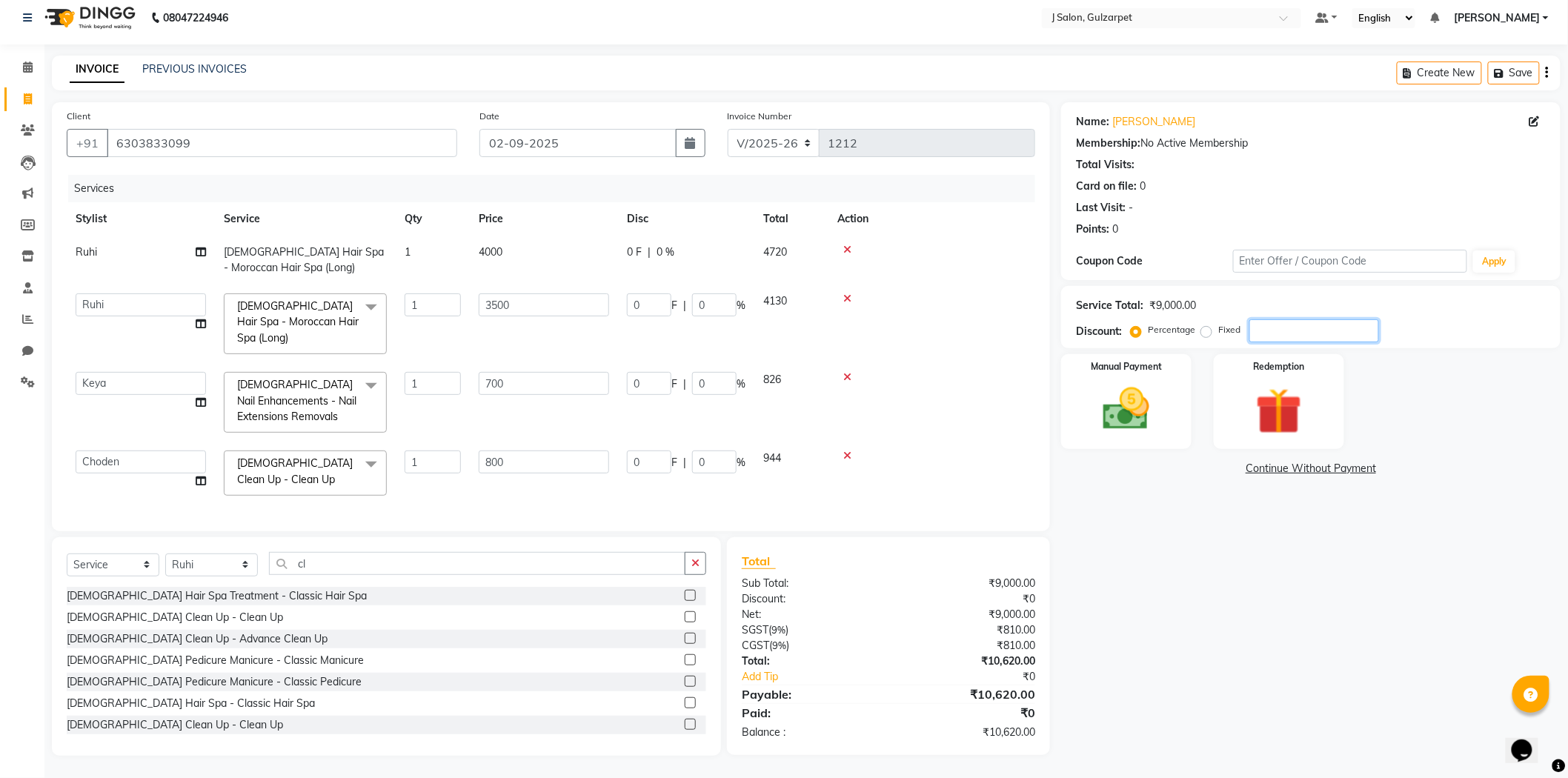
type input "9"
type input "63"
type input "9"
type input "72"
type input "9"
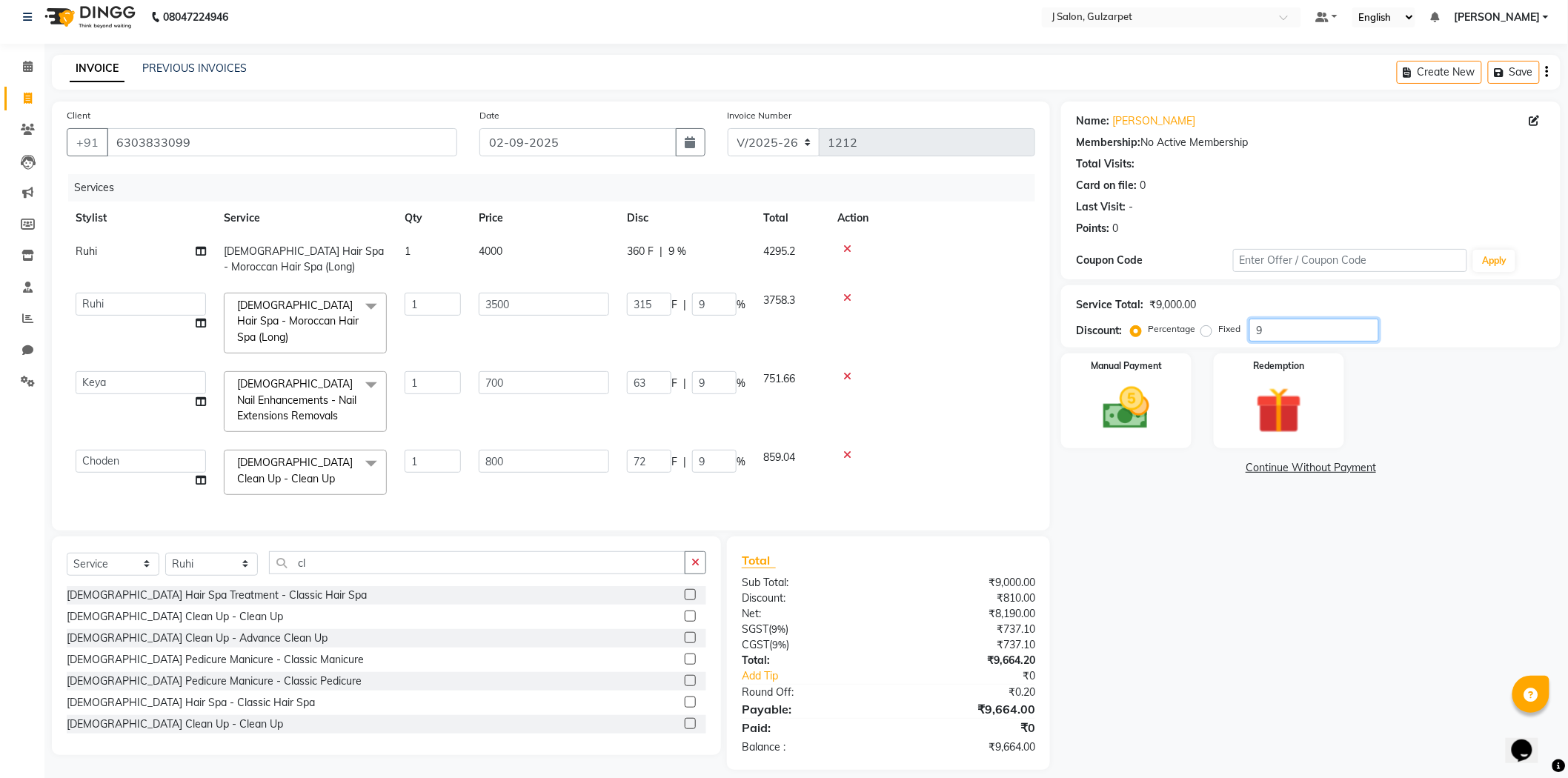
type input "9.2"
type input "322"
type input "9.2"
type input "64.4"
type input "9.2"
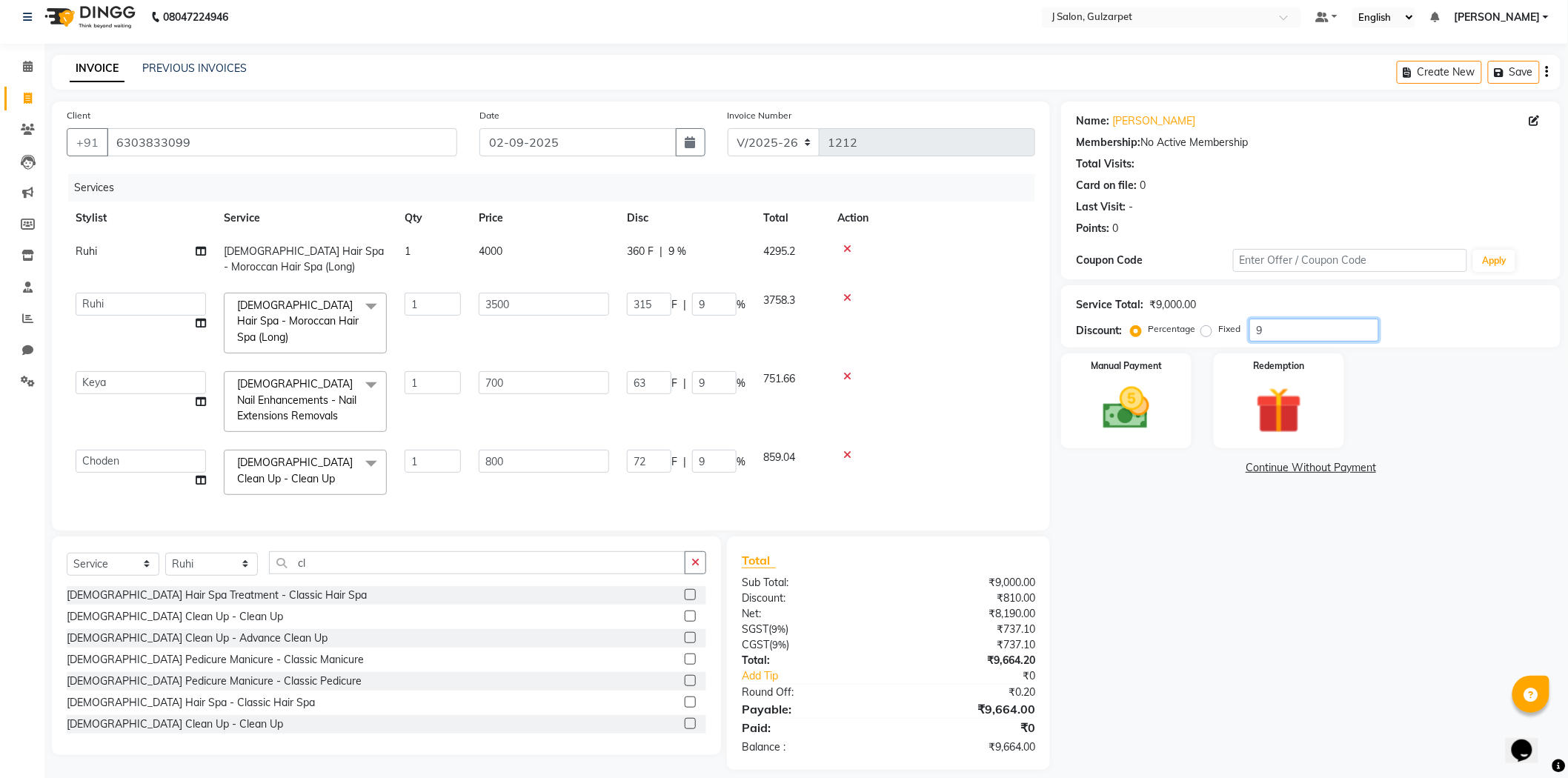
type input "73.6"
type input "9.2"
type input "9.25"
type input "323.75"
type input "9.25"
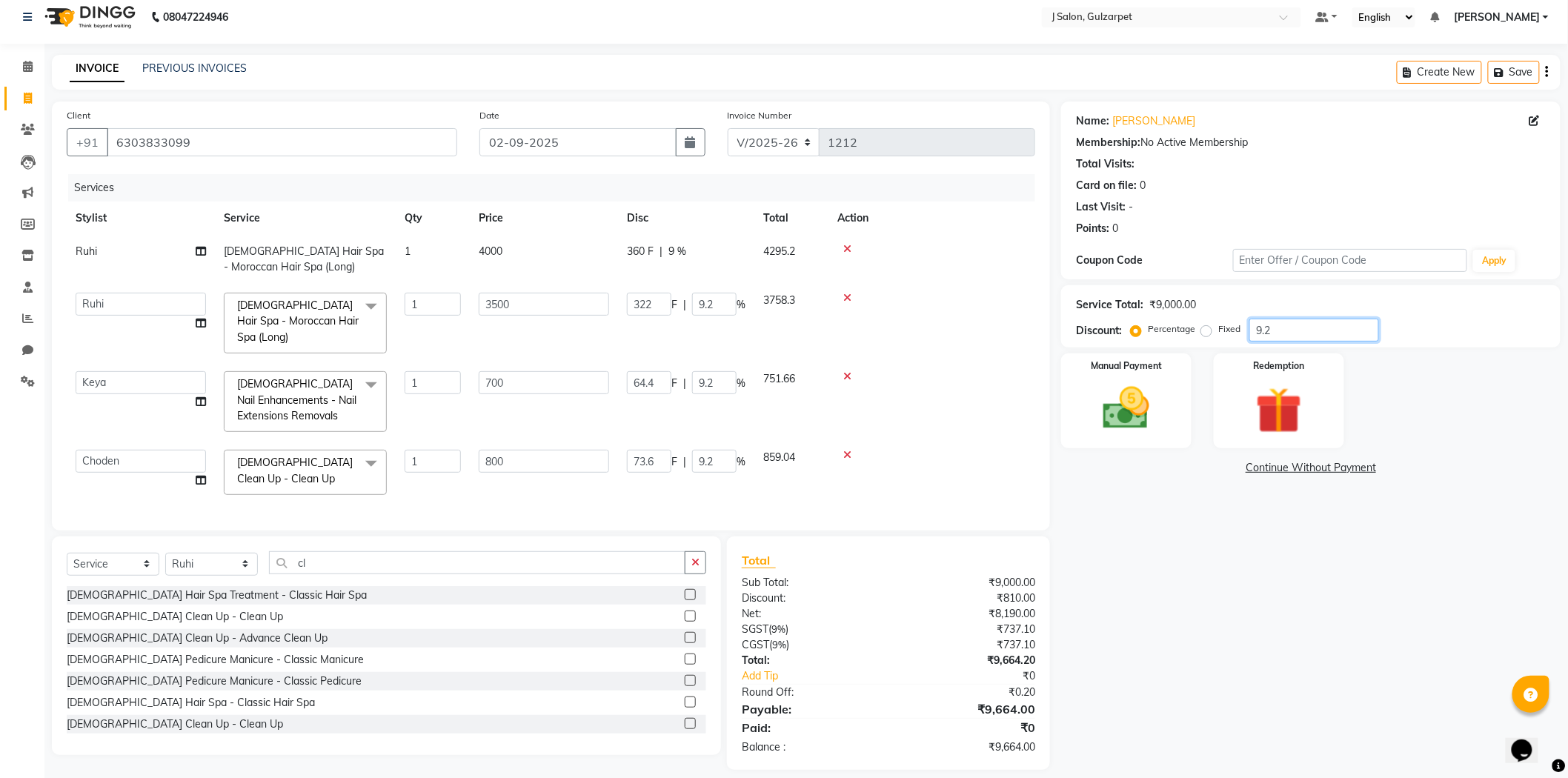
type input "64.75"
type input "9.25"
type input "74"
type input "9.25"
type input "9.2"
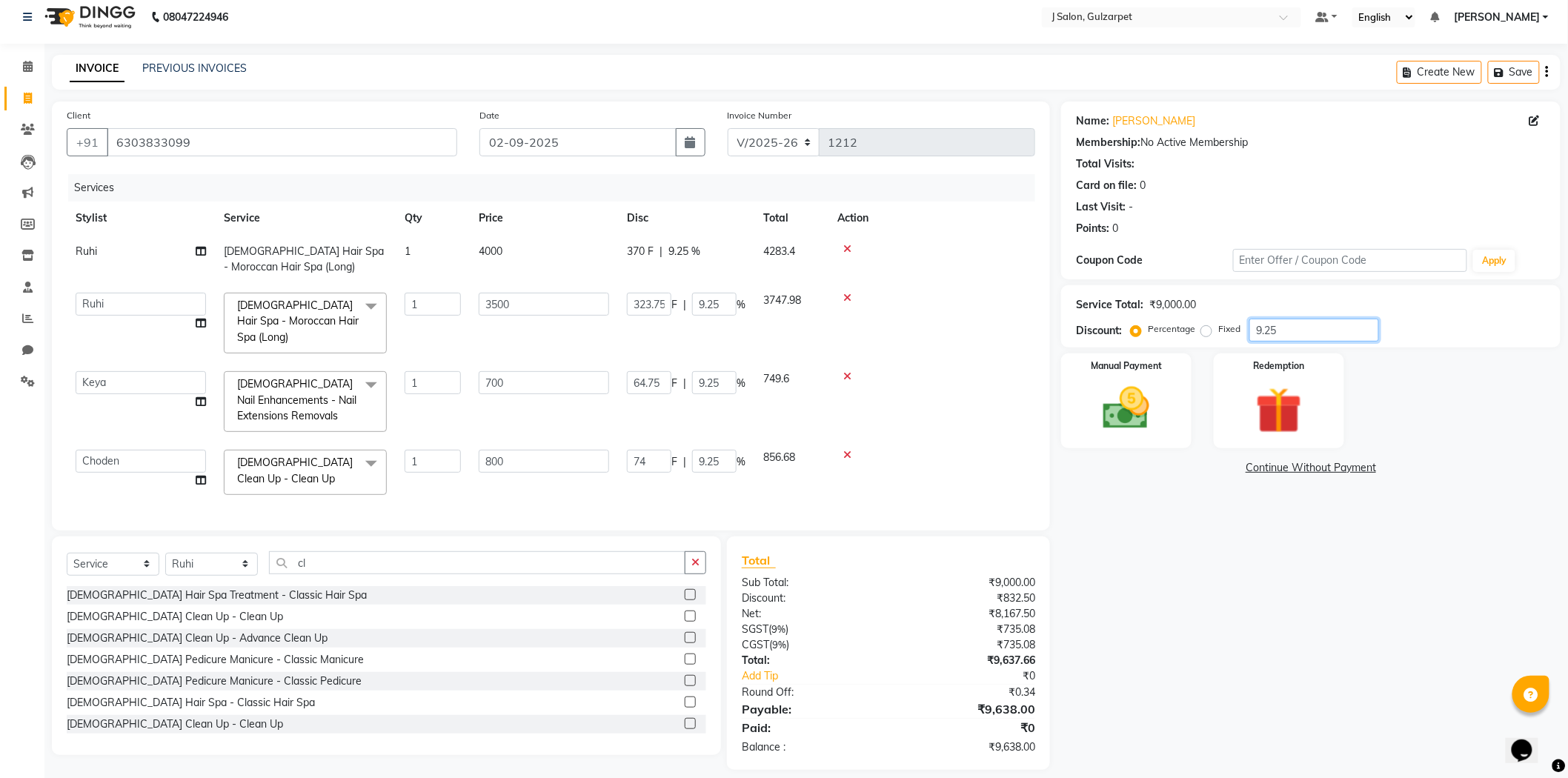
type input "322"
type input "9.2"
type input "64.4"
type input "9.2"
type input "73.6"
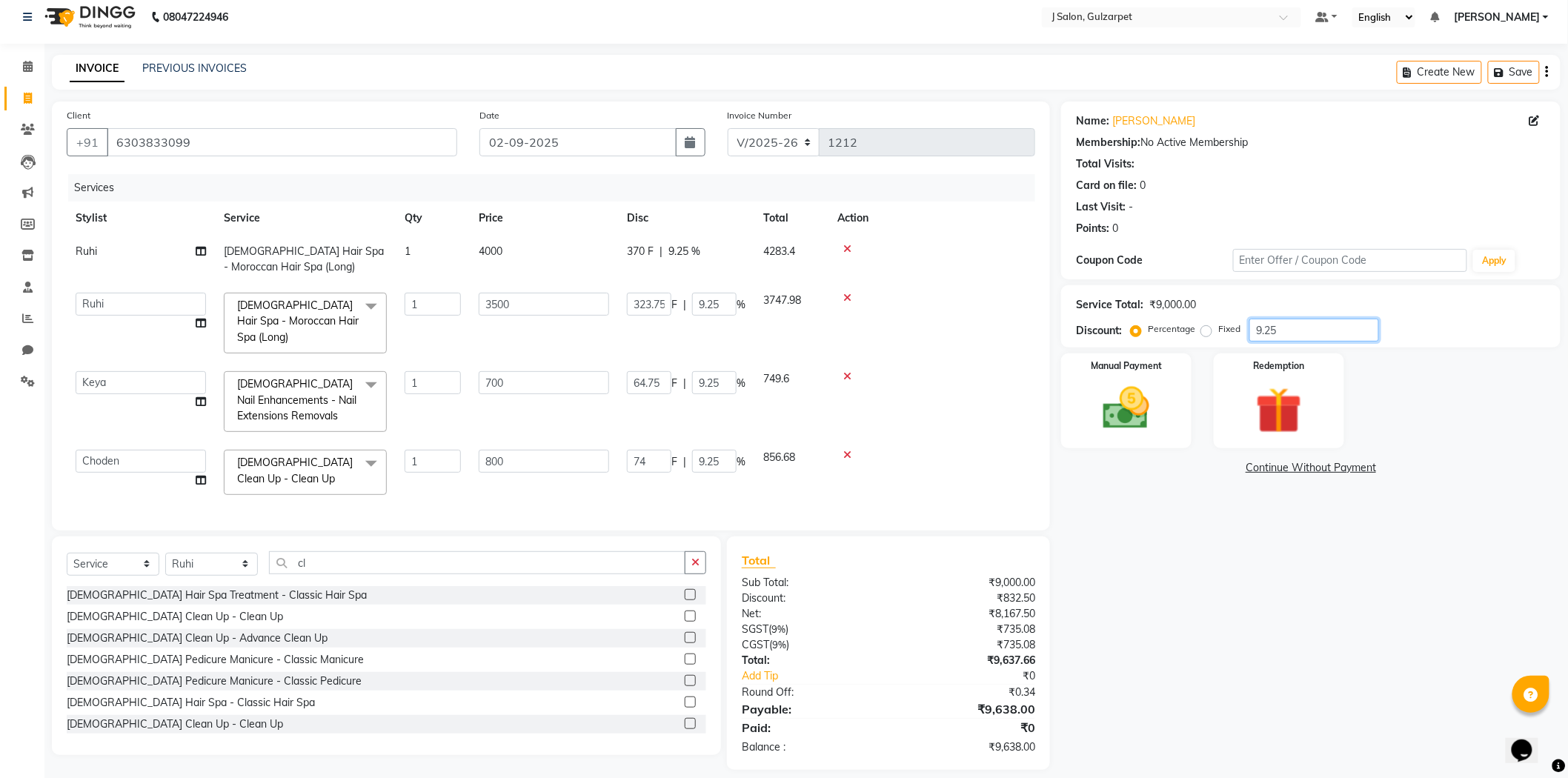
type input "9.2"
type input "9"
type input "315"
type input "9"
type input "63"
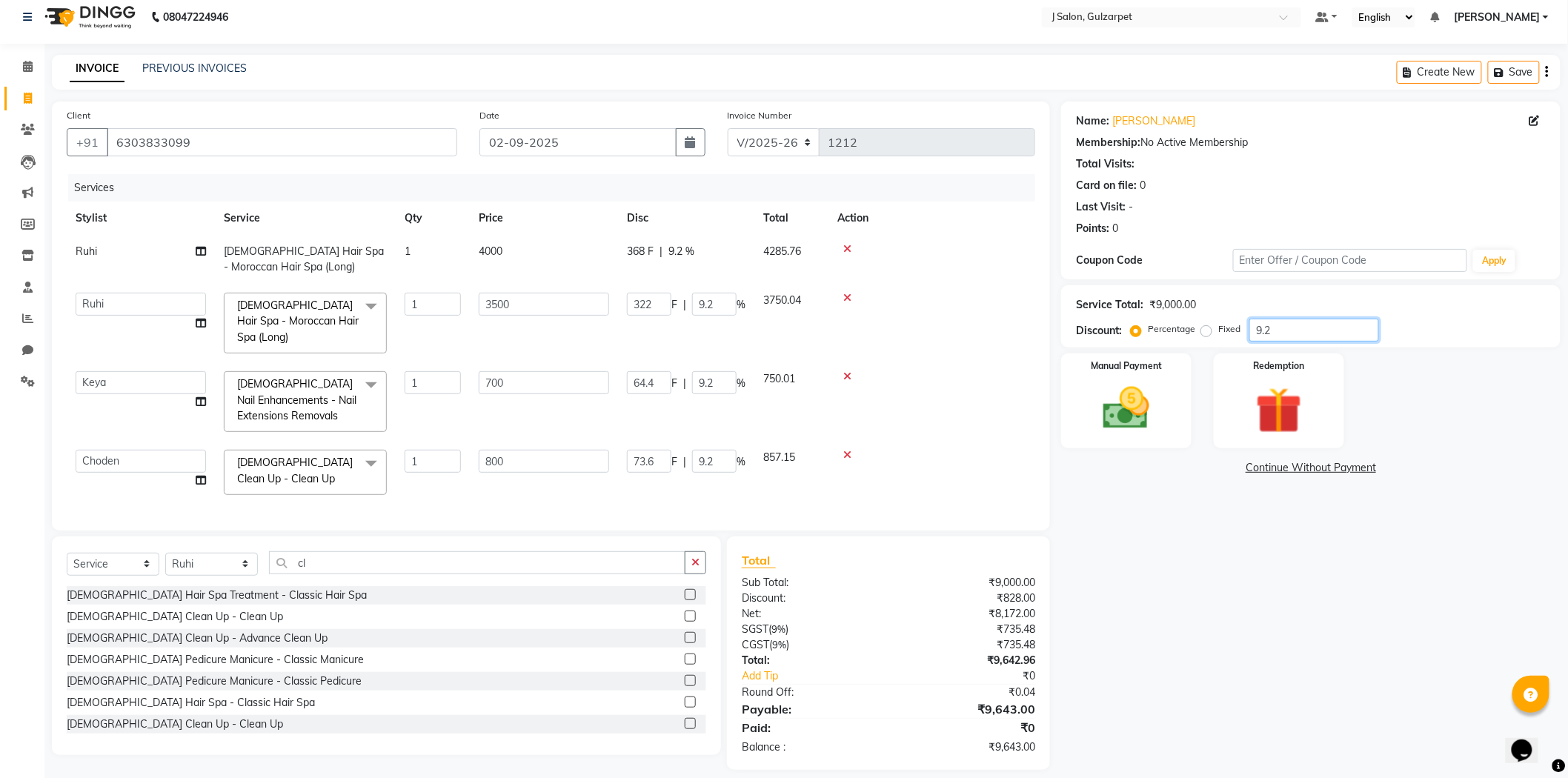
type input "9"
type input "72"
type input "9"
type input "9.3"
type input "325.5"
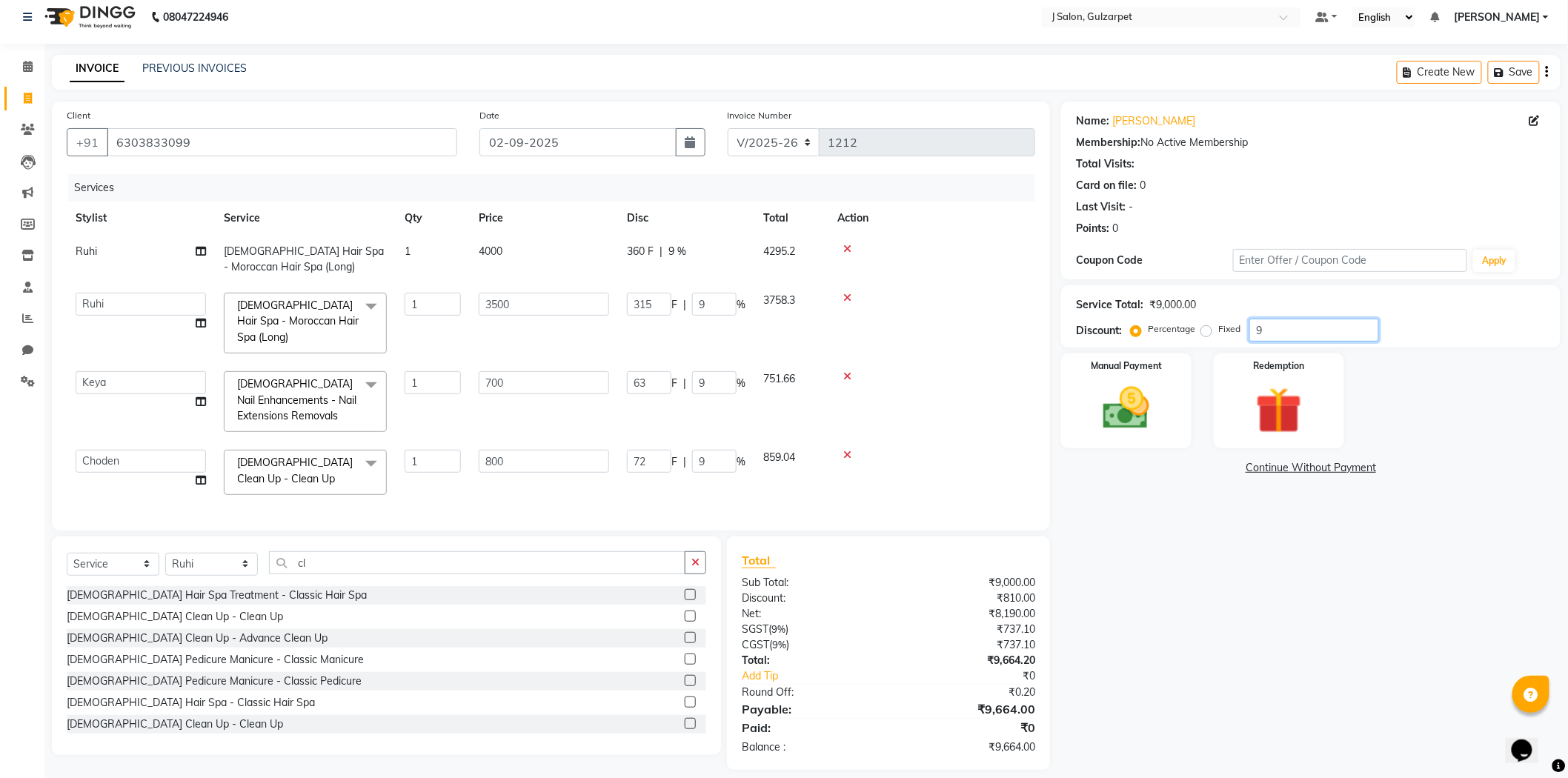
type input "9.3"
type input "65.1"
click at [1142, 403] on img at bounding box center [1127, 409] width 78 height 56
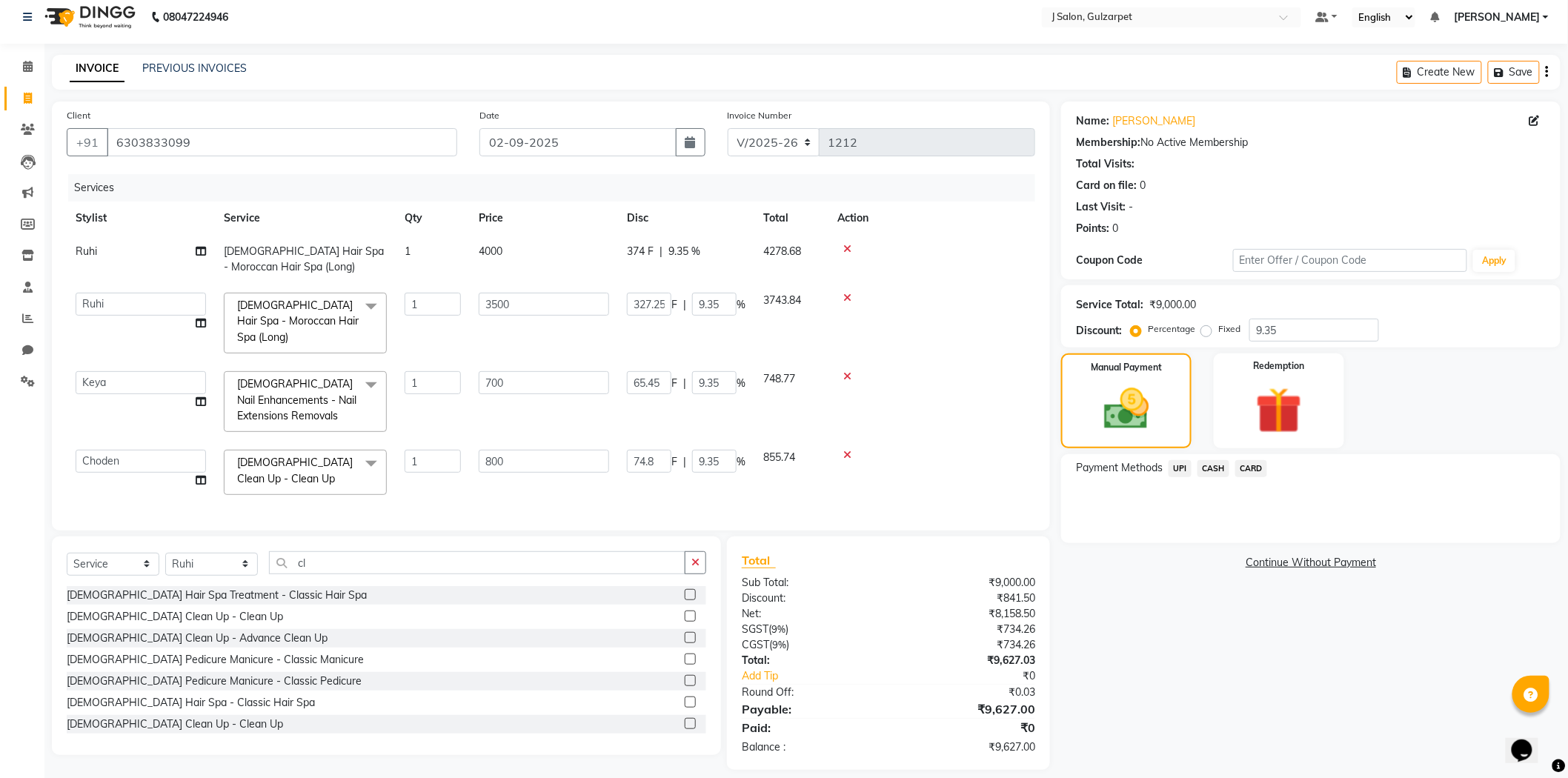
click at [1186, 469] on span "UPI" at bounding box center [1180, 469] width 23 height 17
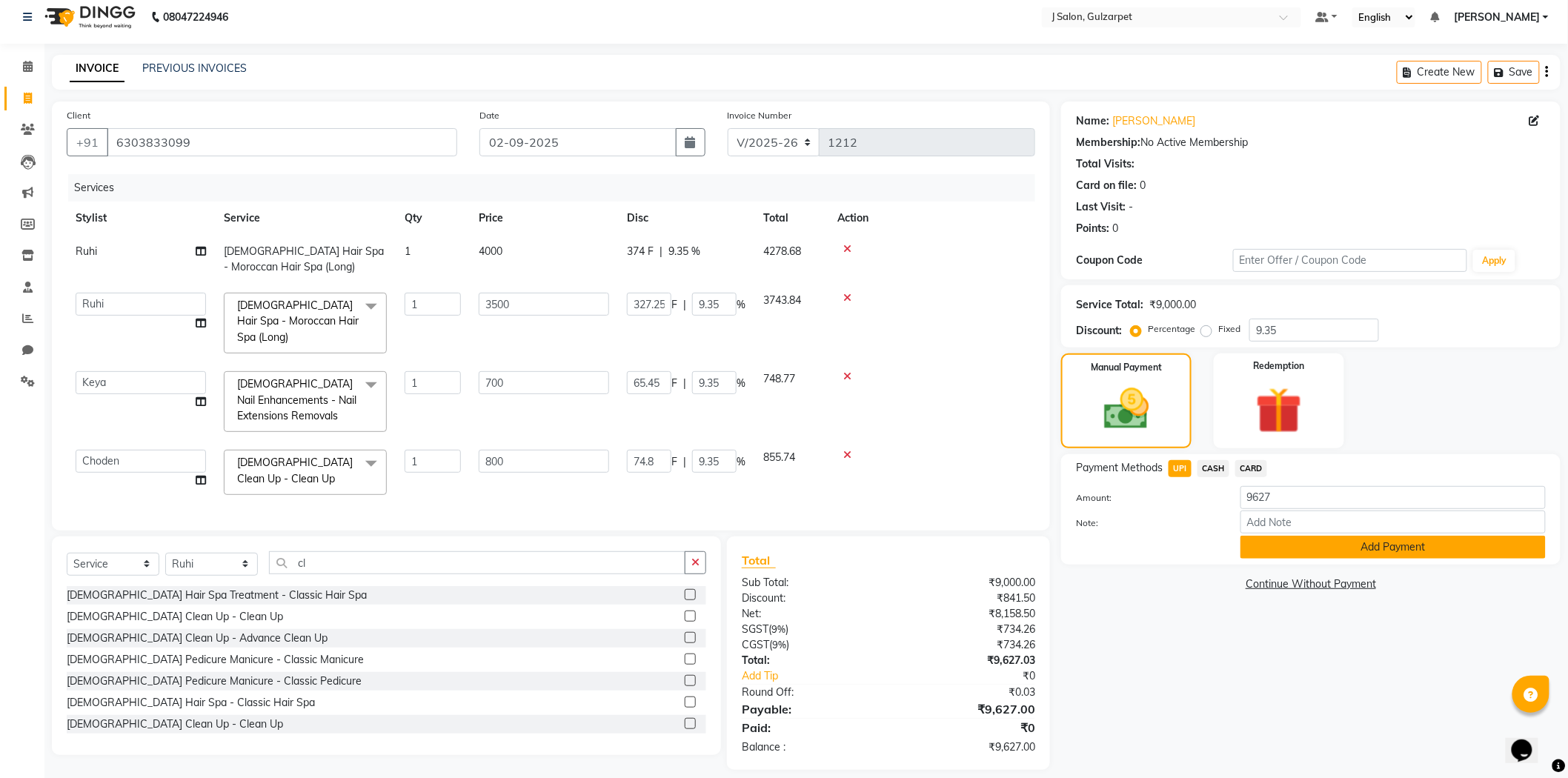
click at [1351, 539] on button "Add Payment" at bounding box center [1393, 547] width 305 height 23
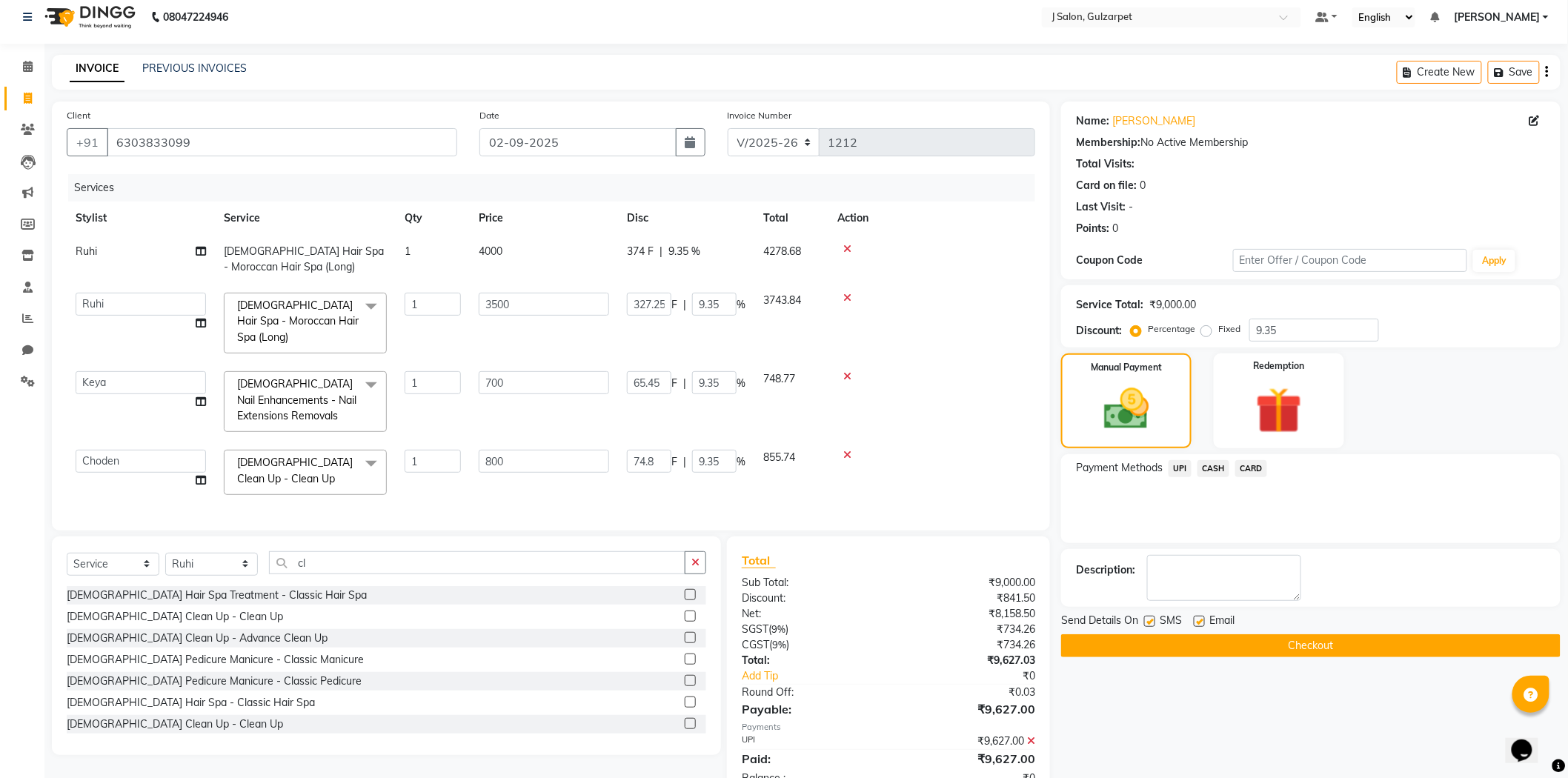
click at [1166, 642] on button "Checkout" at bounding box center [1310, 646] width 500 height 23
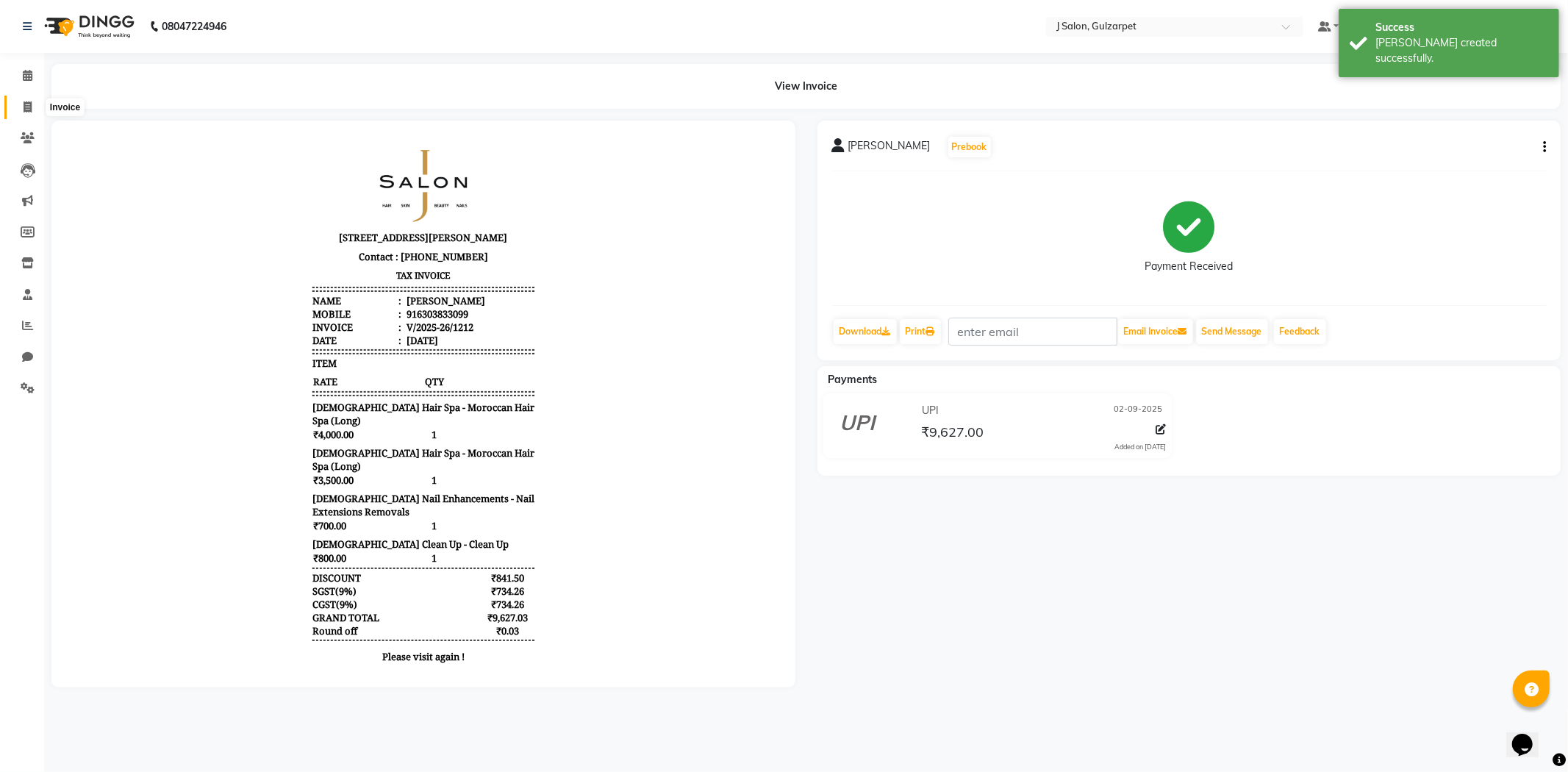
click at [24, 109] on icon at bounding box center [28, 107] width 9 height 11
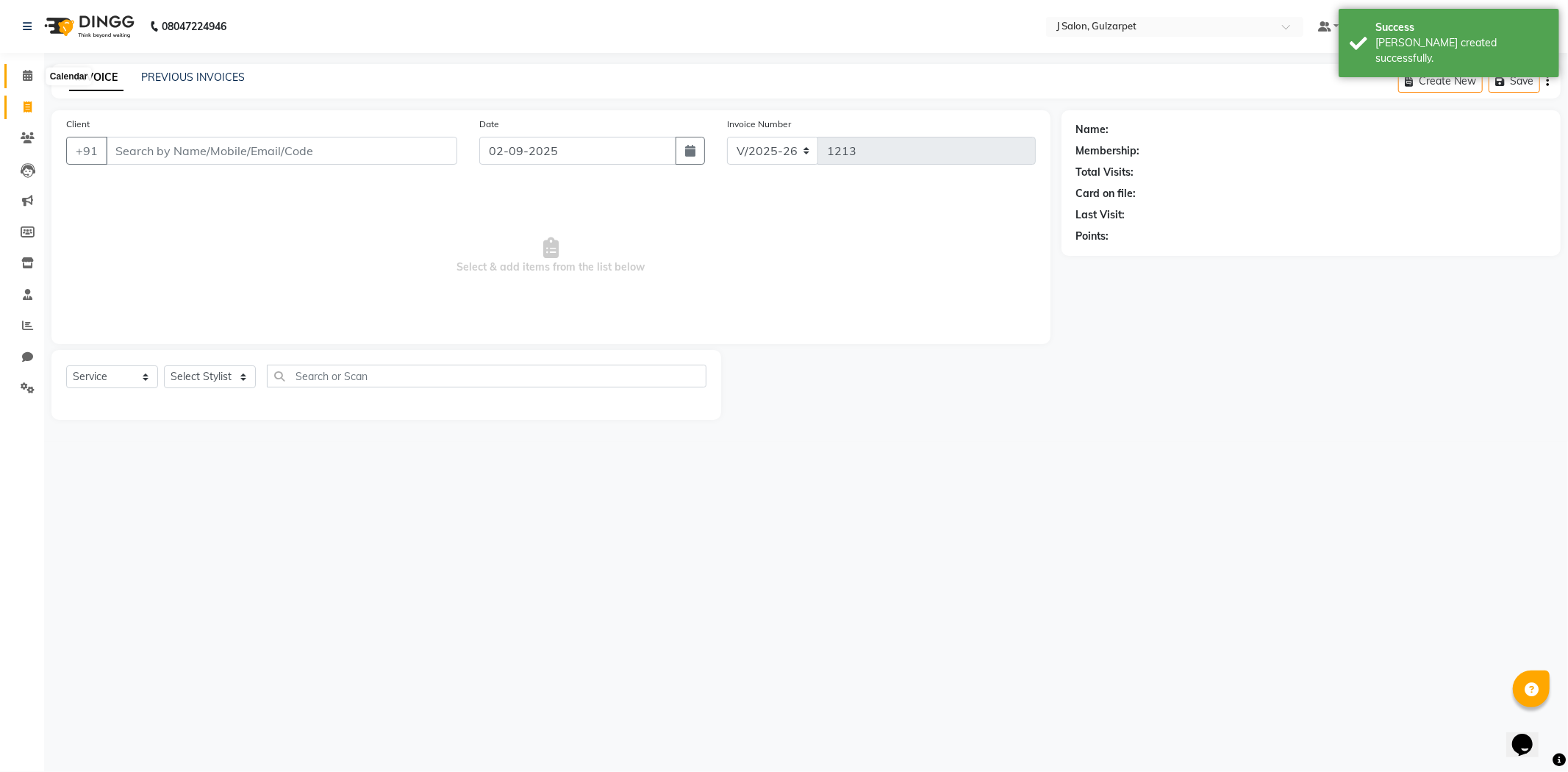
click at [31, 78] on icon at bounding box center [28, 76] width 9 height 11
